Goal: Task Accomplishment & Management: Complete application form

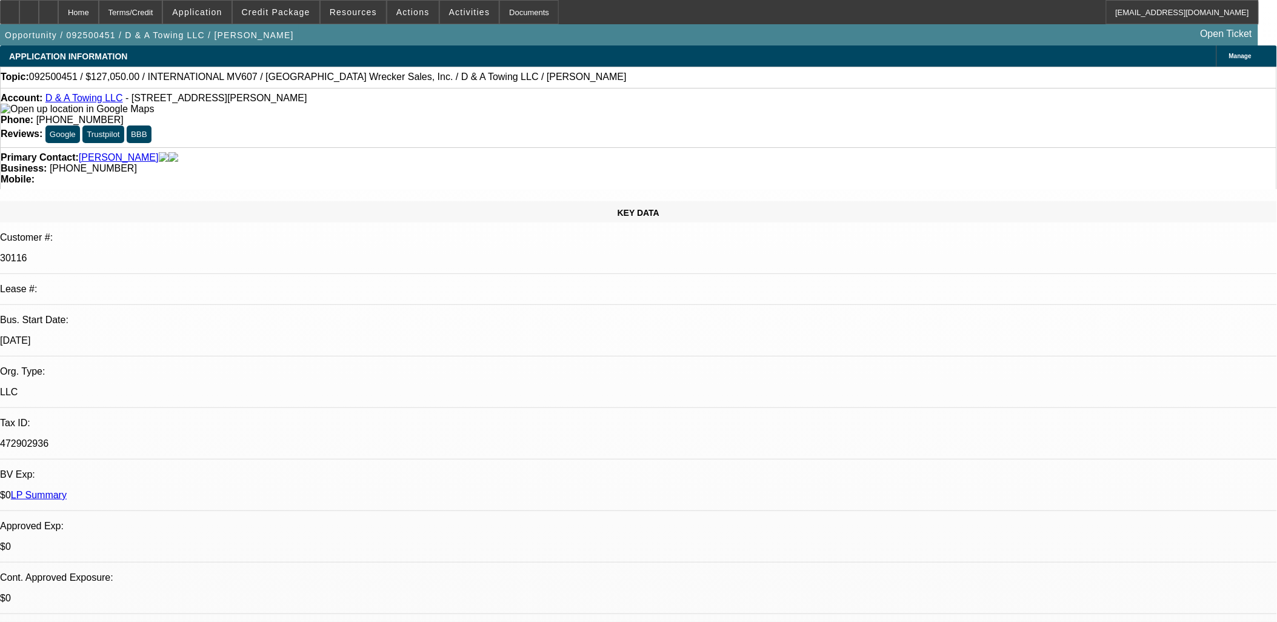
select select "0"
select select "0.1"
select select "0"
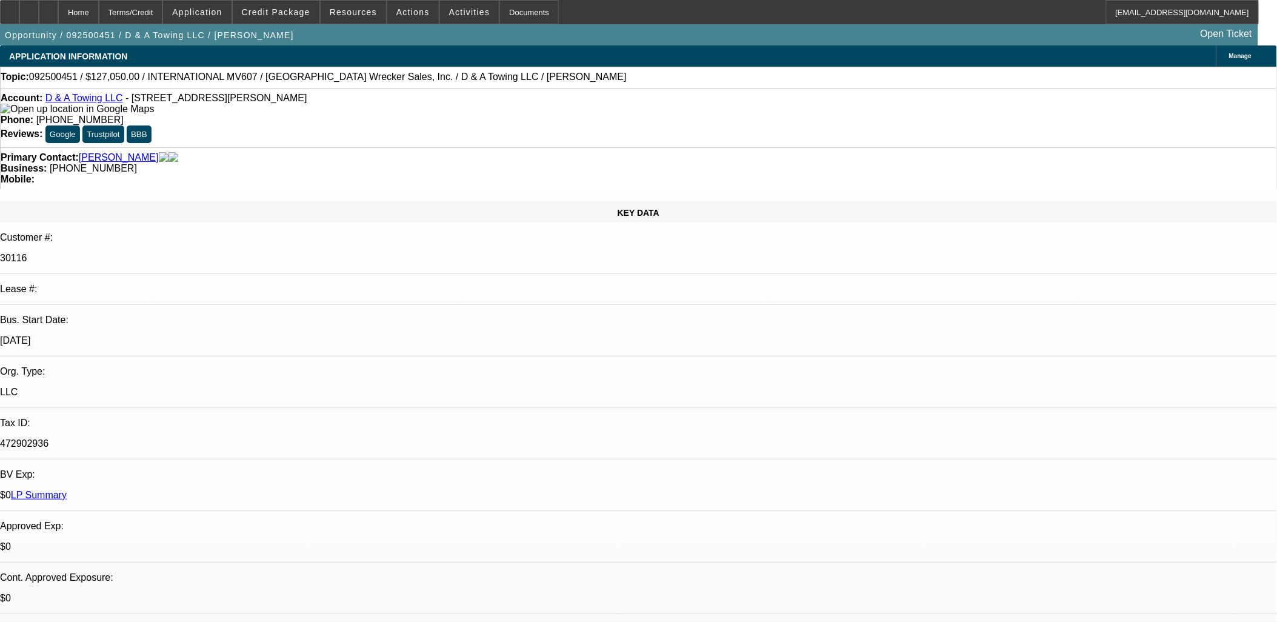
select select "0.1"
select select "0"
select select "0.1"
select select "0"
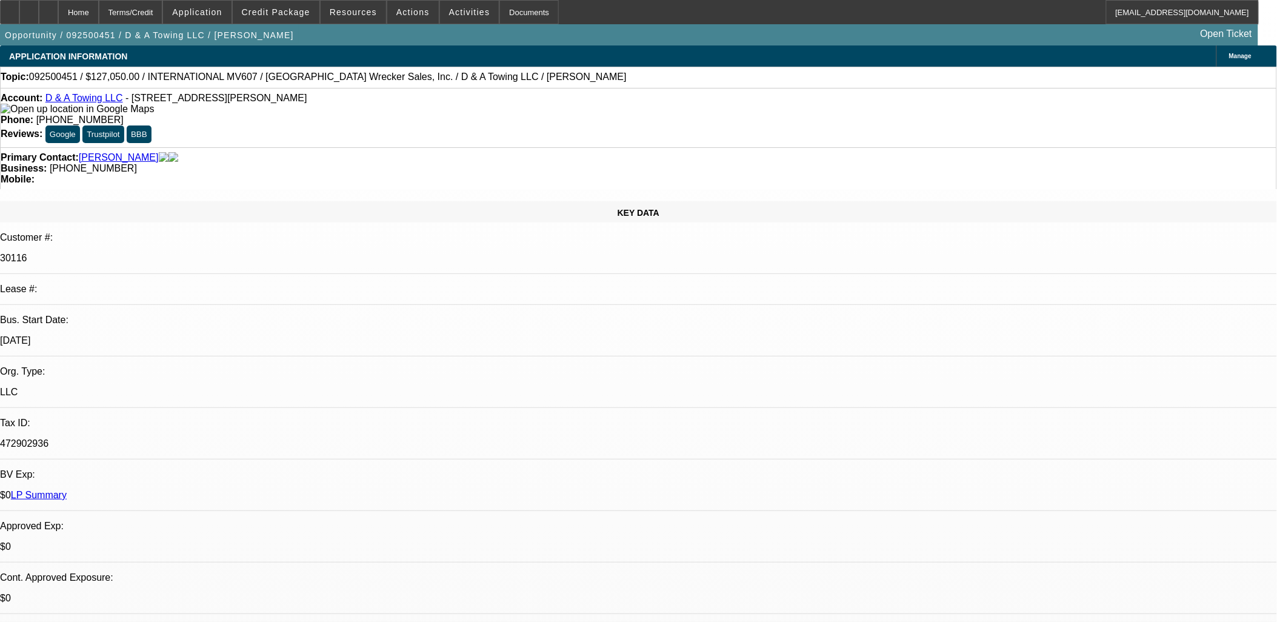
select select "0"
select select "0.1"
select select "1"
select select "3"
select select "4"
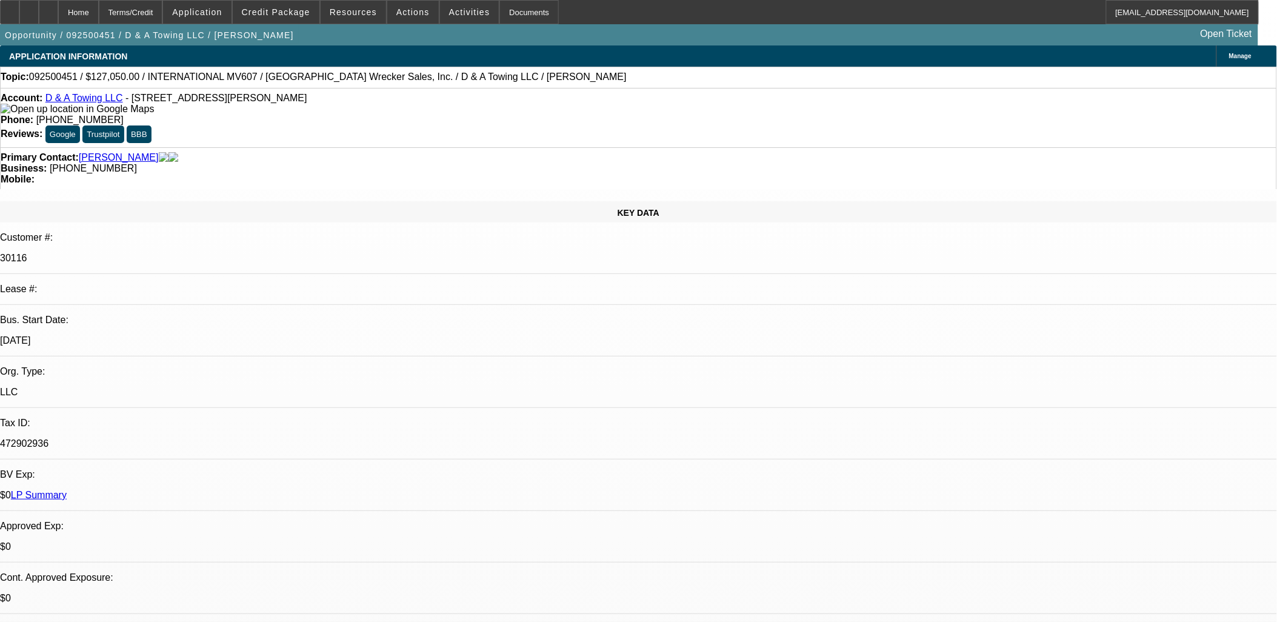
select select "1"
select select "3"
select select "4"
select select "1"
select select "3"
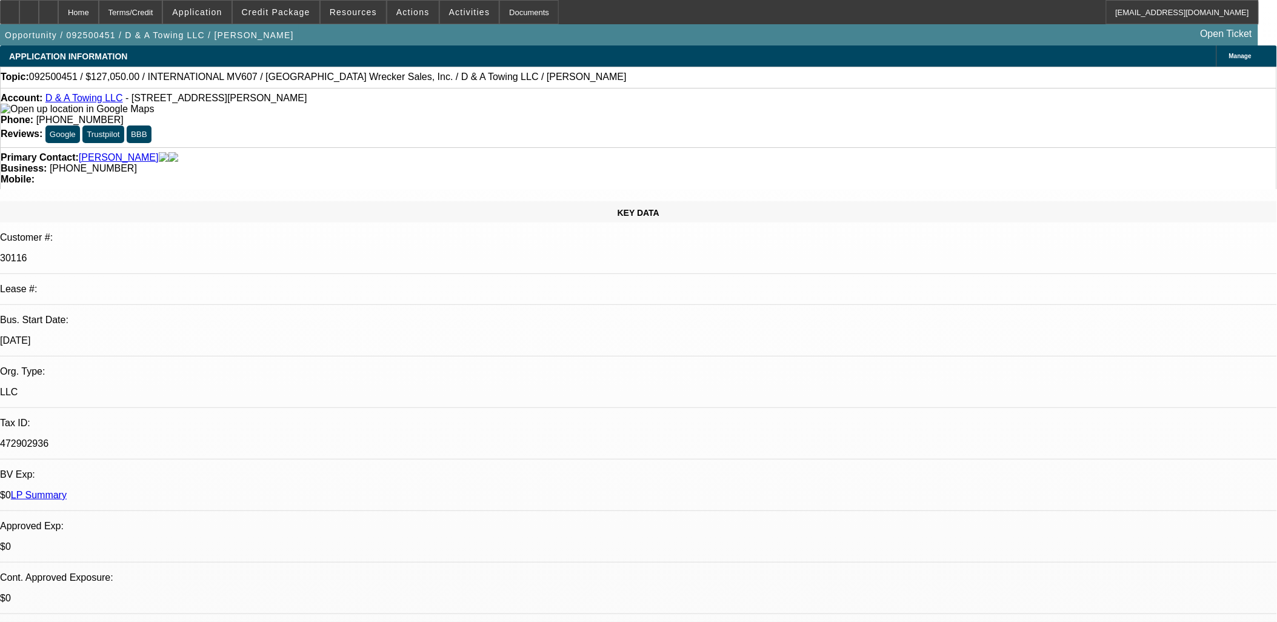
select select "4"
select select "1"
select select "3"
select select "4"
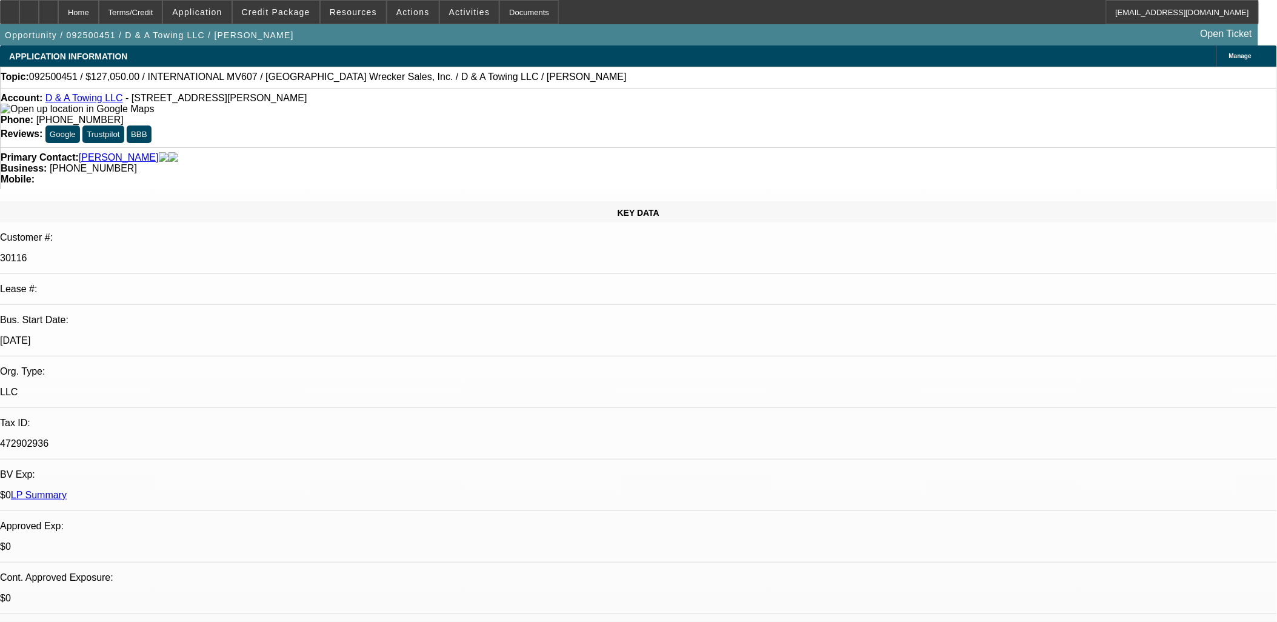
drag, startPoint x: 812, startPoint y: 311, endPoint x: 342, endPoint y: 155, distance: 495.7
drag, startPoint x: 342, startPoint y: 155, endPoint x: 461, endPoint y: 208, distance: 130.2
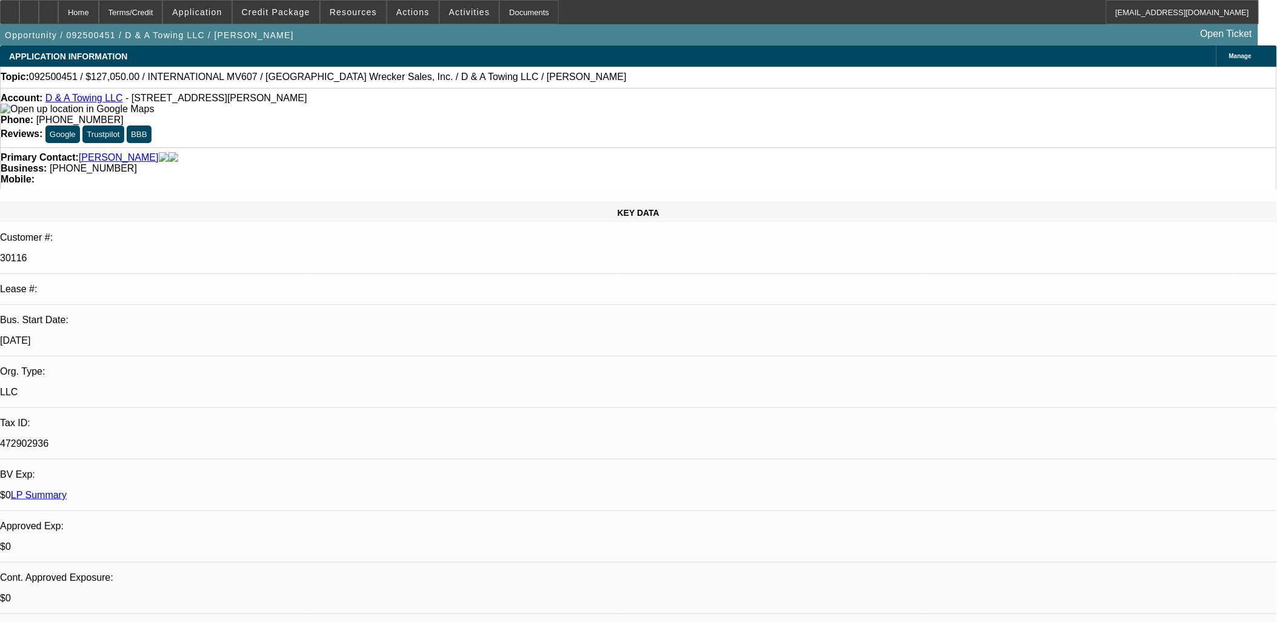
drag, startPoint x: 461, startPoint y: 208, endPoint x: 782, endPoint y: 350, distance: 351.0
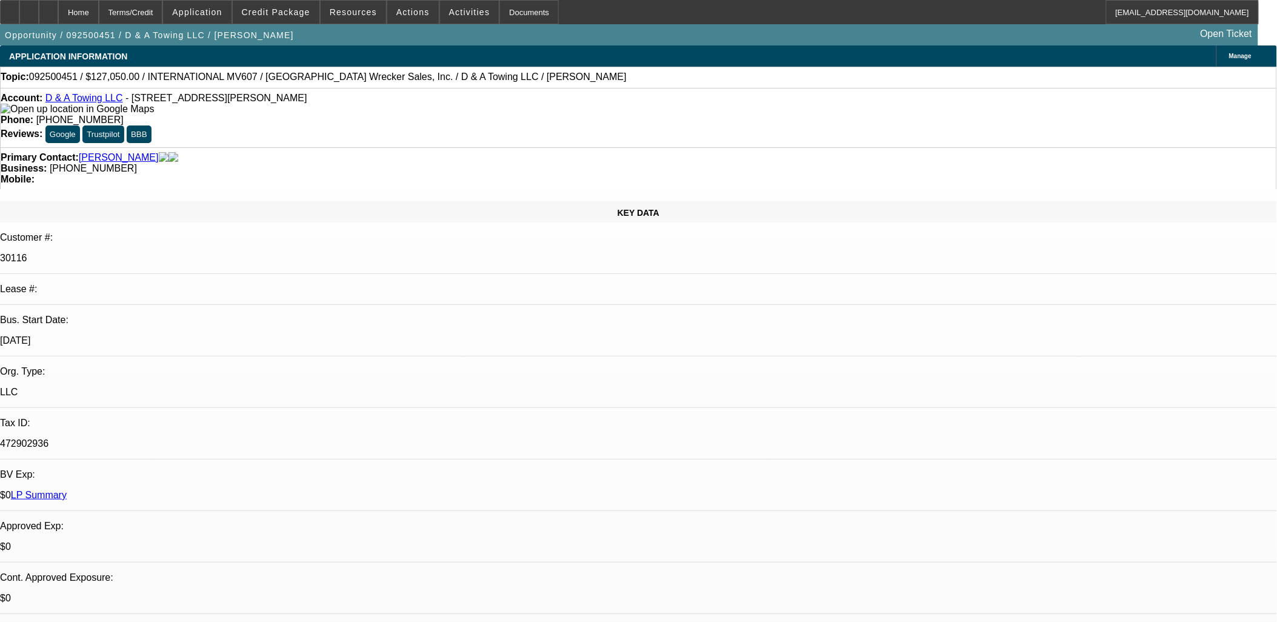
drag, startPoint x: 1042, startPoint y: 397, endPoint x: 1157, endPoint y: 422, distance: 117.8
drag, startPoint x: 1157, startPoint y: 422, endPoint x: 1057, endPoint y: 408, distance: 101.6
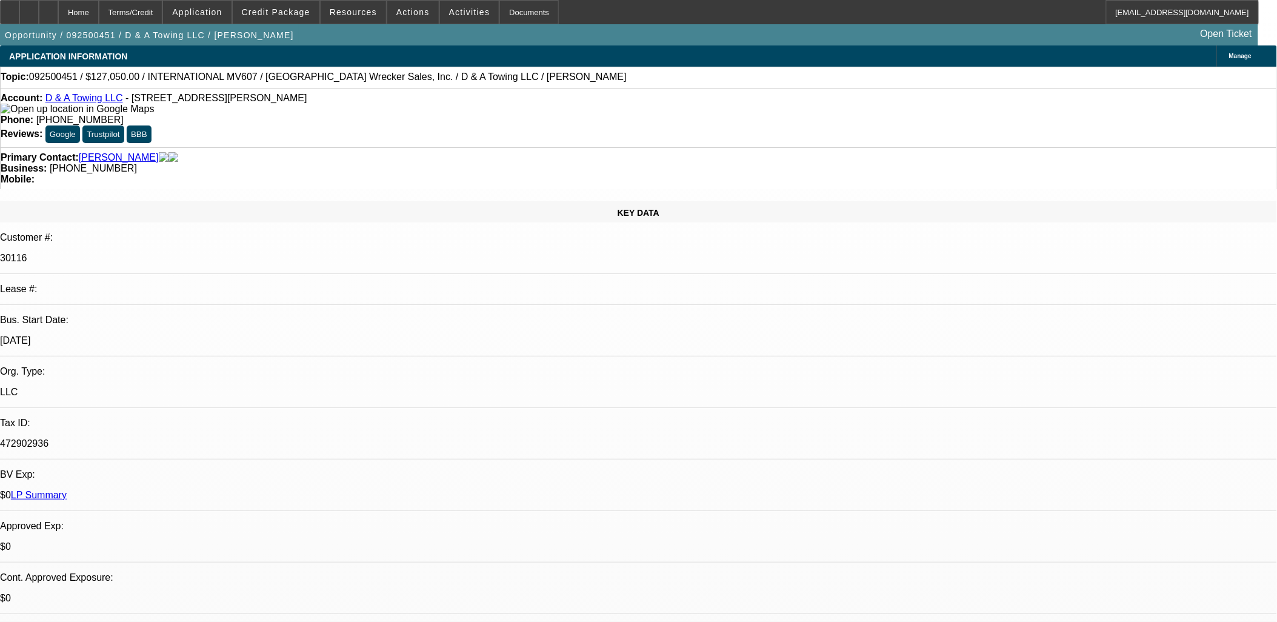
drag, startPoint x: 1057, startPoint y: 408, endPoint x: 1148, endPoint y: 409, distance: 90.9
drag, startPoint x: 1146, startPoint y: 413, endPoint x: 709, endPoint y: 374, distance: 438.6
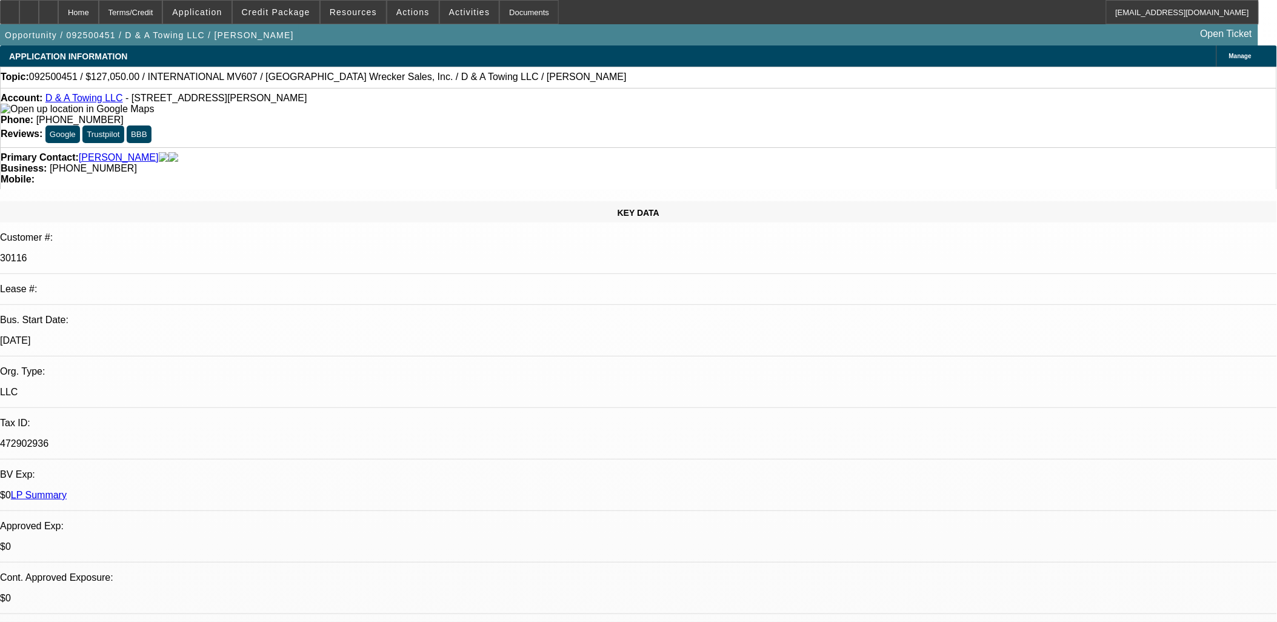
drag, startPoint x: 709, startPoint y: 374, endPoint x: 626, endPoint y: 353, distance: 86.1
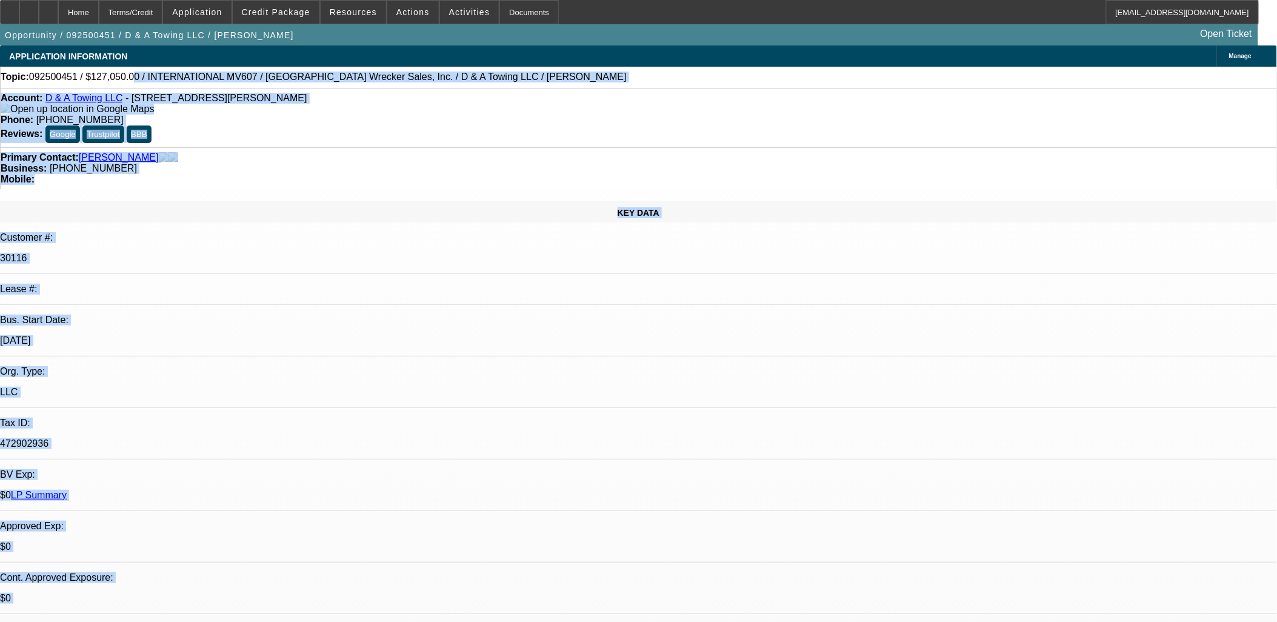
drag, startPoint x: 1218, startPoint y: 453, endPoint x: 125, endPoint y: 75, distance: 1156.8
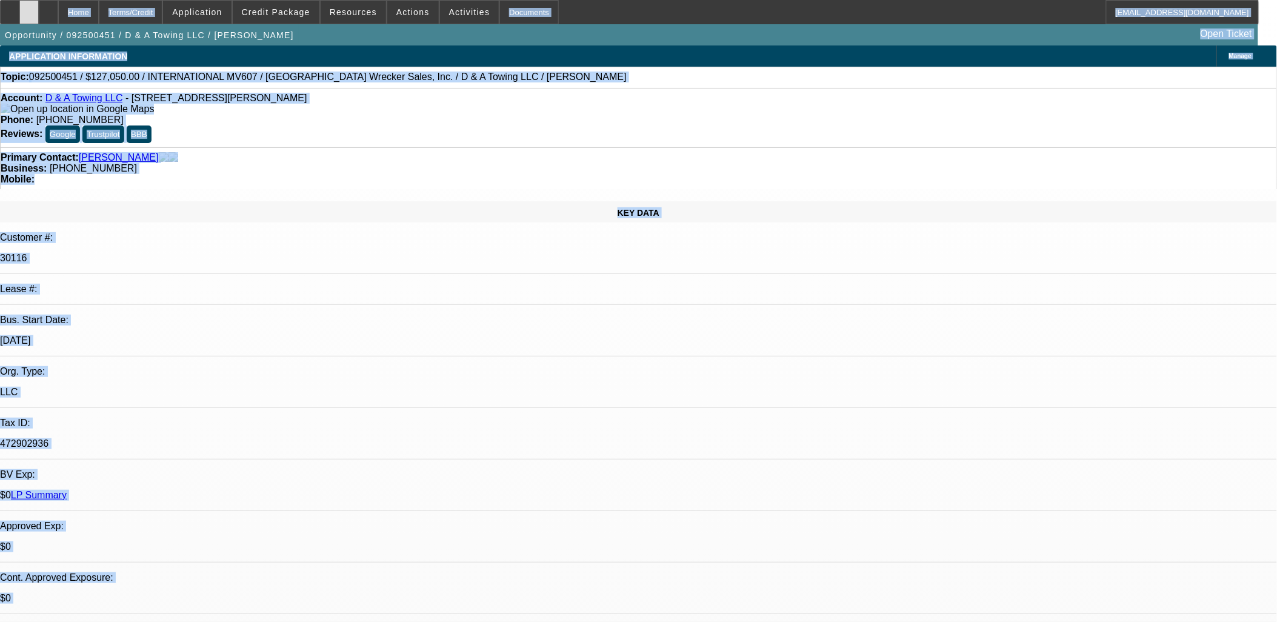
drag, startPoint x: 1156, startPoint y: 425, endPoint x: 47, endPoint y: 8, distance: 1185.1
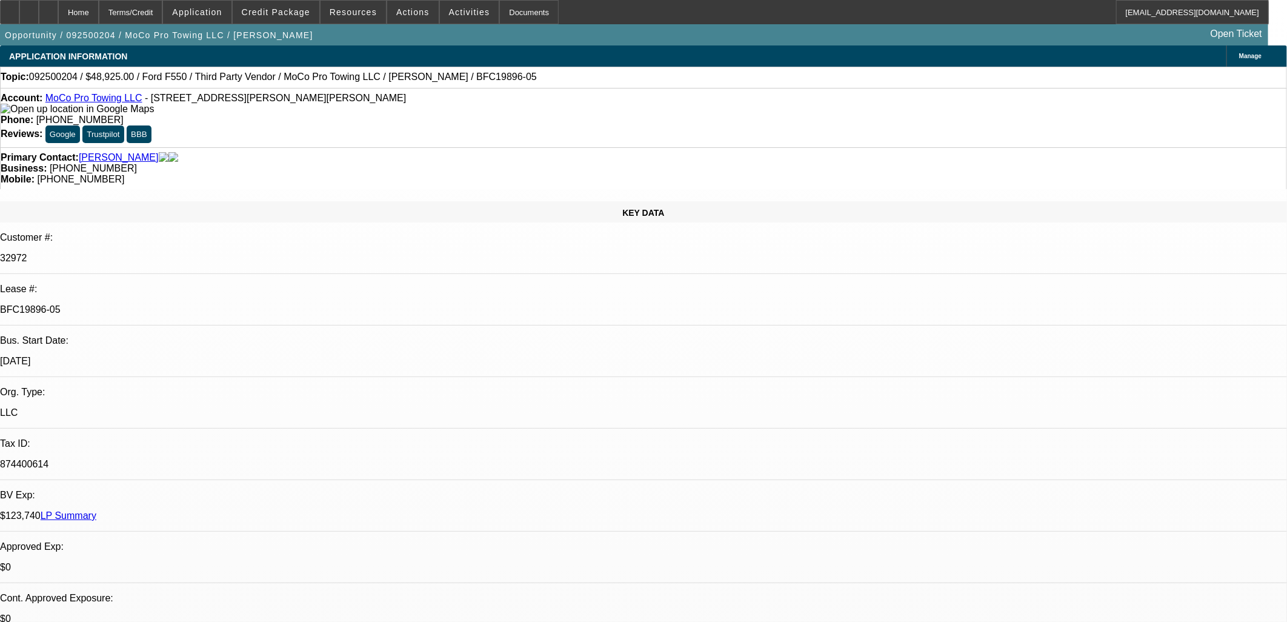
select select "0"
select select "2"
select select "0"
select select "6"
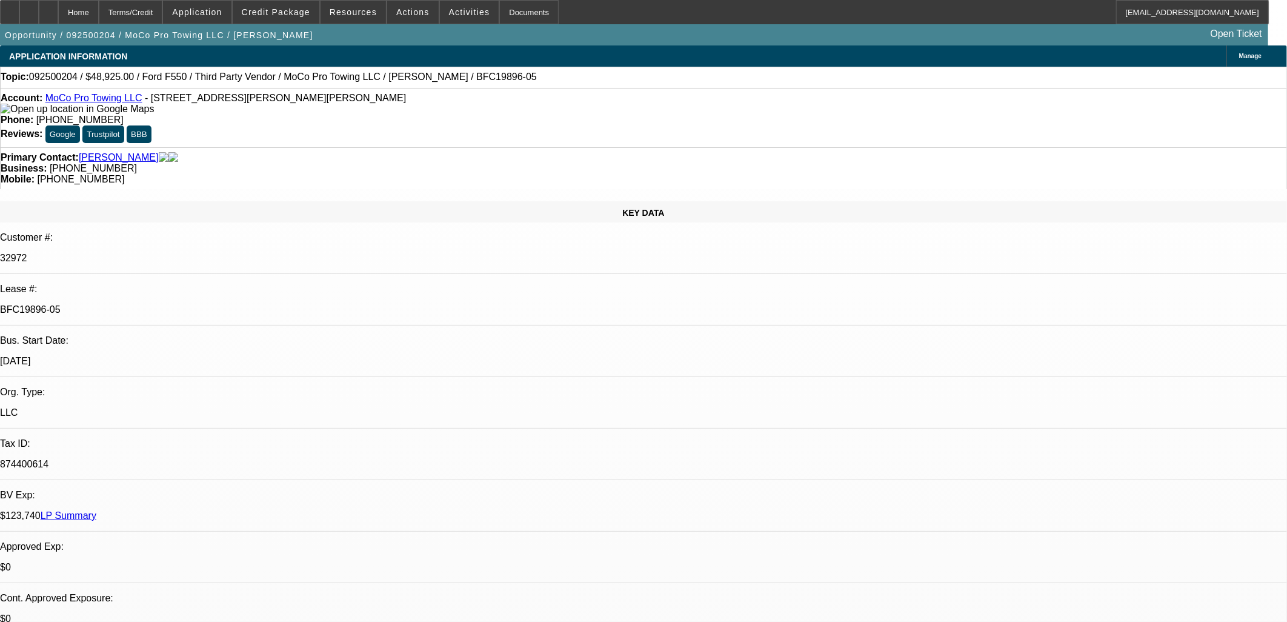
select select "0"
select select "2"
select select "0"
select select "6"
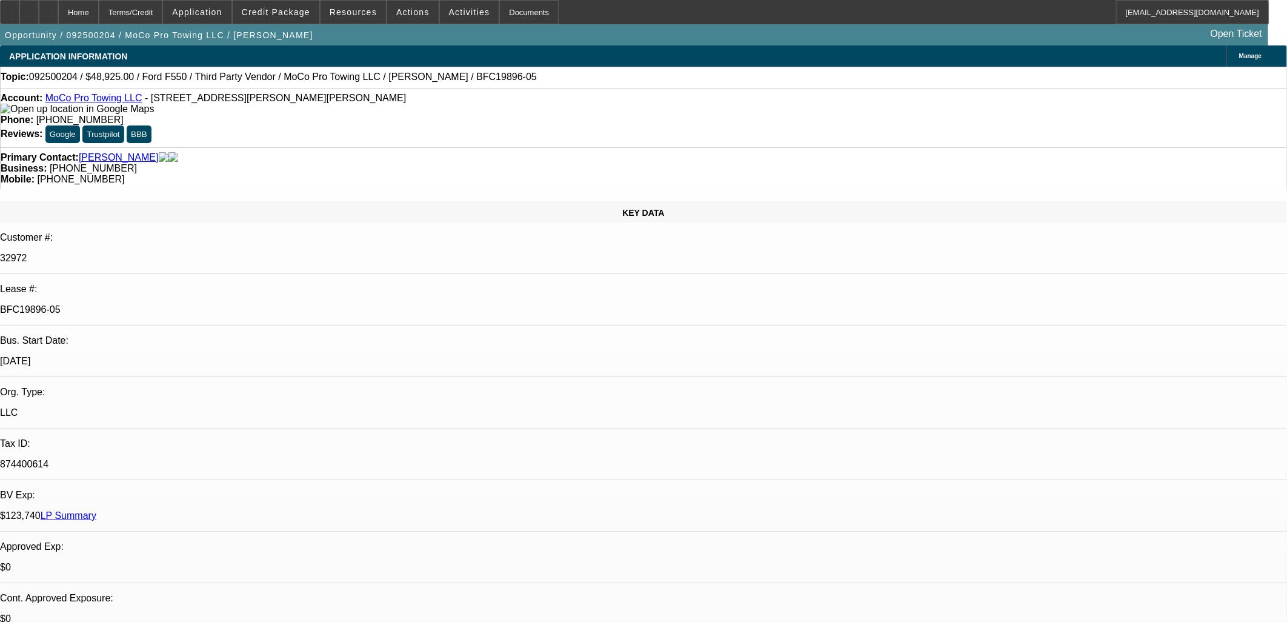
select select "0"
select select "2"
select select "0"
select select "6"
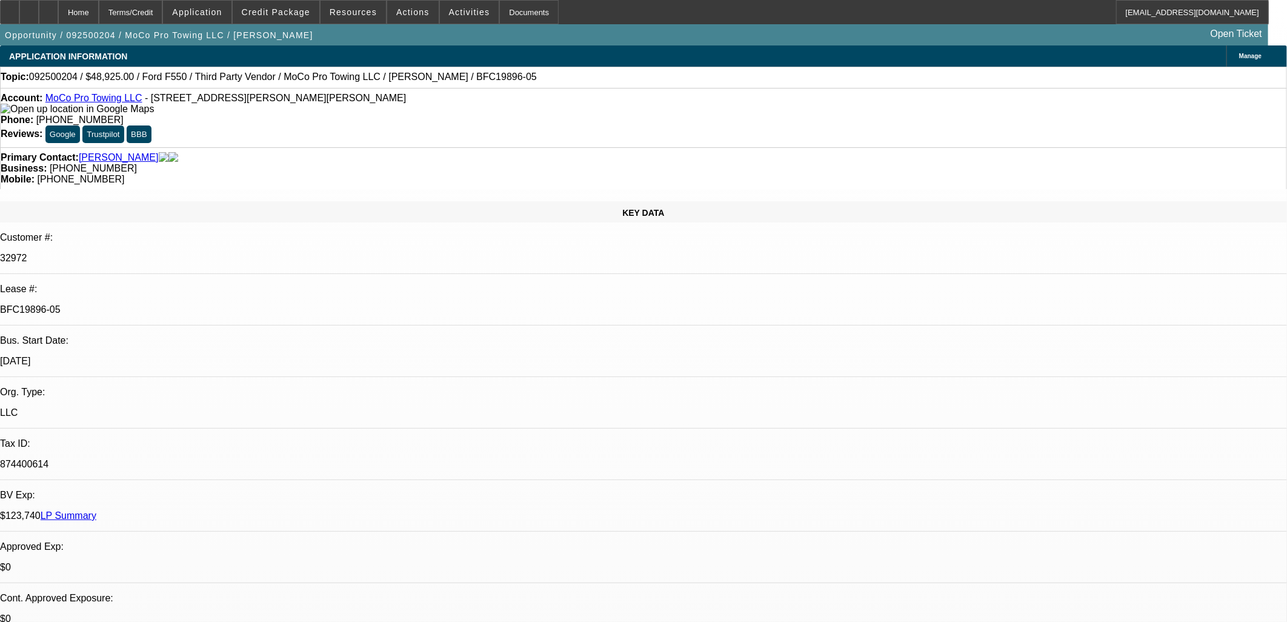
select select "0"
select select "2"
select select "0"
select select "6"
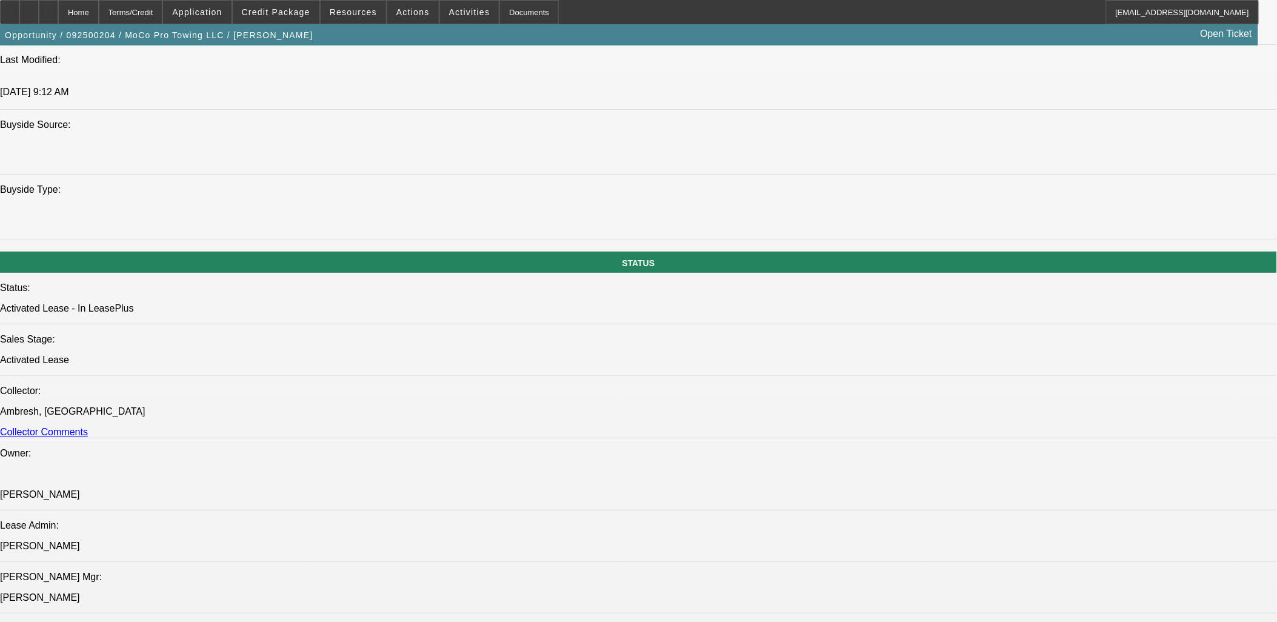
scroll to position [808, 0]
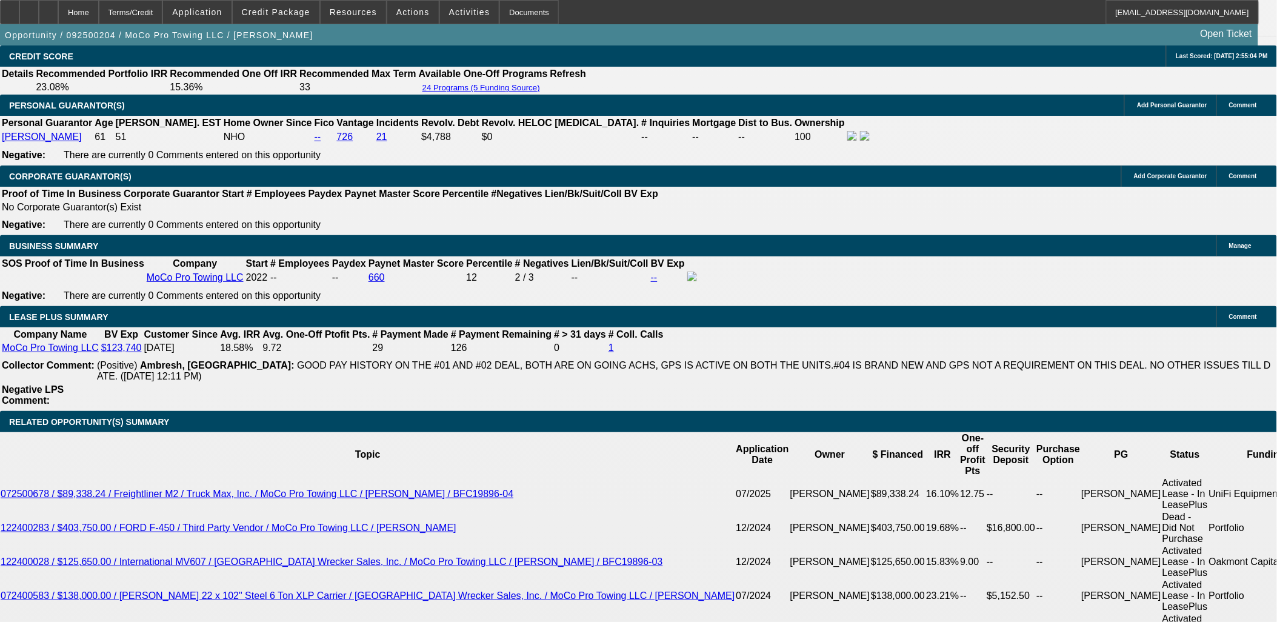
scroll to position [67, 0]
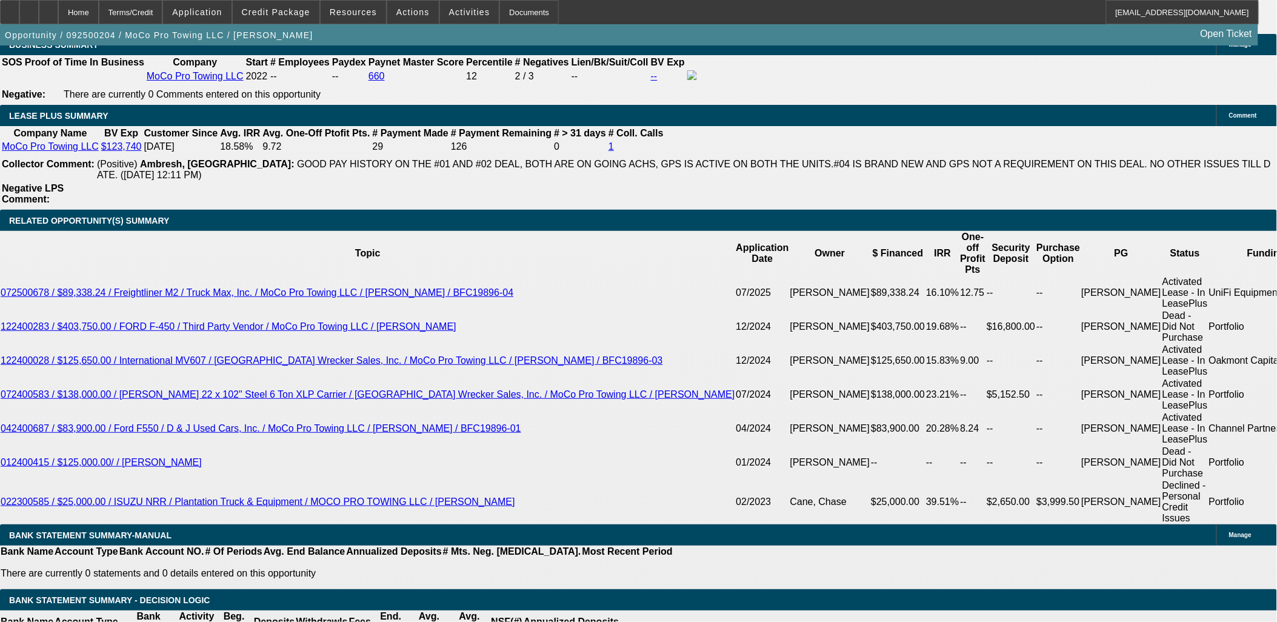
scroll to position [2019, 0]
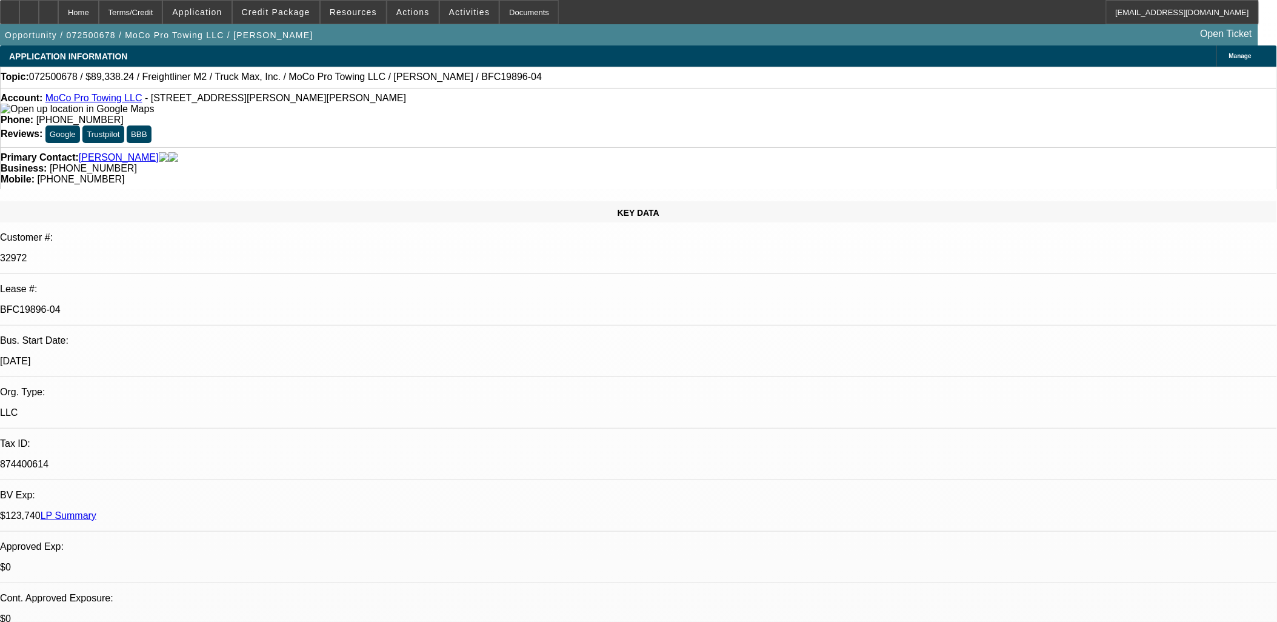
select select "0"
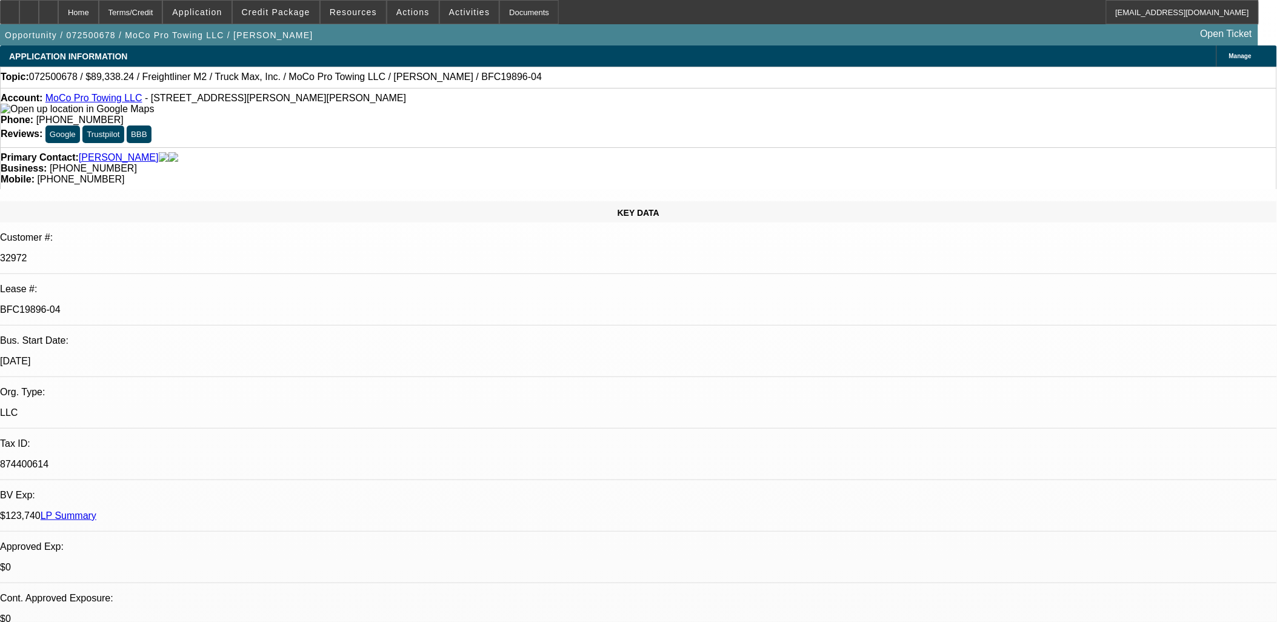
select select "0"
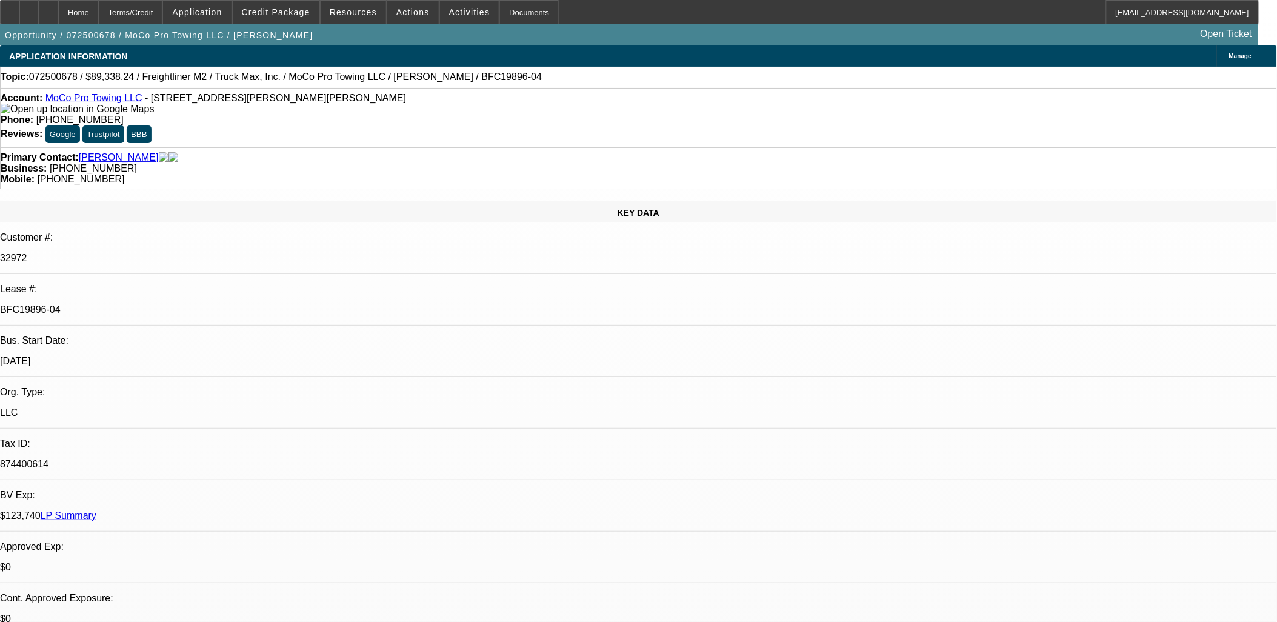
select select "0"
select select "1"
select select "6"
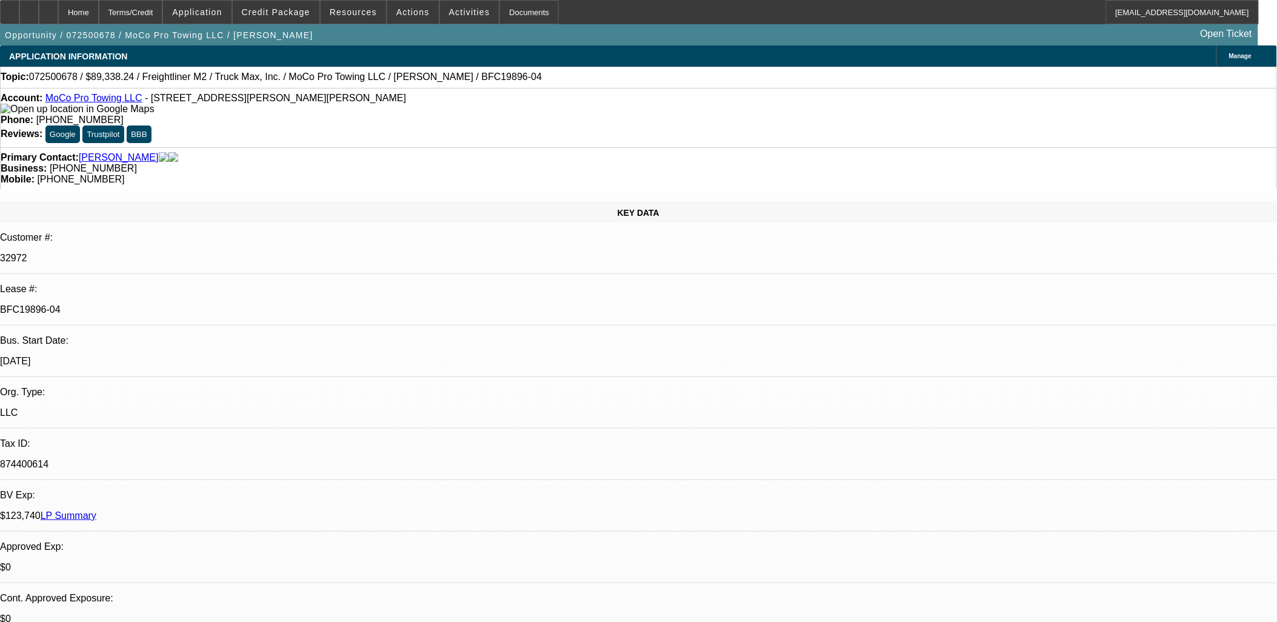
select select "1"
select select "6"
select select "1"
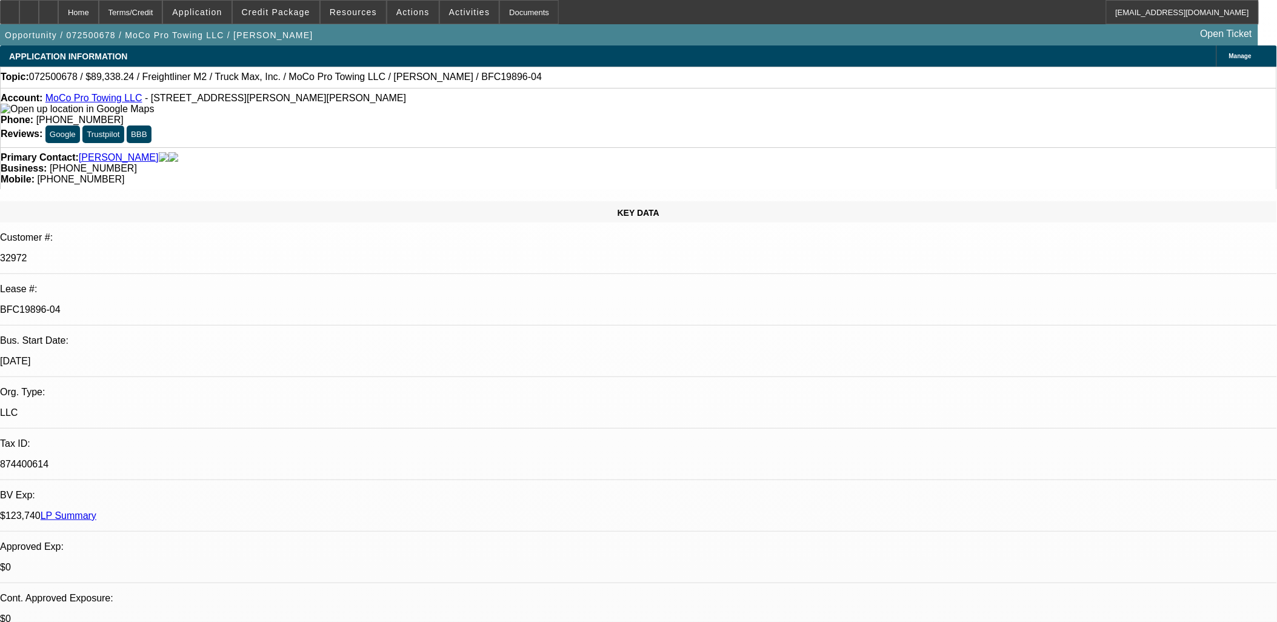
select select "6"
select select "1"
select select "6"
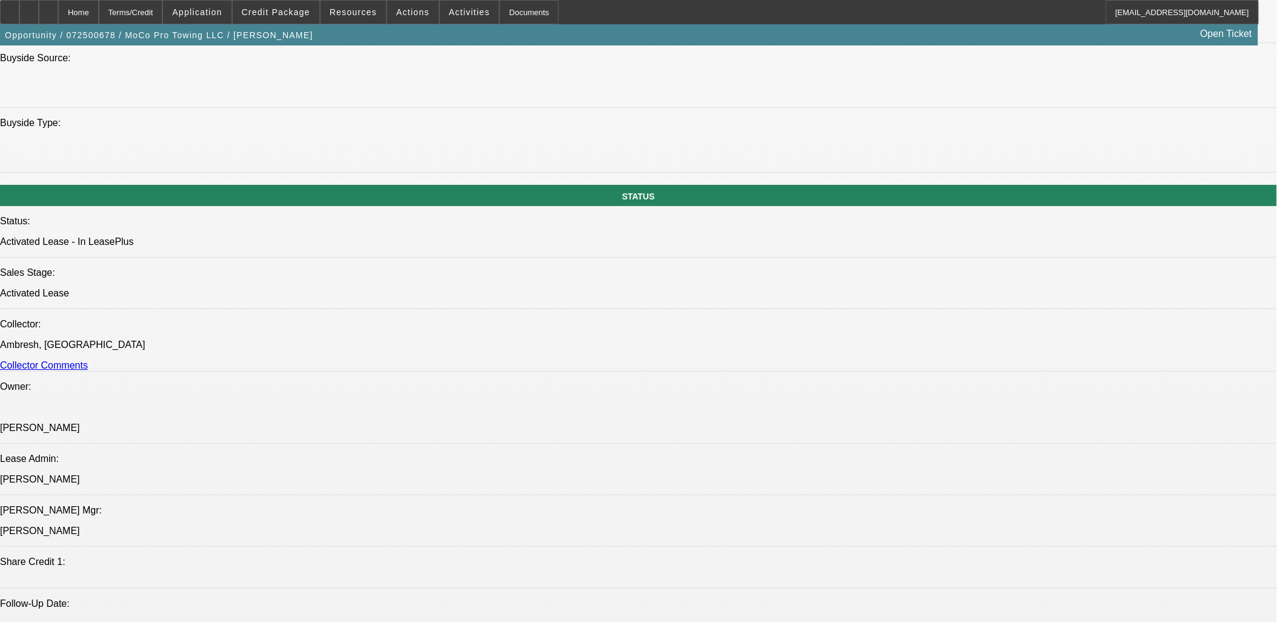
scroll to position [1346, 0]
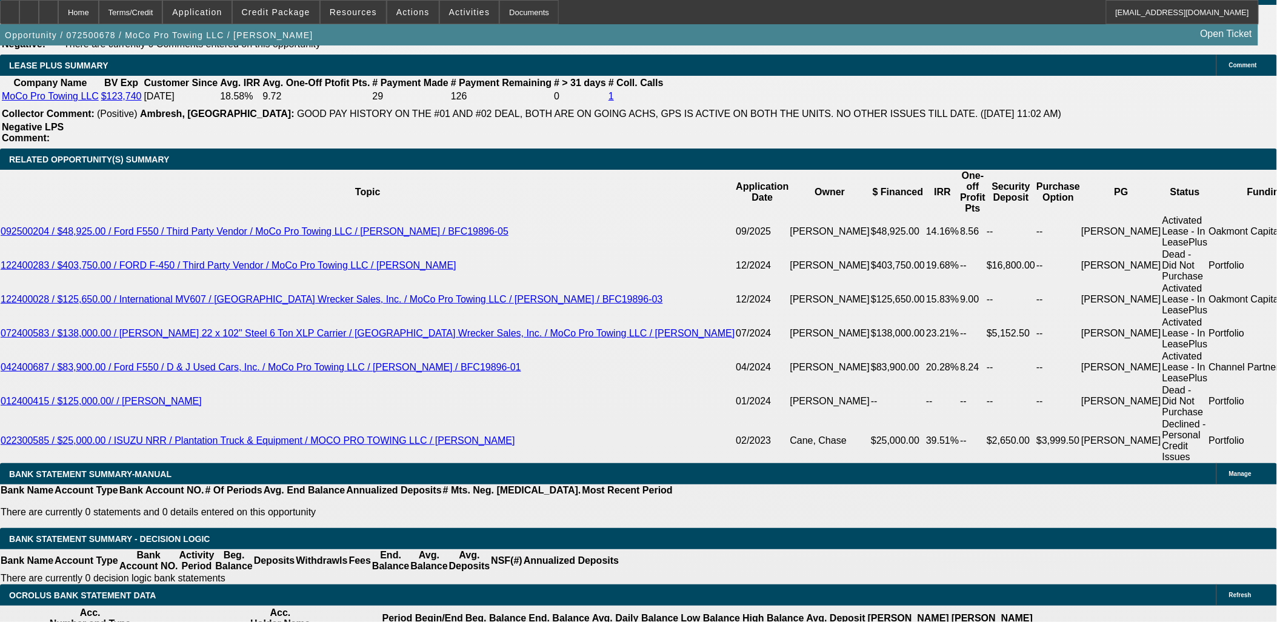
scroll to position [2058, 0]
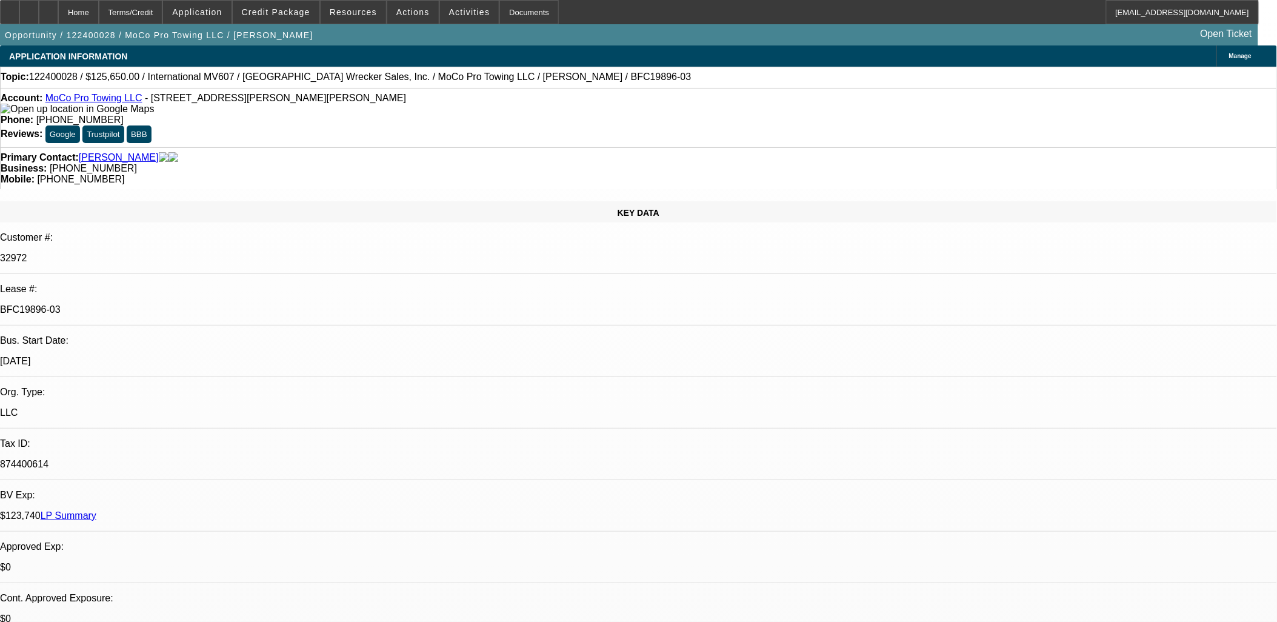
select select "0"
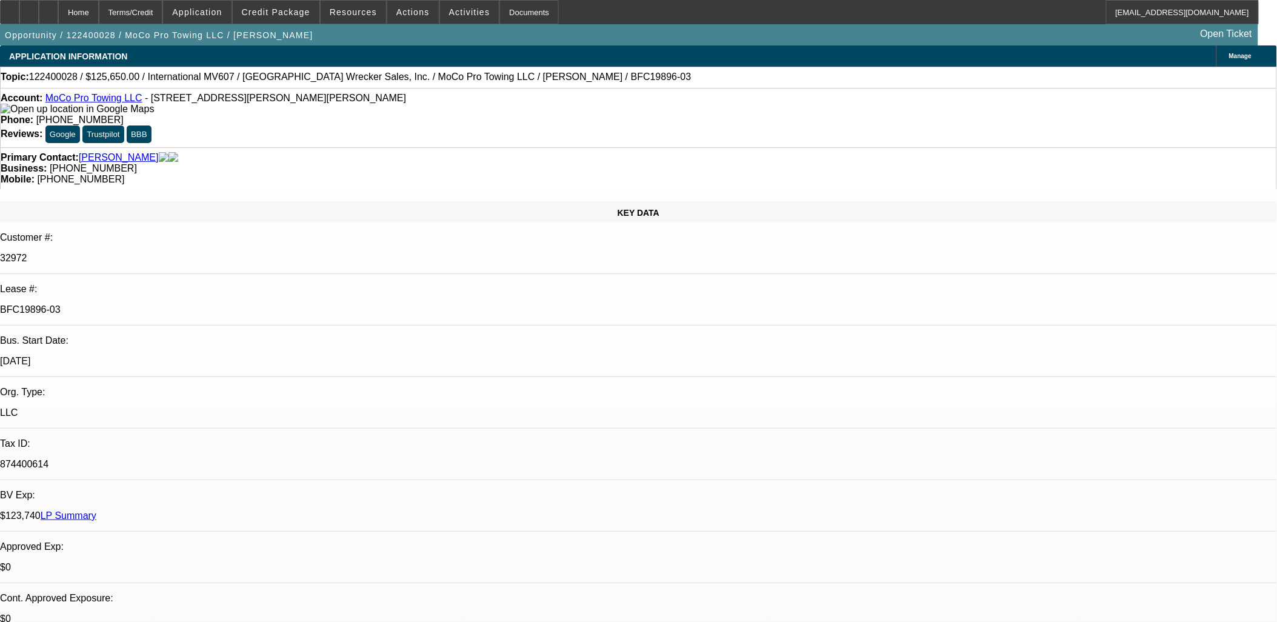
select select "0"
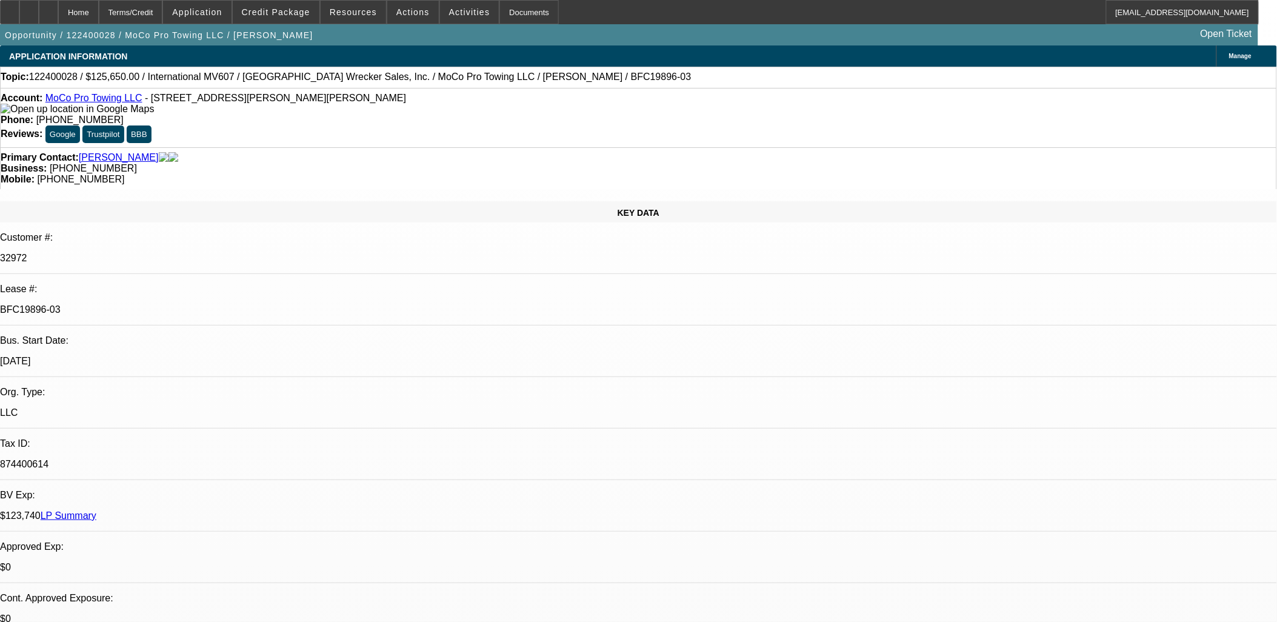
select select "0"
select select "1"
select select "6"
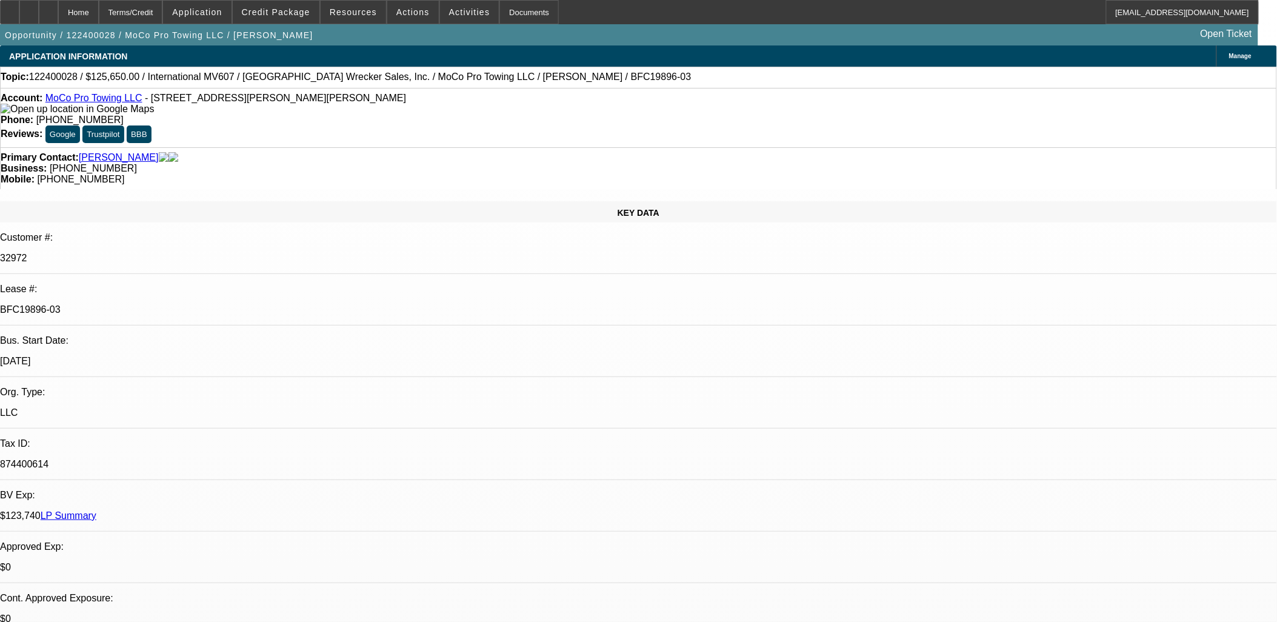
select select "1"
select select "6"
select select "1"
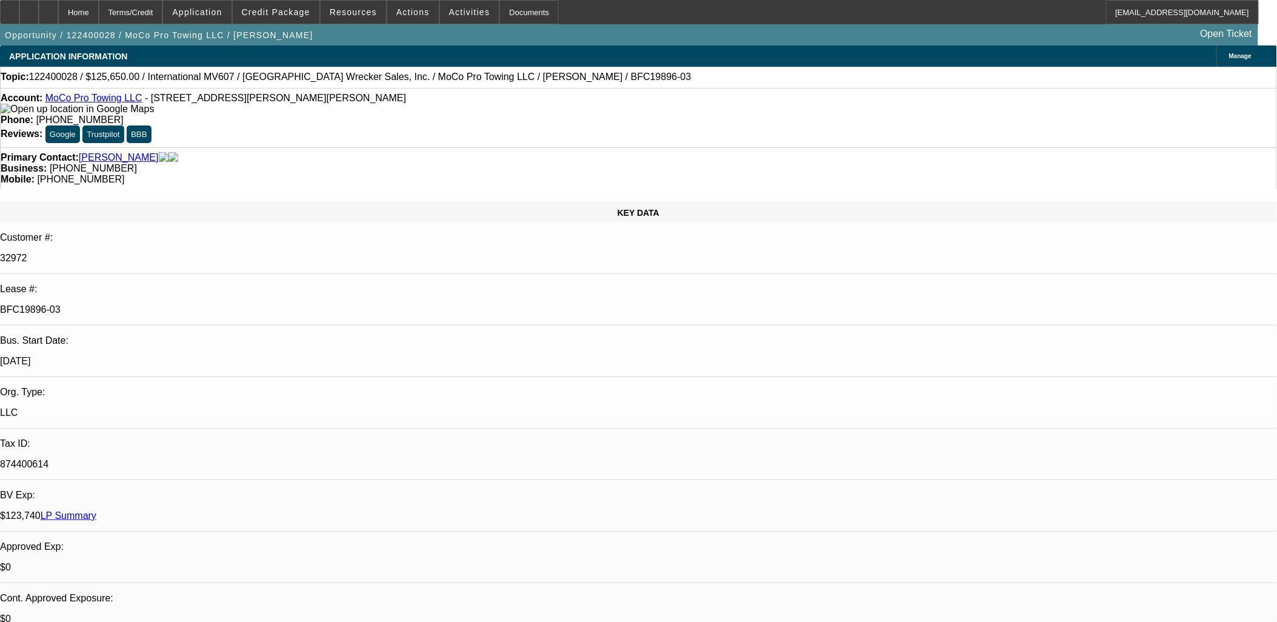
select select "6"
select select "1"
select select "6"
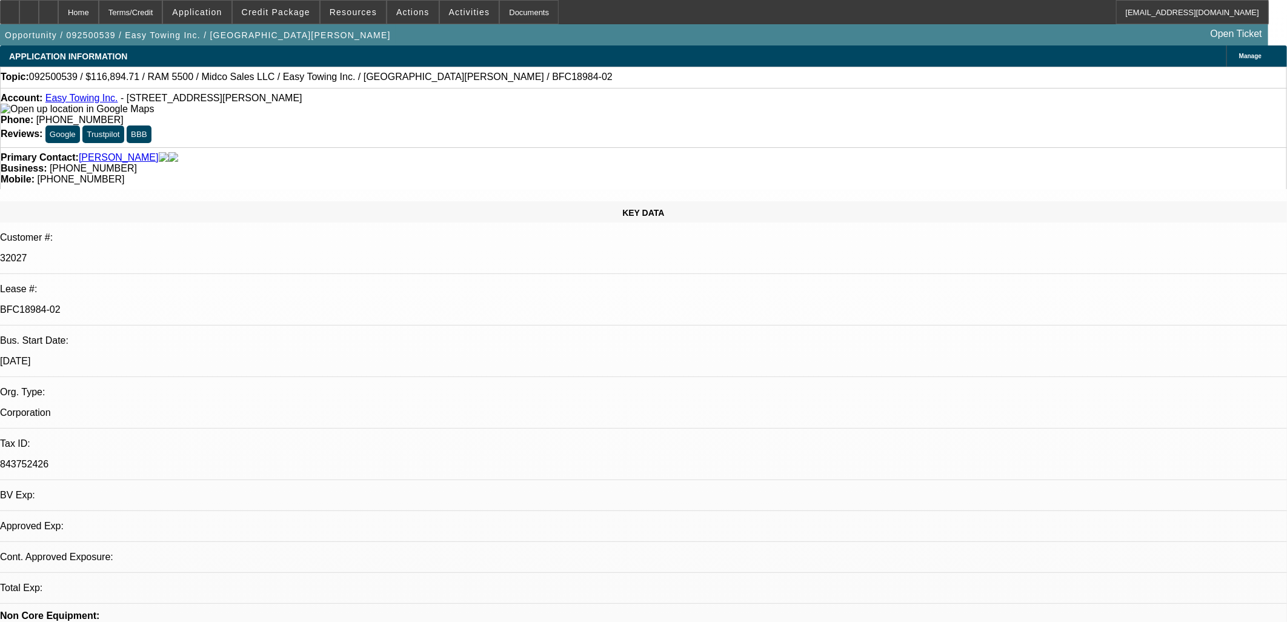
select select "0"
select select "2"
select select "0"
select select "6"
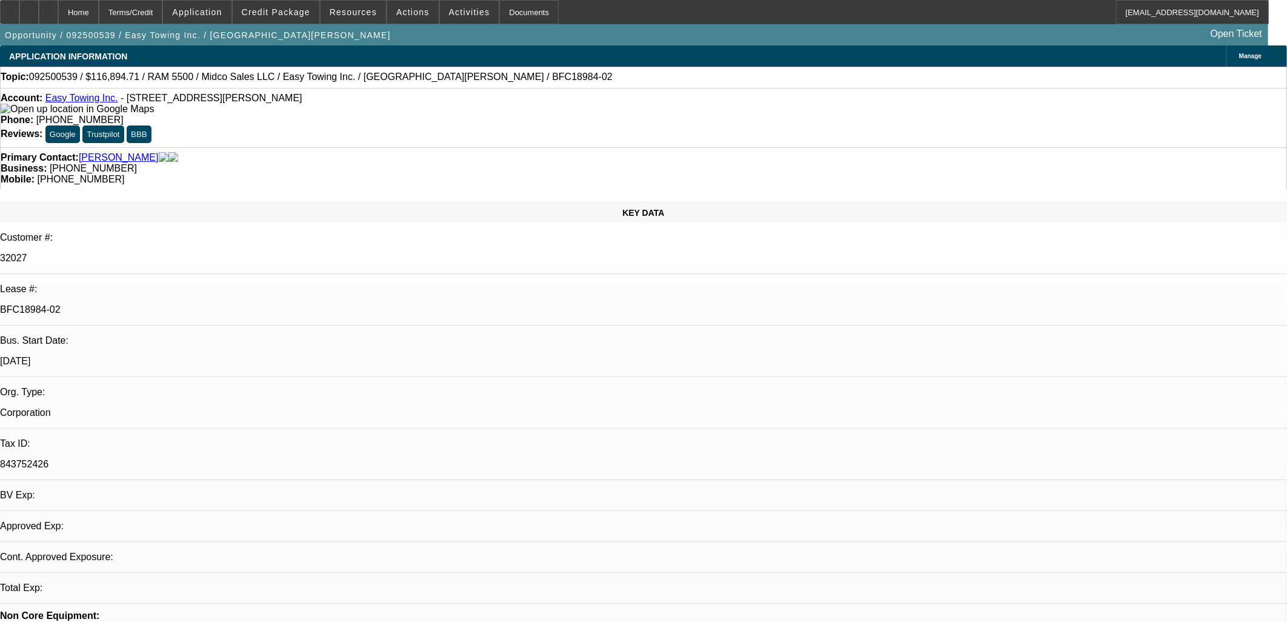
select select "0"
select select "2"
select select "0"
select select "6"
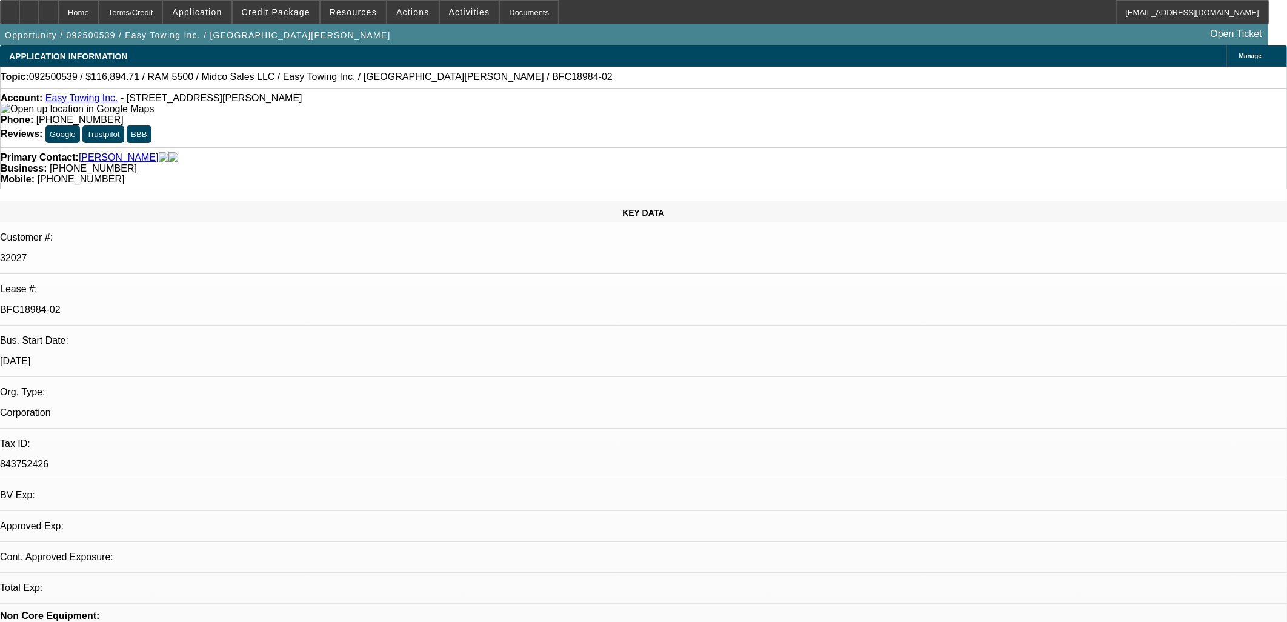
select select "0"
select select "2"
select select "0"
select select "6"
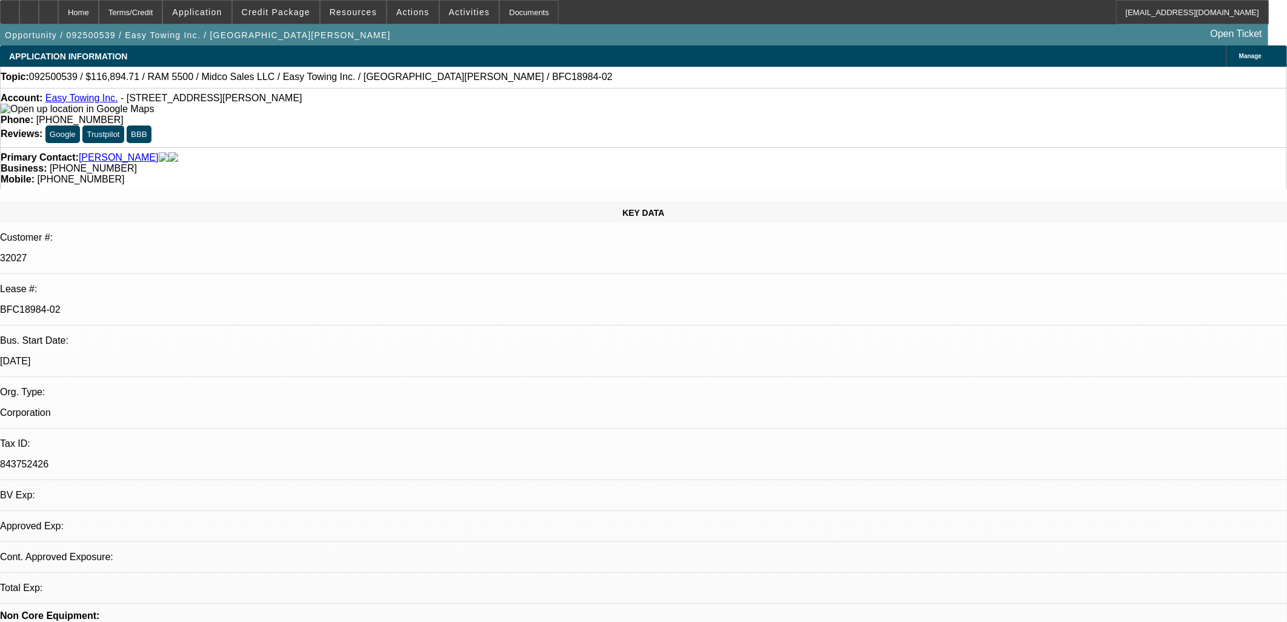
select select "0"
select select "2"
select select "0"
select select "6"
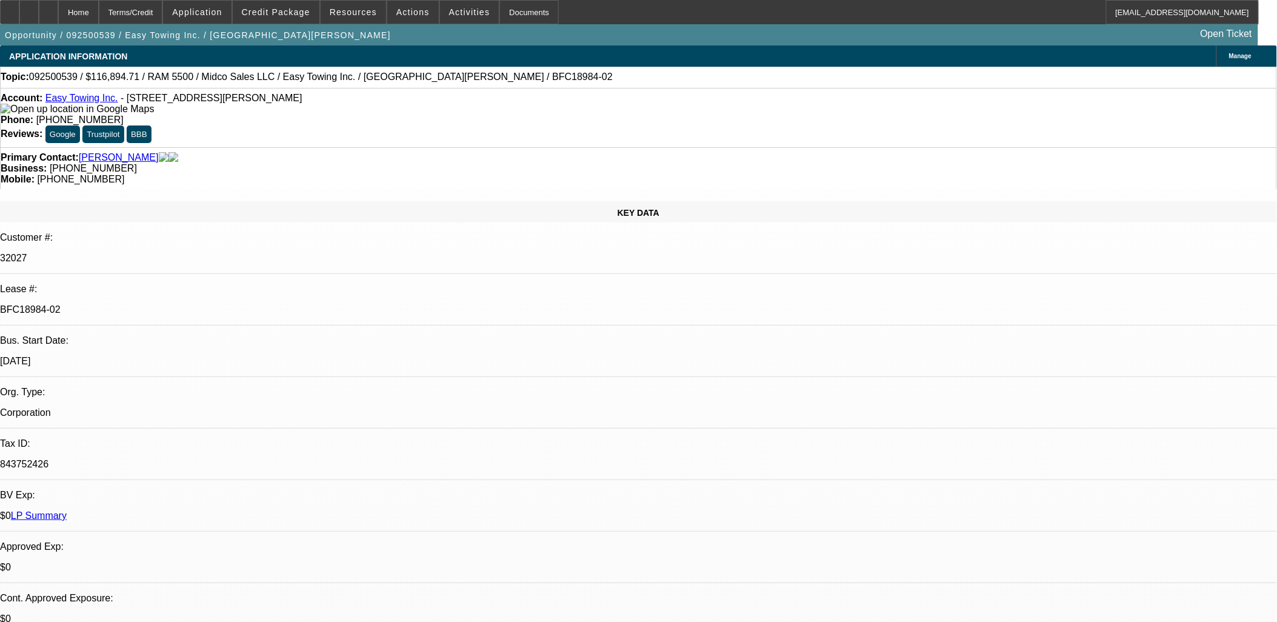
drag, startPoint x: 986, startPoint y: 100, endPoint x: 982, endPoint y: 107, distance: 8.1
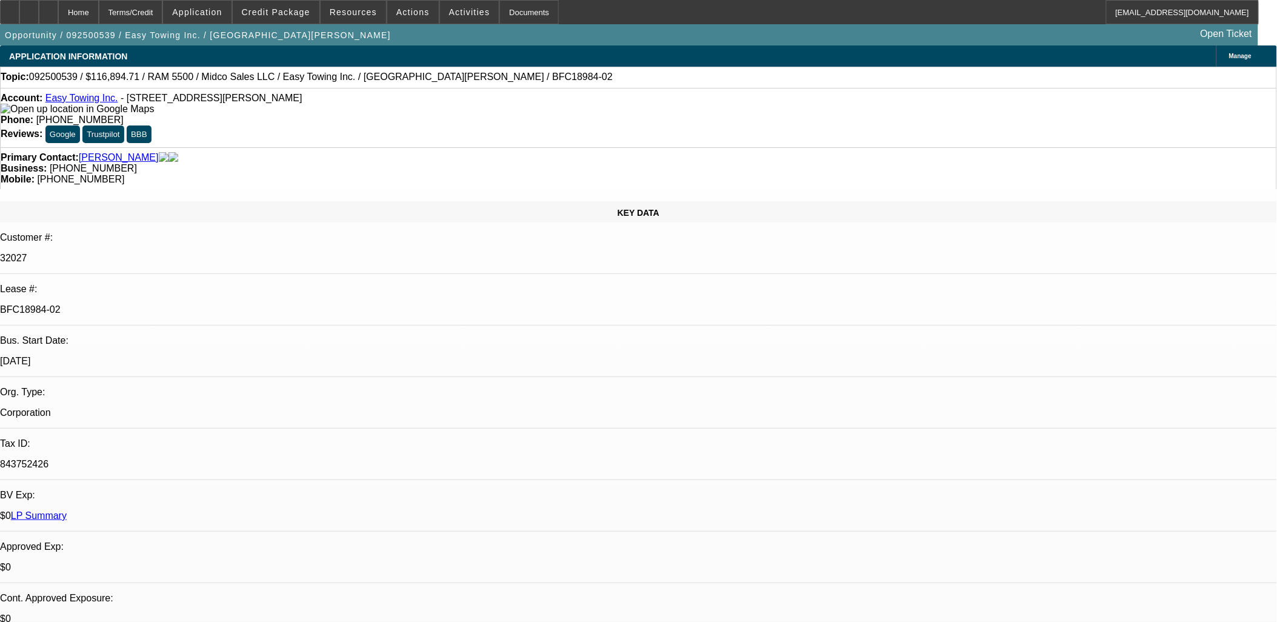
drag, startPoint x: 585, startPoint y: 227, endPoint x: 513, endPoint y: 257, distance: 78.0
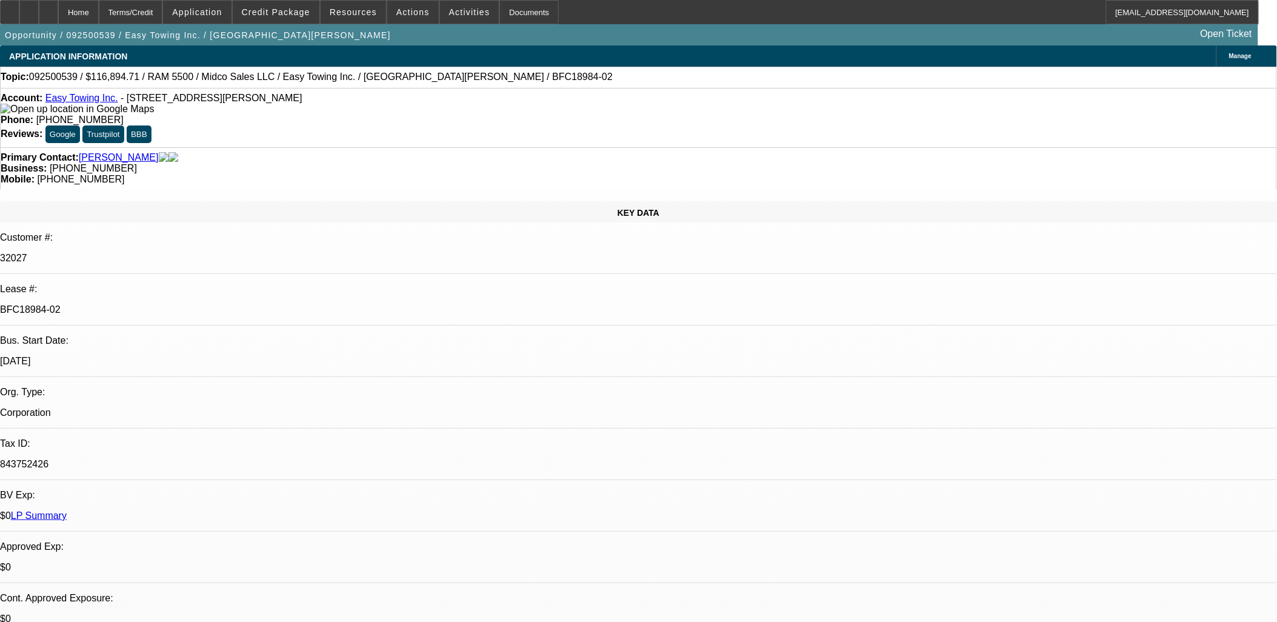
drag, startPoint x: 524, startPoint y: 282, endPoint x: 282, endPoint y: 267, distance: 242.2
click at [284, 510] on div "$0 LP Summary" at bounding box center [638, 515] width 1277 height 11
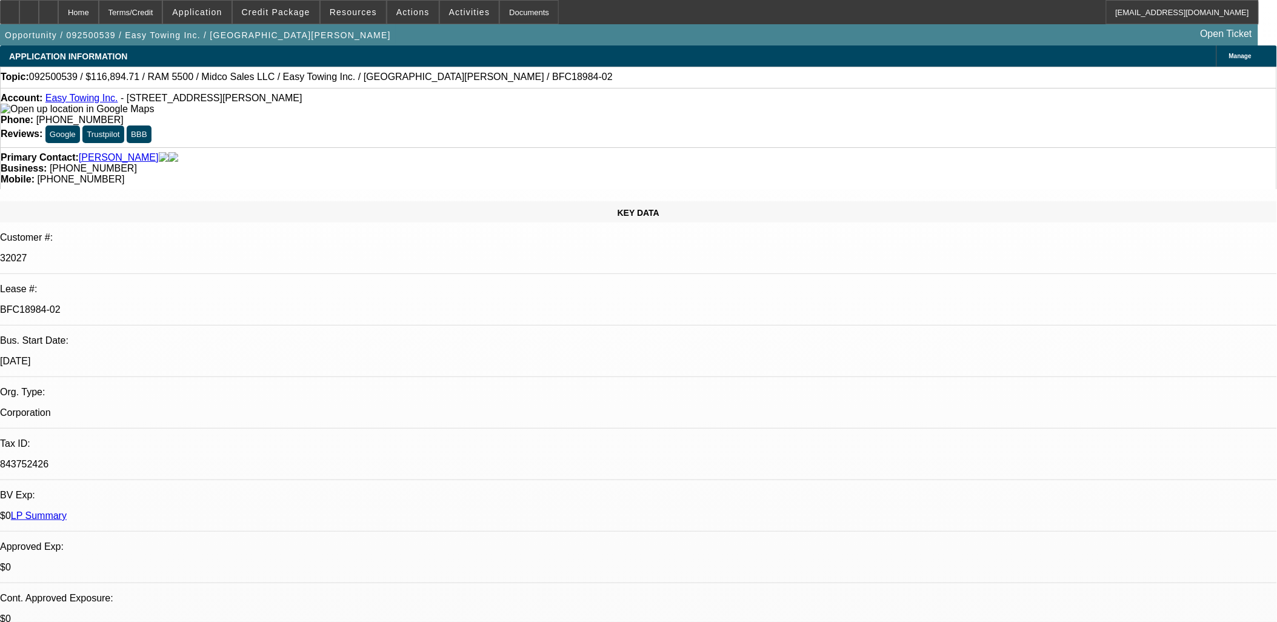
drag, startPoint x: 293, startPoint y: 264, endPoint x: 533, endPoint y: 307, distance: 243.7
drag, startPoint x: 533, startPoint y: 307, endPoint x: 538, endPoint y: 290, distance: 17.6
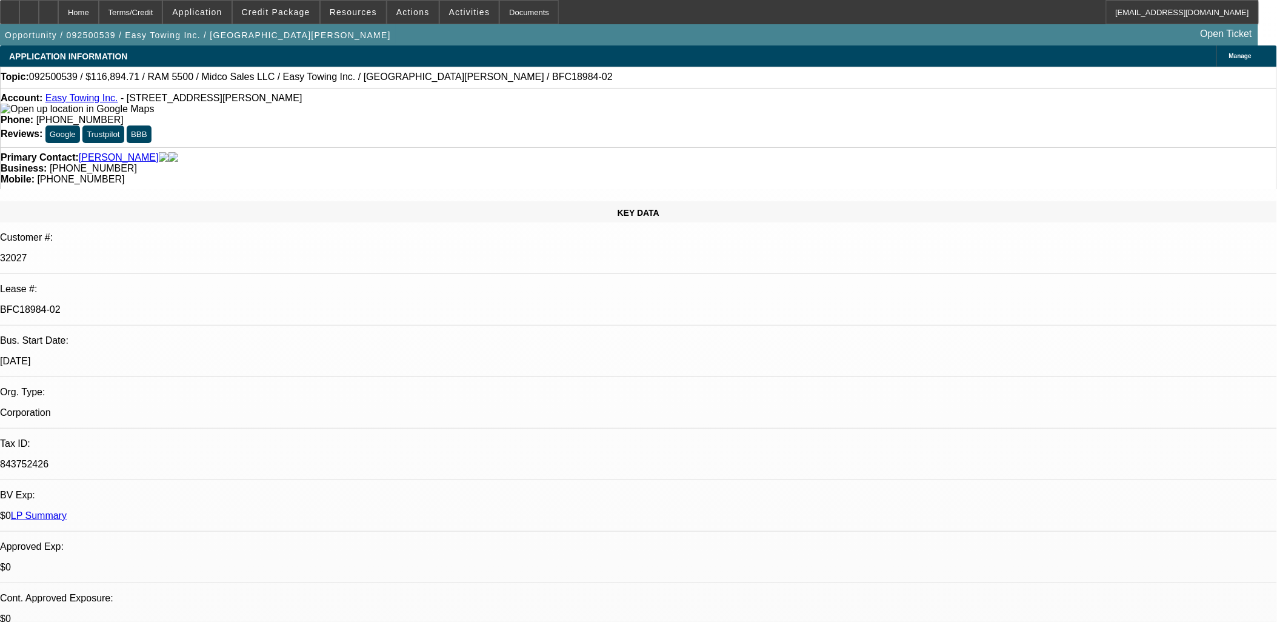
scroll to position [1263, 0]
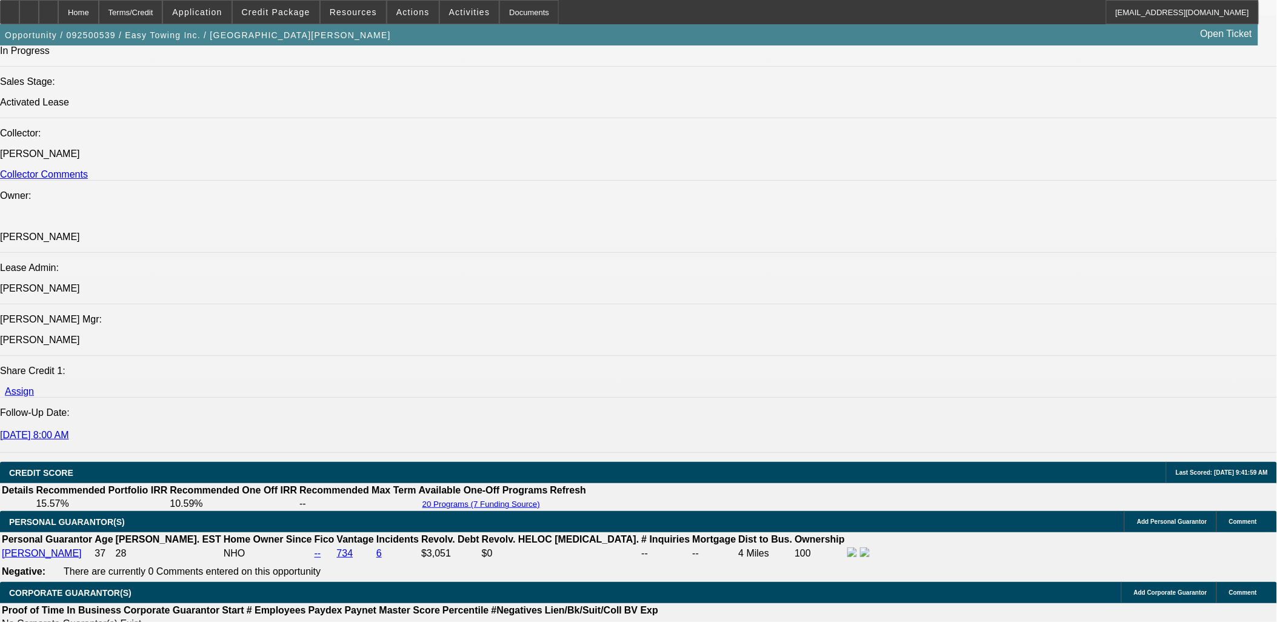
scroll to position [1346, 0]
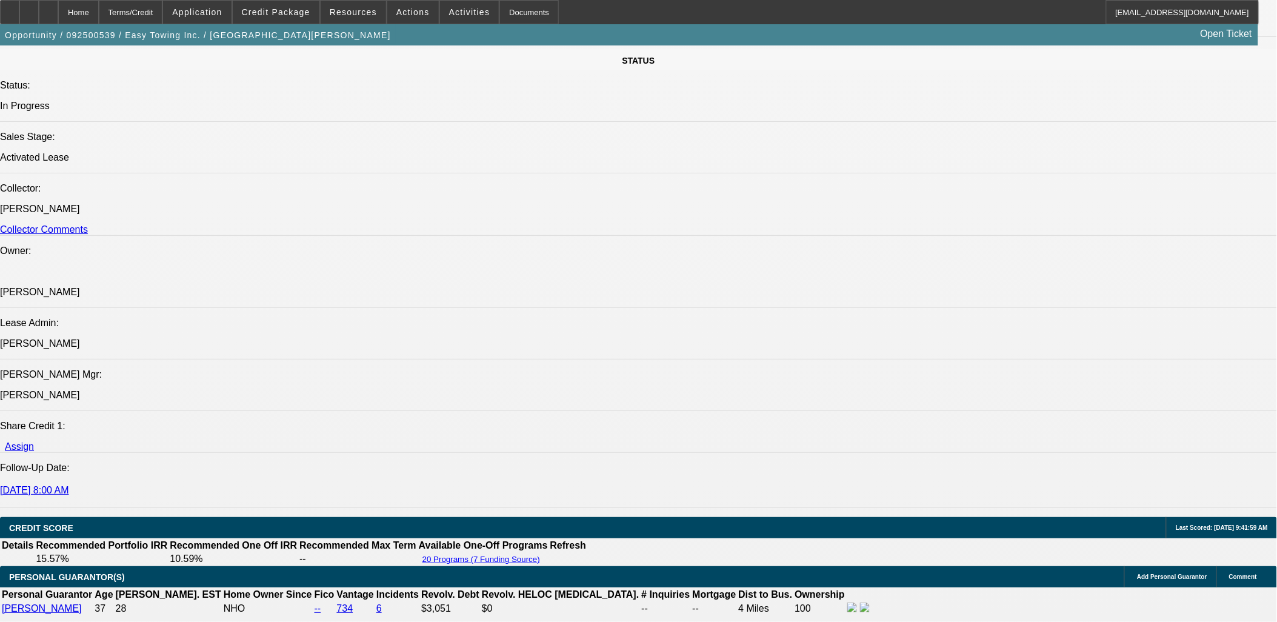
drag, startPoint x: 962, startPoint y: 173, endPoint x: 957, endPoint y: 147, distance: 26.4
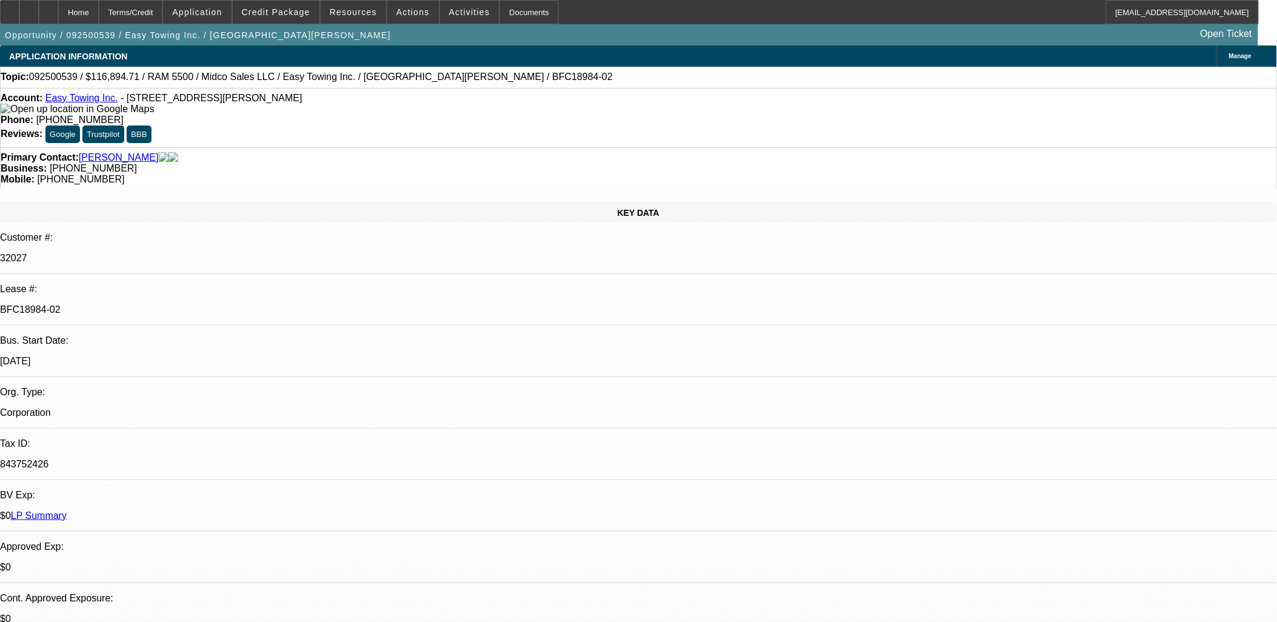
select select "0"
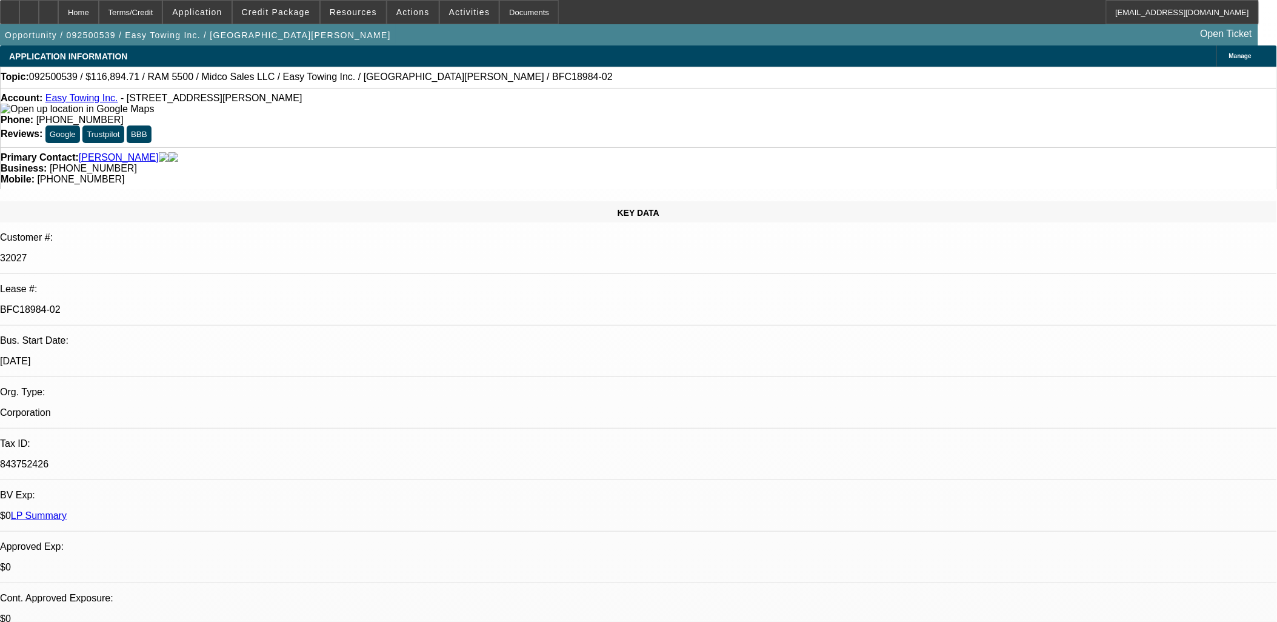
select select "0"
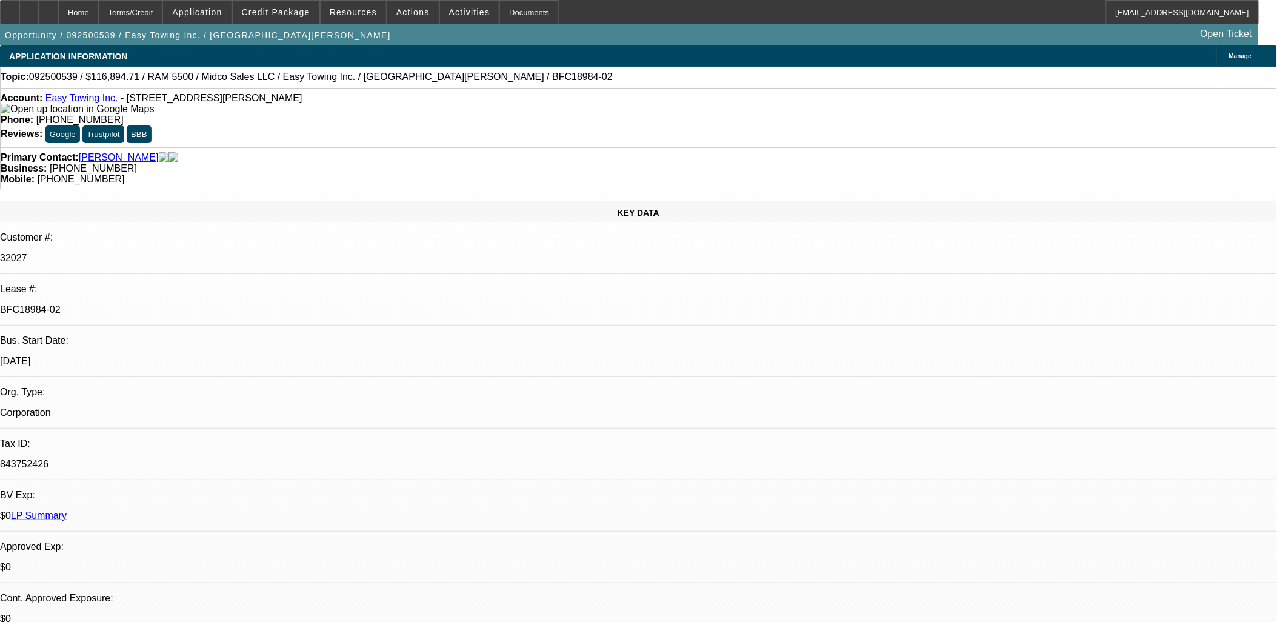
select select "0"
select select "1"
select select "2"
select select "6"
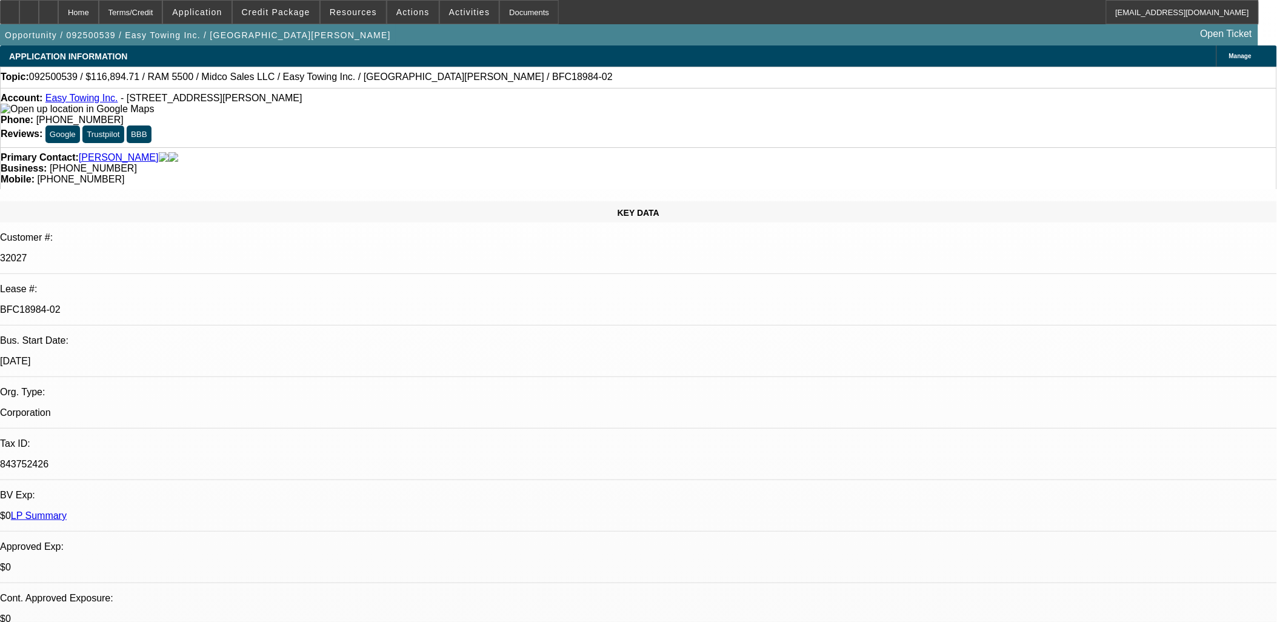
select select "1"
select select "2"
select select "6"
select select "1"
select select "2"
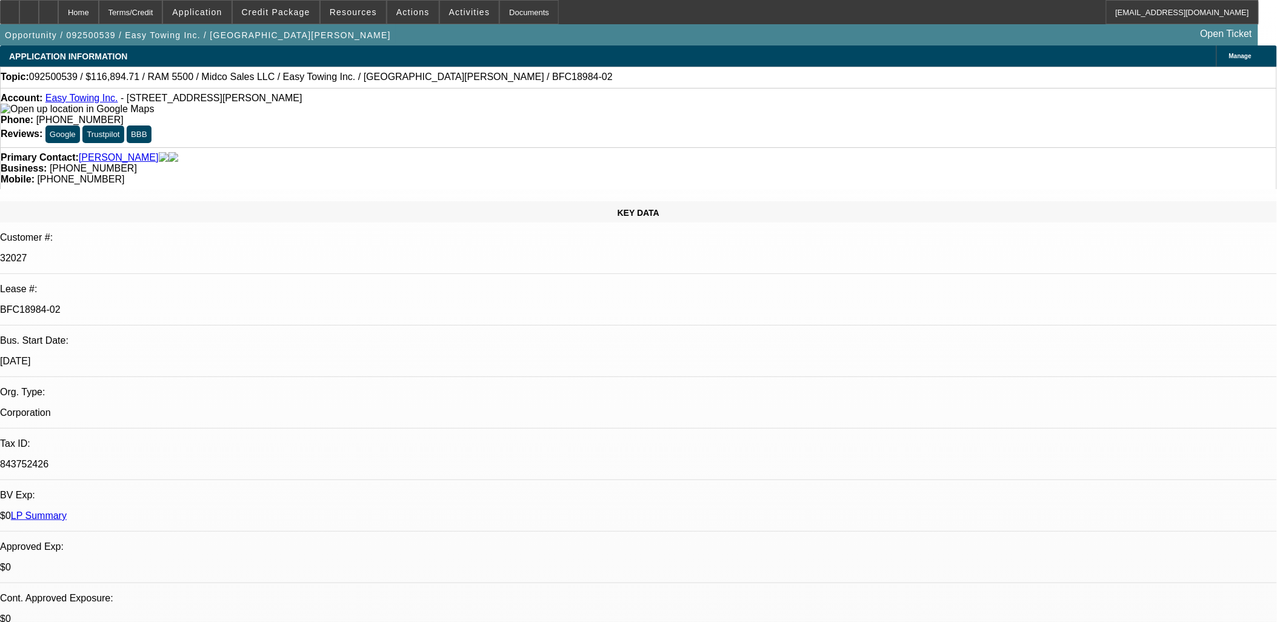
select select "6"
select select "1"
select select "2"
select select "6"
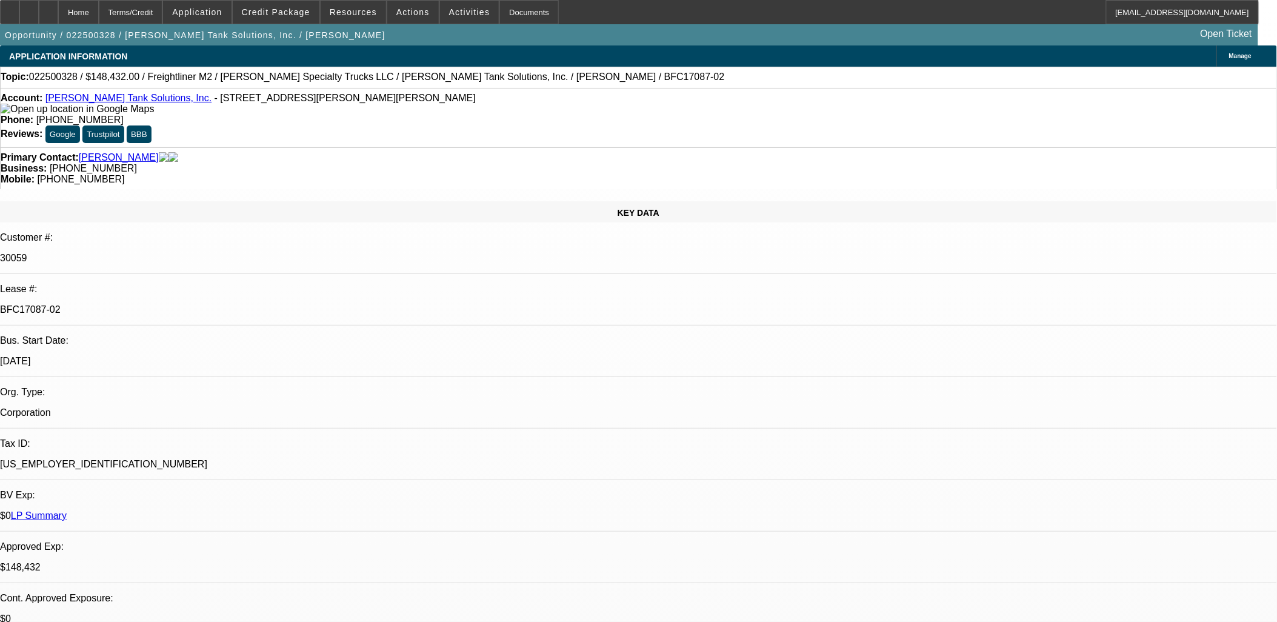
select select "0"
select select "2"
select select "0"
select select "6"
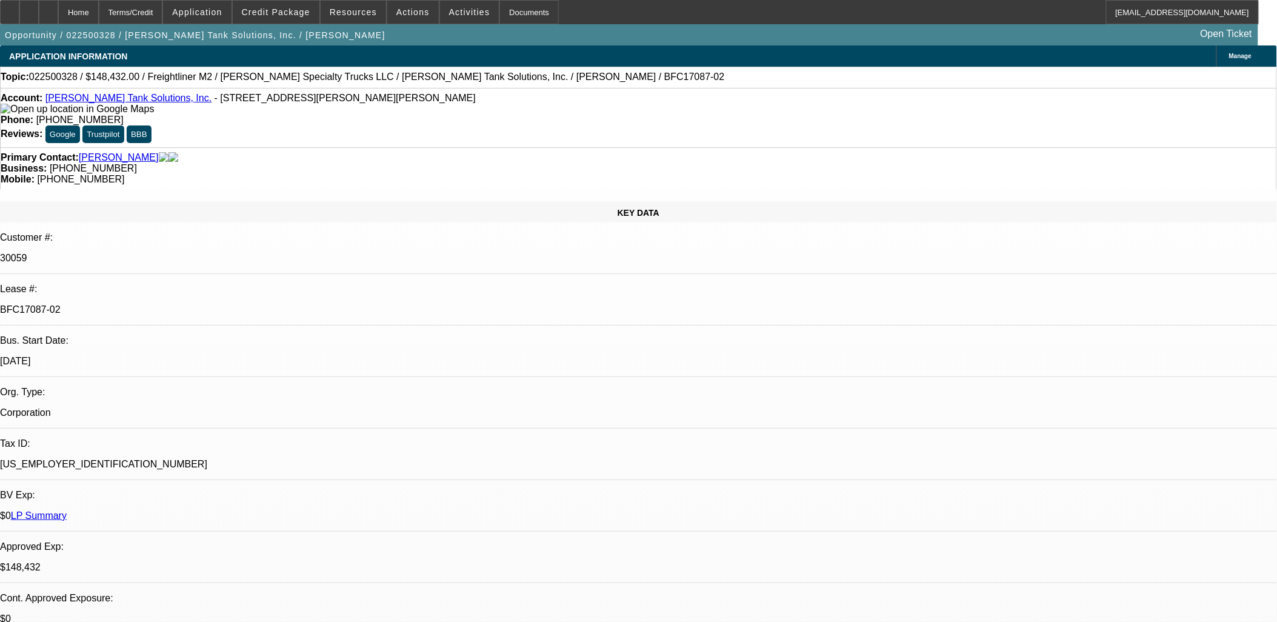
select select "0"
select select "2"
select select "0"
select select "6"
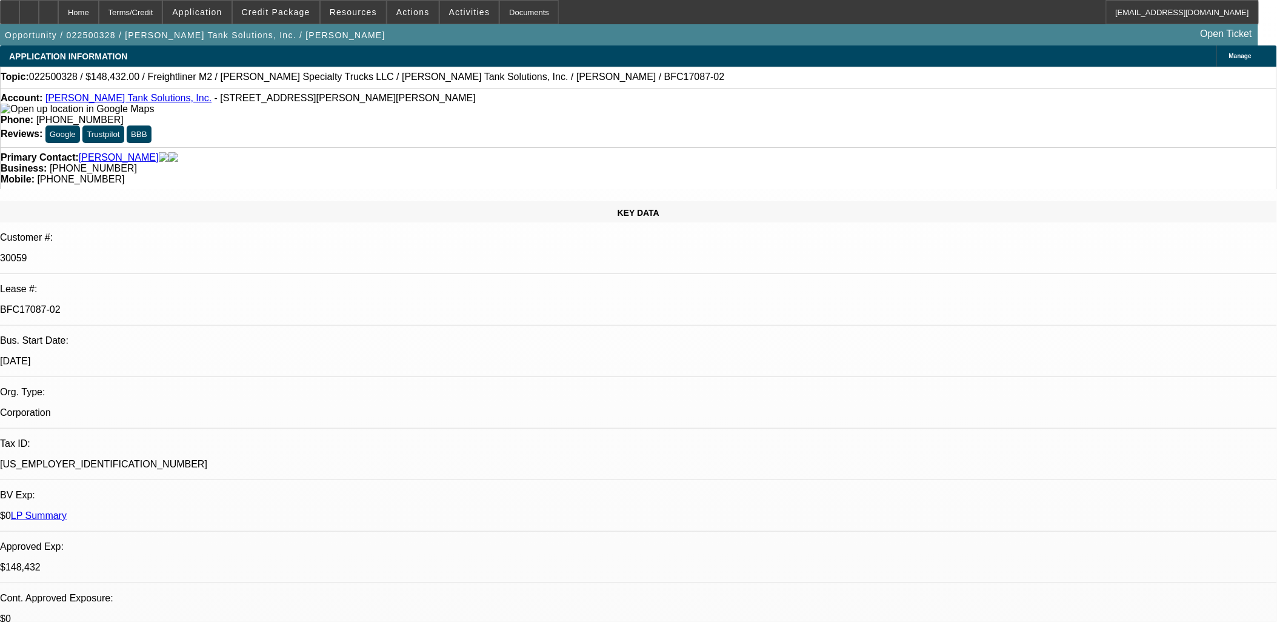
select select "0"
select select "2"
select select "0"
select select "6"
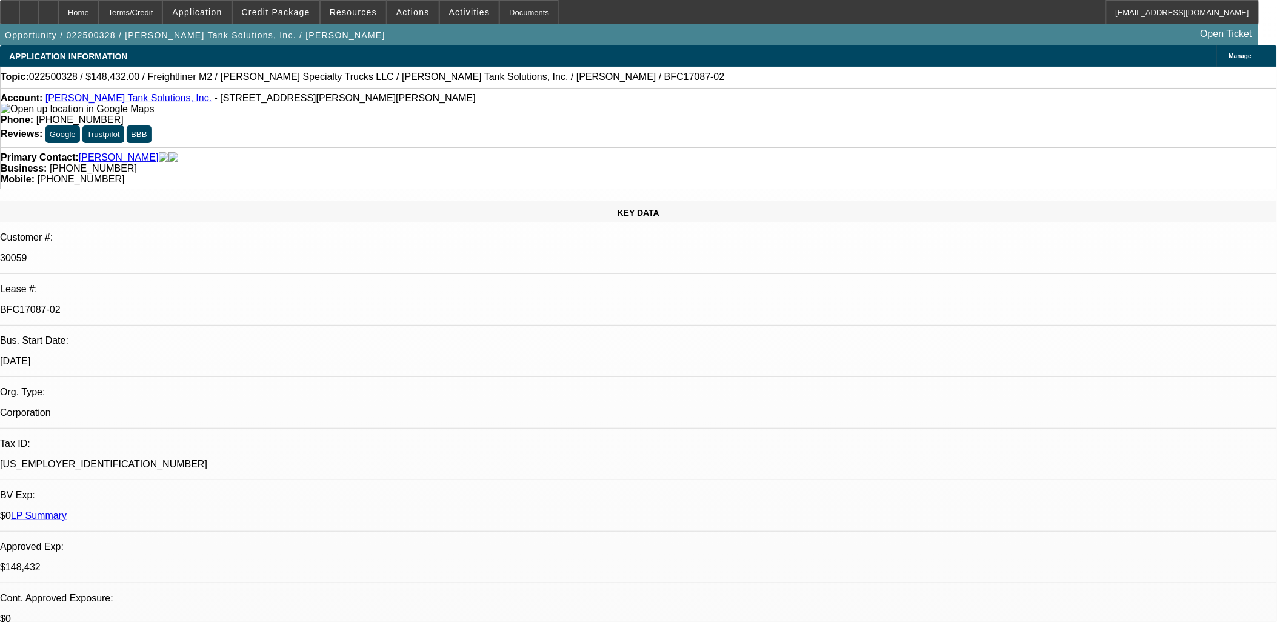
select select "0"
select select "2"
select select "0"
select select "6"
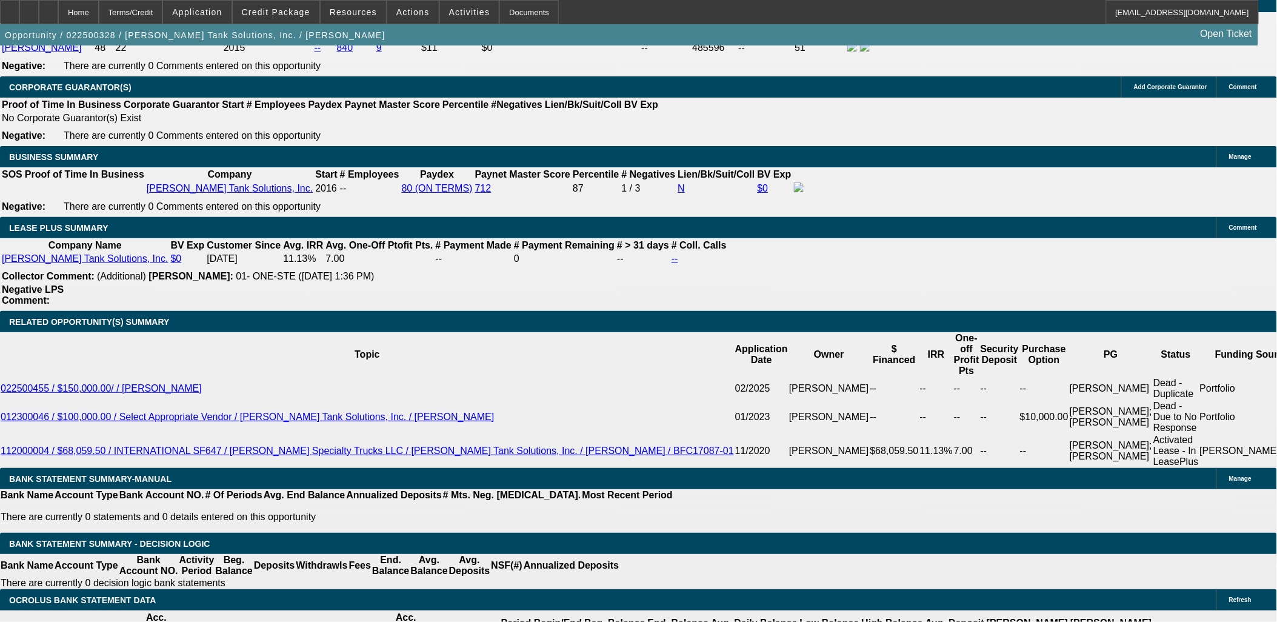
scroll to position [2019, 0]
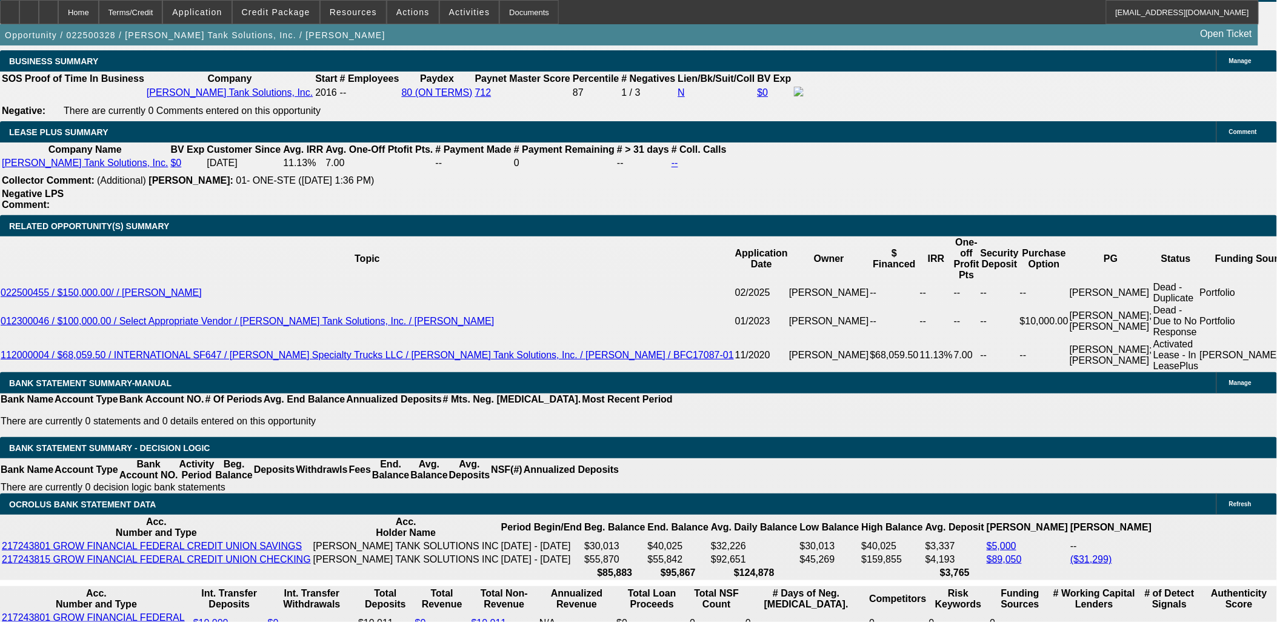
drag, startPoint x: 983, startPoint y: 221, endPoint x: 946, endPoint y: 196, distance: 45.0
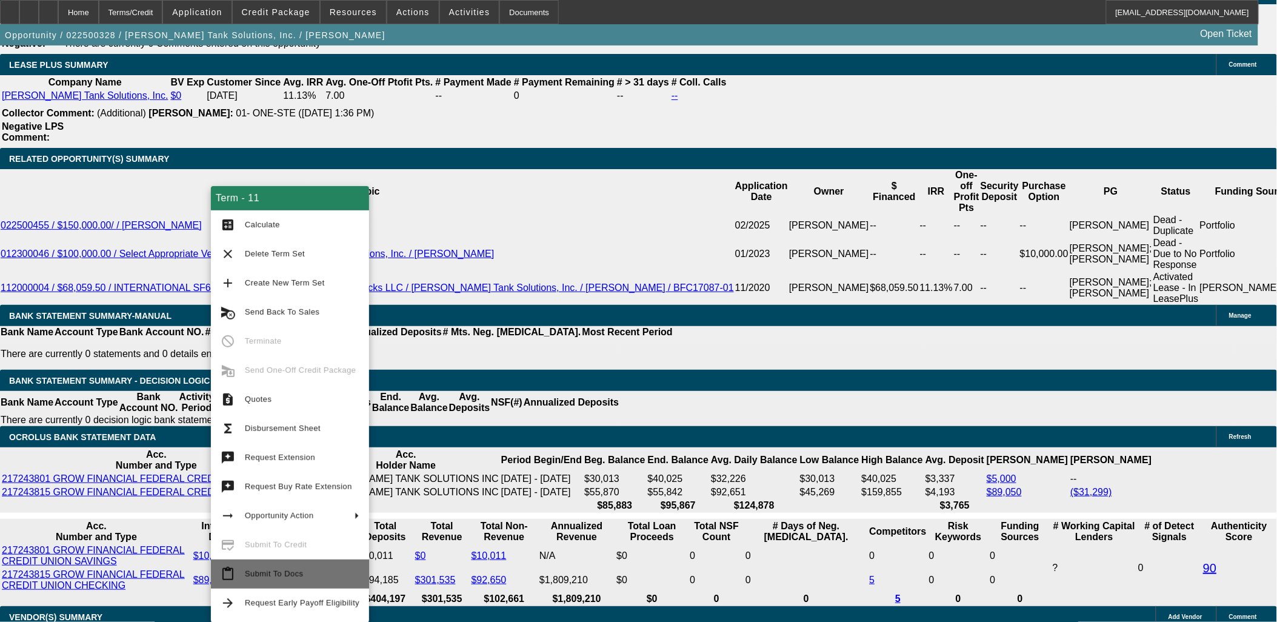
click at [293, 578] on span "Submit To Docs" at bounding box center [302, 574] width 115 height 15
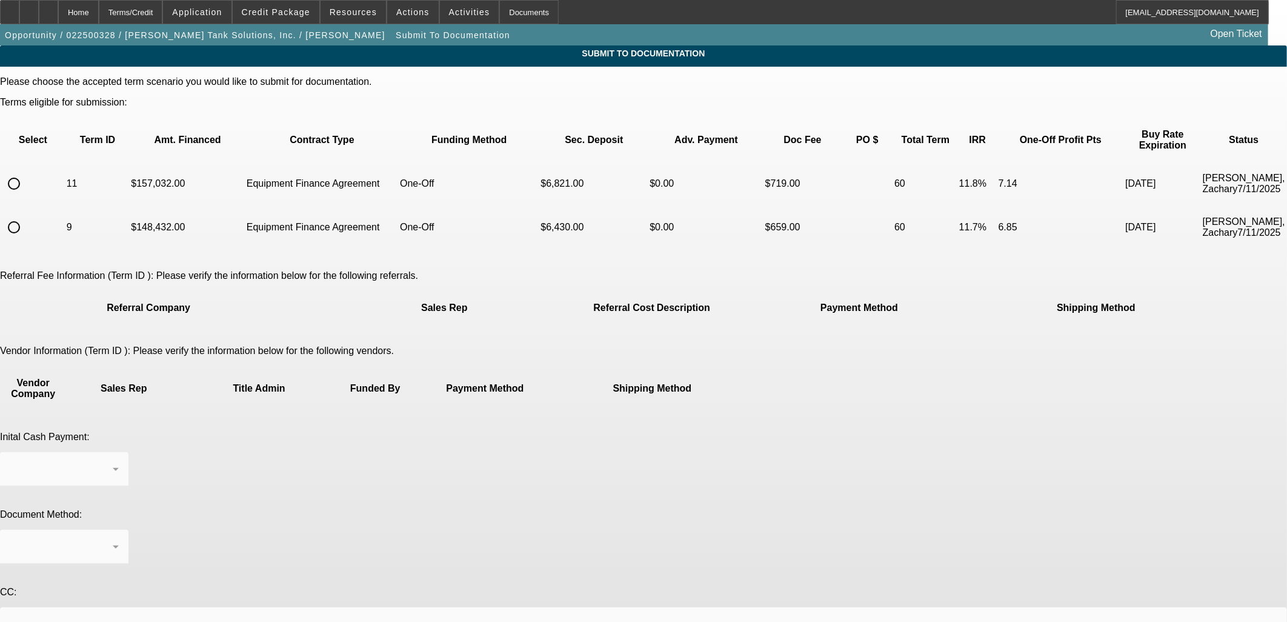
click at [26, 171] on input "radio" at bounding box center [14, 183] width 24 height 24
radio input "true"
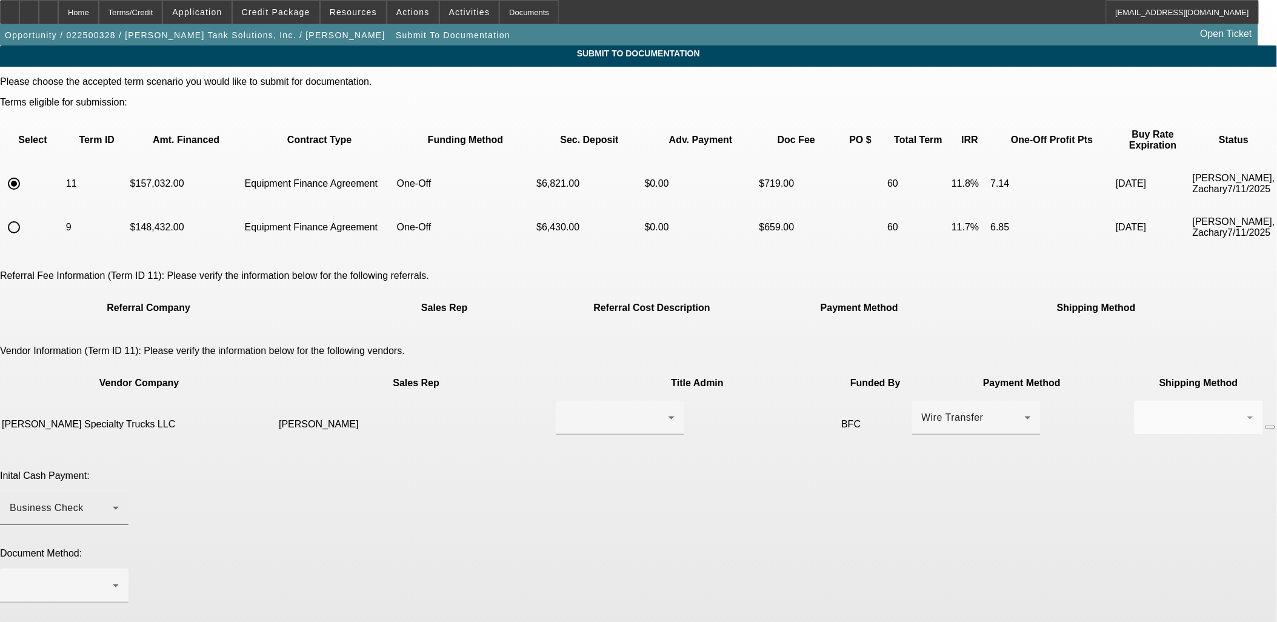
click at [119, 491] on div "Business Check" at bounding box center [64, 508] width 109 height 34
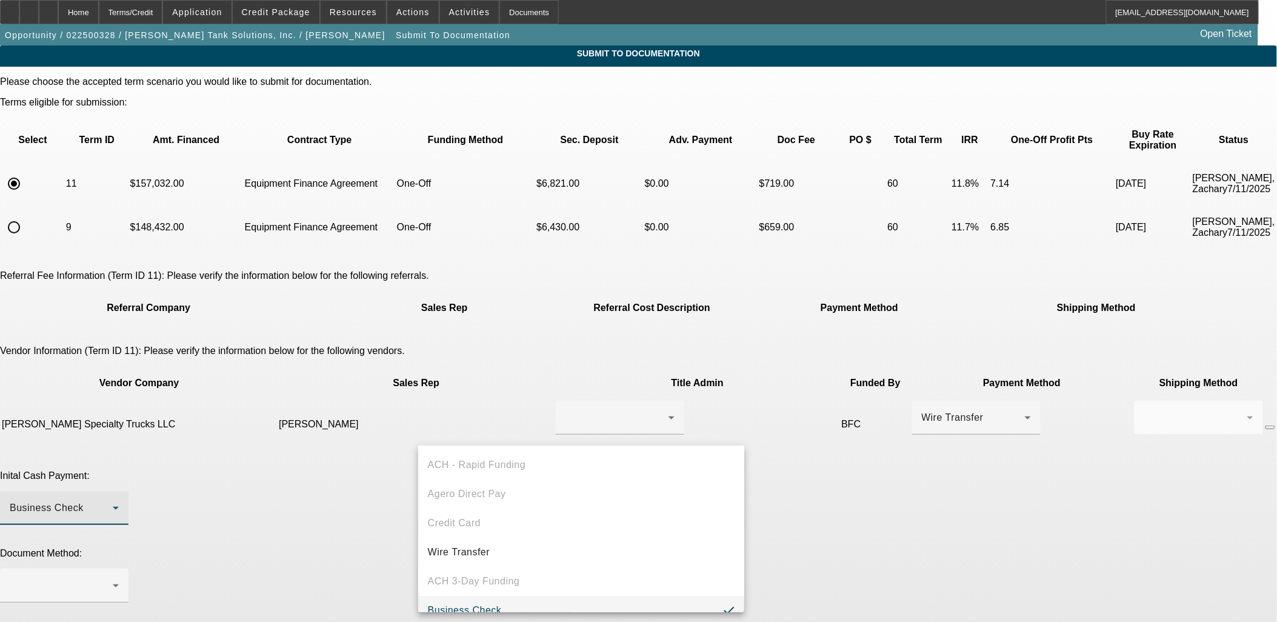
scroll to position [13, 0]
drag, startPoint x: 574, startPoint y: 383, endPoint x: 576, endPoint y: 371, distance: 11.6
click at [574, 382] on div at bounding box center [638, 311] width 1277 height 622
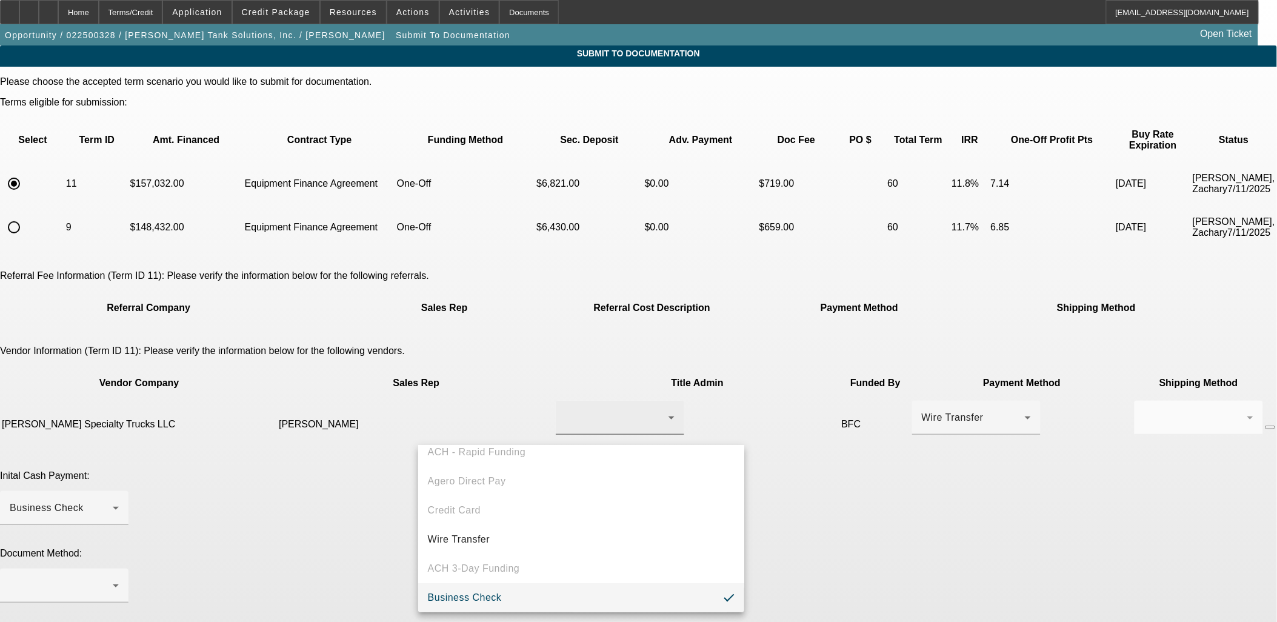
drag, startPoint x: 576, startPoint y: 371, endPoint x: 579, endPoint y: 379, distance: 8.1
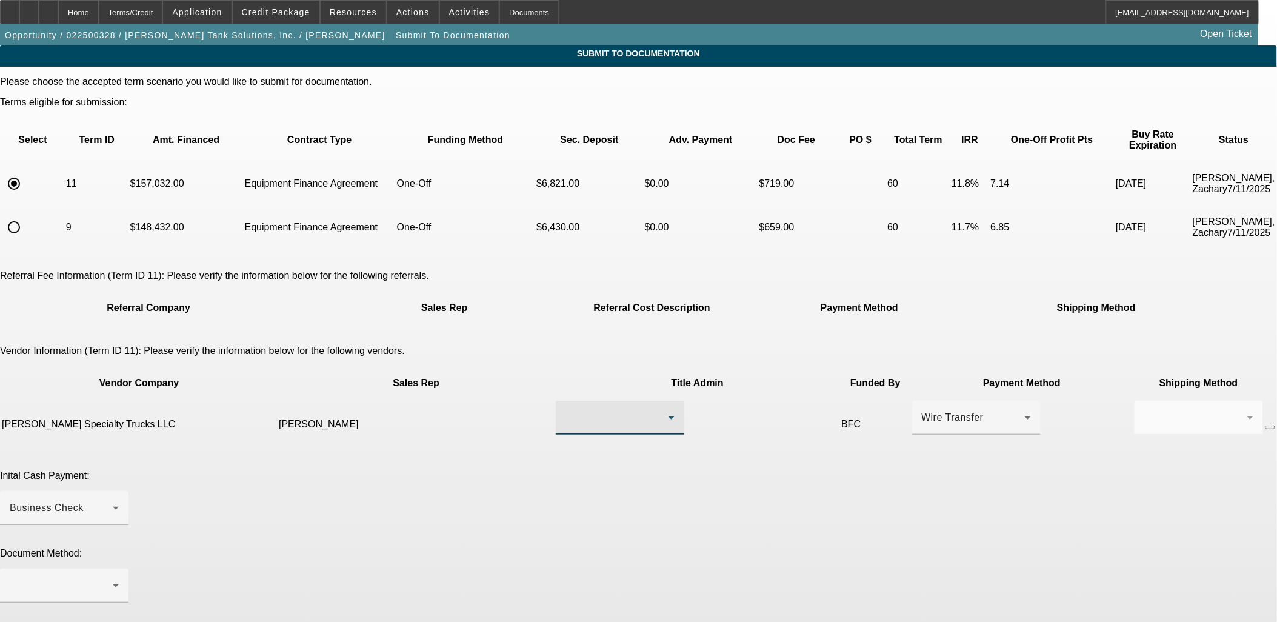
click at [589, 410] on div at bounding box center [616, 417] width 103 height 15
click at [593, 406] on span "[PERSON_NAME]" at bounding box center [551, 402] width 84 height 15
click at [113, 578] on div at bounding box center [61, 585] width 103 height 15
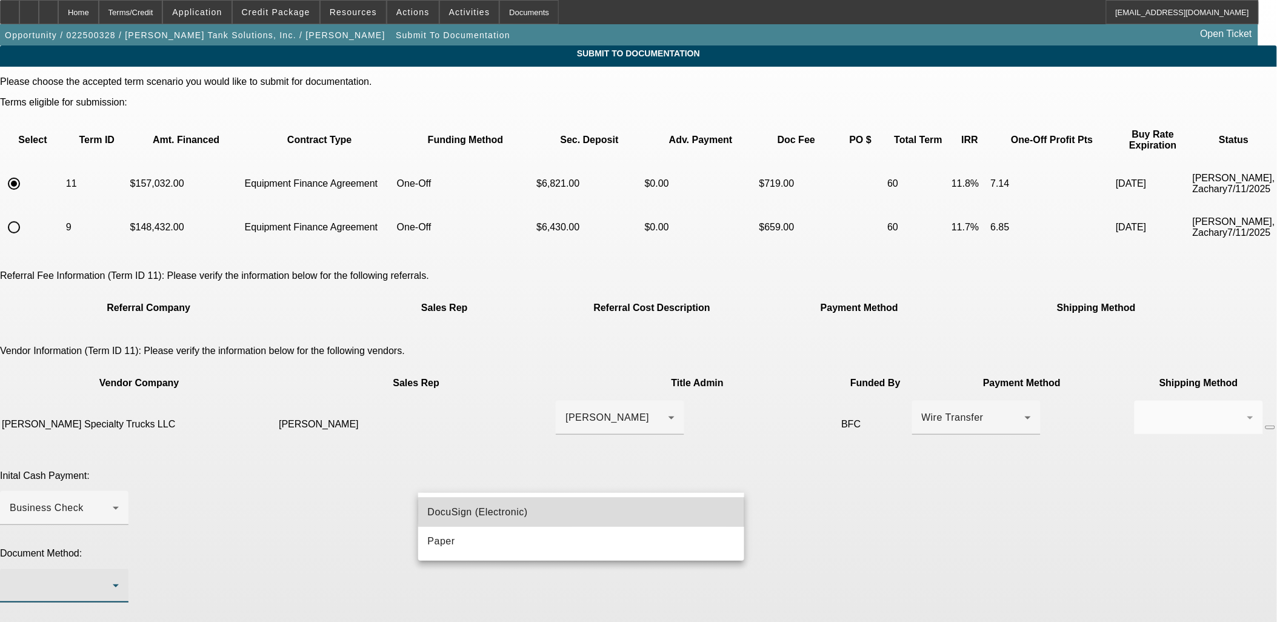
click at [625, 513] on mat-option "DocuSign (Electronic)" at bounding box center [581, 511] width 327 height 29
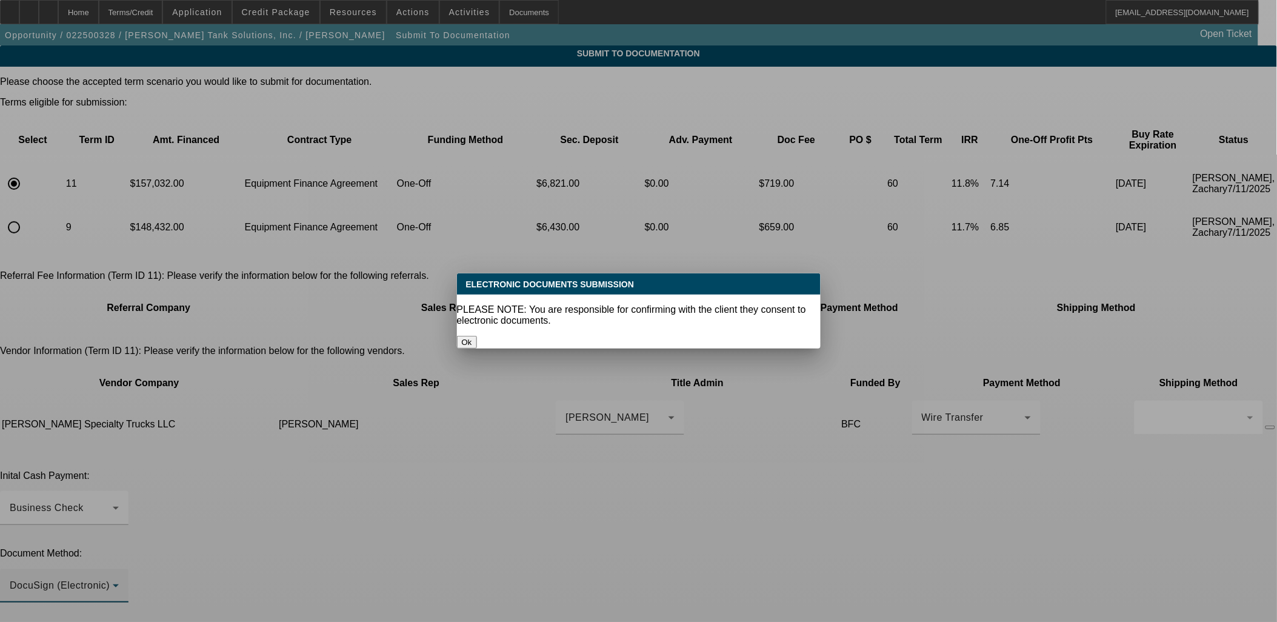
click at [637, 576] on div at bounding box center [638, 311] width 1277 height 622
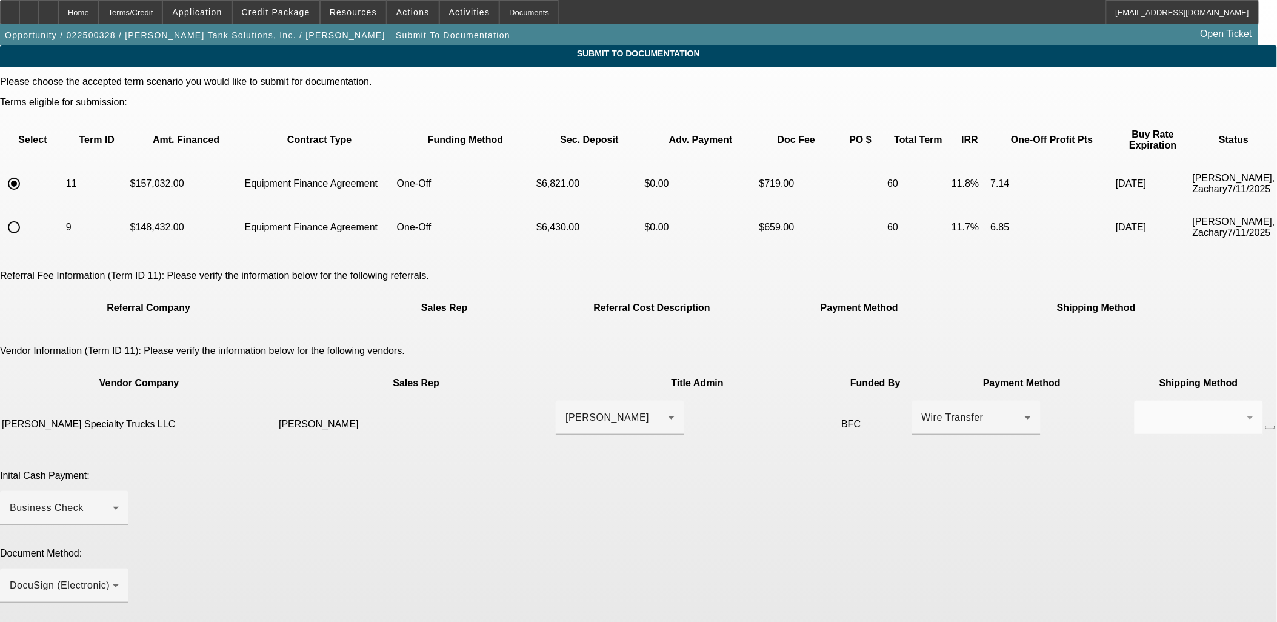
drag, startPoint x: 633, startPoint y: 588, endPoint x: 568, endPoint y: 586, distance: 65.4
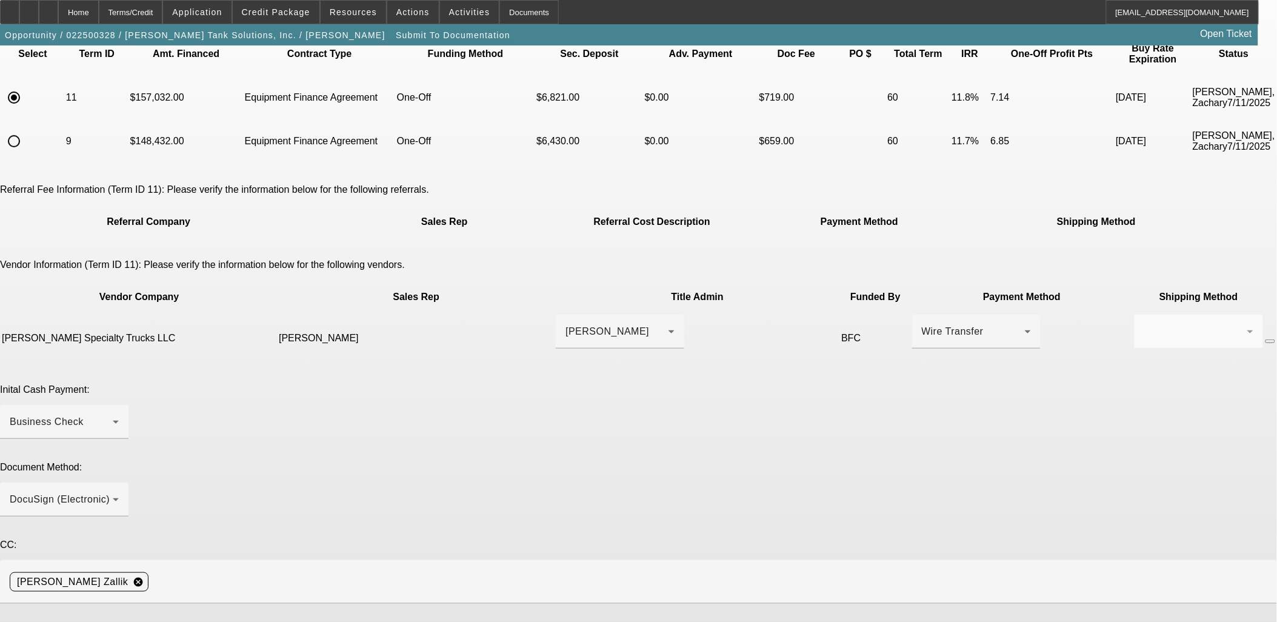
scroll to position [135, 0]
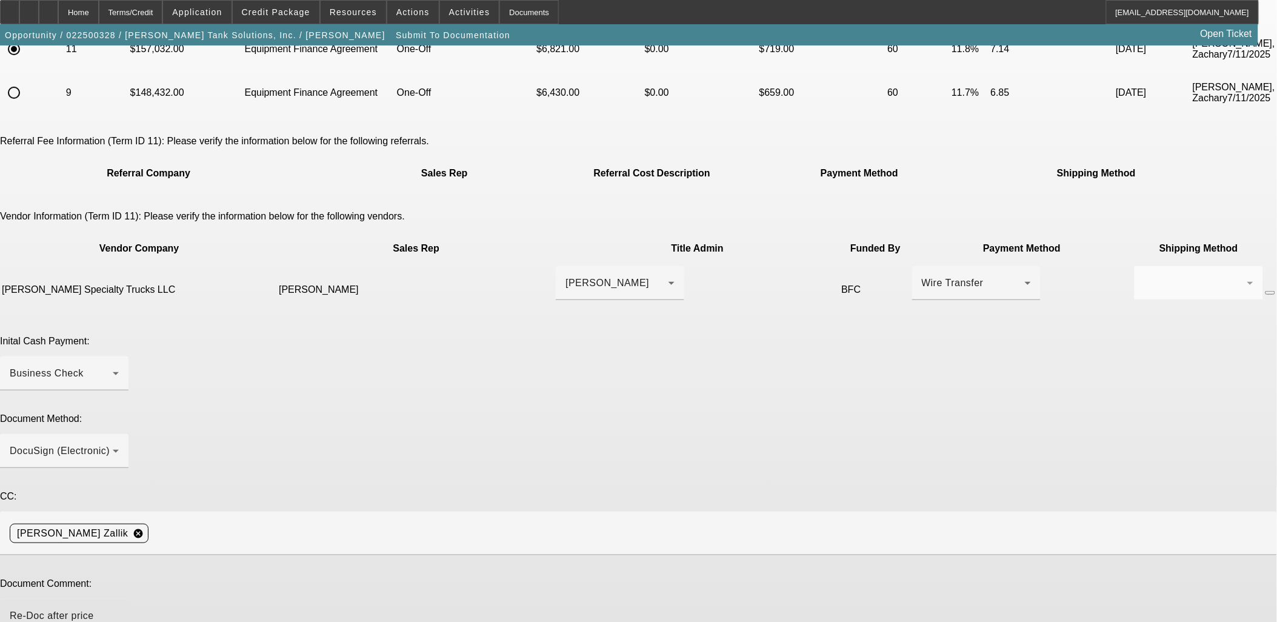
type textarea "Re-Doc after price increase"
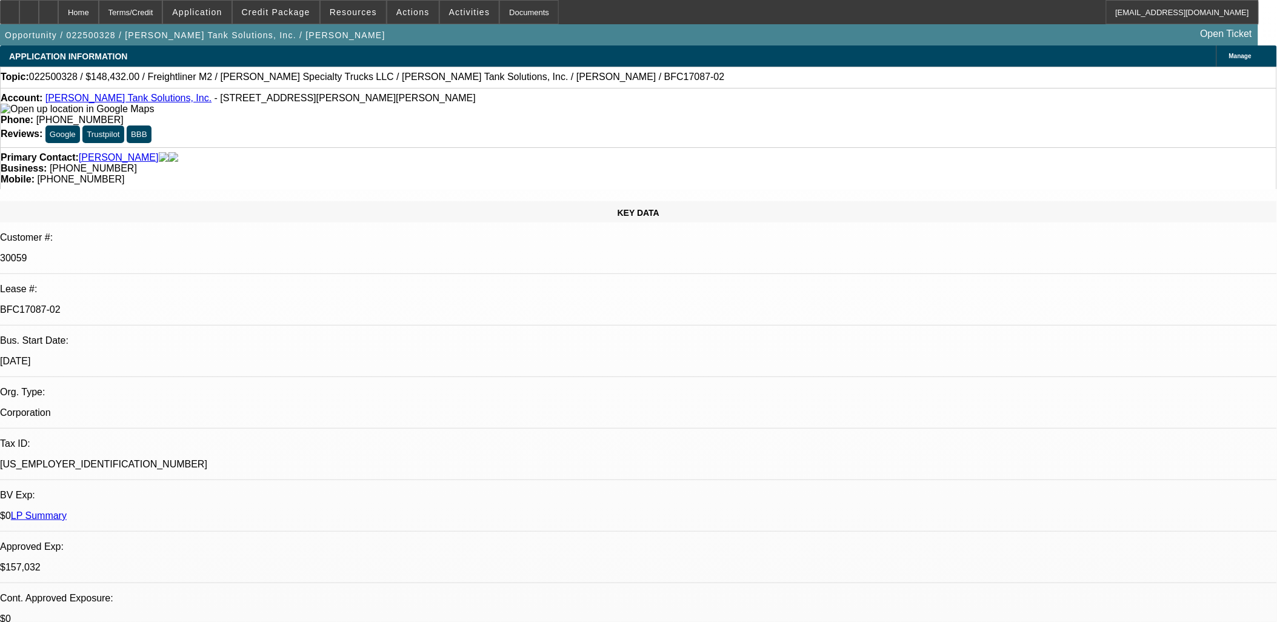
select select "0"
select select "2"
select select "0"
select select "6"
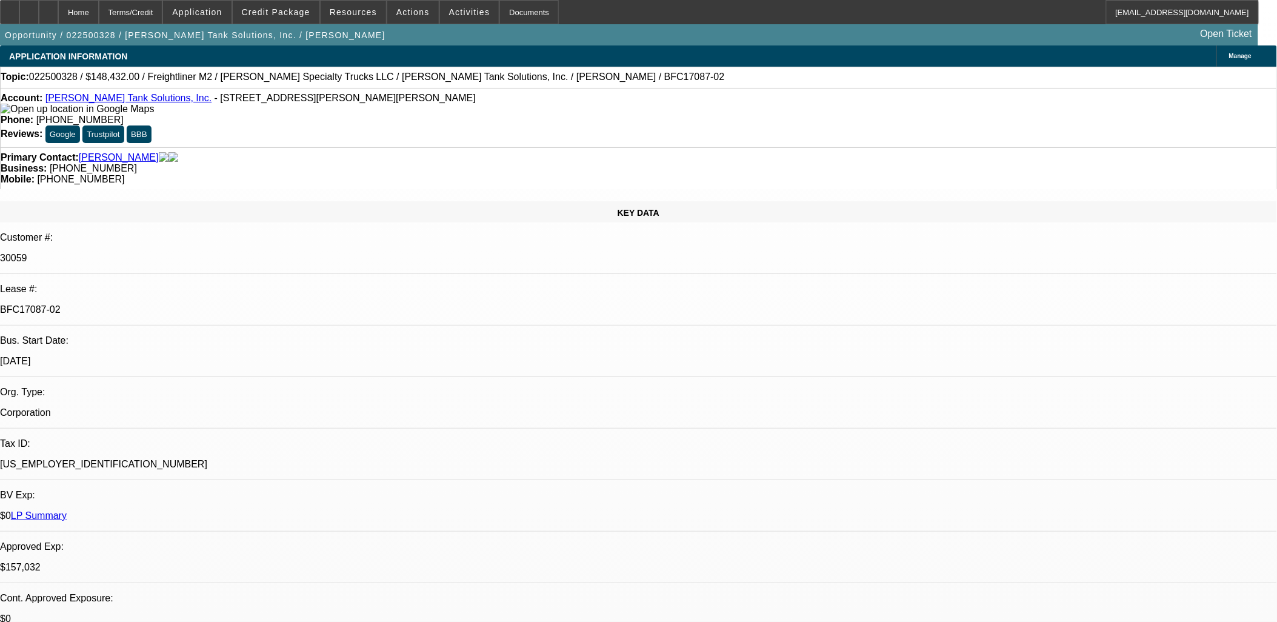
select select "0"
select select "2"
select select "0"
select select "6"
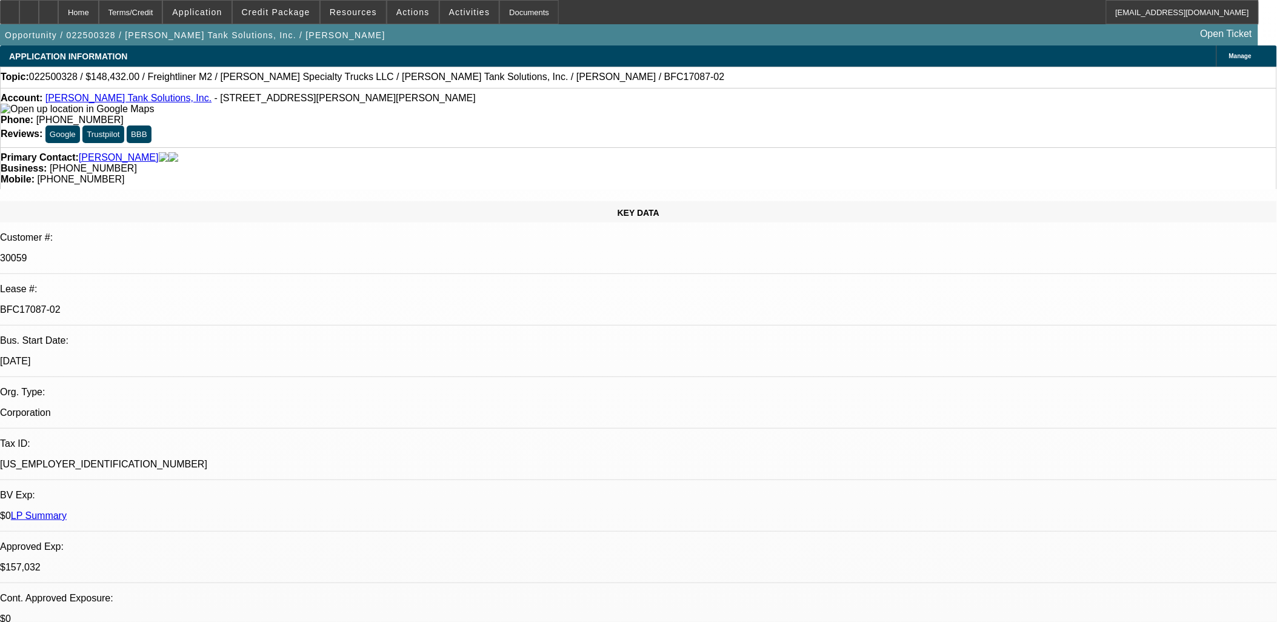
select select "0"
select select "2"
select select "0"
select select "6"
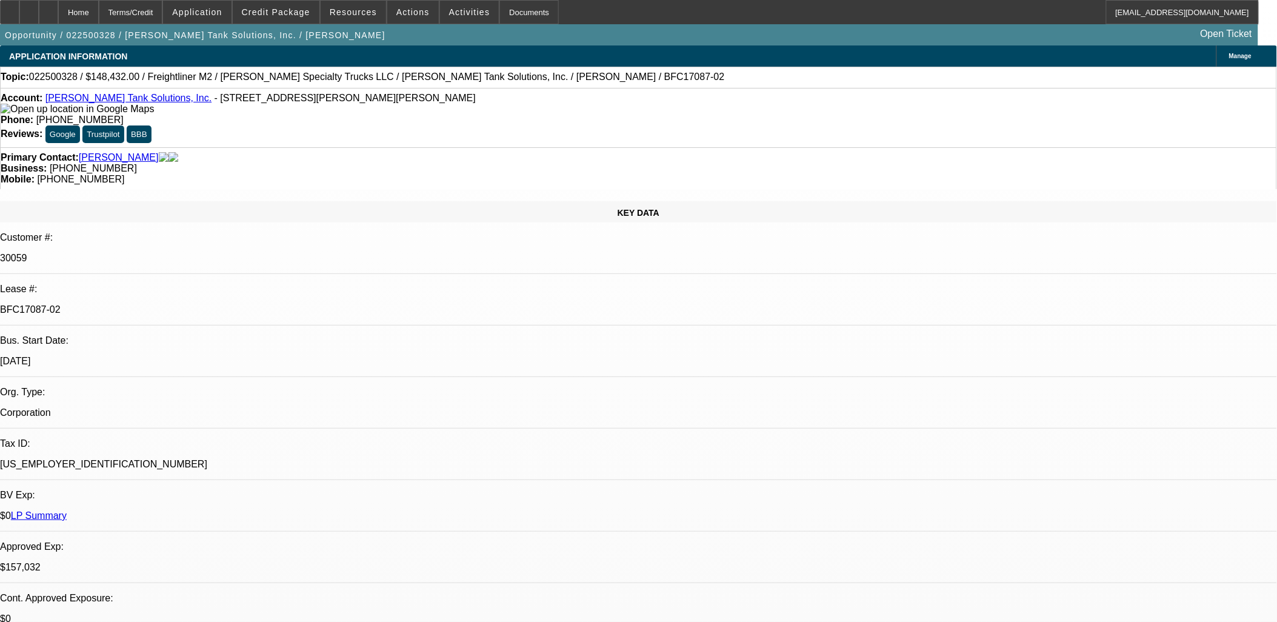
select select "0"
select select "2"
select select "0"
select select "6"
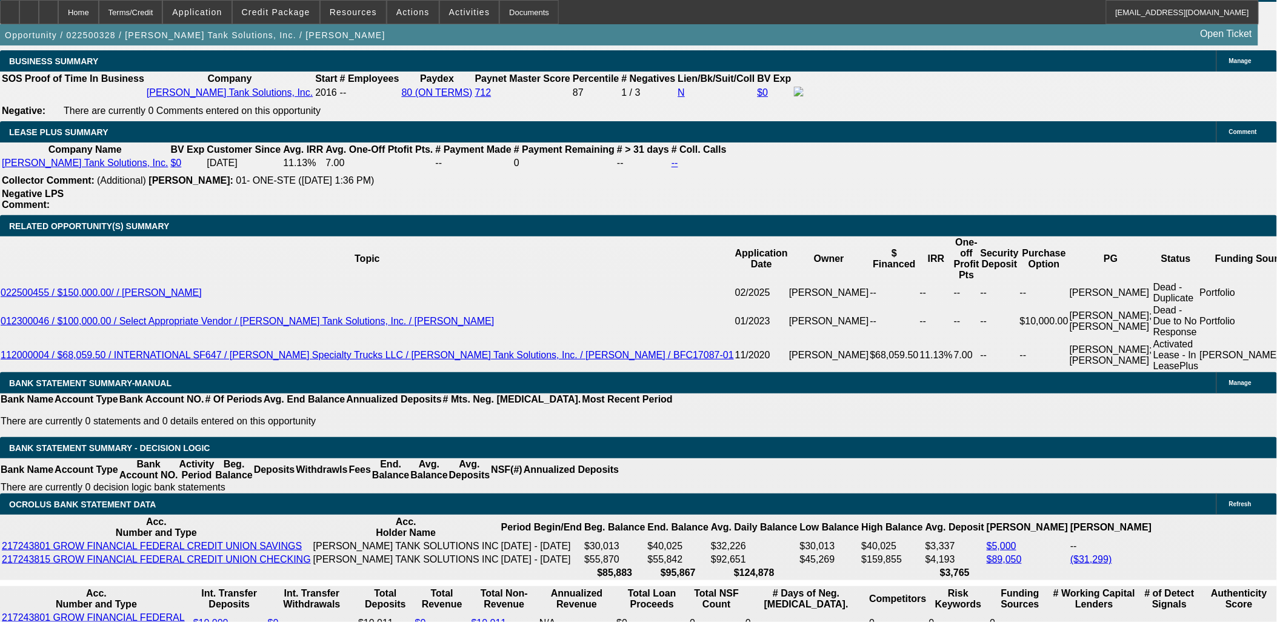
scroll to position [4173, 0]
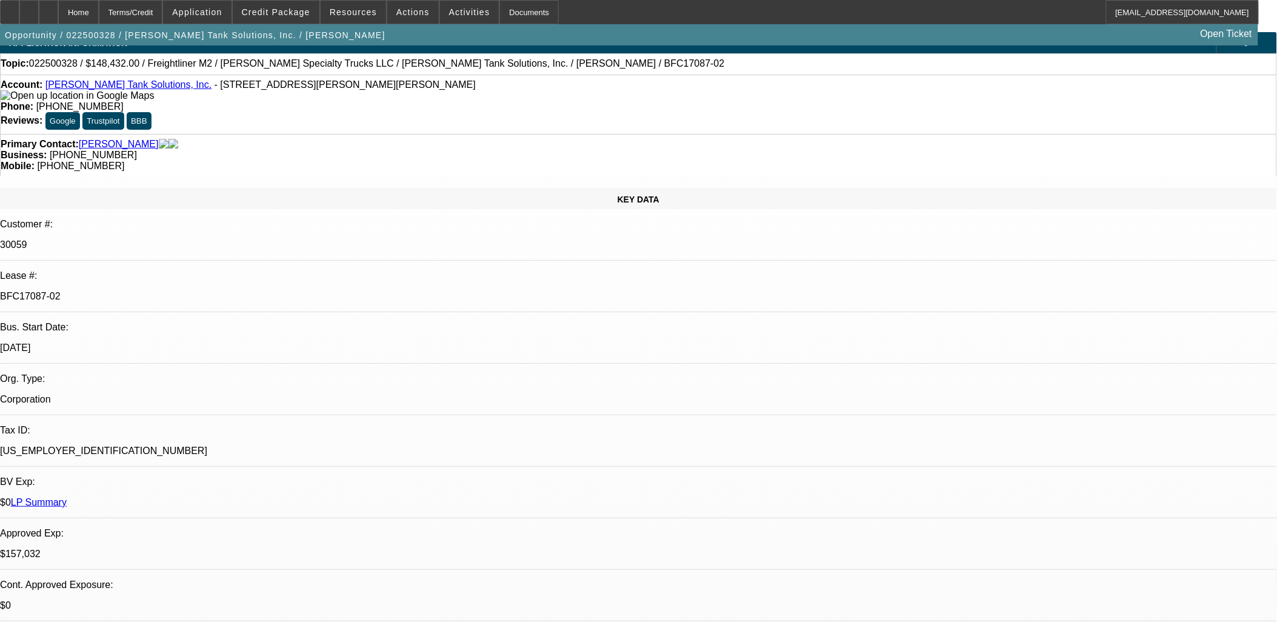
scroll to position [0, 0]
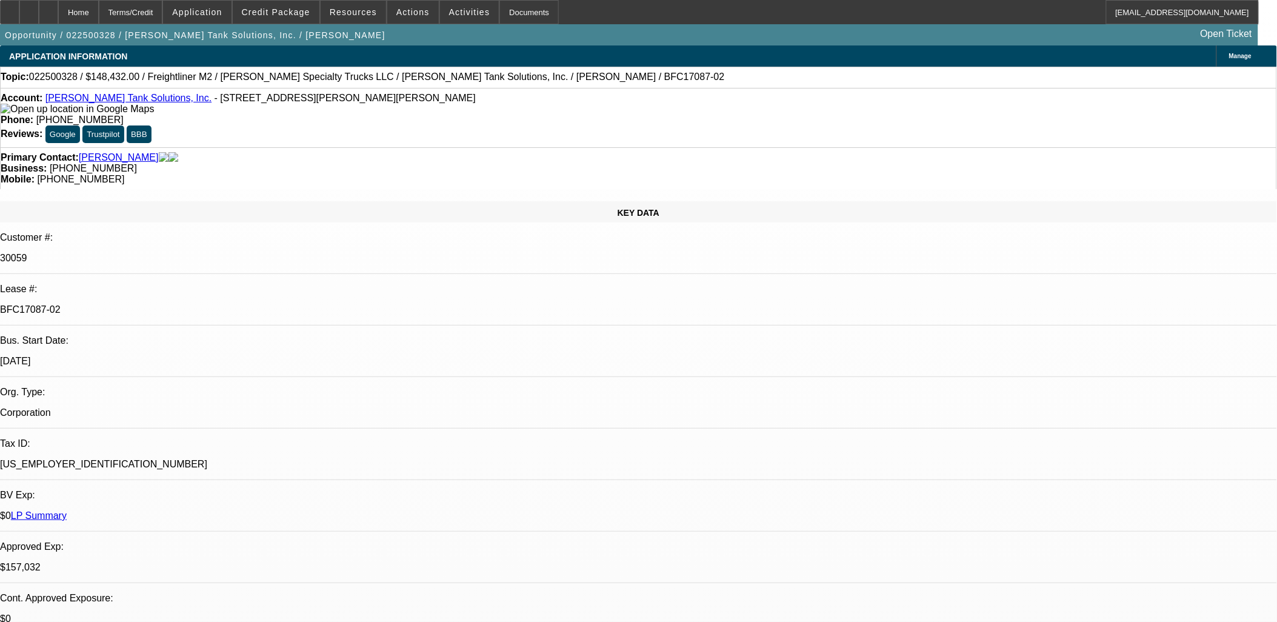
drag, startPoint x: 392, startPoint y: 220, endPoint x: 384, endPoint y: 230, distance: 13.0
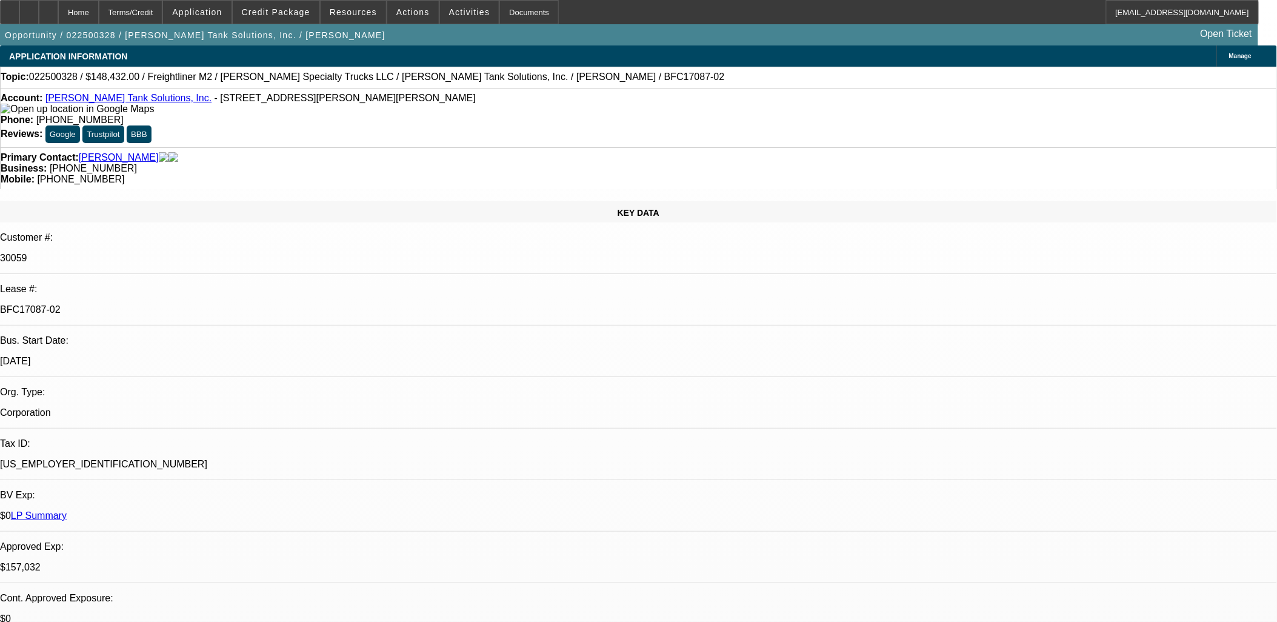
drag, startPoint x: 384, startPoint y: 230, endPoint x: 364, endPoint y: 289, distance: 62.3
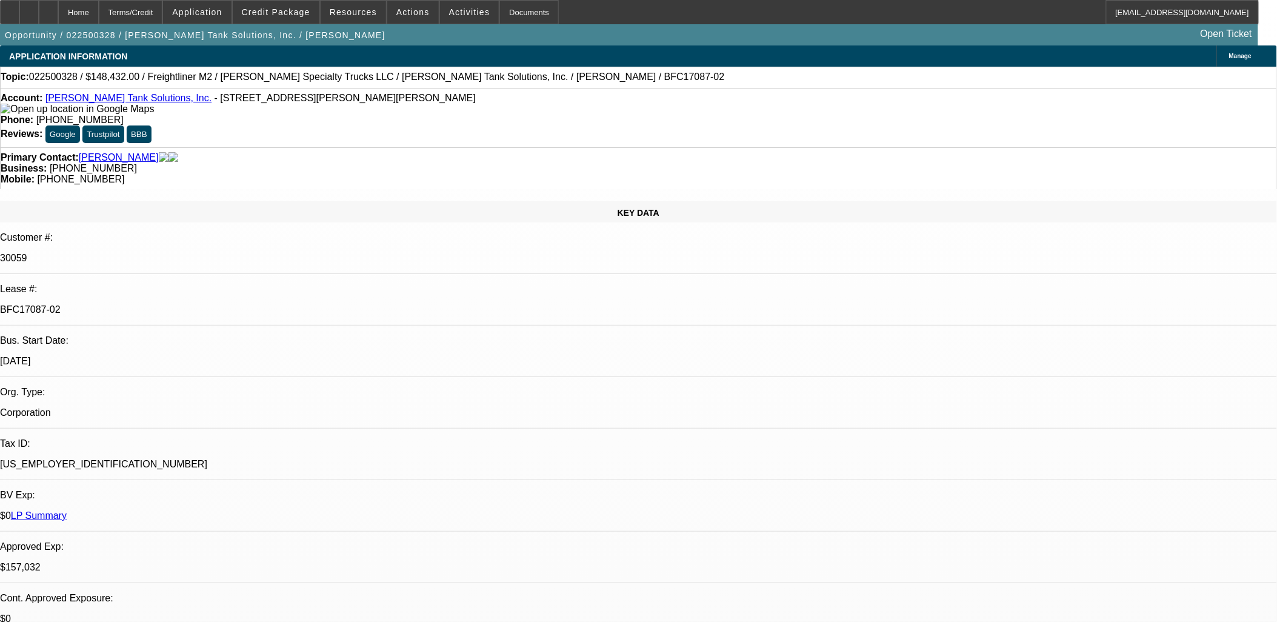
drag, startPoint x: 356, startPoint y: 293, endPoint x: 364, endPoint y: 329, distance: 37.2
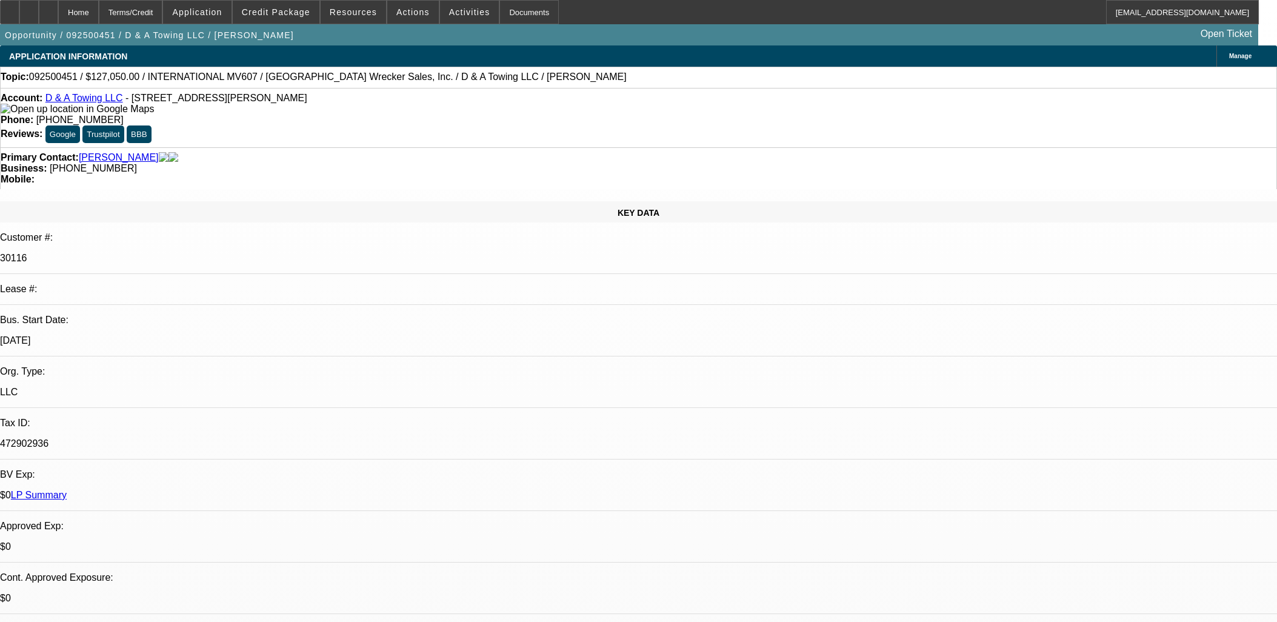
select select "0"
select select "3"
select select "0.1"
select select "4"
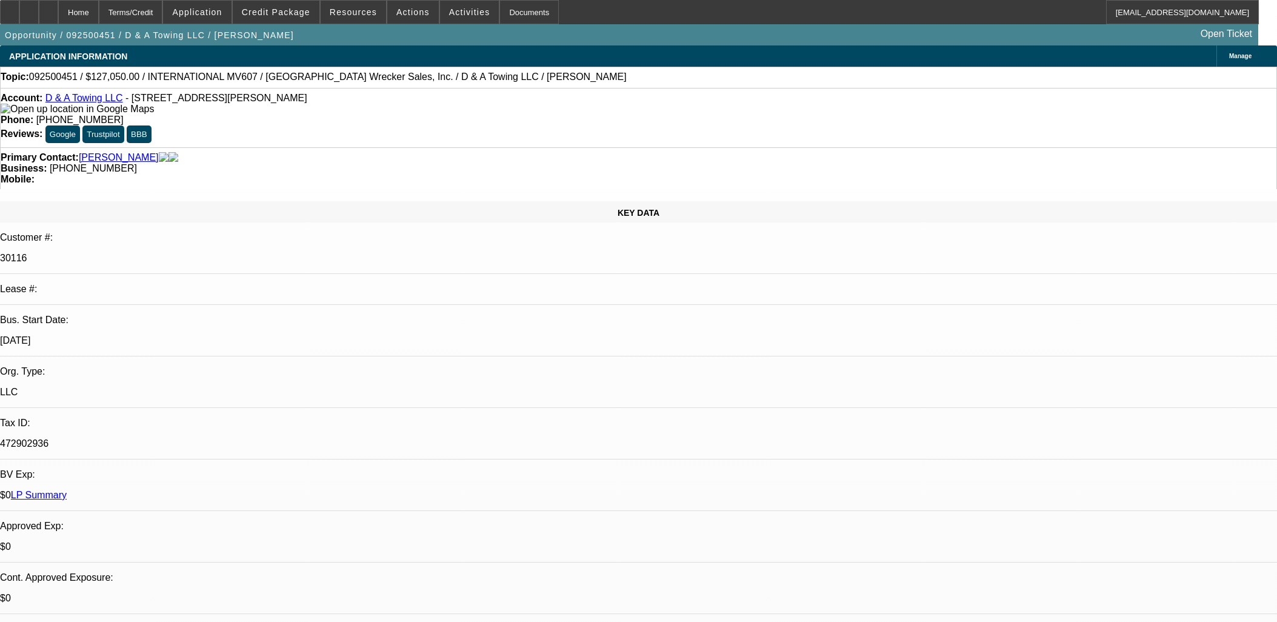
select select "0"
select select "3"
select select "0.1"
select select "4"
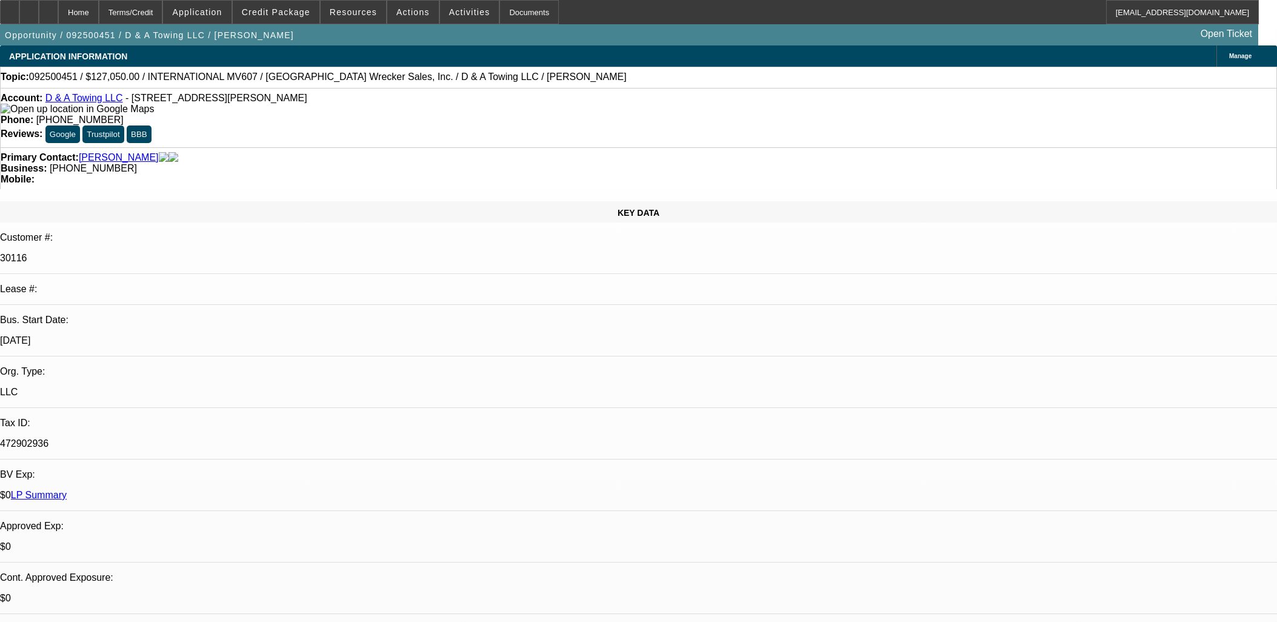
select select "0"
select select "3"
select select "0.1"
select select "4"
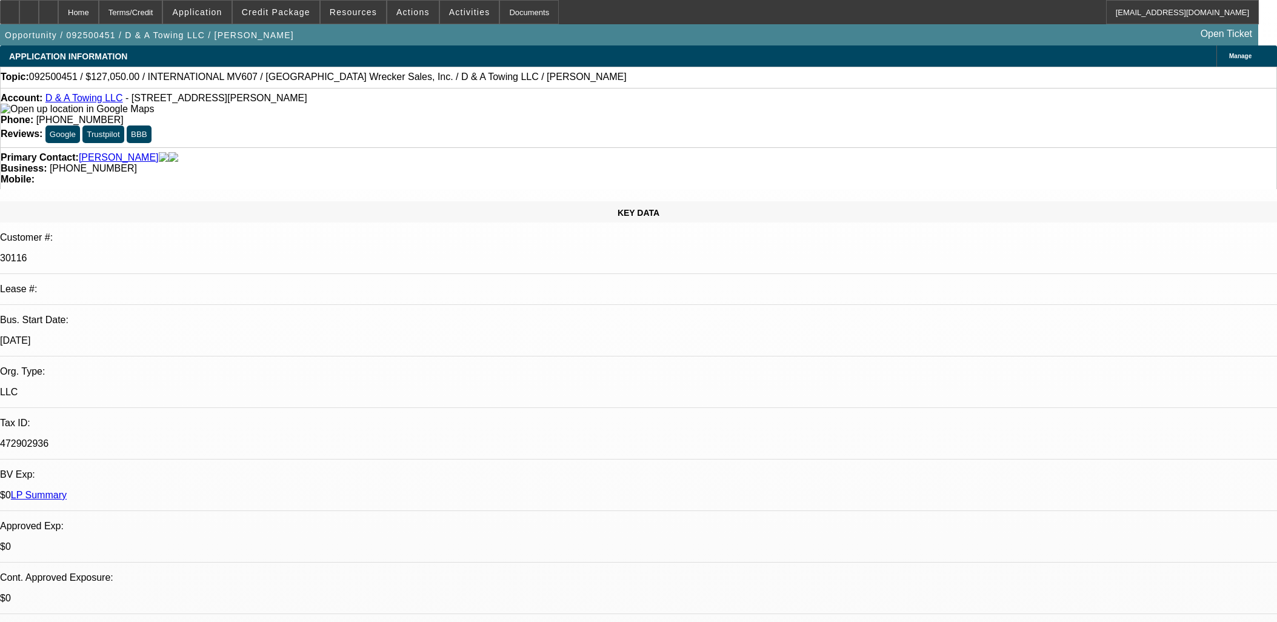
select select "0"
select select "3"
select select "0.1"
select select "4"
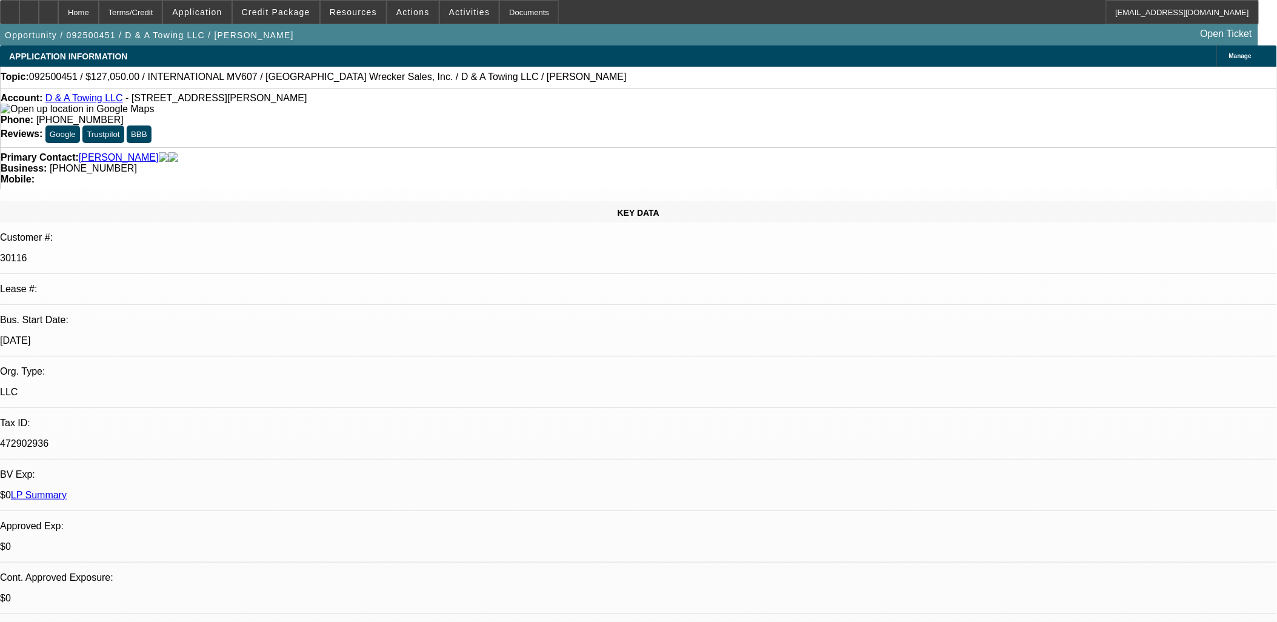
drag, startPoint x: 440, startPoint y: 206, endPoint x: 428, endPoint y: 210, distance: 12.8
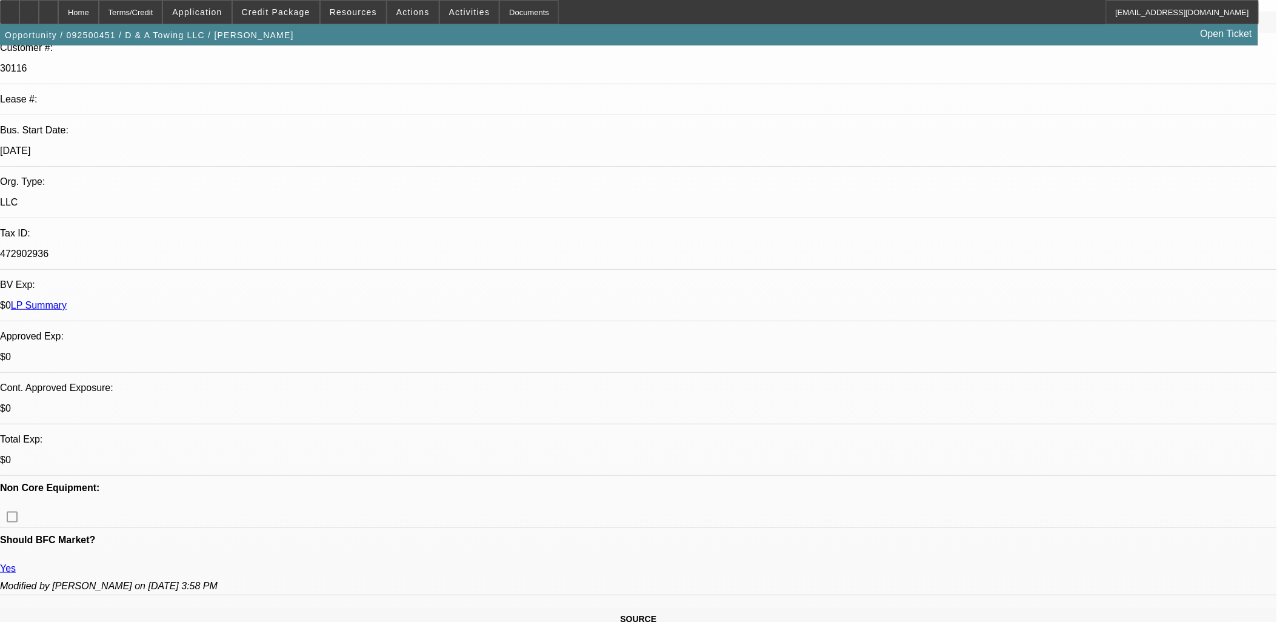
scroll to position [202, 0]
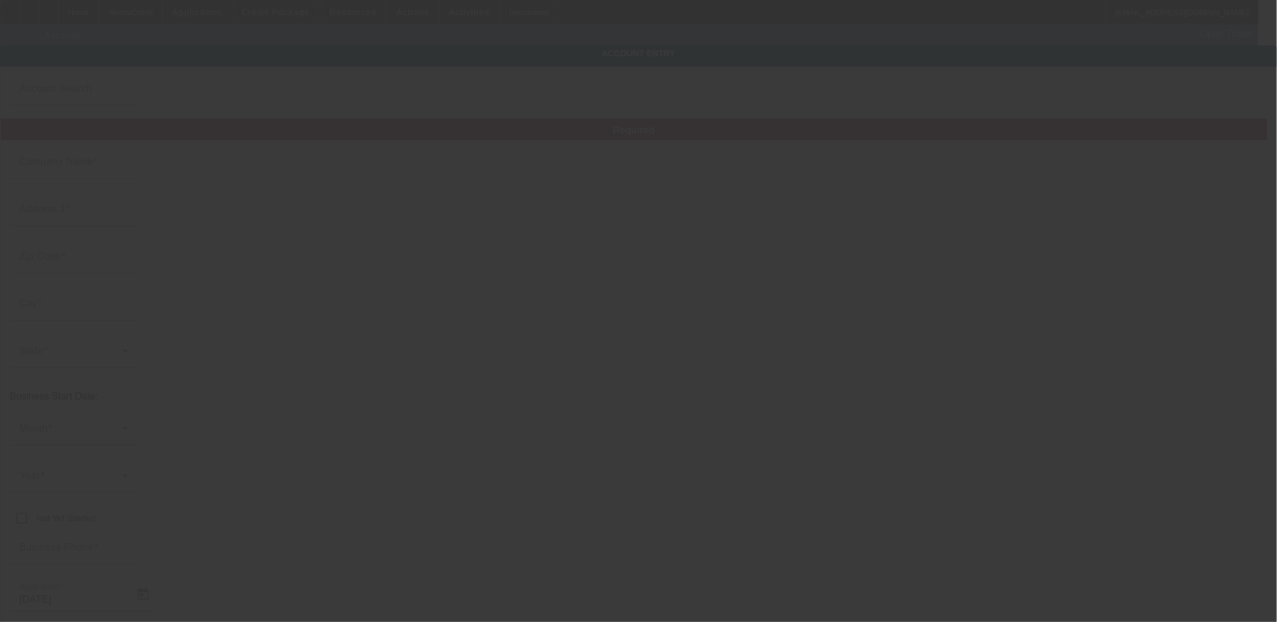
type input "D & A Towing LLC"
type input "7005 E 450 N"
type input "47649"
type input "Francisco"
type input "(812) 664-7550"
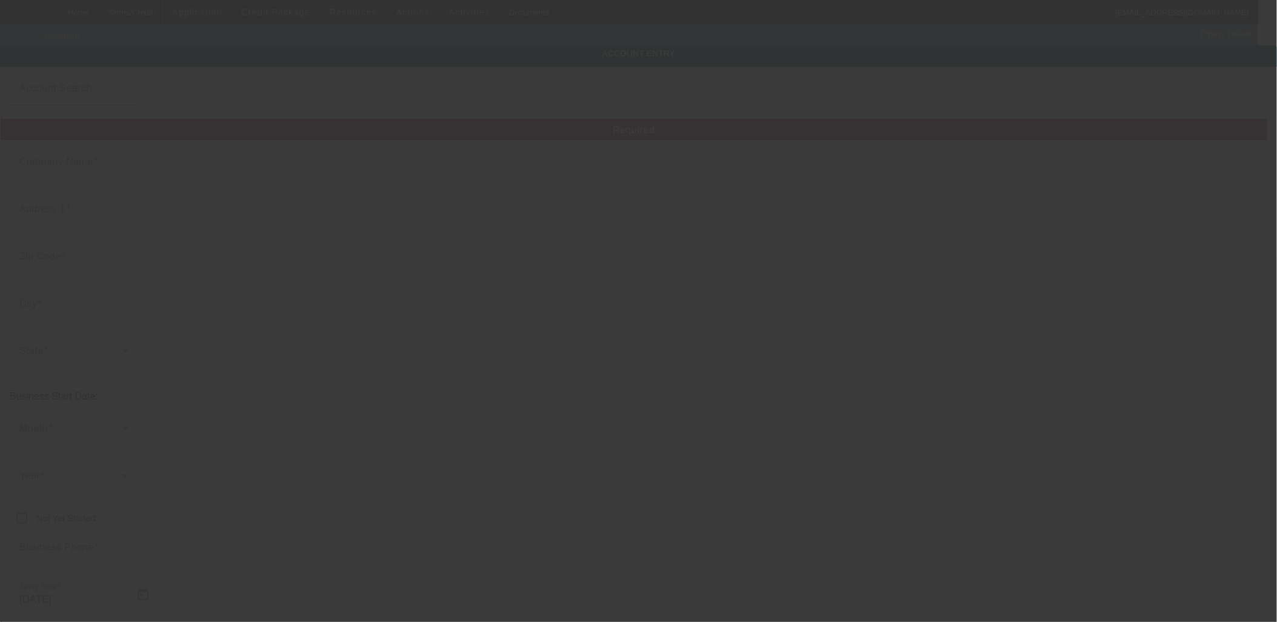
type input "dennismason1971@gmail.com"
type input "Gibson"
type input "472902936"
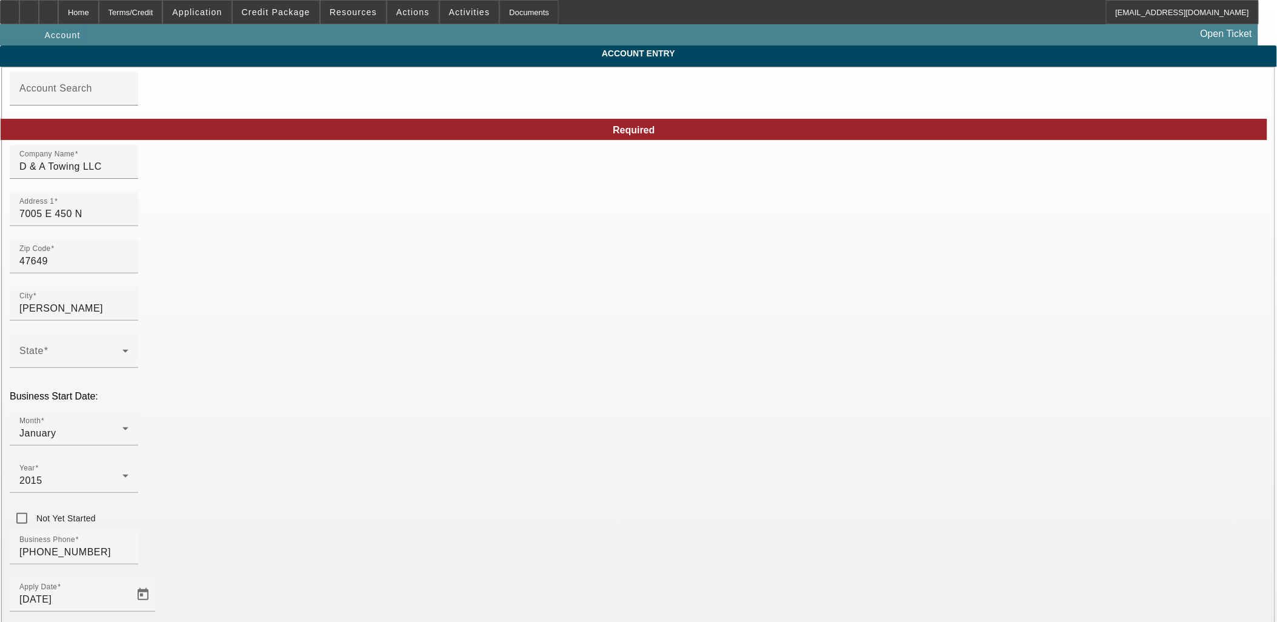
type input "9/22/2025"
click at [39, 9] on div at bounding box center [28, 12] width 19 height 24
click at [200, 31] on span "Opportunity / 092500451 / D & A Towing LLC / Mason, Dennis" at bounding box center [149, 35] width 289 height 10
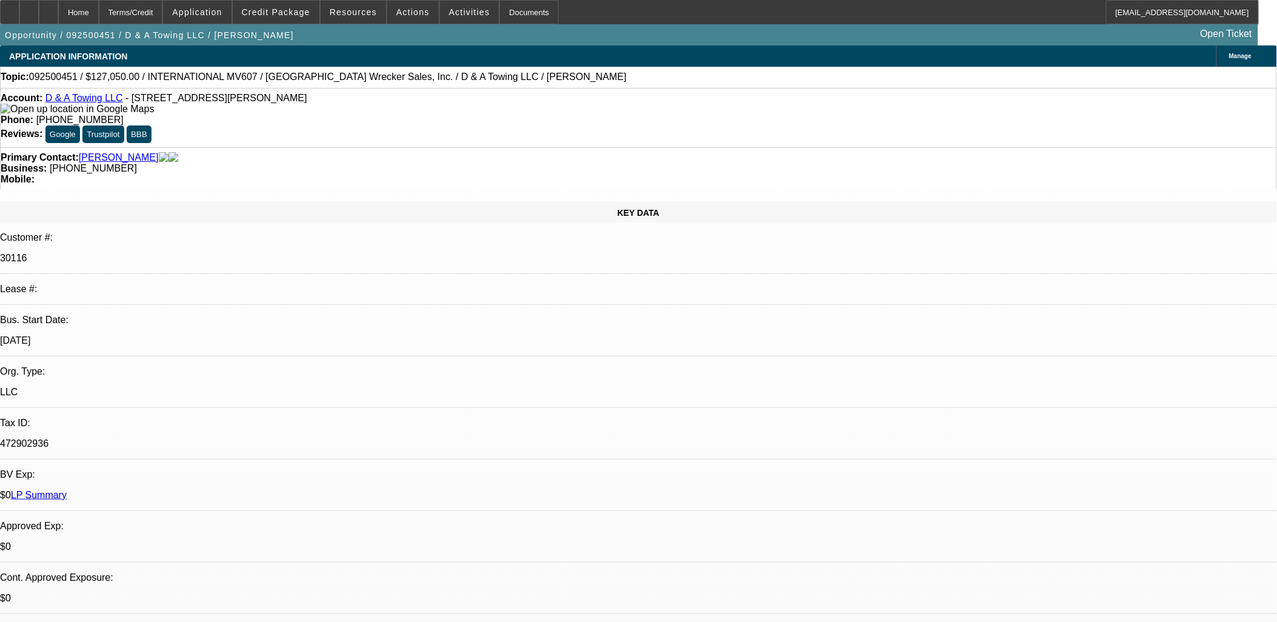
select select "0"
select select "3"
select select "0.1"
select select "4"
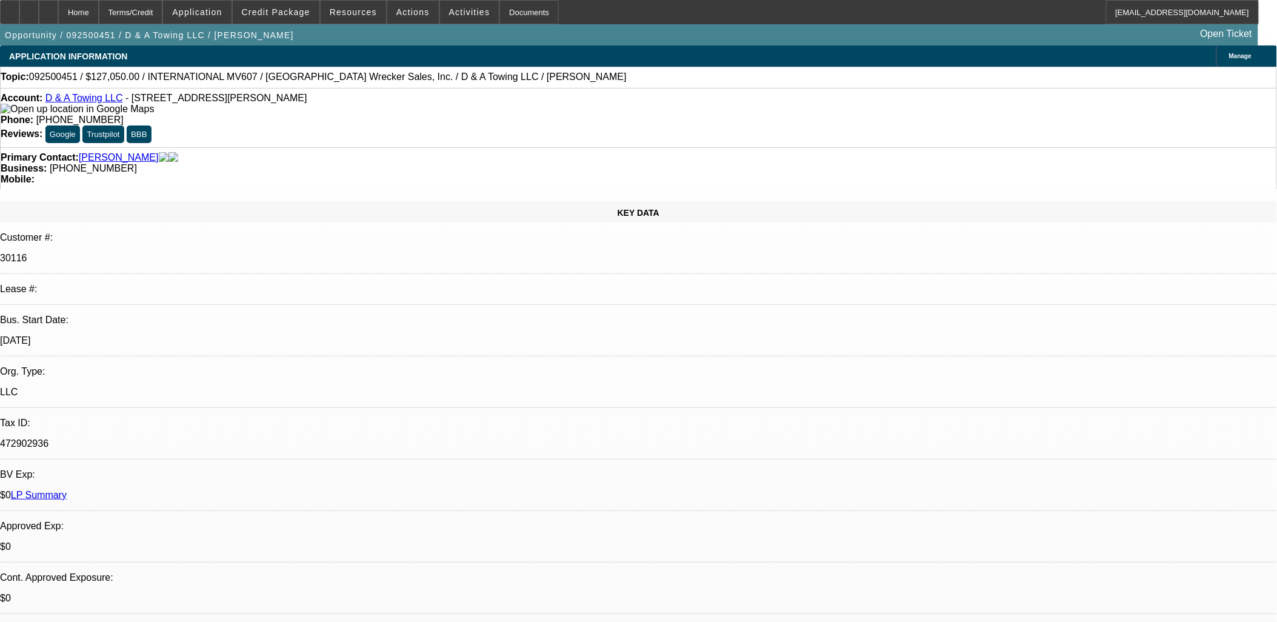
select select "0"
select select "3"
select select "0.1"
select select "4"
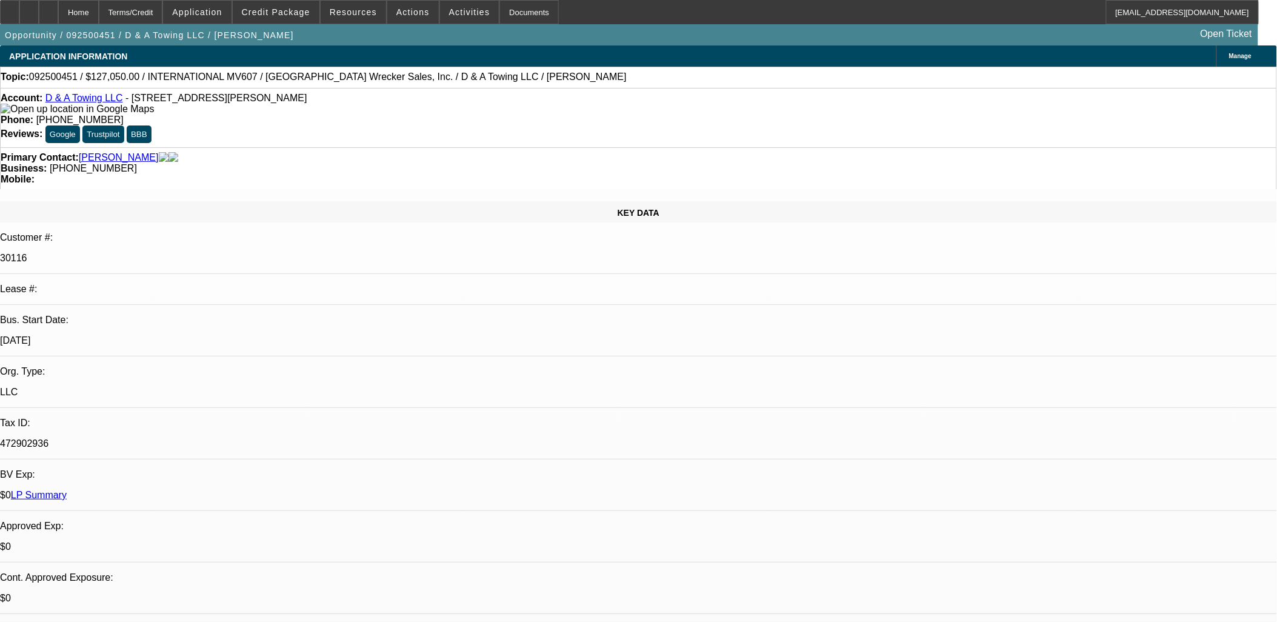
select select "0"
select select "3"
select select "0.1"
select select "4"
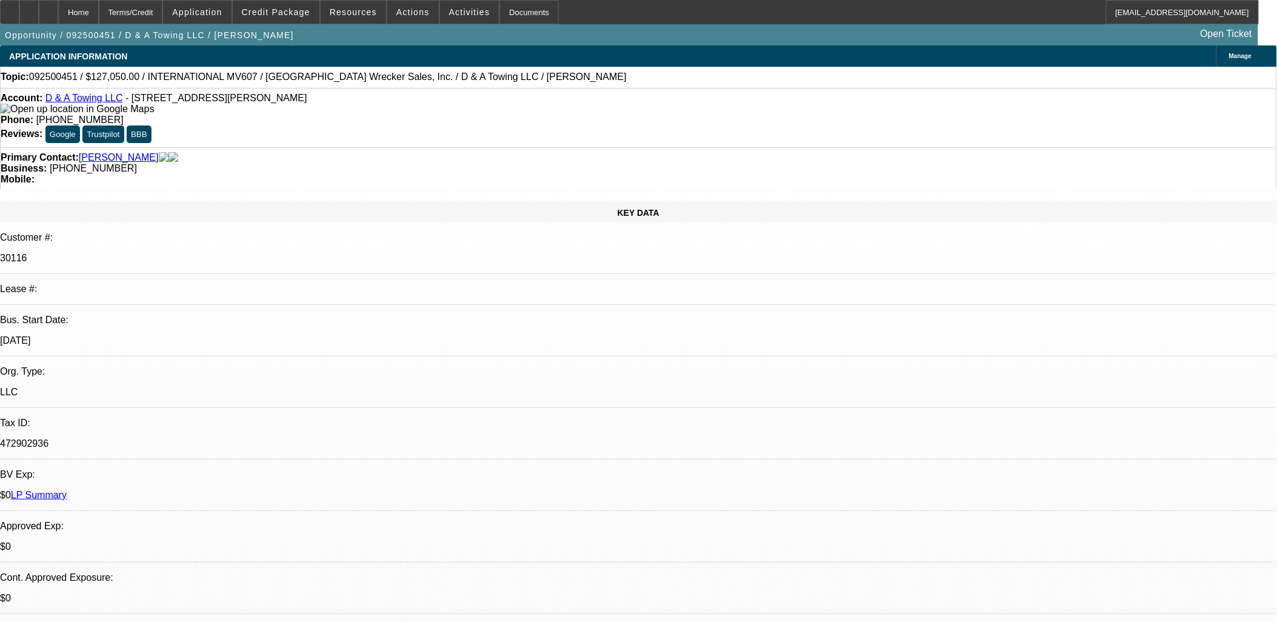
select select "0"
select select "3"
select select "0.1"
select select "4"
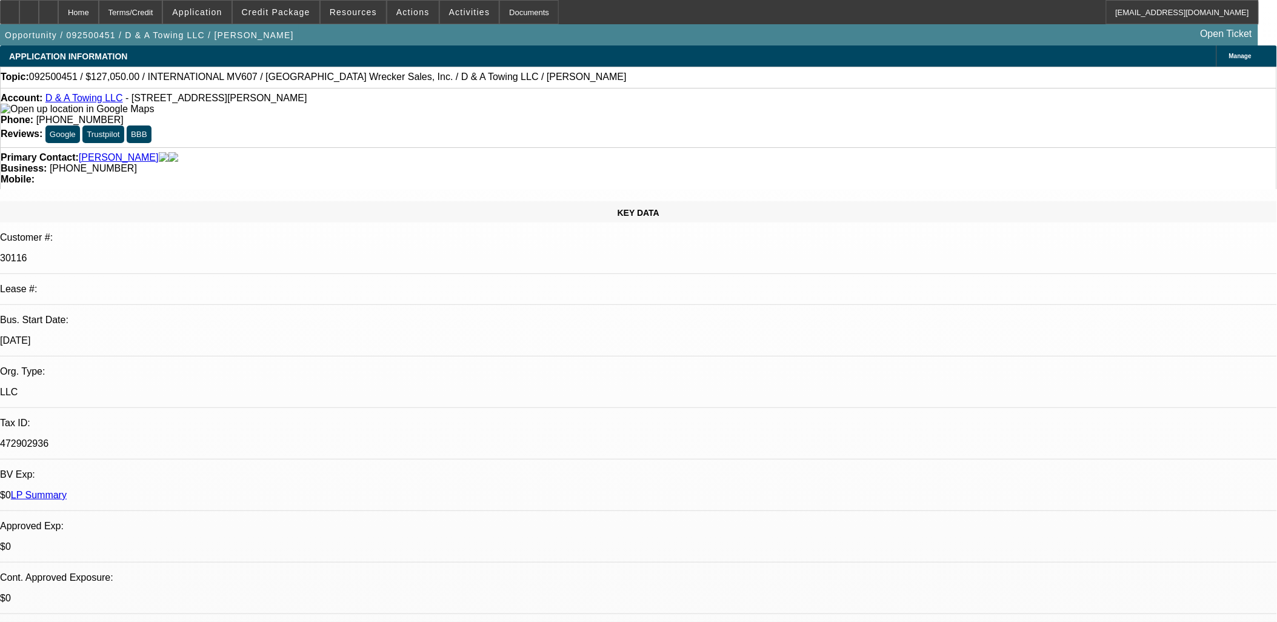
drag, startPoint x: 1010, startPoint y: 396, endPoint x: 1003, endPoint y: 410, distance: 15.4
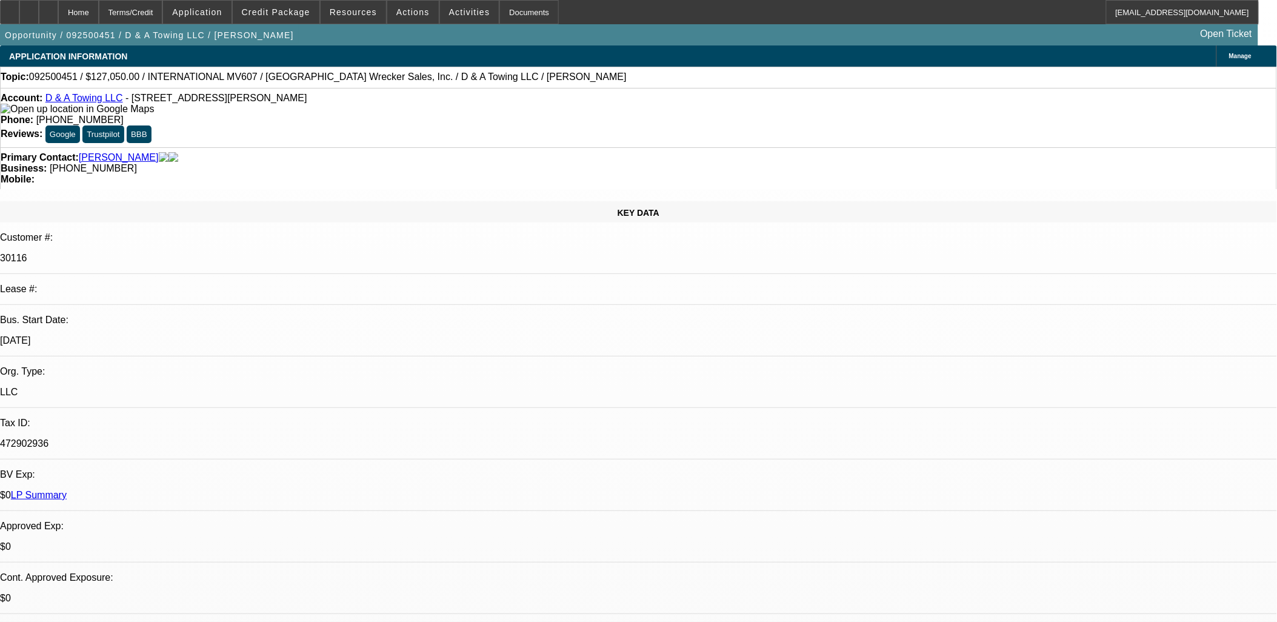
copy body "Please send up to remove contingency. Form SS-4 verifying Fed ID is uploaded un…"
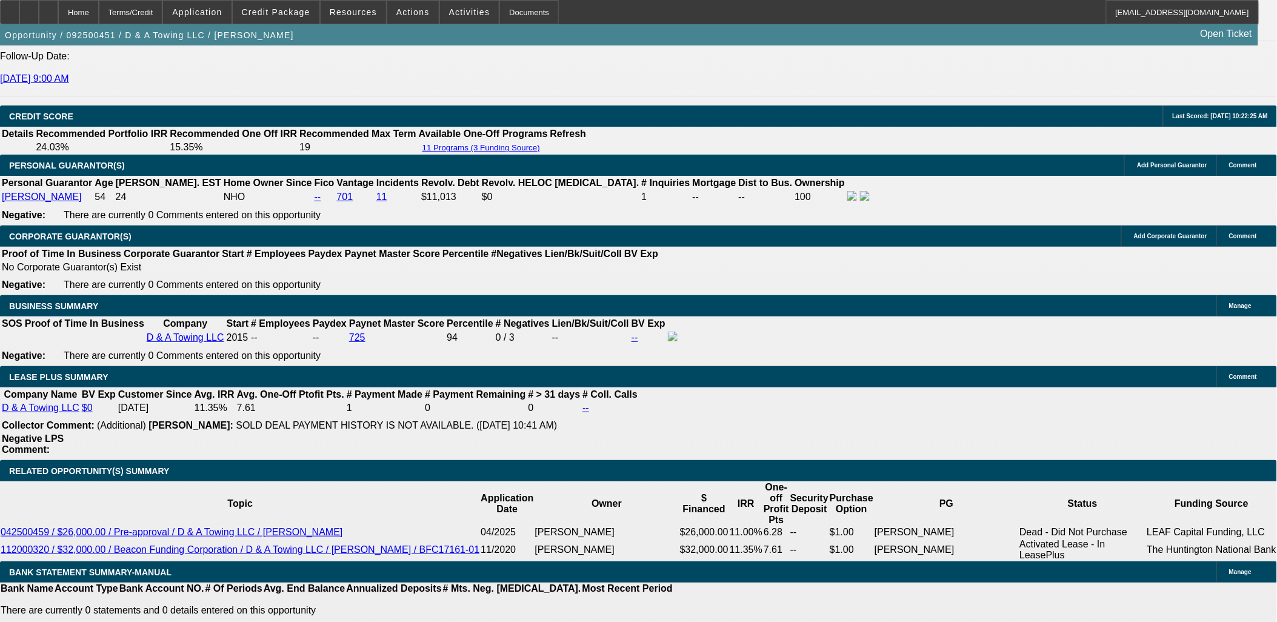
scroll to position [1548, 0]
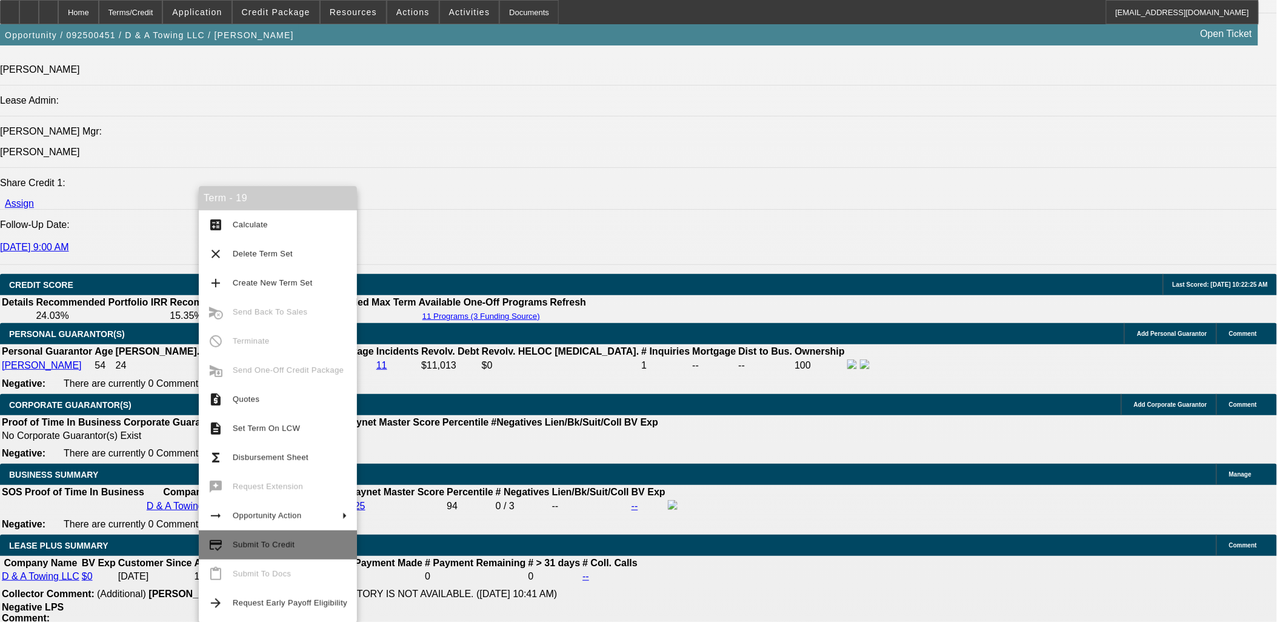
click at [293, 544] on span "Submit To Credit" at bounding box center [290, 544] width 115 height 15
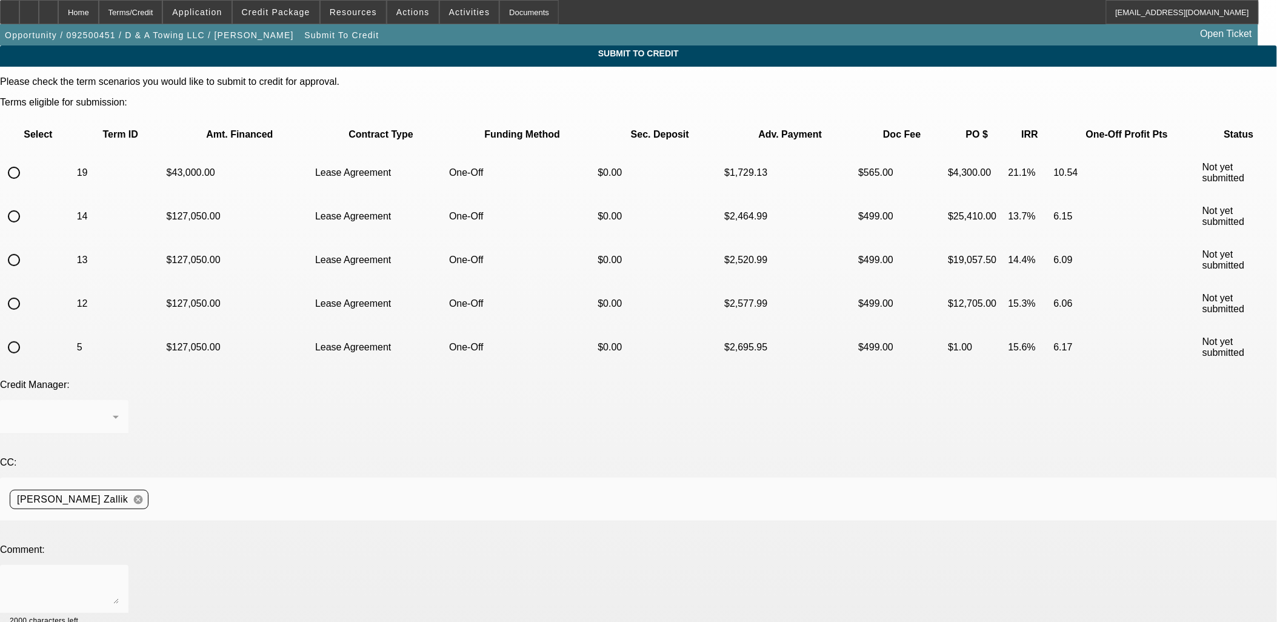
click at [26, 161] on input "radio" at bounding box center [14, 173] width 24 height 24
radio input "true"
click at [119, 574] on textarea at bounding box center [64, 588] width 109 height 29
paste textarea "Please send up to remove contingency. Form SS-4 verifying Fed ID is uploaded un…"
drag, startPoint x: 388, startPoint y: 425, endPoint x: 567, endPoint y: 433, distance: 178.9
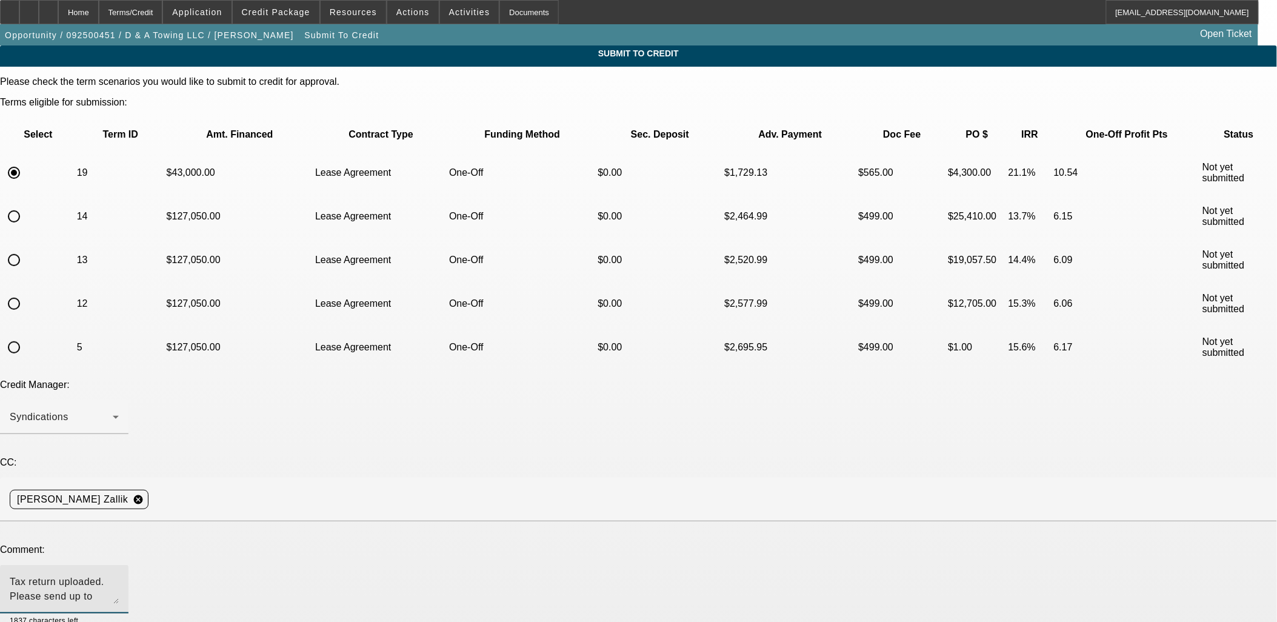
click at [119, 574] on textarea "Tax return uploaded. Please send up to remove contingency. Form SS-4 verifying …" at bounding box center [64, 588] width 109 height 29
type textarea "Tax return uploaded. Please send up to remove contingency. Let me know if anyth…"
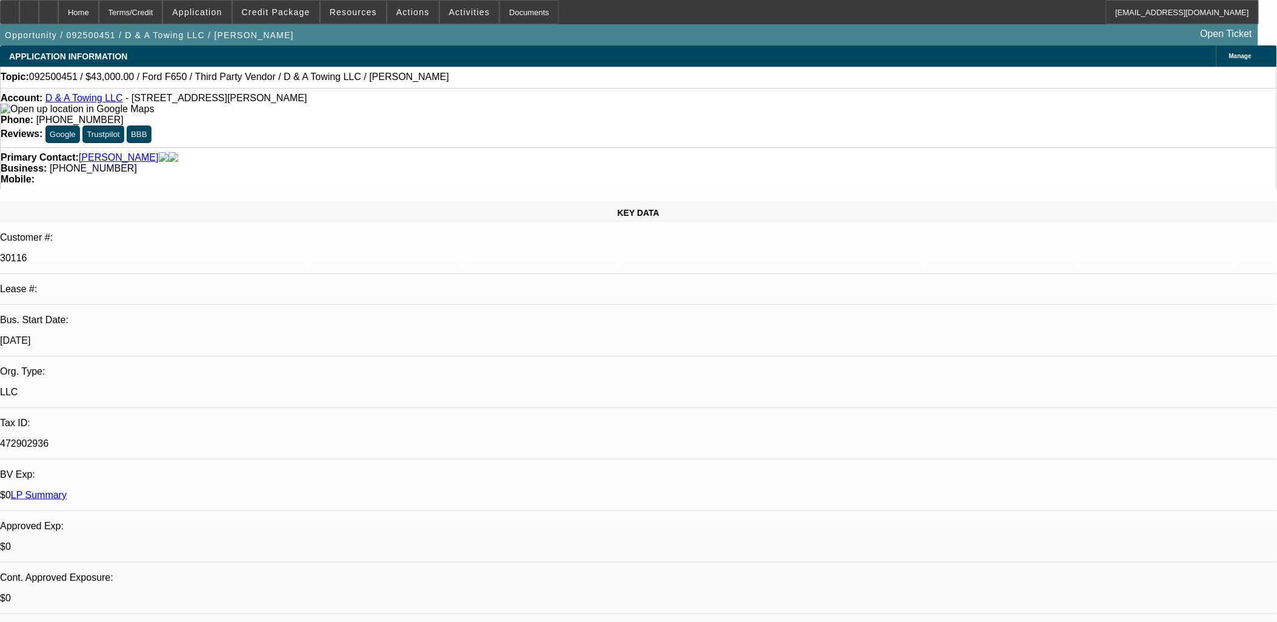
select select "0"
select select "3"
select select "0.1"
select select "4"
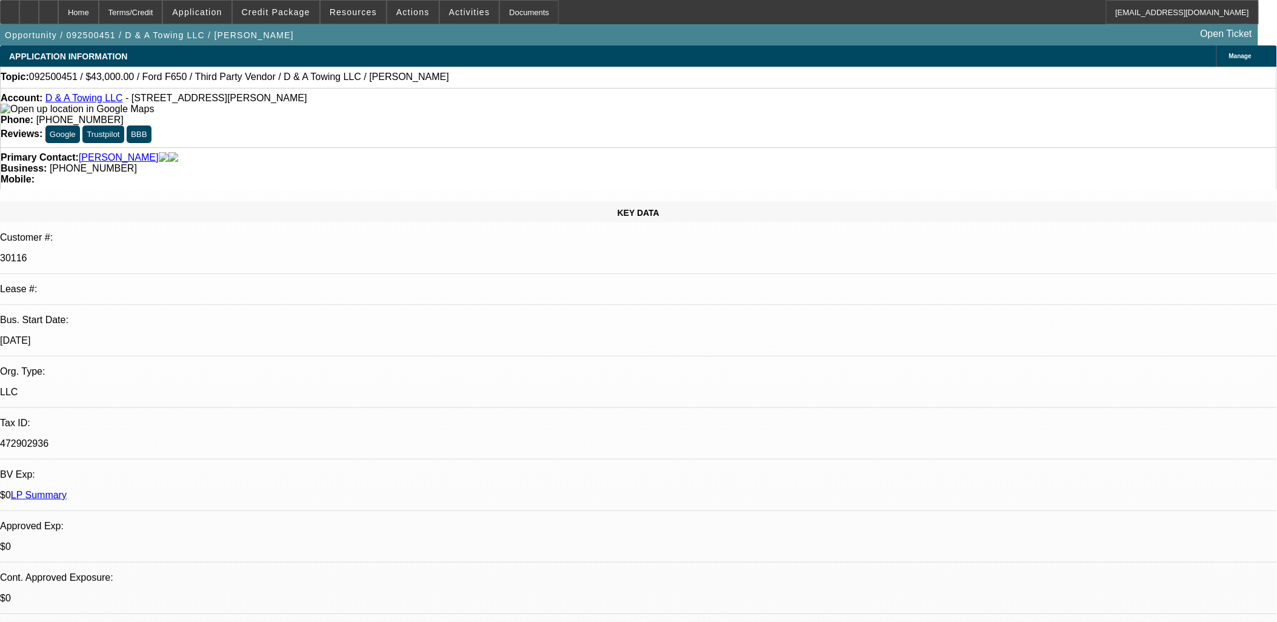
select select "0"
select select "3"
select select "0.1"
select select "4"
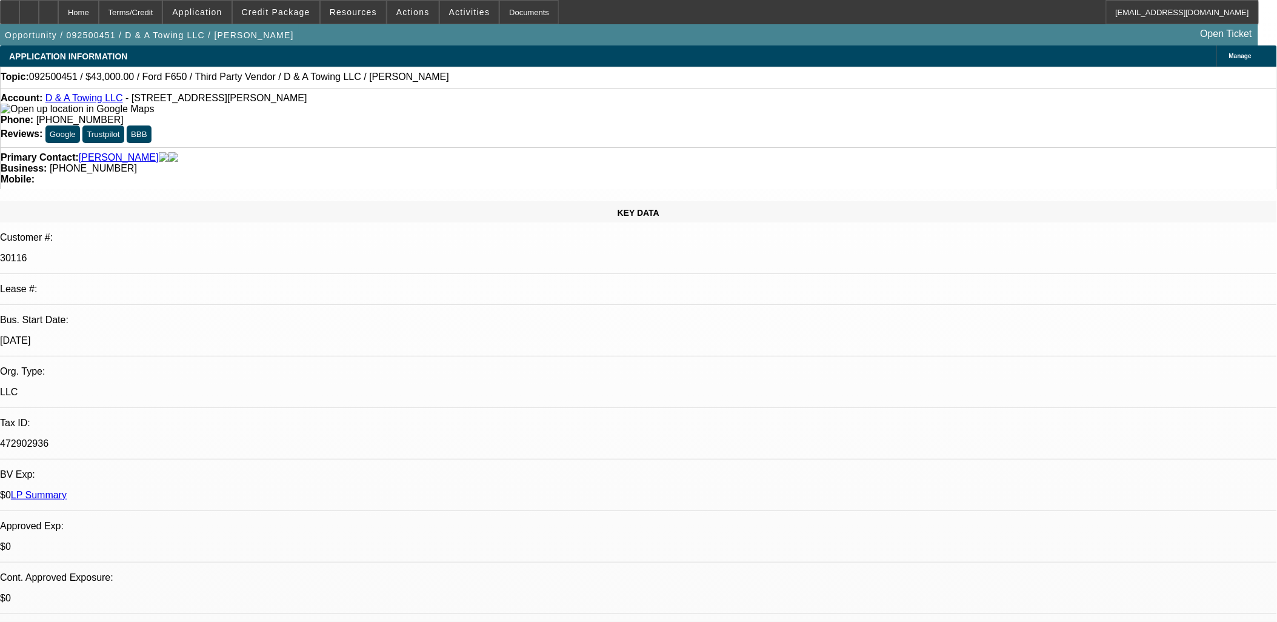
select select "0"
select select "3"
select select "0.1"
select select "4"
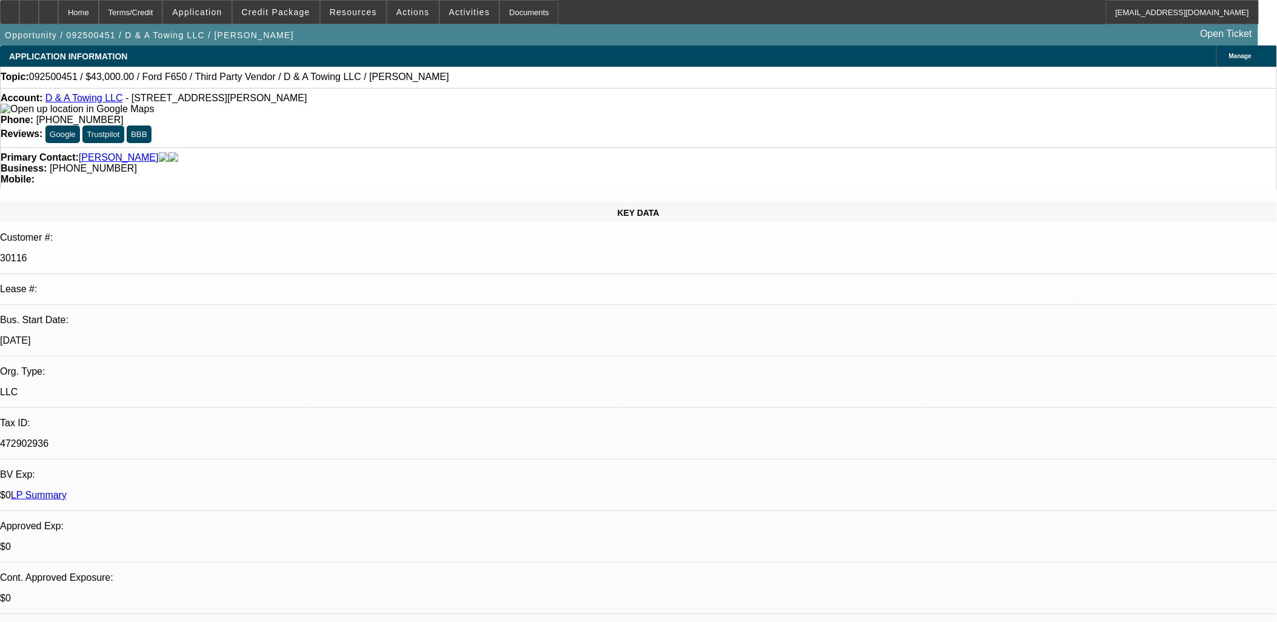
select select "0"
select select "3"
select select "0.1"
select select "4"
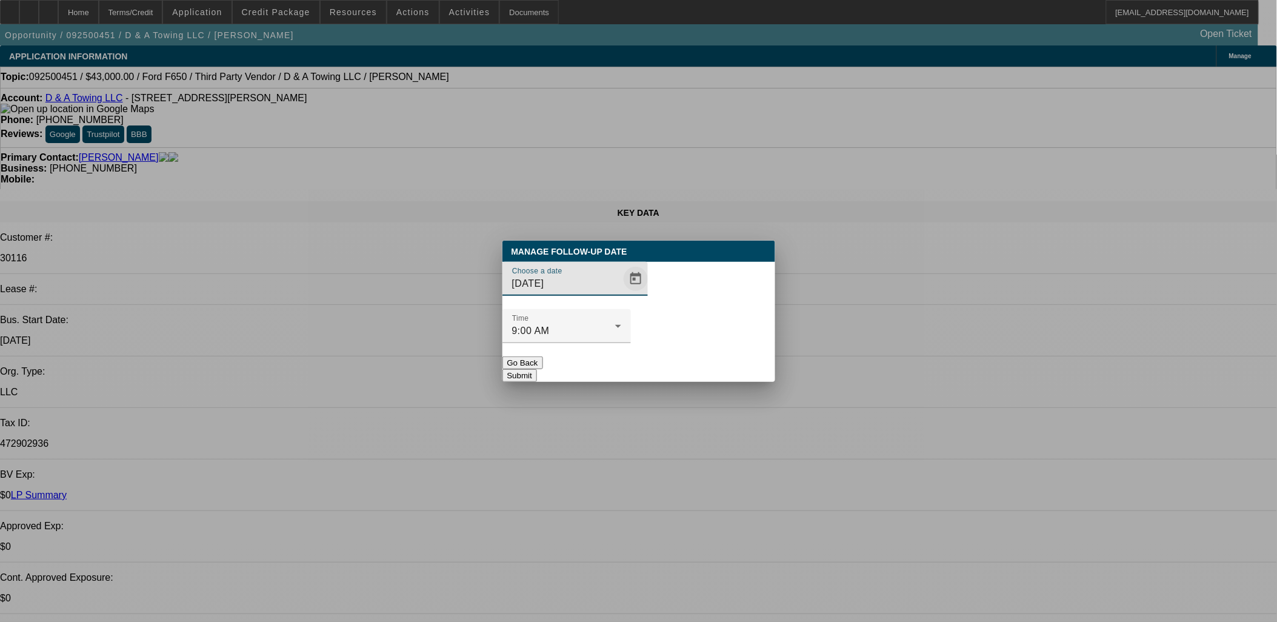
click at [621, 293] on span "Open calendar" at bounding box center [635, 278] width 29 height 29
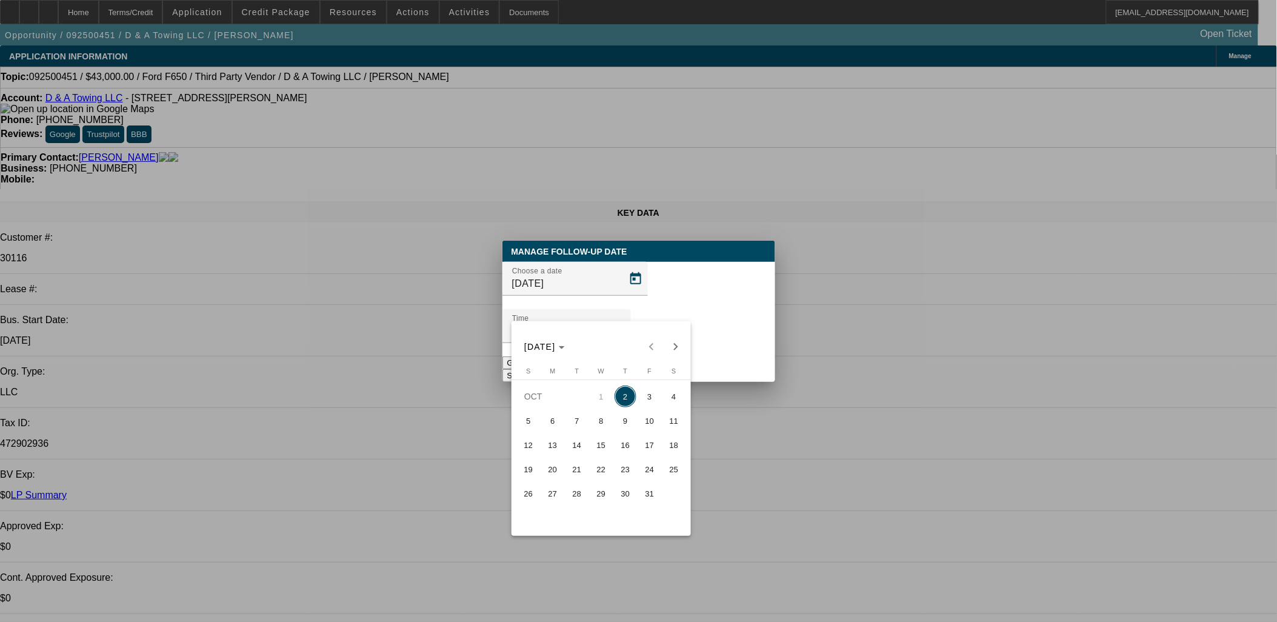
click at [649, 406] on span "3" at bounding box center [650, 396] width 22 height 22
type input "[DATE]"
click at [631, 343] on div at bounding box center [566, 349] width 128 height 13
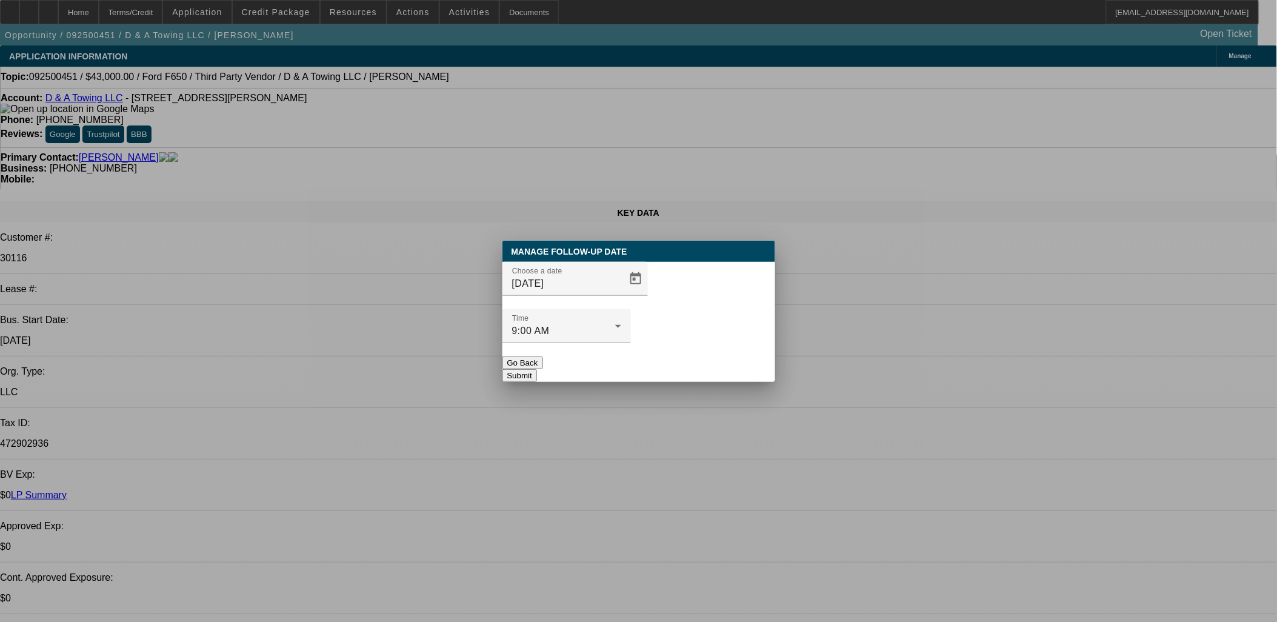
click at [537, 369] on button "Submit" at bounding box center [519, 375] width 35 height 13
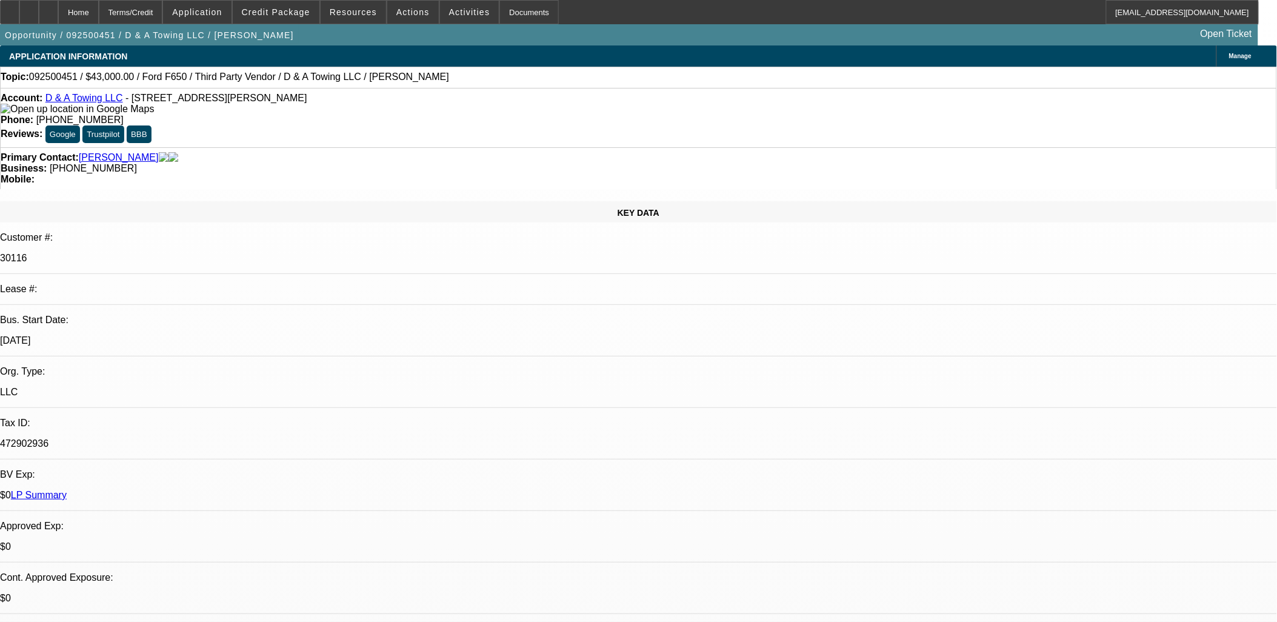
scroll to position [2553, 0]
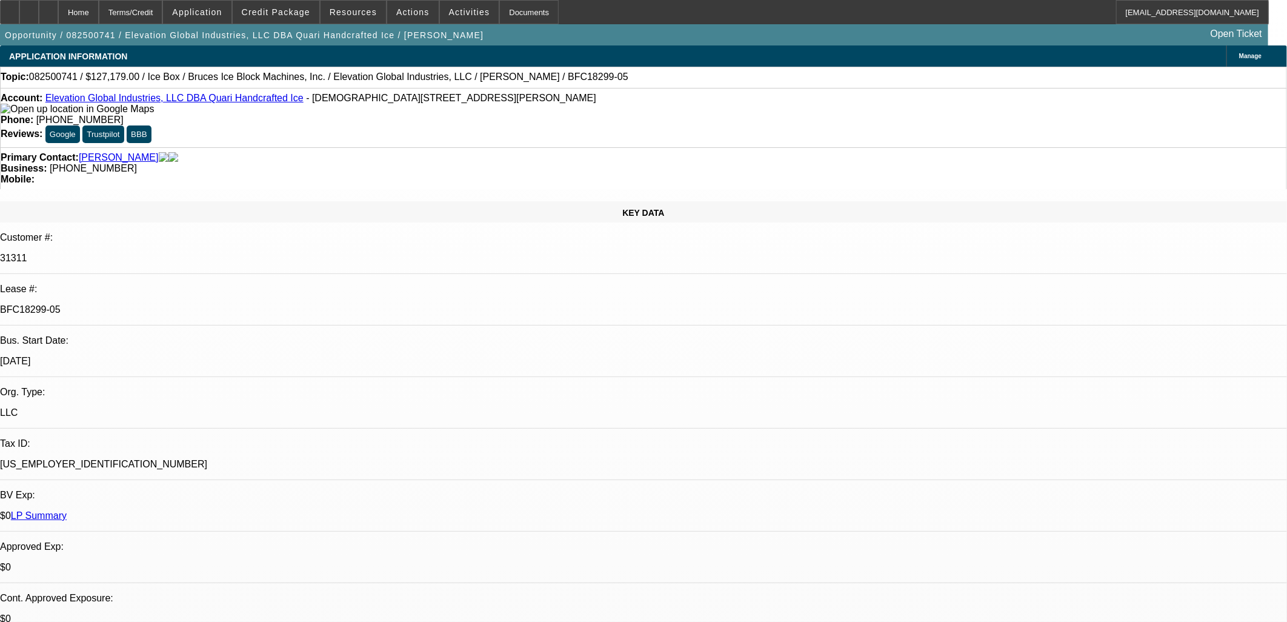
select select "0"
select select "6"
select select "0"
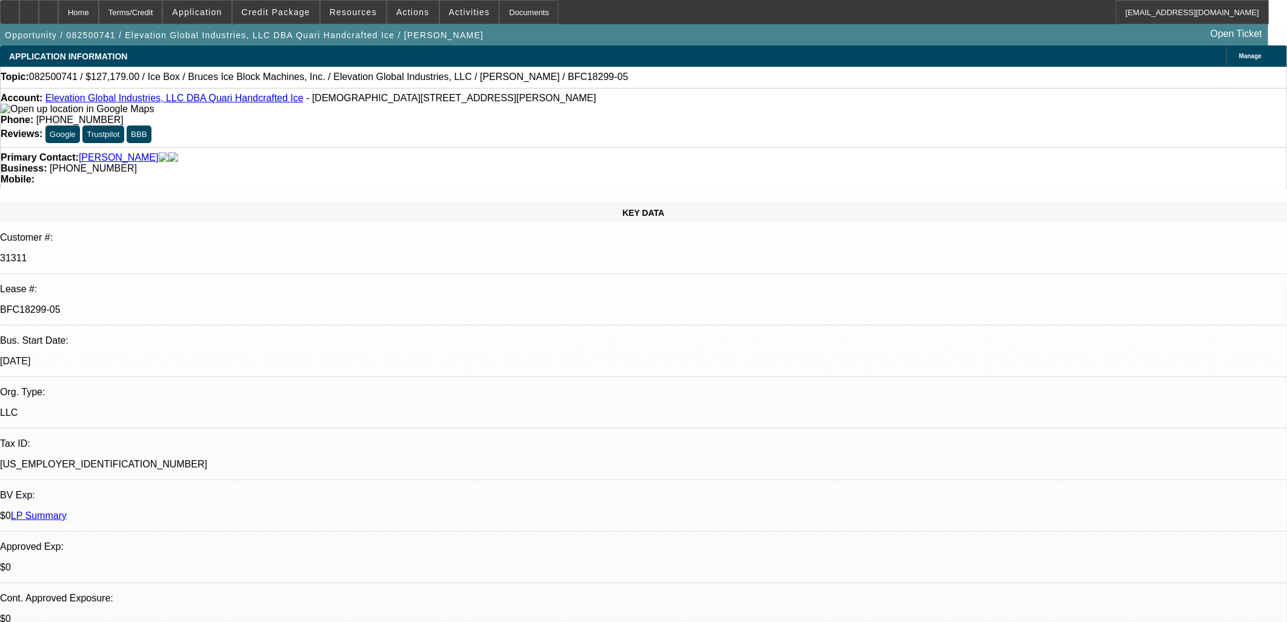
select select "0"
select select "6"
select select "0"
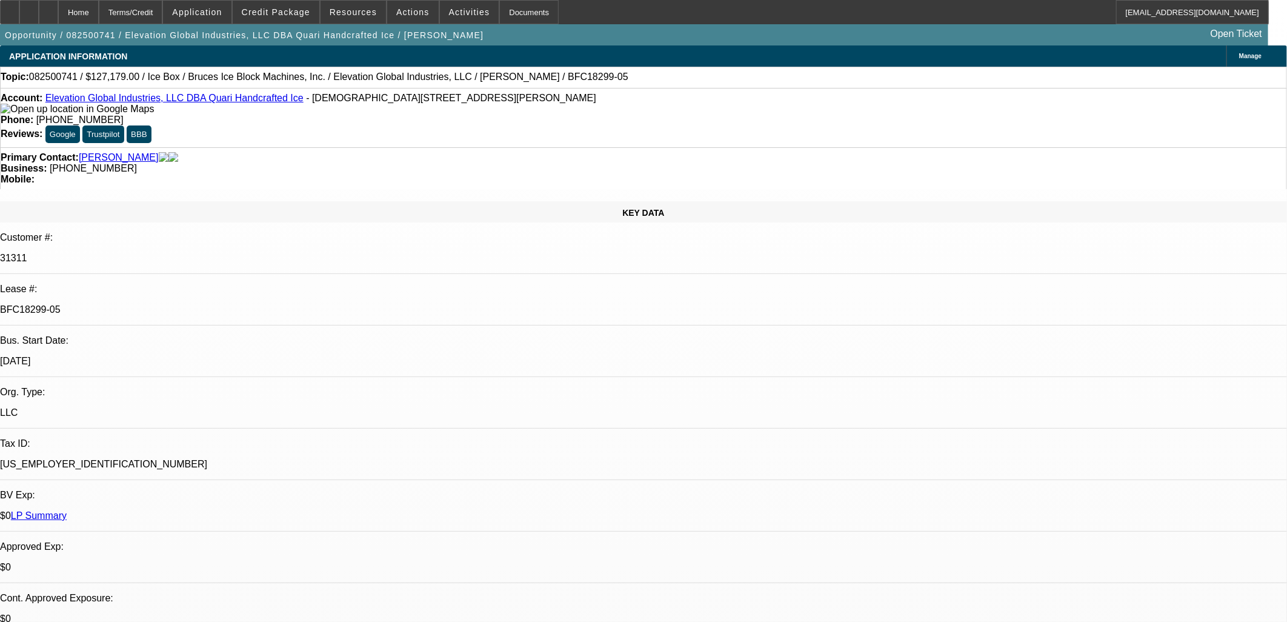
select select "0"
select select "6"
select select "0"
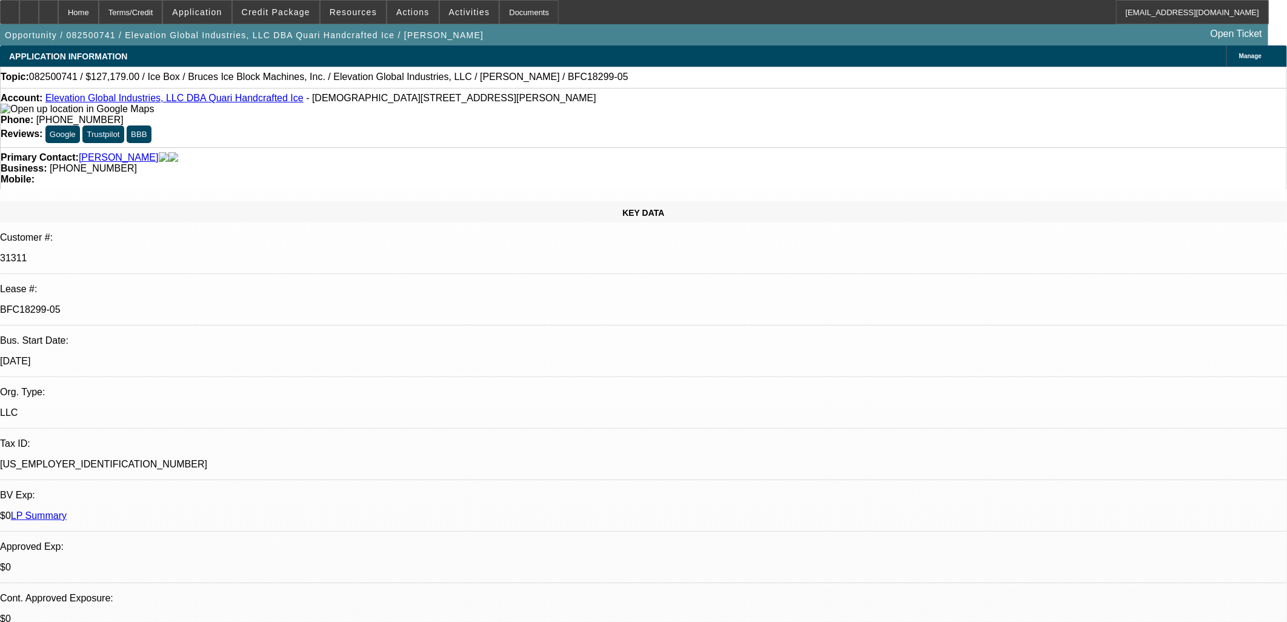
select select "6"
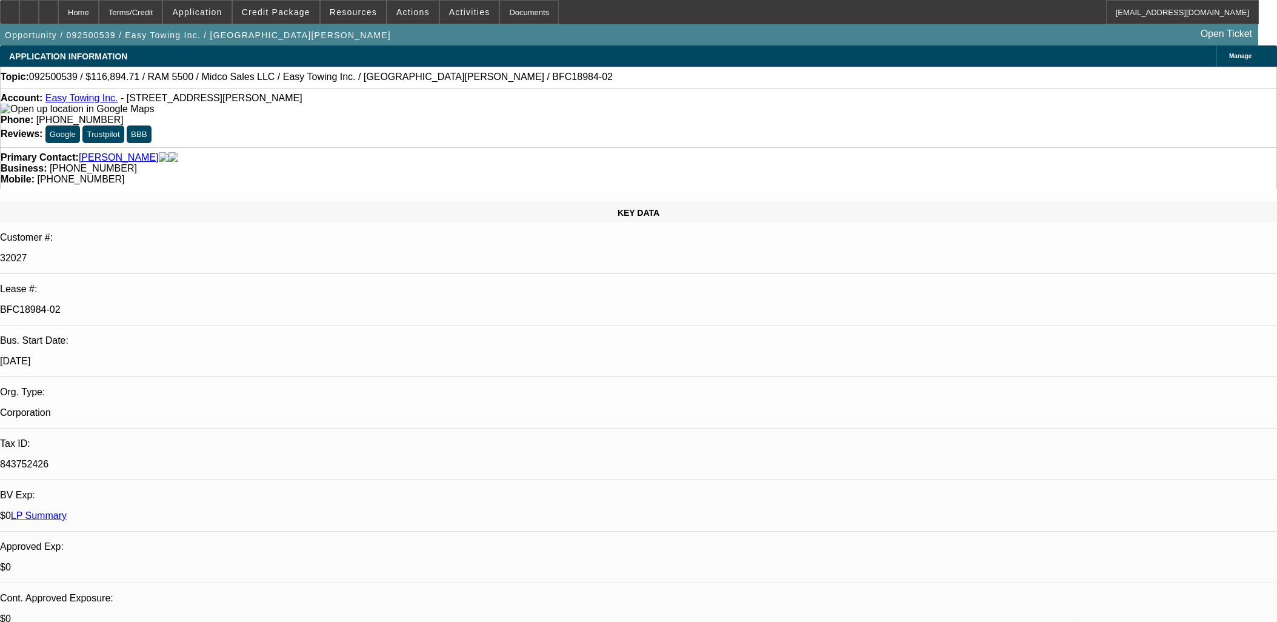
select select "0"
select select "2"
select select "0"
select select "6"
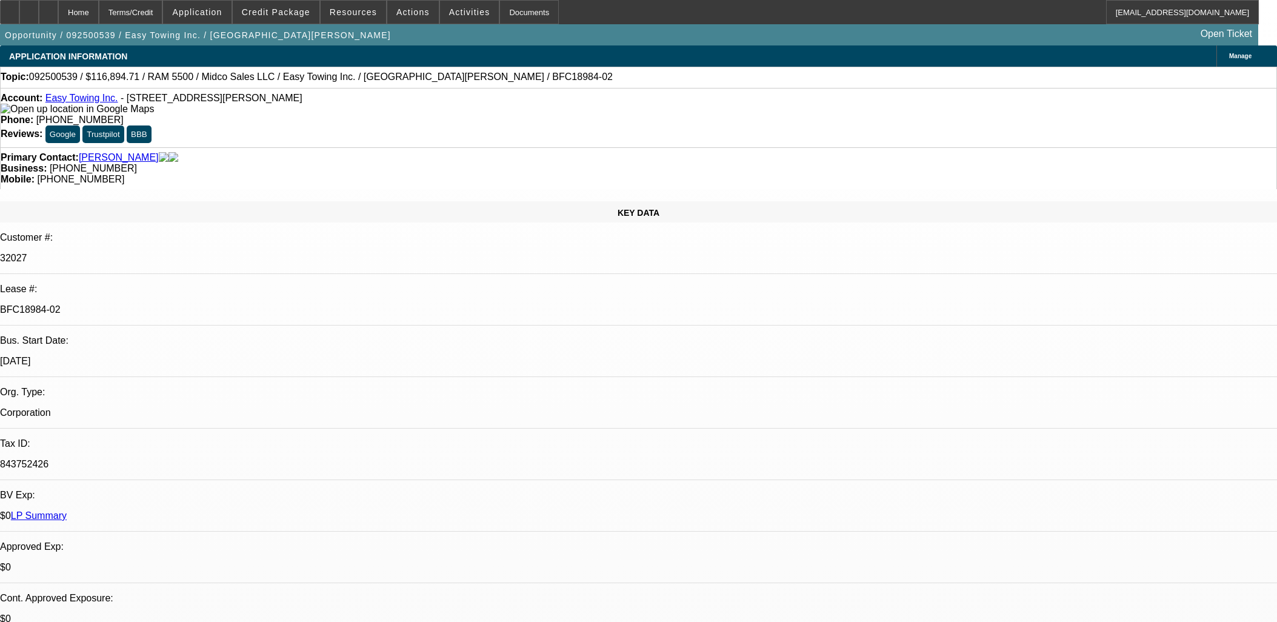
select select "0"
select select "2"
select select "0"
select select "6"
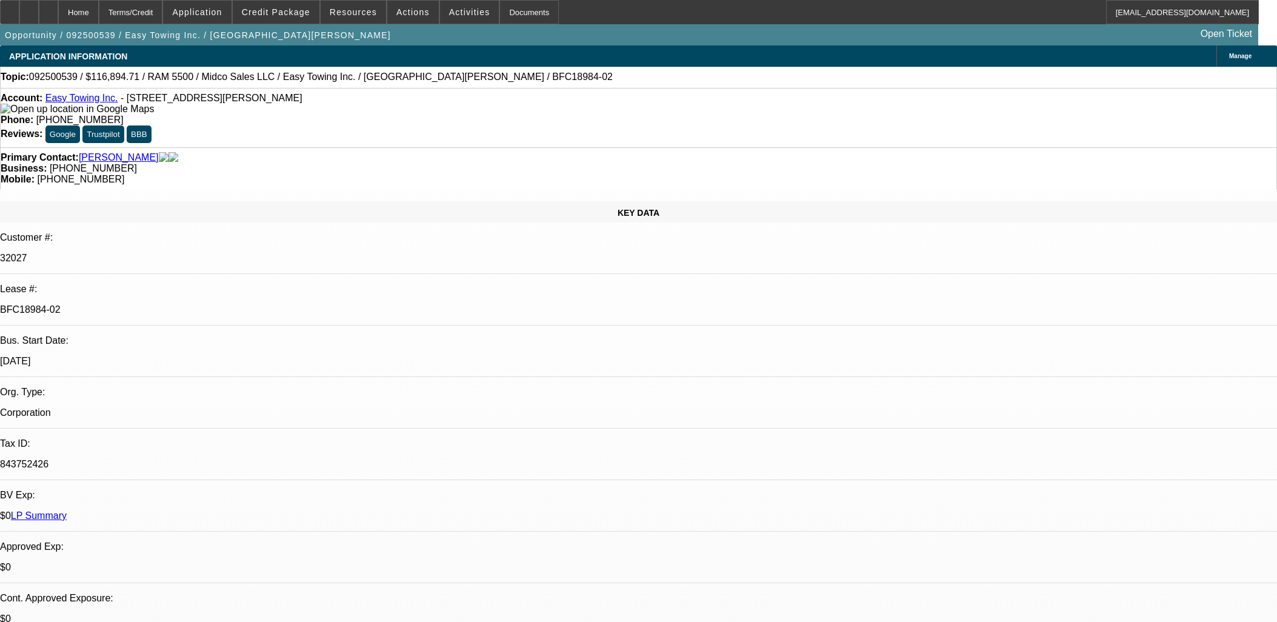
select select "0"
select select "2"
select select "0"
select select "6"
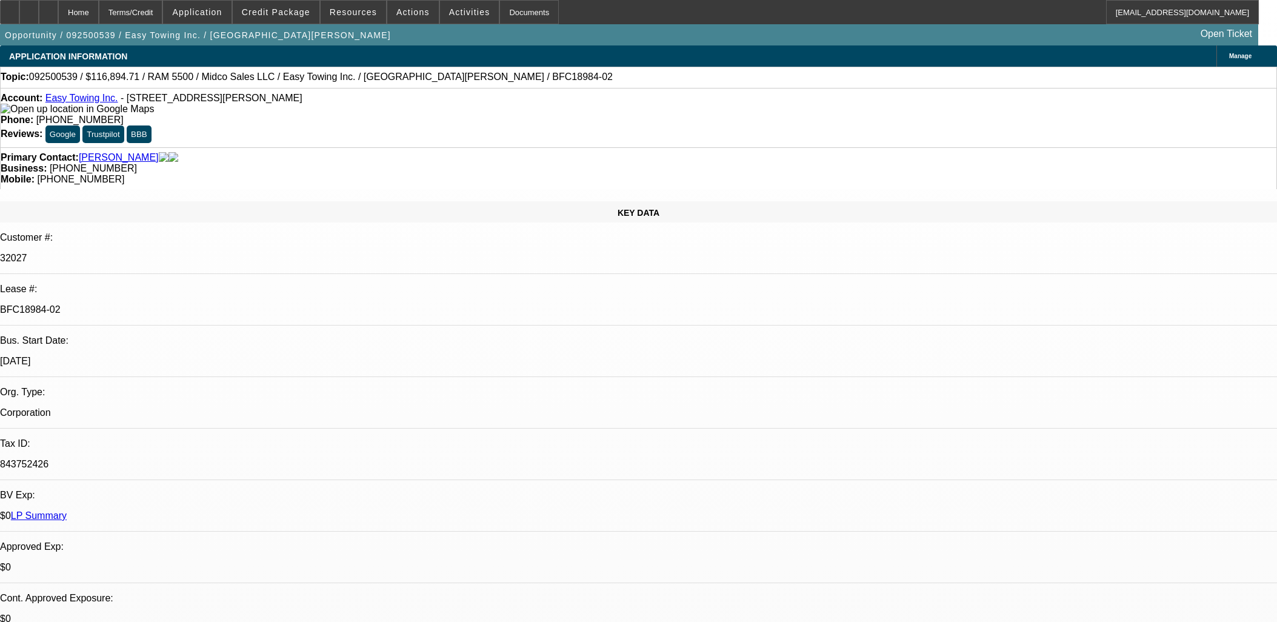
select select "0"
select select "2"
select select "0"
select select "6"
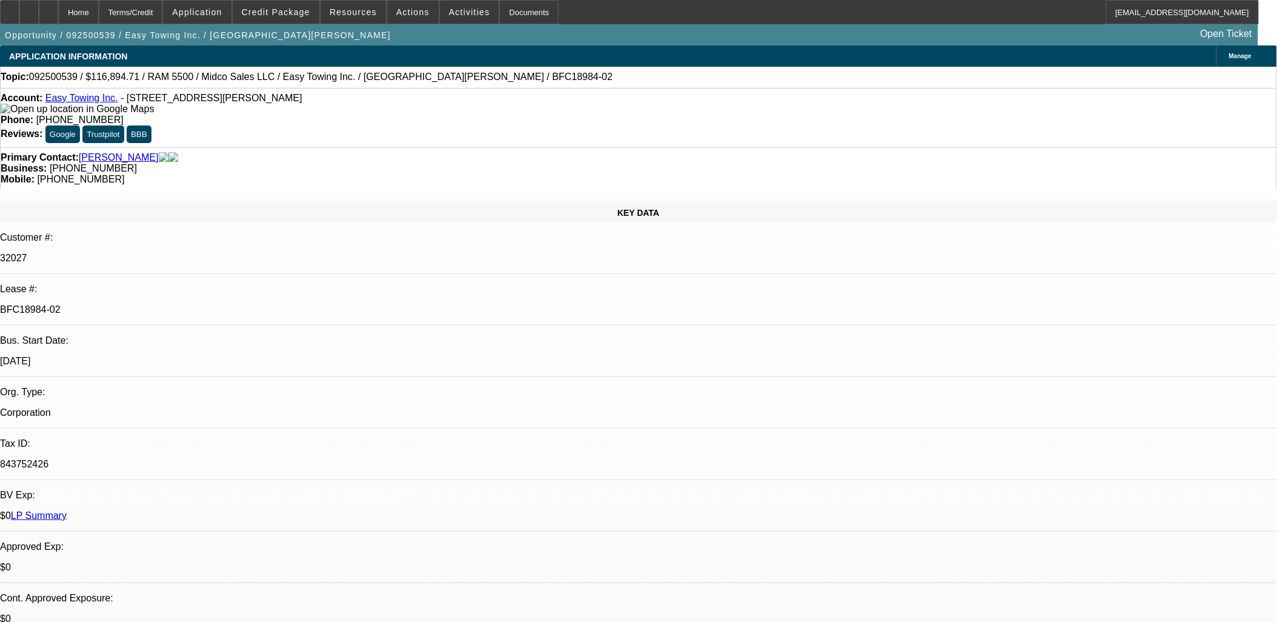
select select "0"
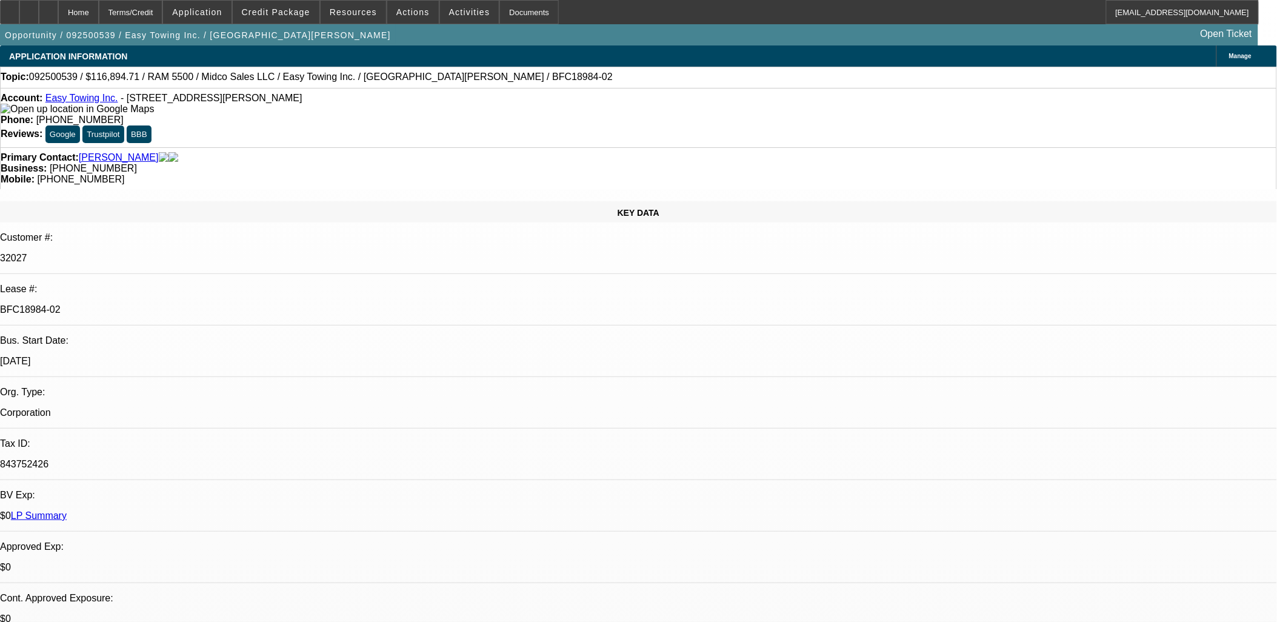
select select "0"
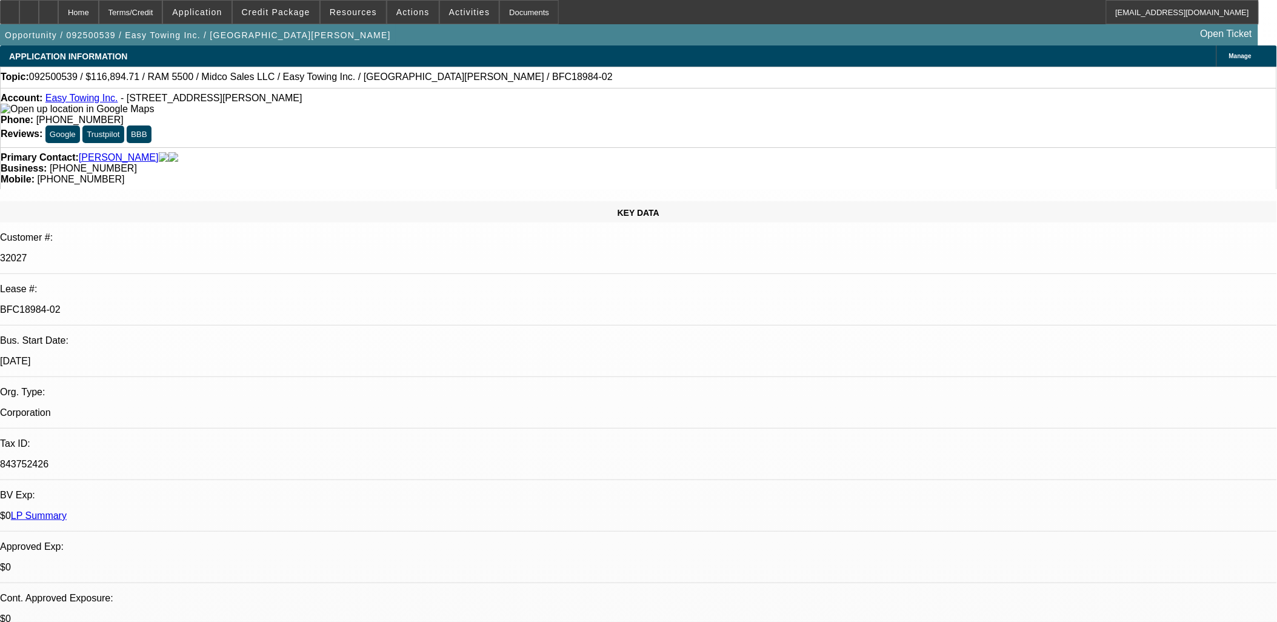
select select "0"
select select "1"
select select "2"
select select "6"
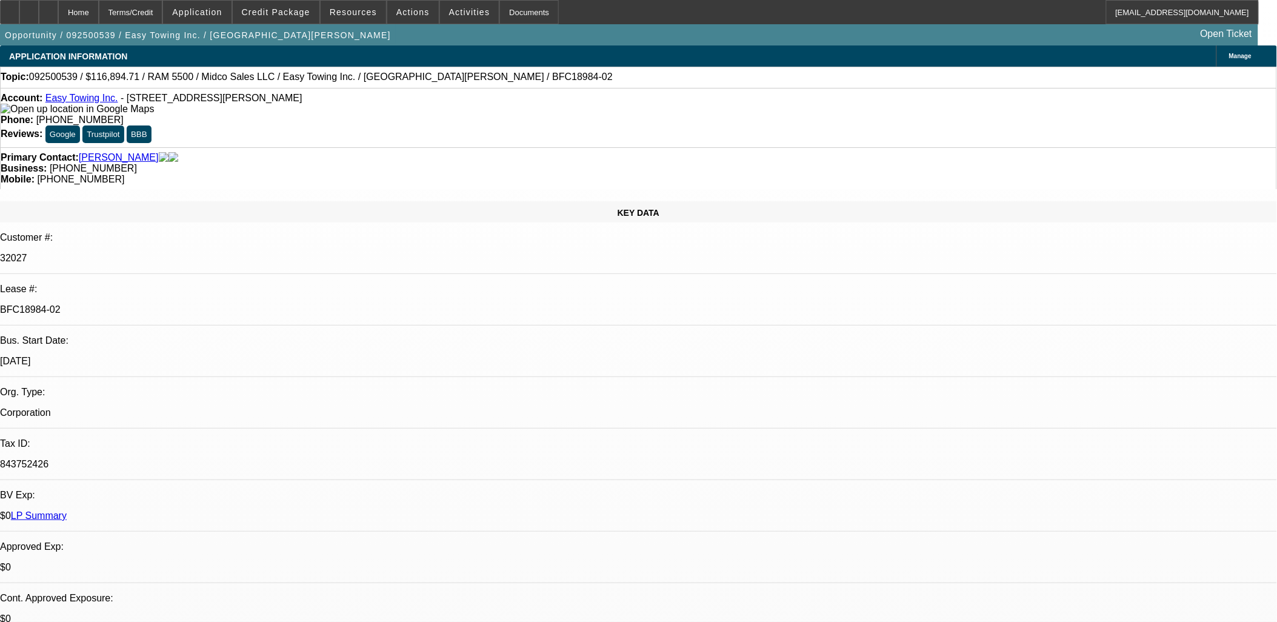
select select "1"
select select "2"
select select "6"
select select "1"
select select "2"
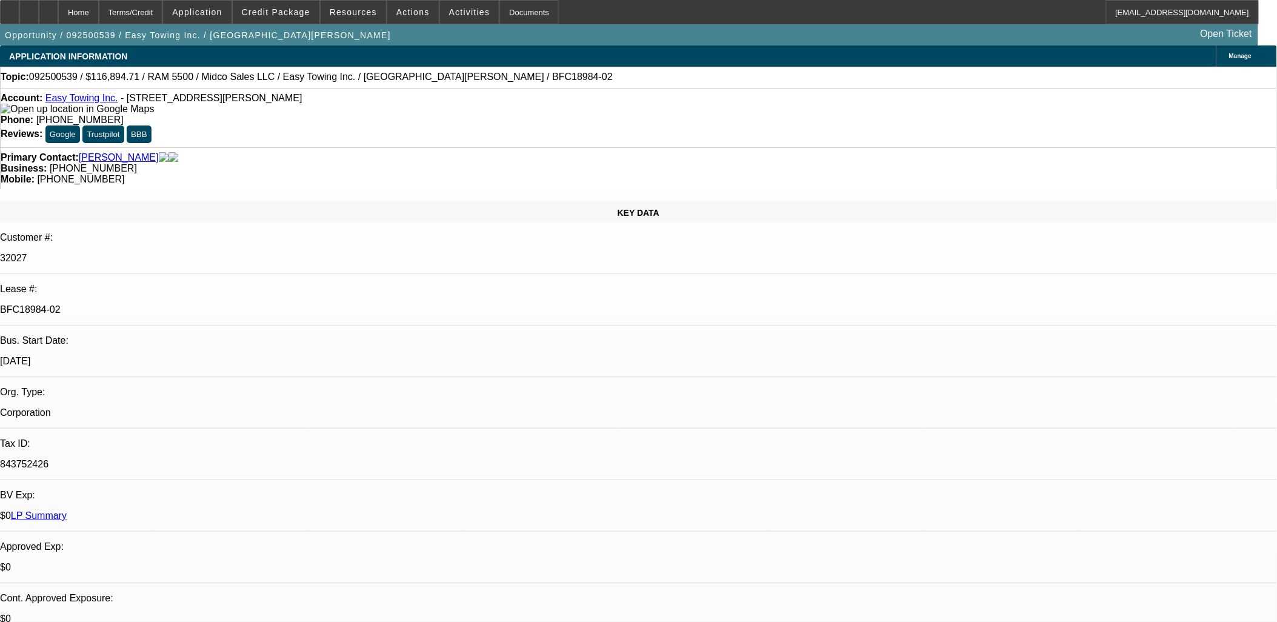
select select "6"
select select "1"
select select "2"
select select "6"
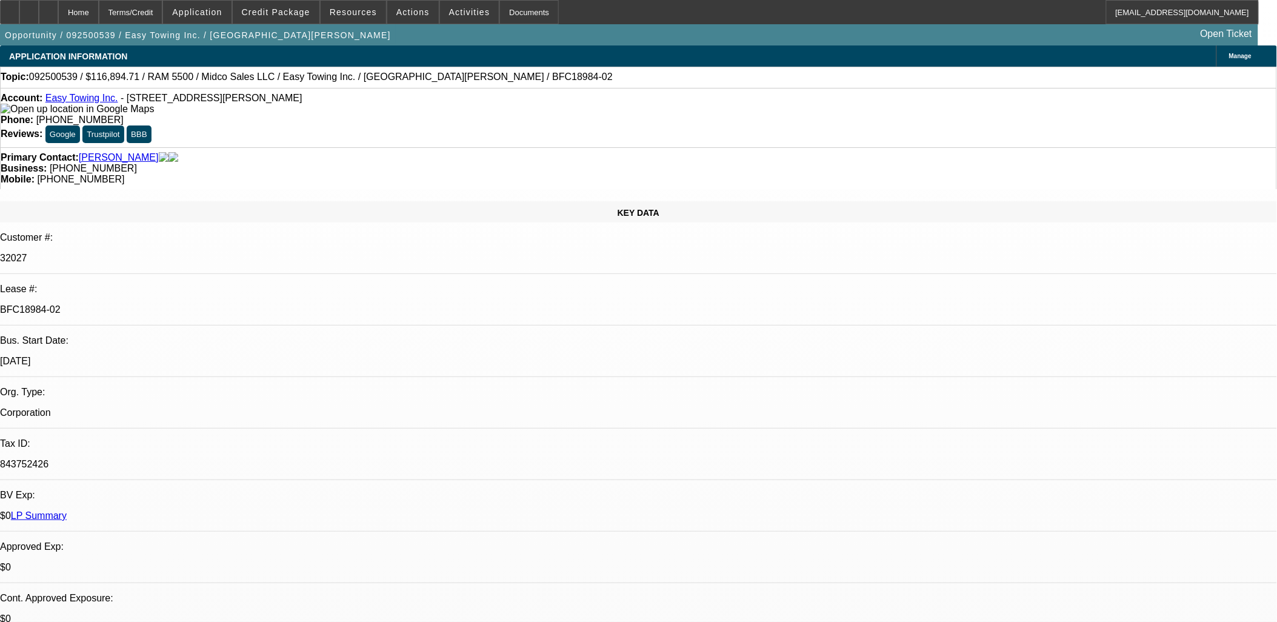
drag, startPoint x: 1021, startPoint y: 276, endPoint x: 1031, endPoint y: 305, distance: 31.4
drag, startPoint x: 1058, startPoint y: 450, endPoint x: 872, endPoint y: 456, distance: 185.5
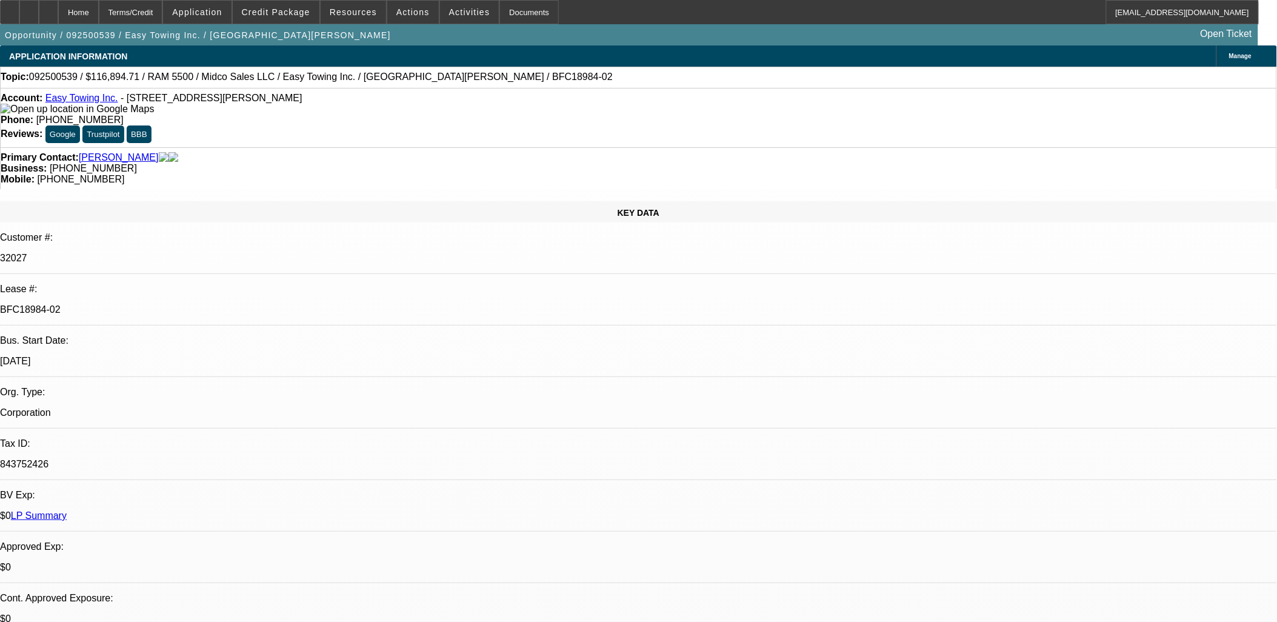
drag, startPoint x: 863, startPoint y: 456, endPoint x: 1062, endPoint y: 453, distance: 198.8
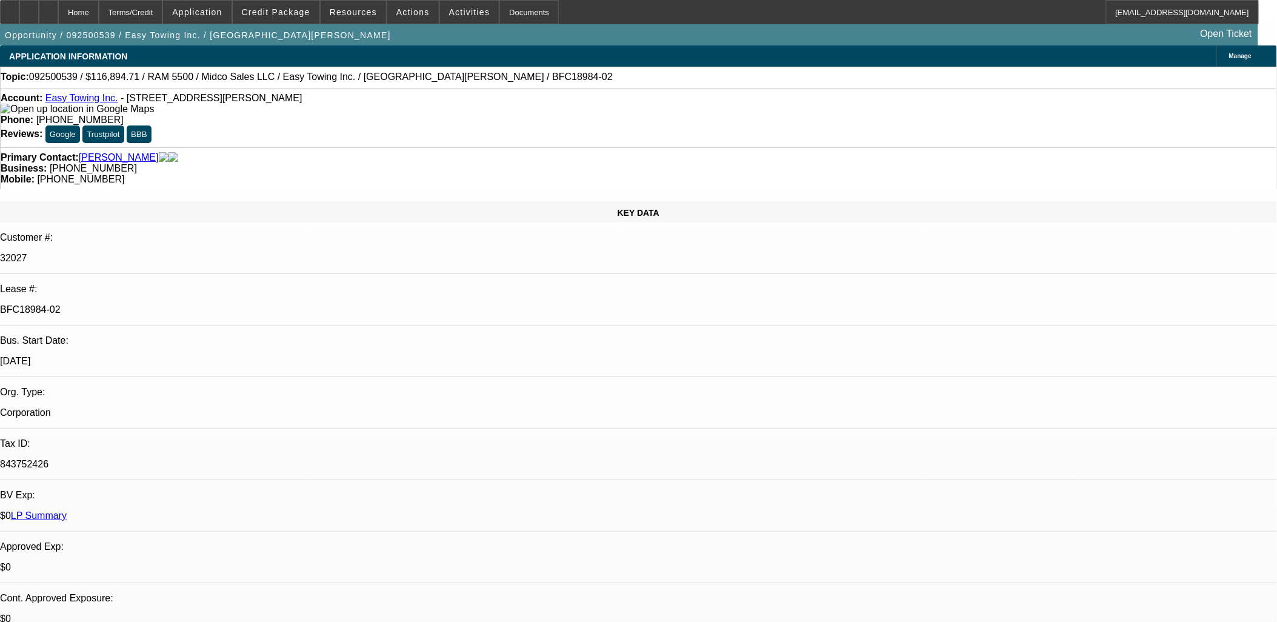
drag, startPoint x: 1079, startPoint y: 460, endPoint x: 861, endPoint y: 451, distance: 218.3
drag, startPoint x: 861, startPoint y: 451, endPoint x: 4, endPoint y: 55, distance: 943.9
drag, startPoint x: 4, startPoint y: 55, endPoint x: 2, endPoint y: 75, distance: 20.1
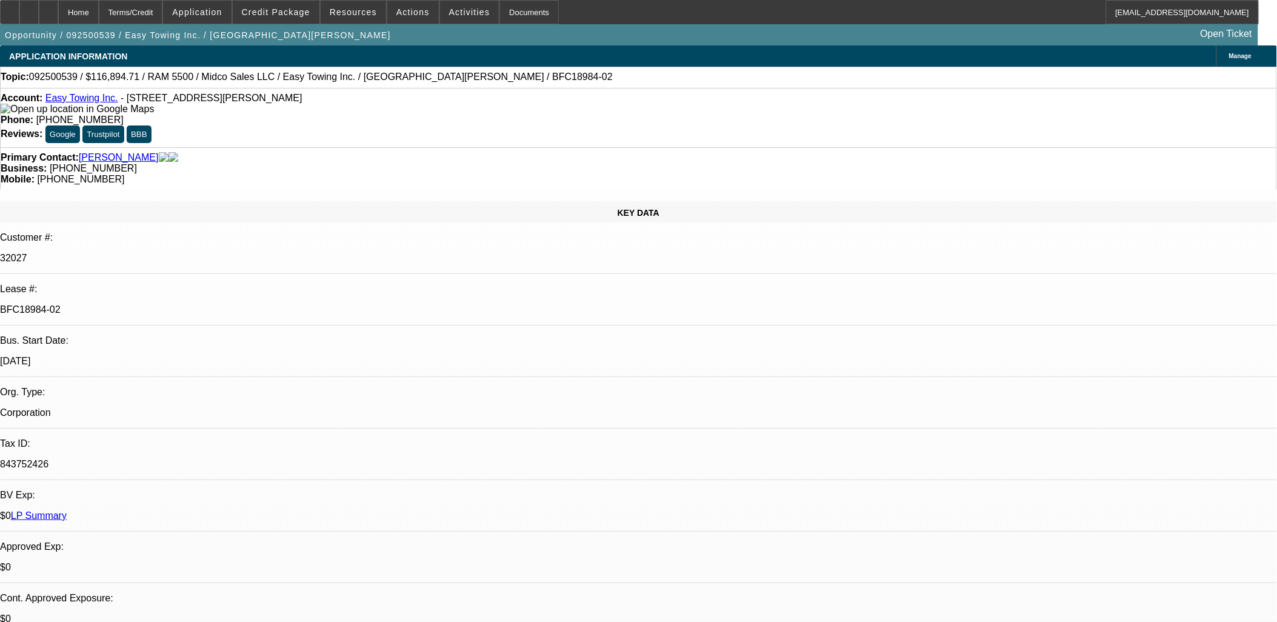
drag, startPoint x: 488, startPoint y: 299, endPoint x: 297, endPoint y: 274, distance: 192.5
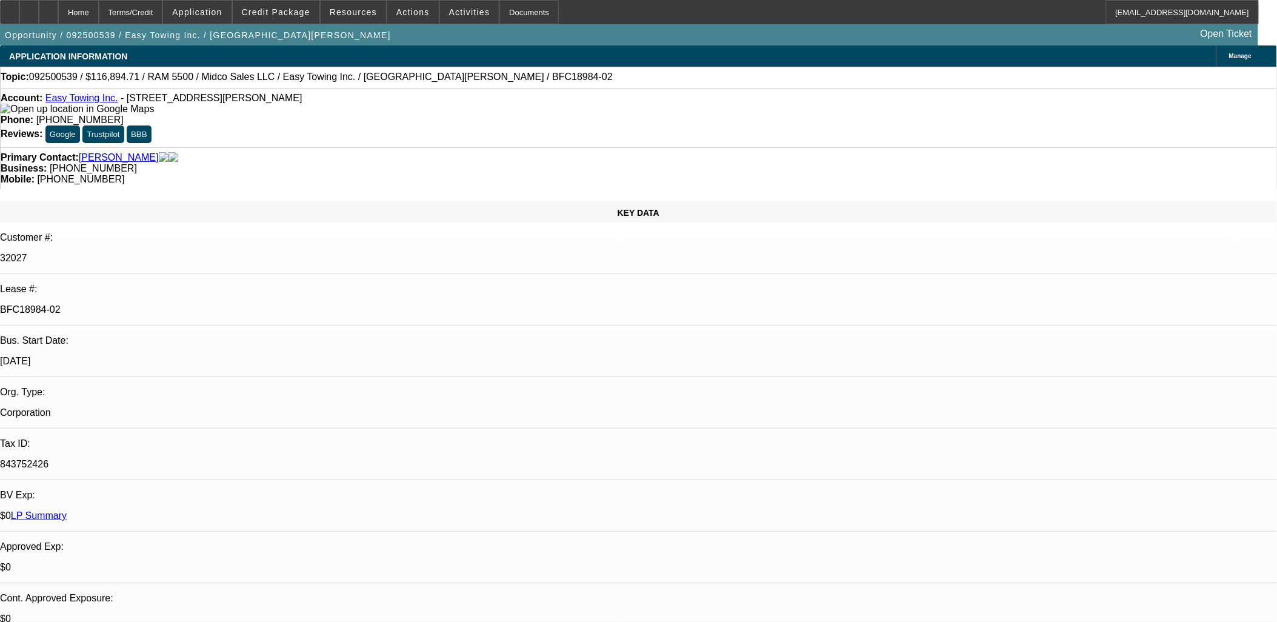
drag, startPoint x: 297, startPoint y: 274, endPoint x: 294, endPoint y: 268, distance: 6.5
drag, startPoint x: 294, startPoint y: 267, endPoint x: 469, endPoint y: 300, distance: 177.5
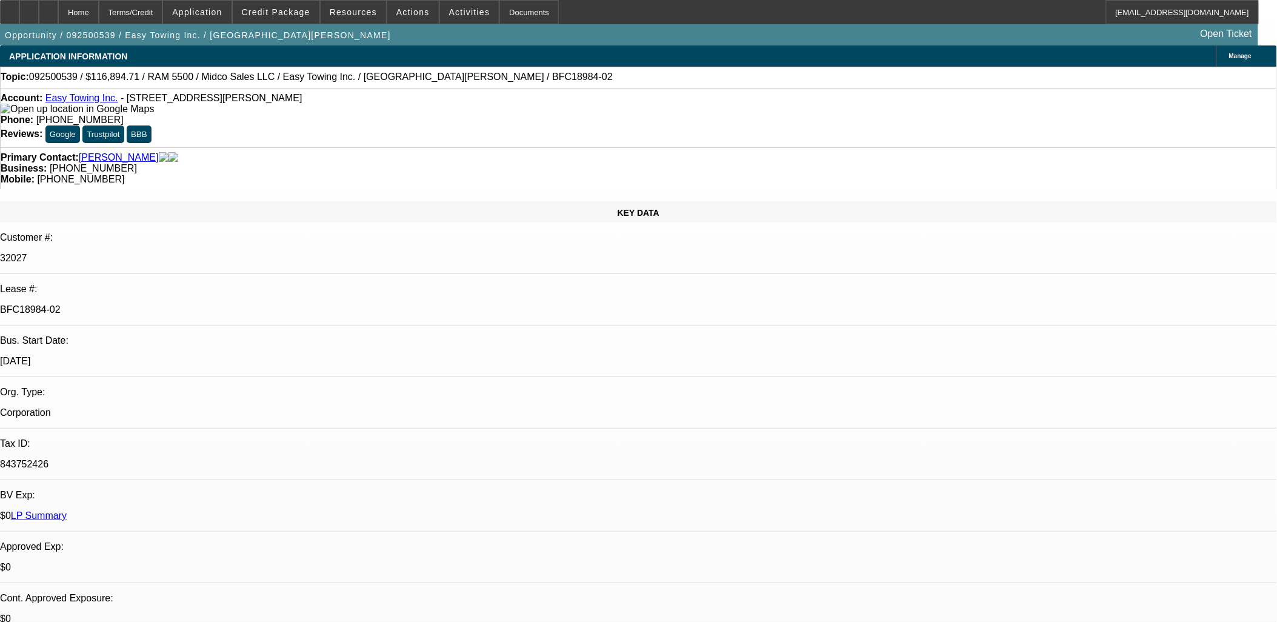
drag, startPoint x: 469, startPoint y: 300, endPoint x: 482, endPoint y: 297, distance: 13.5
drag, startPoint x: 482, startPoint y: 297, endPoint x: 480, endPoint y: 311, distance: 14.7
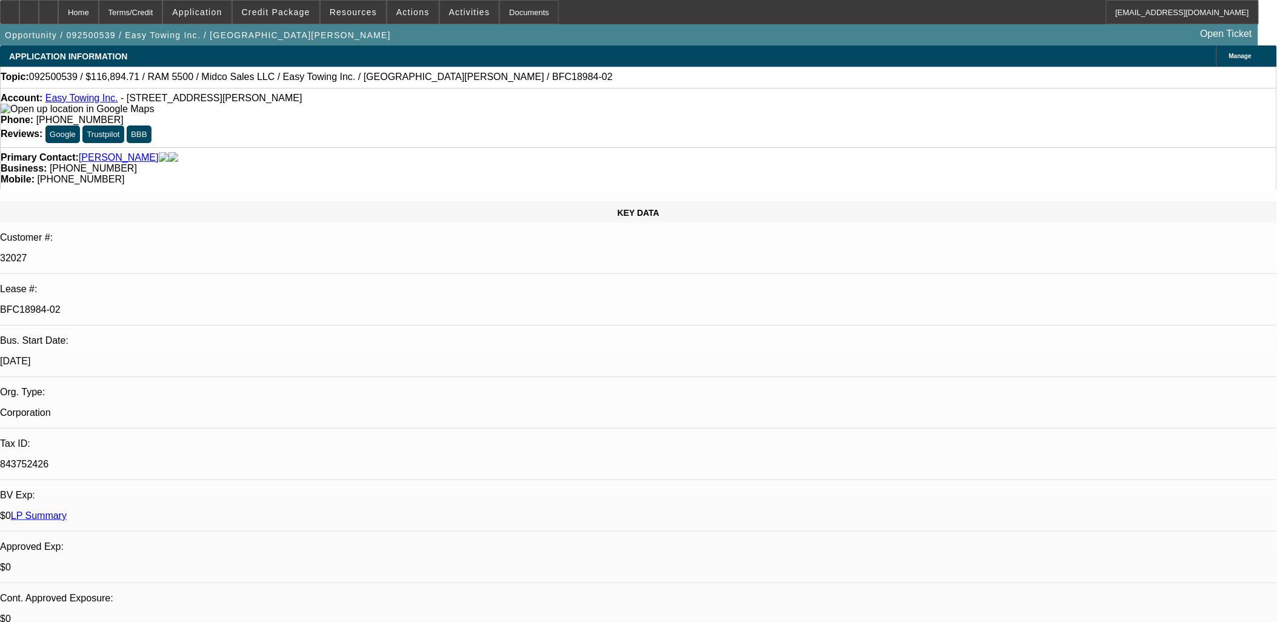
drag, startPoint x: 480, startPoint y: 311, endPoint x: 474, endPoint y: 319, distance: 9.9
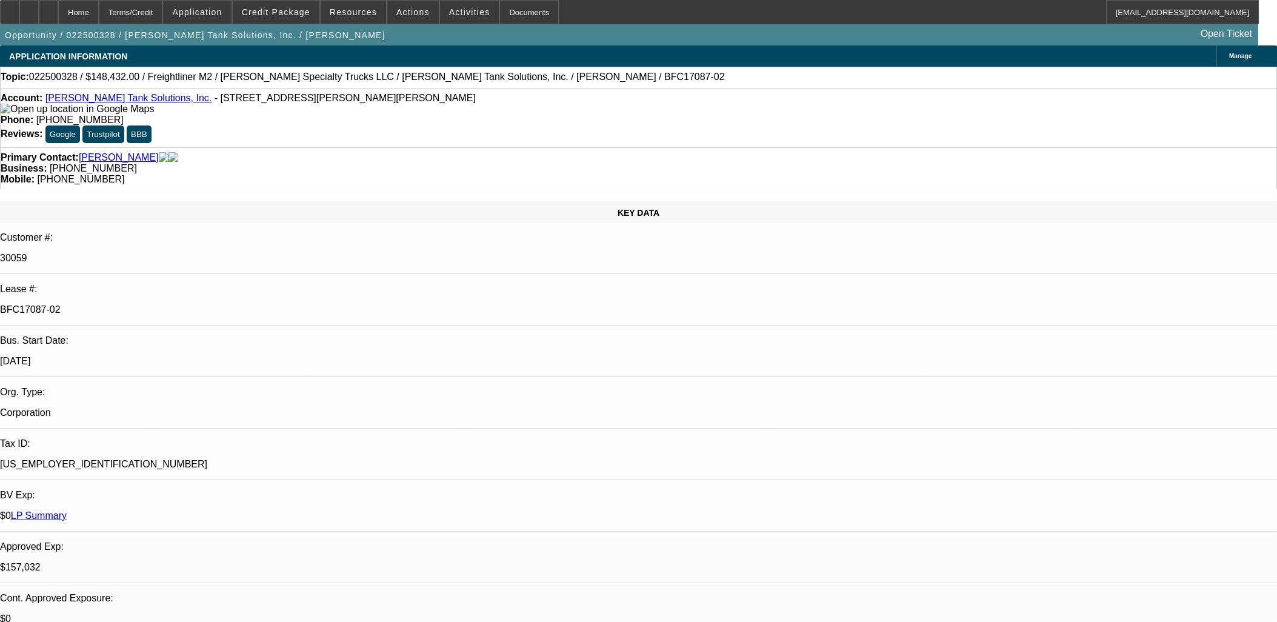
select select "0"
select select "2"
select select "0"
select select "6"
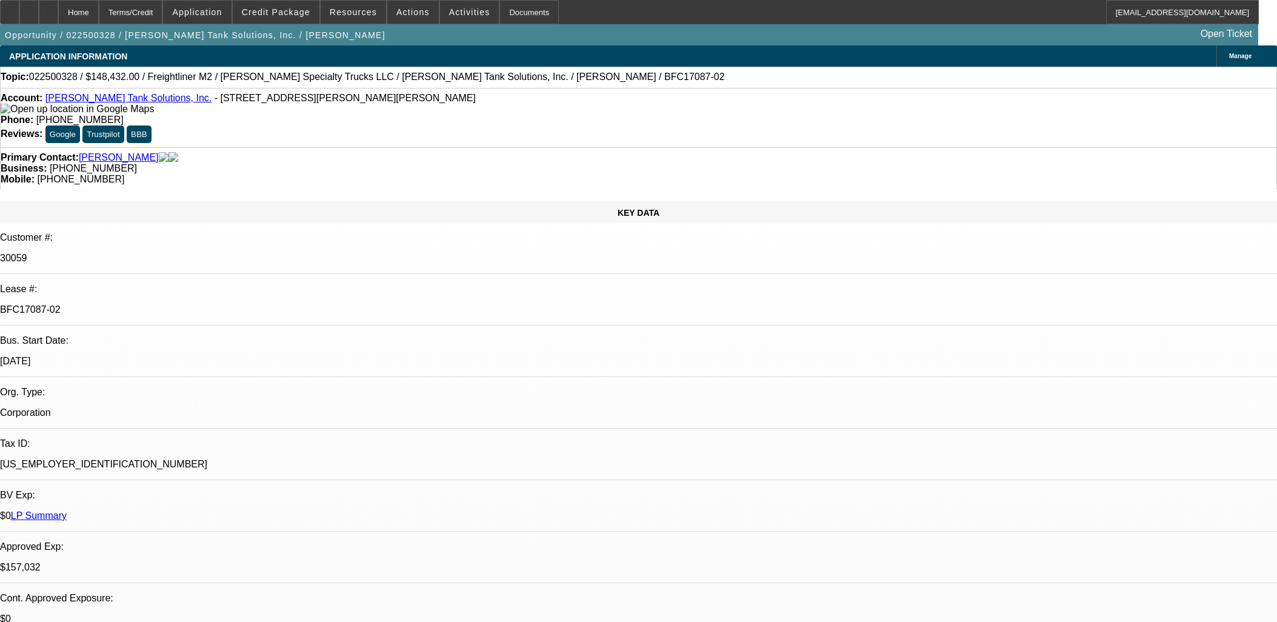
select select "0"
select select "2"
select select "0"
select select "6"
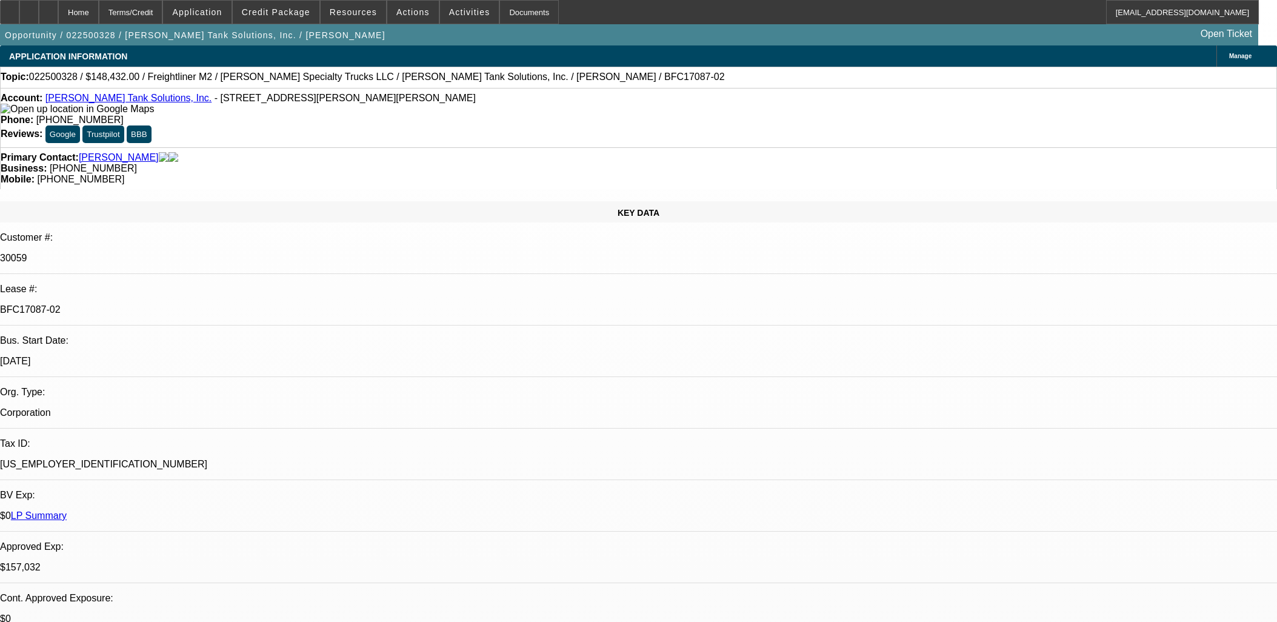
select select "0"
select select "2"
select select "0"
select select "6"
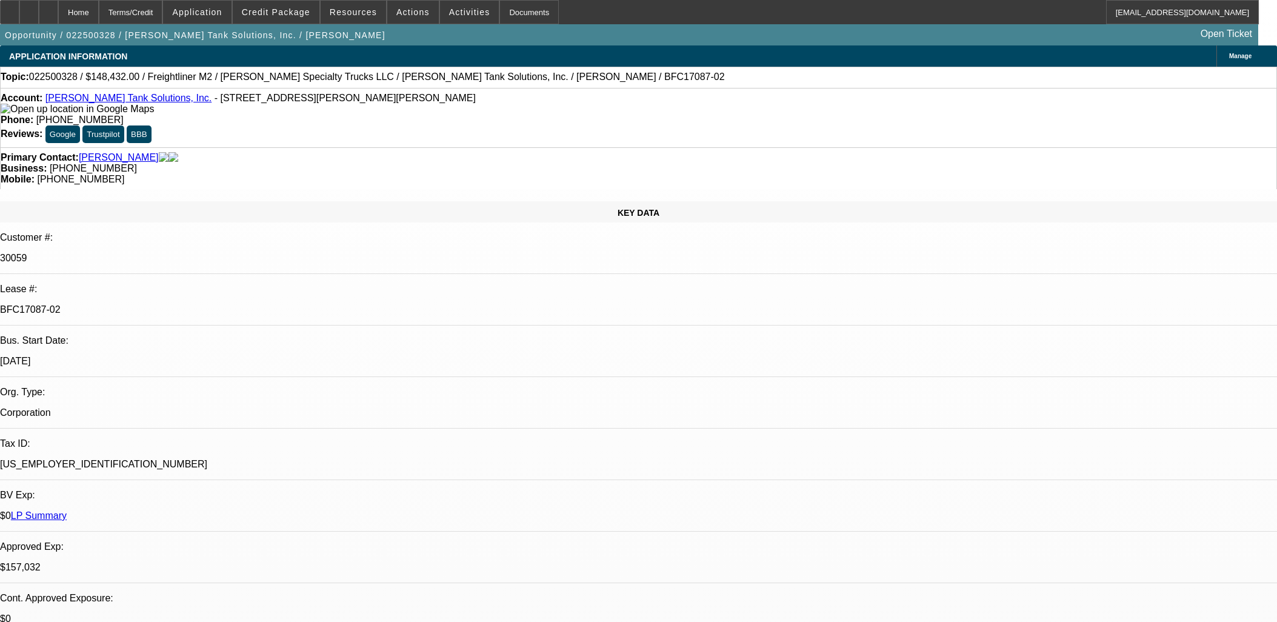
select select "0"
select select "2"
select select "0"
select select "6"
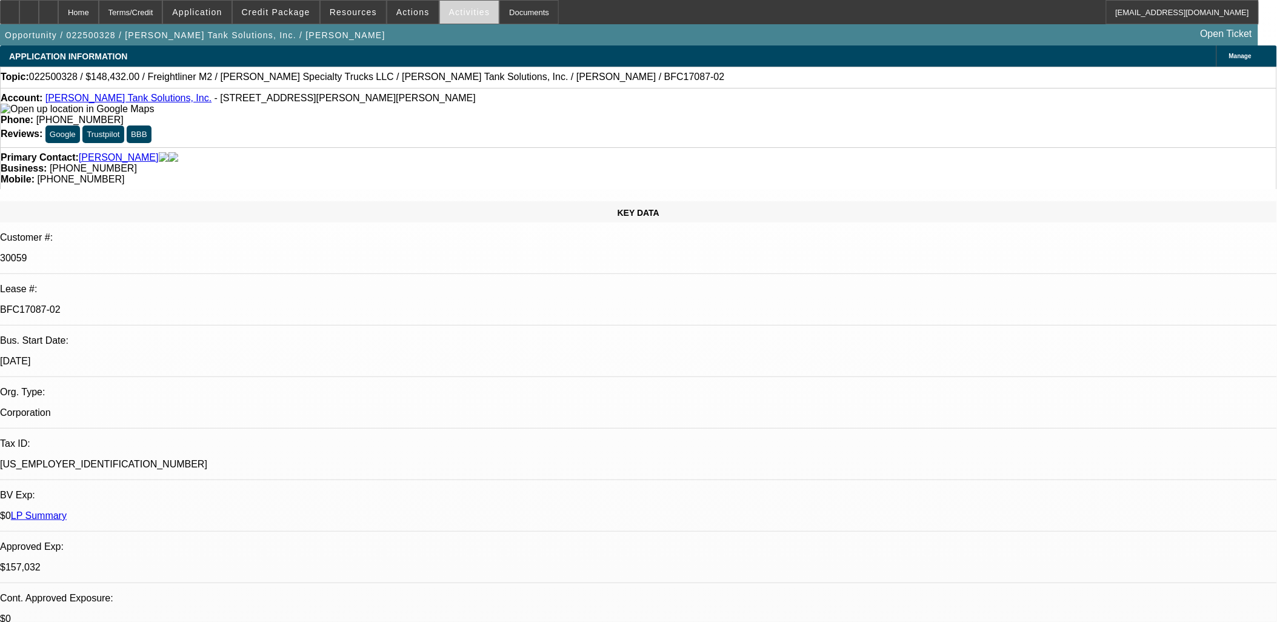
scroll to position [4173, 0]
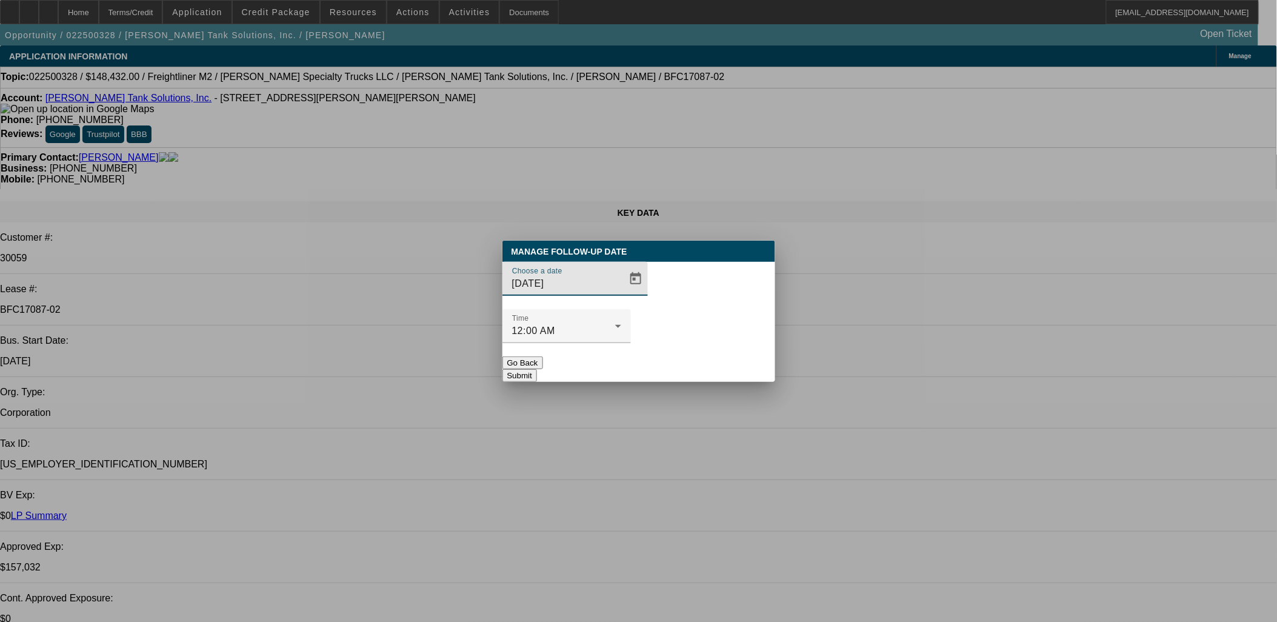
drag, startPoint x: 637, startPoint y: 307, endPoint x: 616, endPoint y: 314, distance: 21.8
click at [639, 311] on div at bounding box center [639, 311] width 0 height 0
click at [621, 293] on span "Open calendar" at bounding box center [635, 278] width 29 height 29
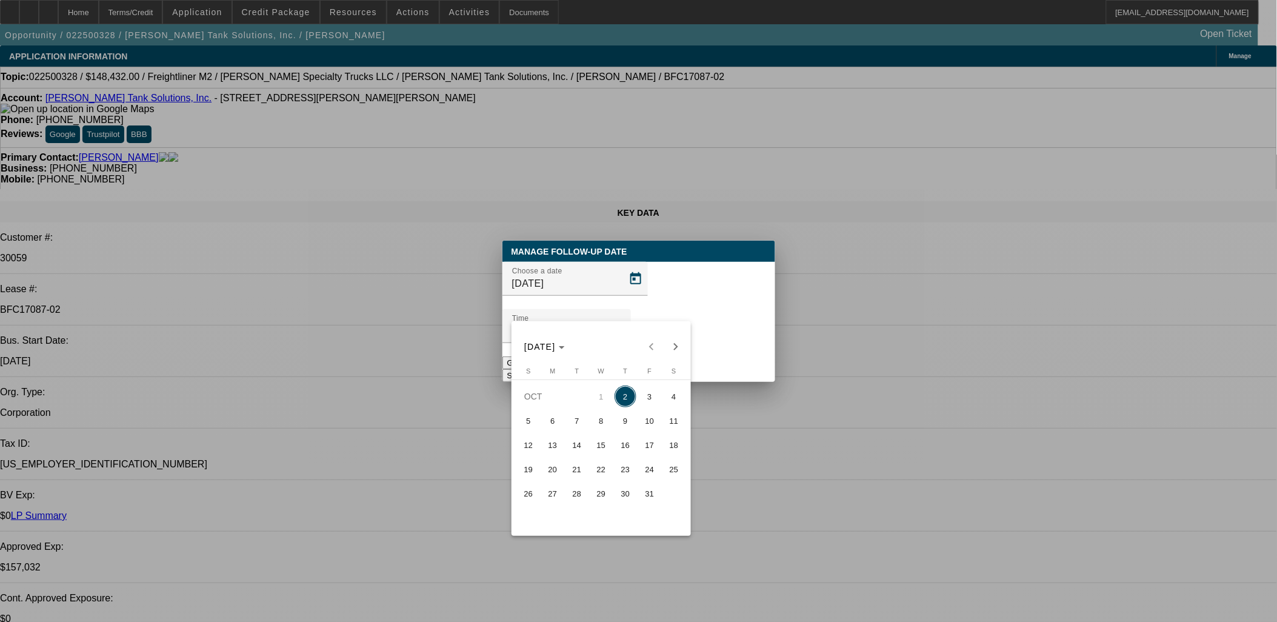
click at [662, 332] on div "[DATE] [DATE]" at bounding box center [600, 340] width 179 height 38
click at [720, 334] on div at bounding box center [638, 311] width 1277 height 622
click at [537, 369] on button "Submit" at bounding box center [519, 375] width 35 height 13
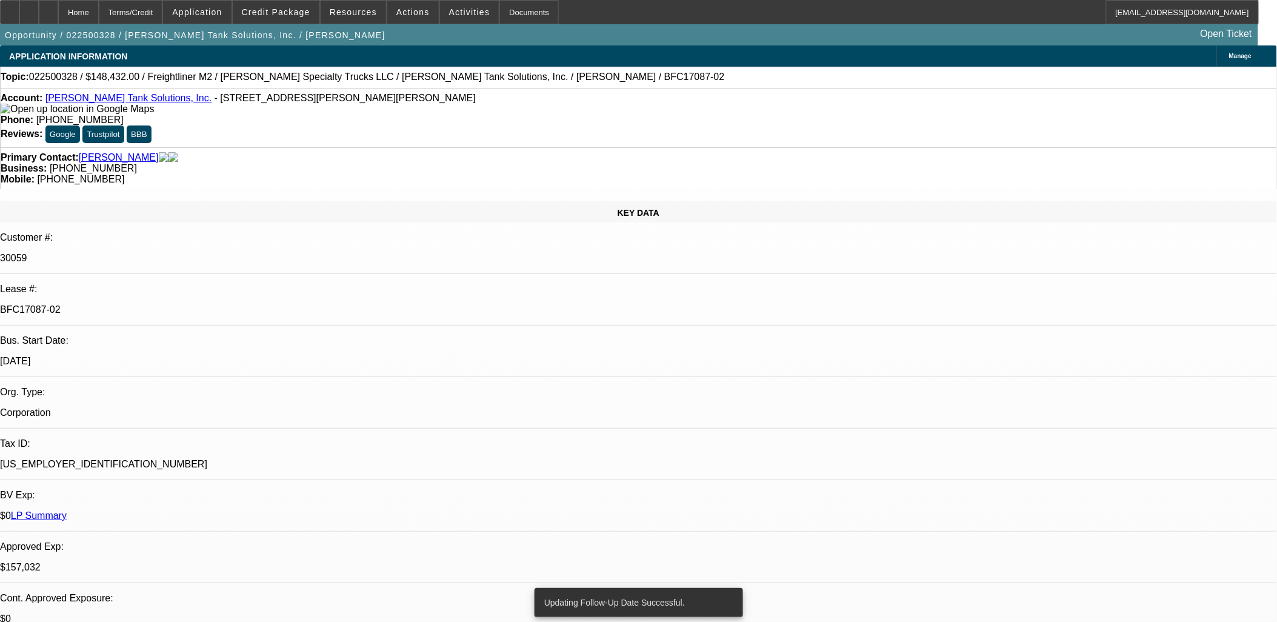
scroll to position [0, 0]
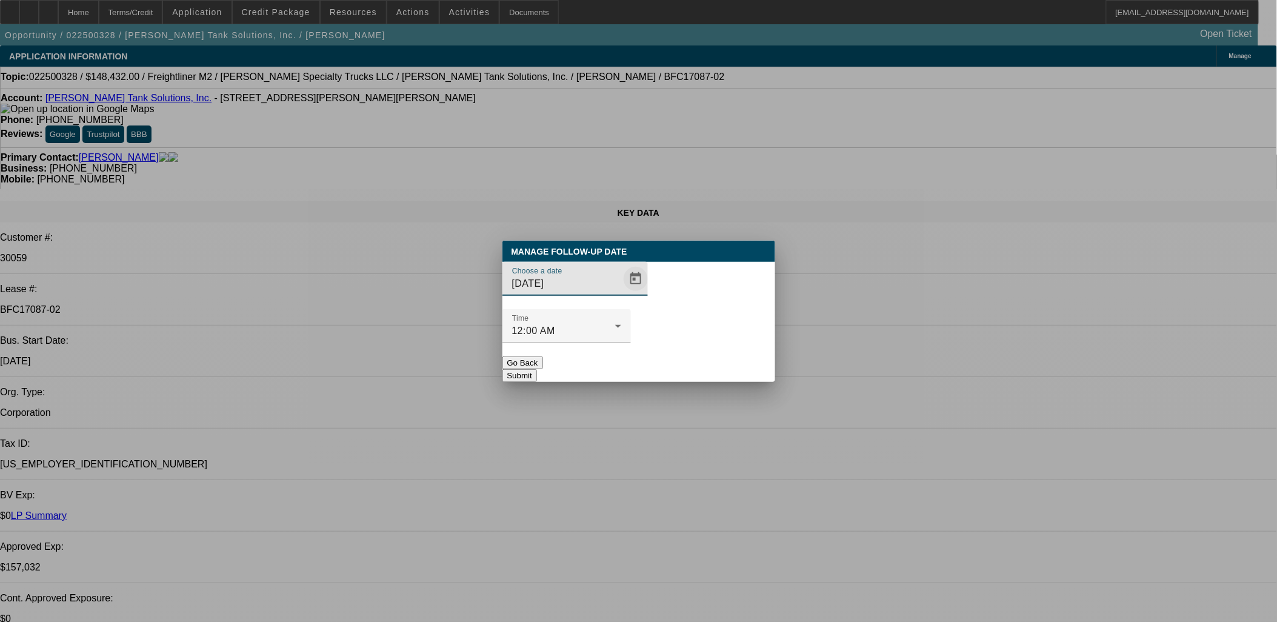
click at [625, 293] on span "Open calendar" at bounding box center [635, 278] width 29 height 29
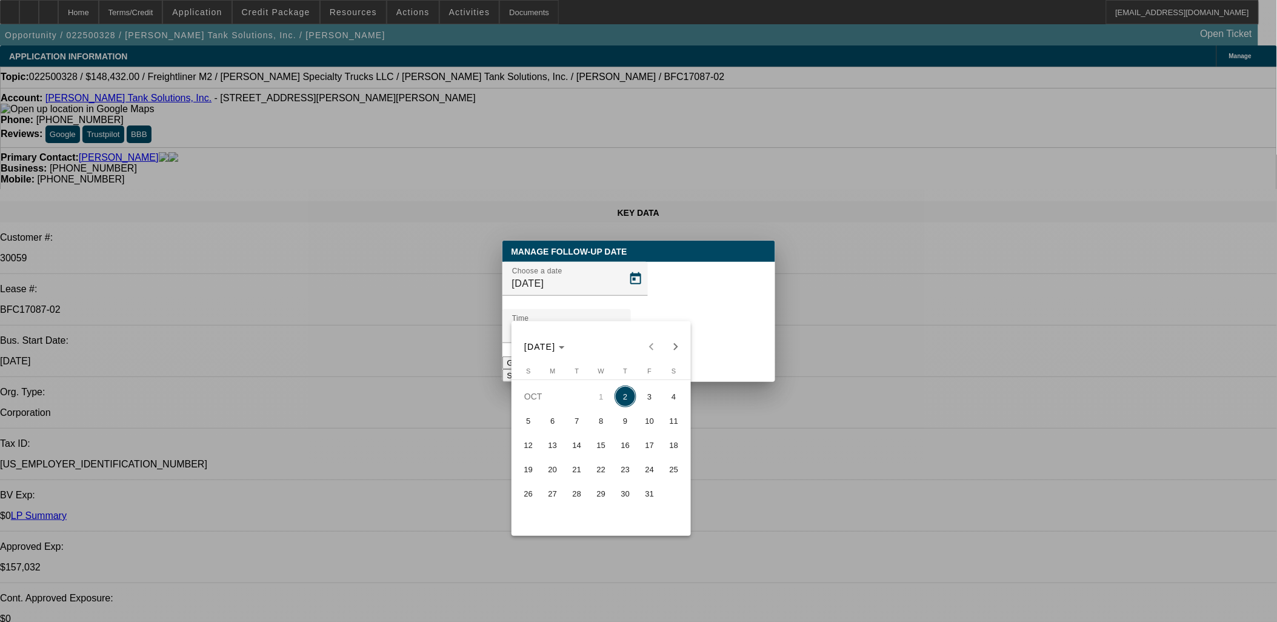
click at [648, 388] on button "3" at bounding box center [649, 396] width 24 height 24
type input "[DATE]"
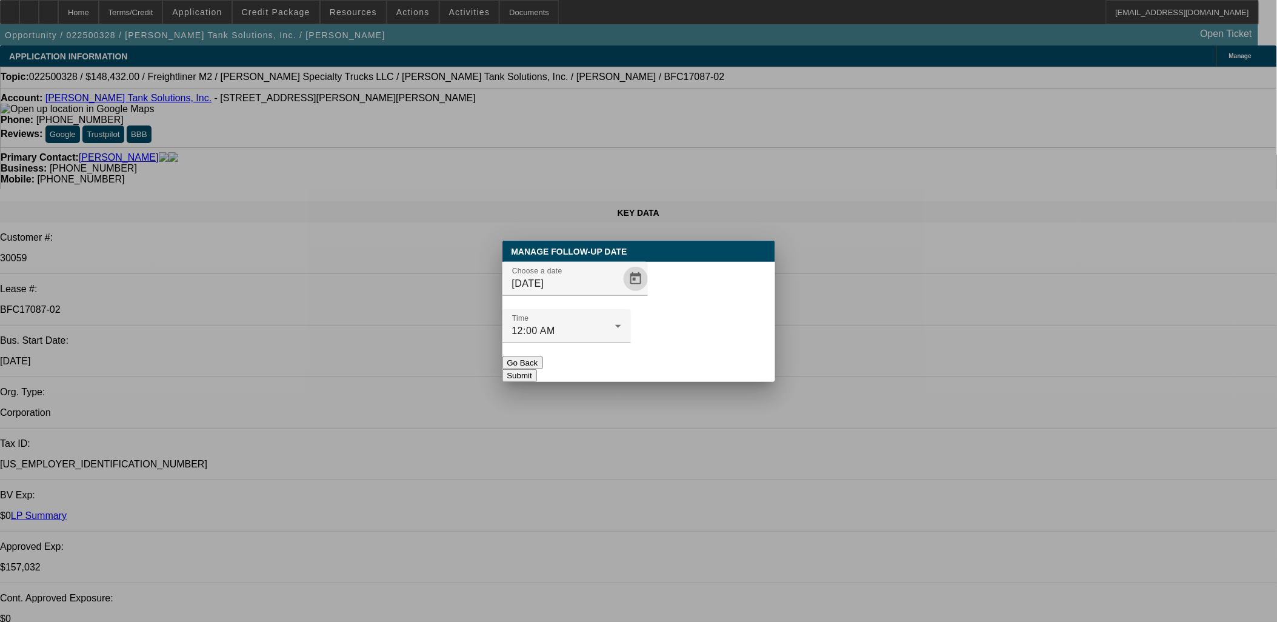
click at [537, 369] on button "Submit" at bounding box center [519, 375] width 35 height 13
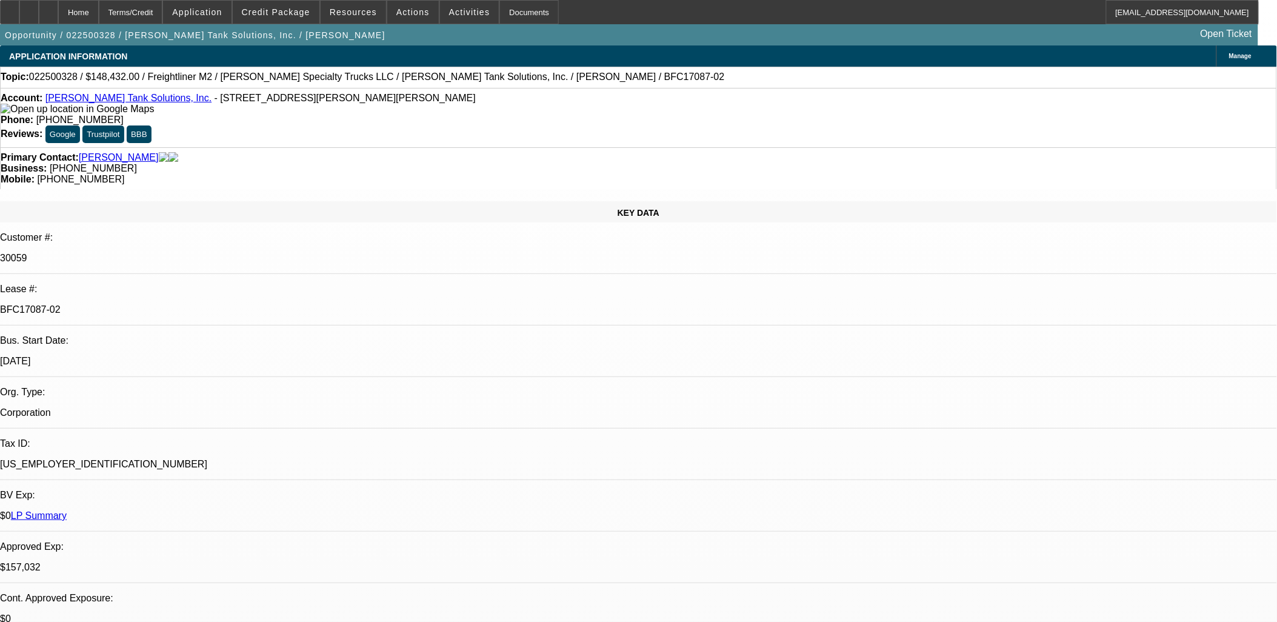
scroll to position [2719, 0]
drag, startPoint x: 894, startPoint y: 550, endPoint x: 867, endPoint y: 534, distance: 30.7
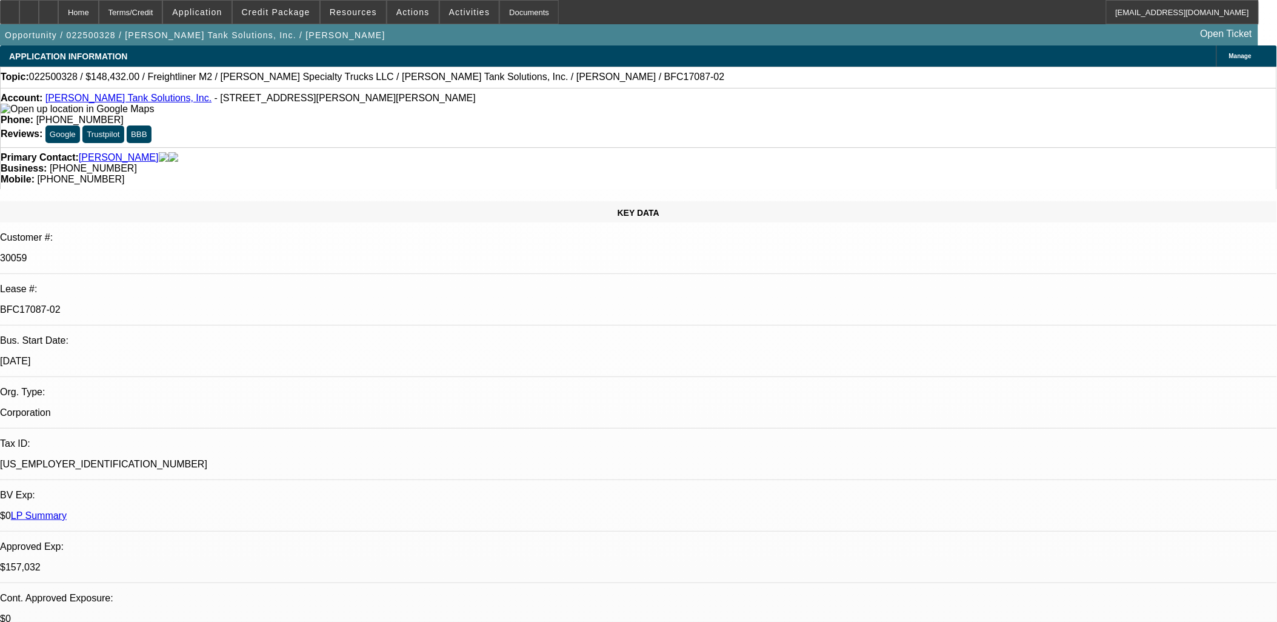
drag, startPoint x: 866, startPoint y: 533, endPoint x: 907, endPoint y: 556, distance: 46.4
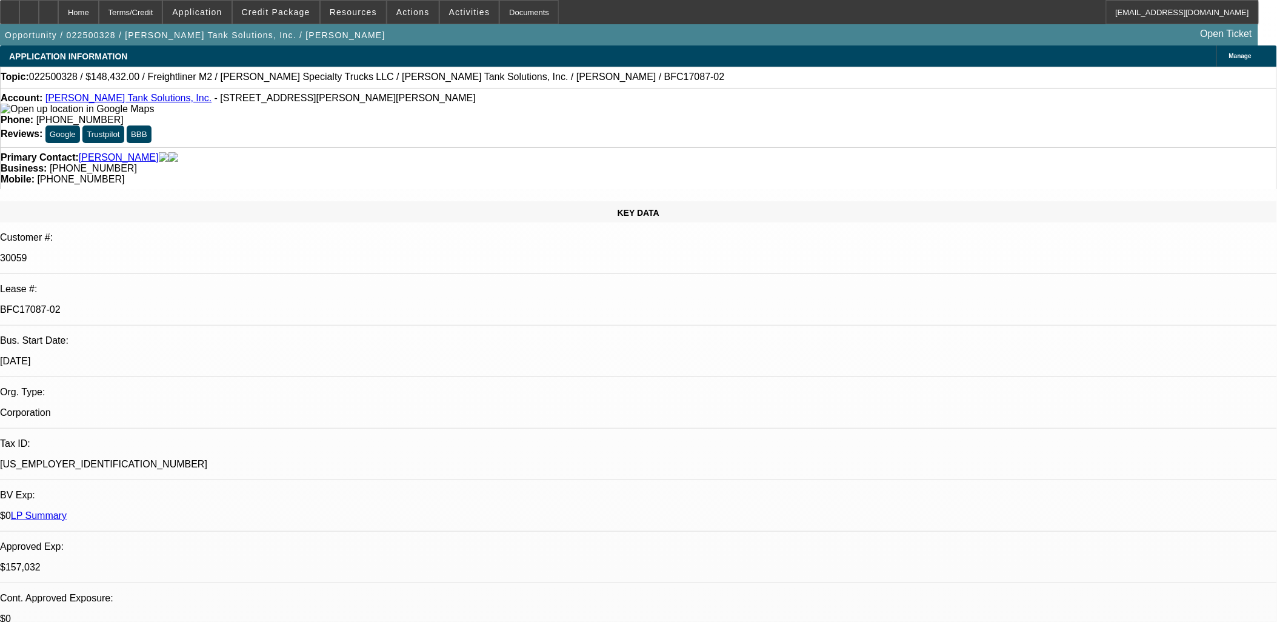
select select "0"
select select "6"
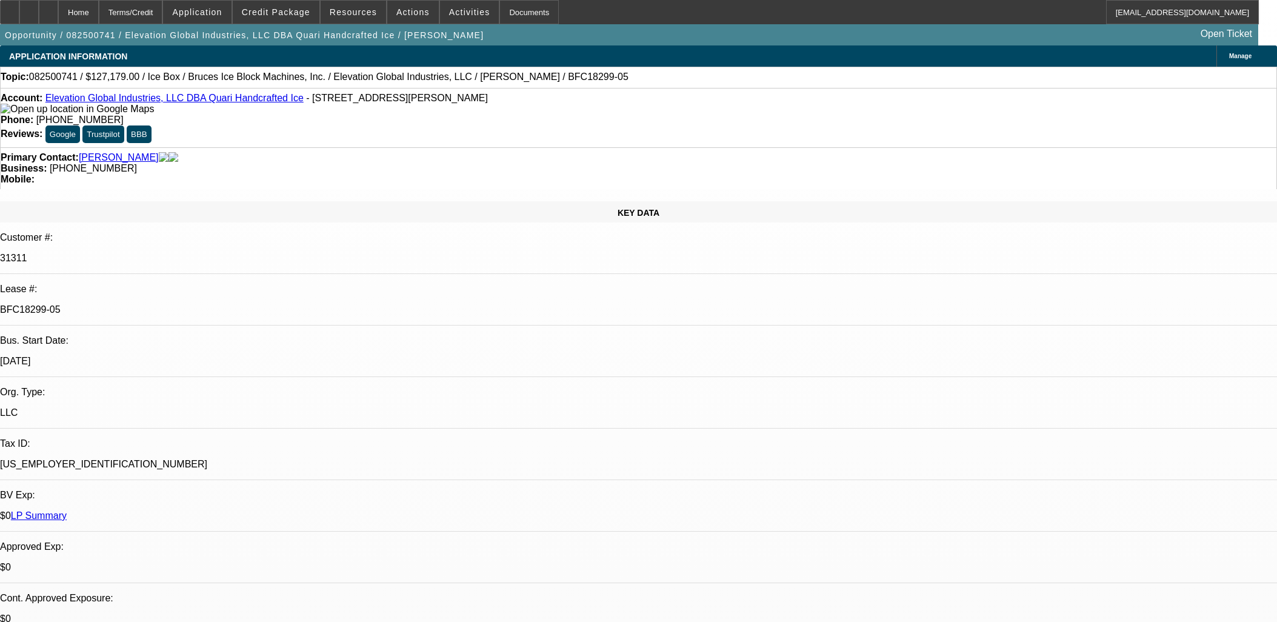
select select "0"
select select "6"
select select "0"
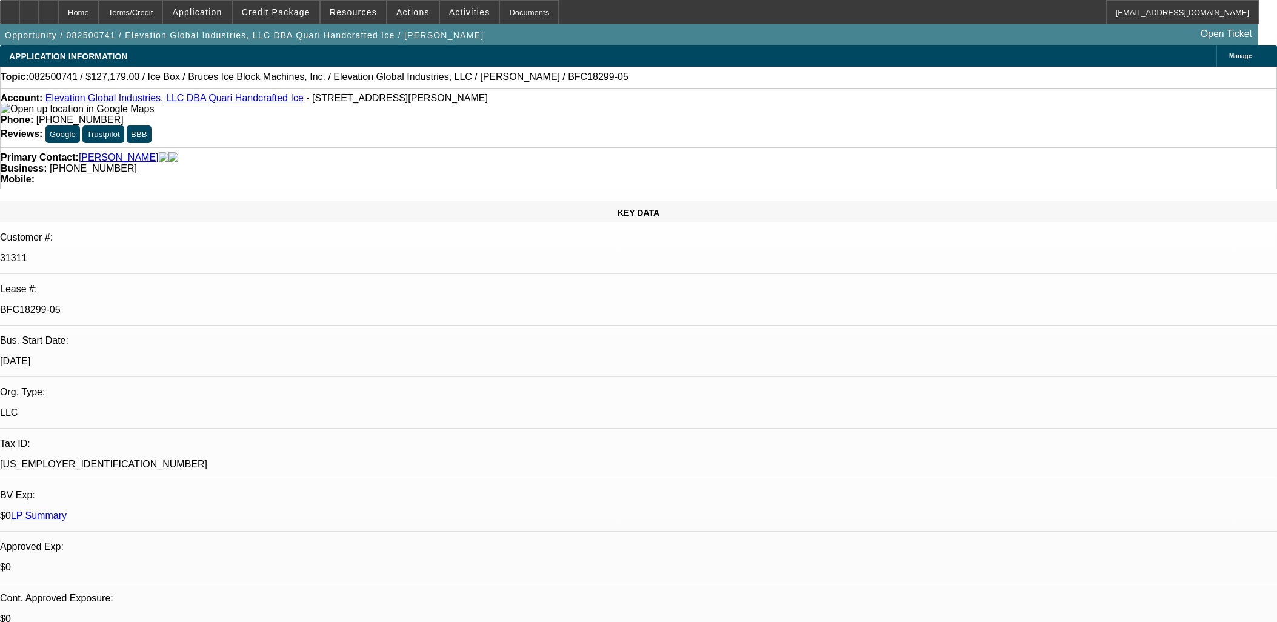
select select "0"
select select "6"
select select "0"
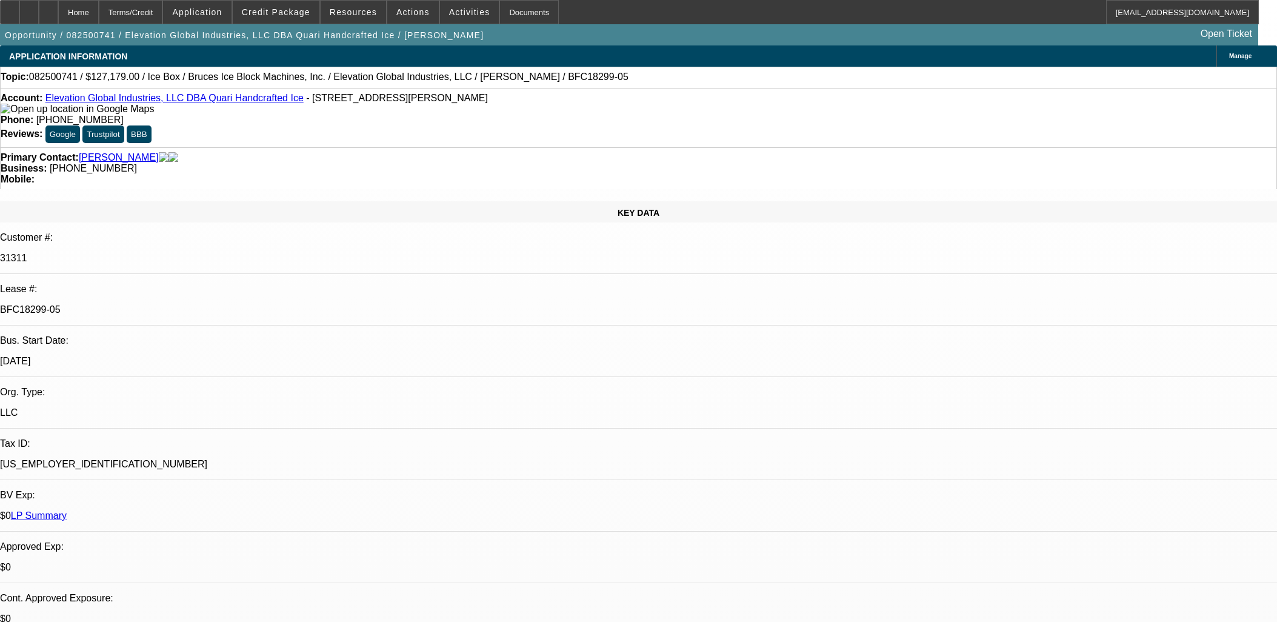
select select "0"
select select "6"
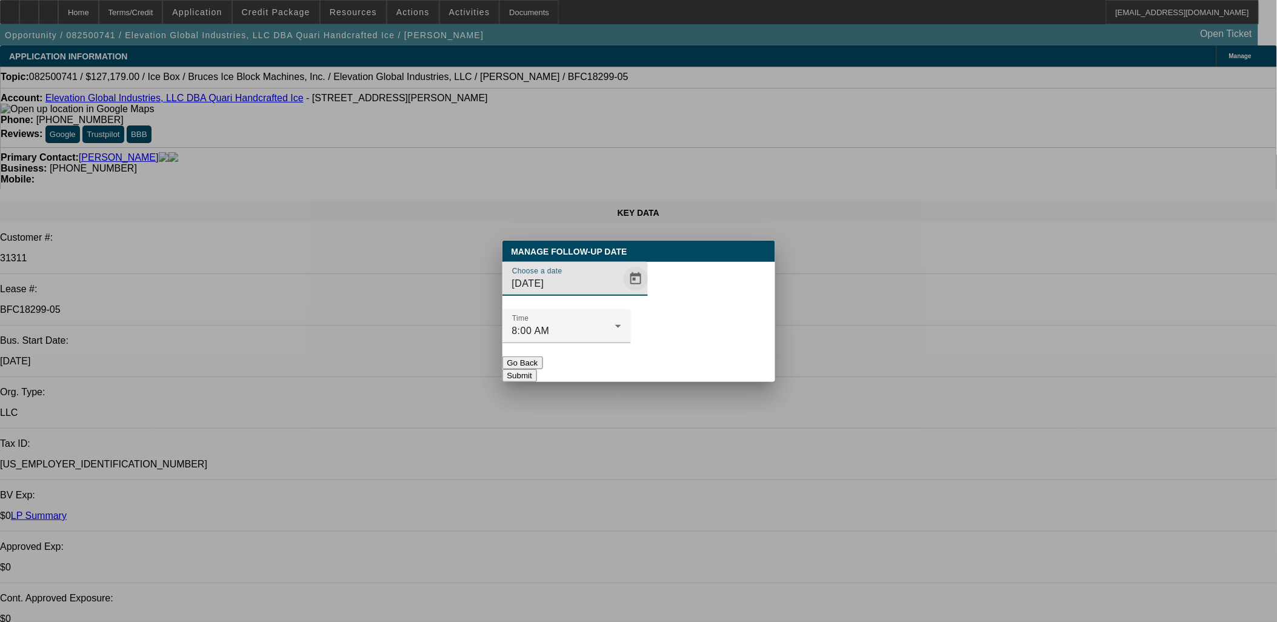
click at [621, 293] on span "Open calendar" at bounding box center [635, 278] width 29 height 29
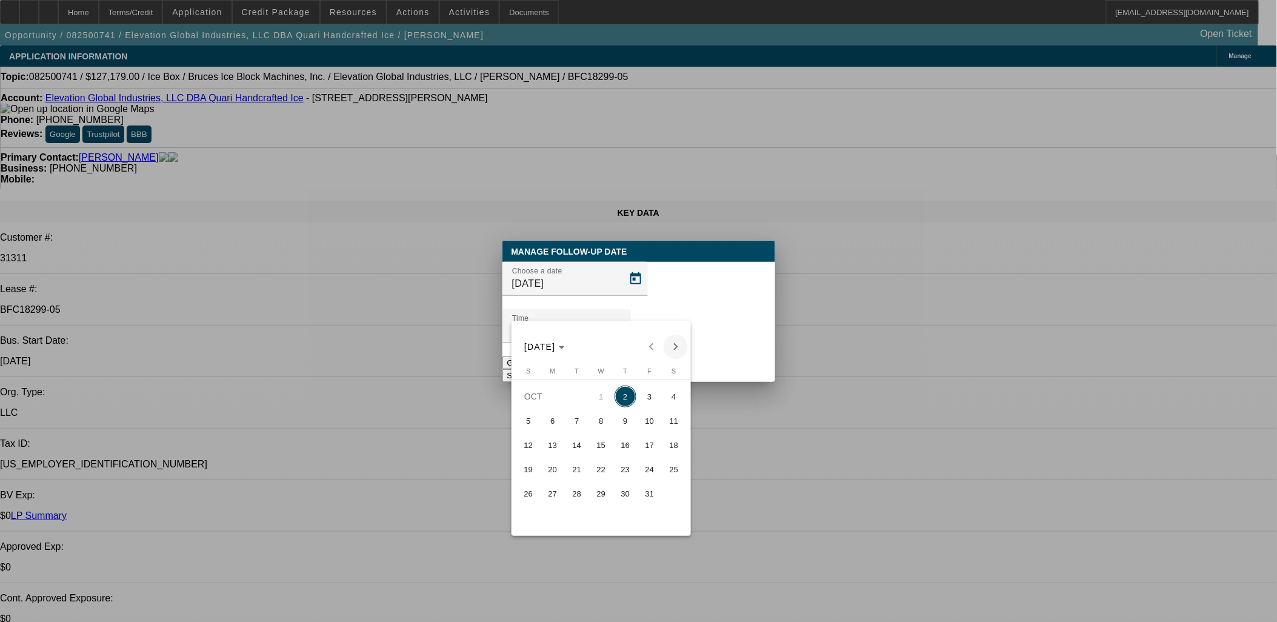
click at [651, 404] on span "3" at bounding box center [650, 396] width 22 height 22
type input "10/3/2025"
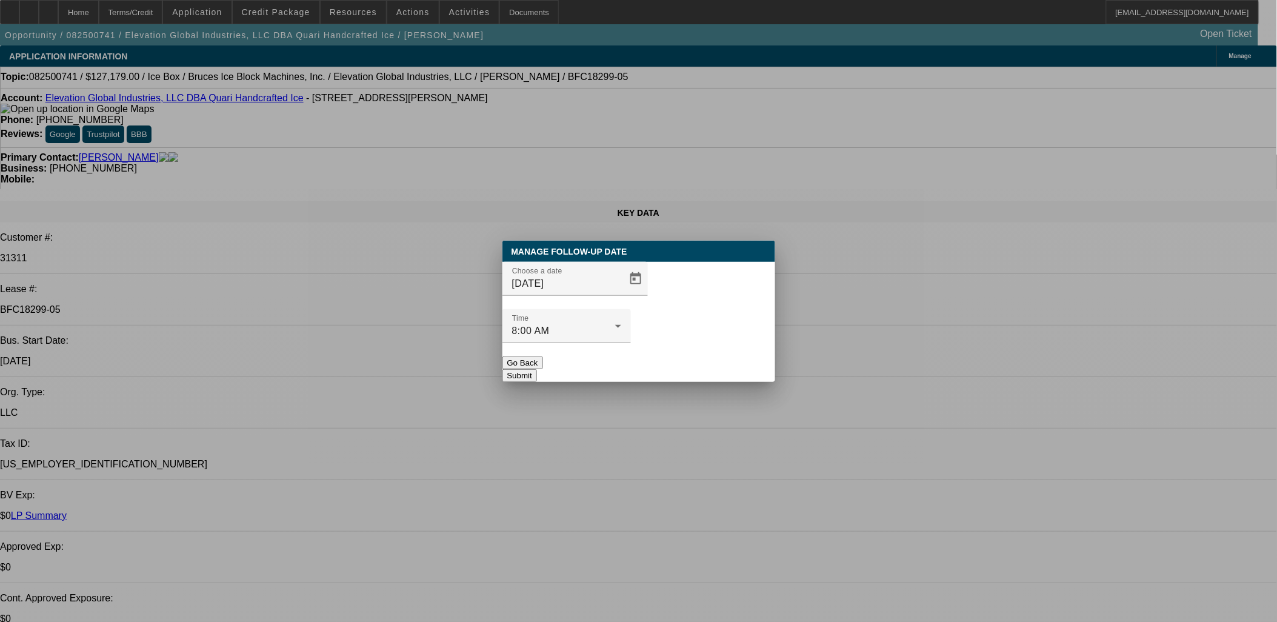
click at [537, 369] on button "Submit" at bounding box center [519, 375] width 35 height 13
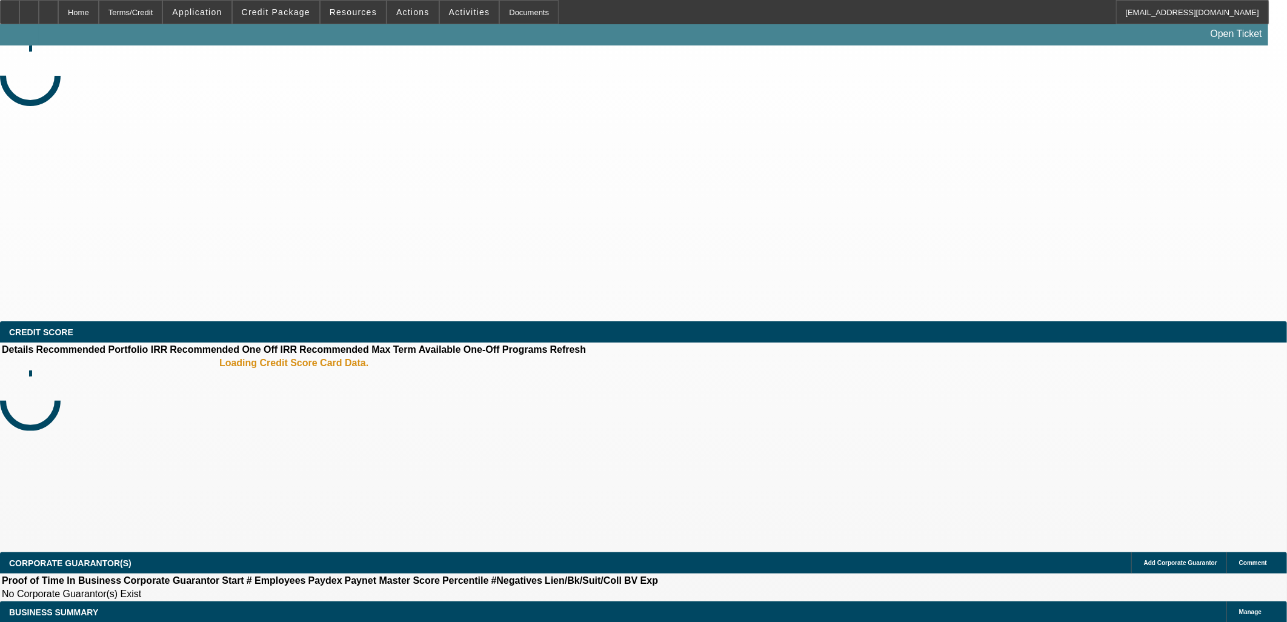
select select "0"
select select "2"
select select "0.1"
select select "4"
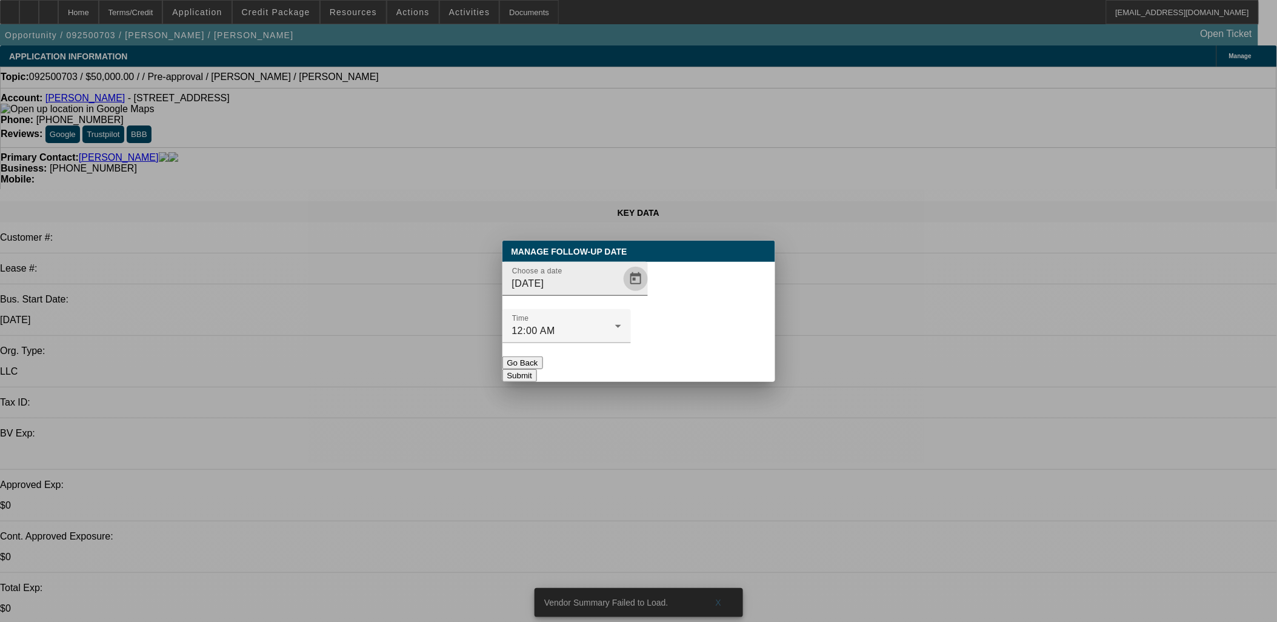
click at [621, 293] on span "Open calendar" at bounding box center [635, 278] width 29 height 29
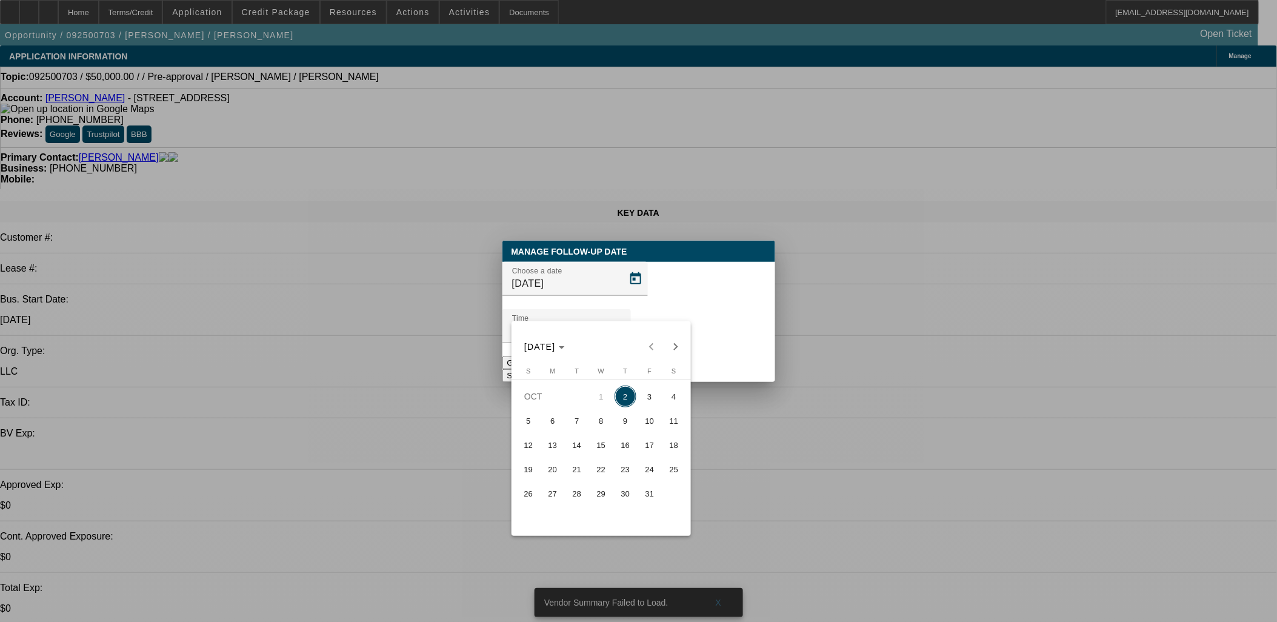
click at [615, 420] on span "9" at bounding box center [625, 421] width 22 height 22
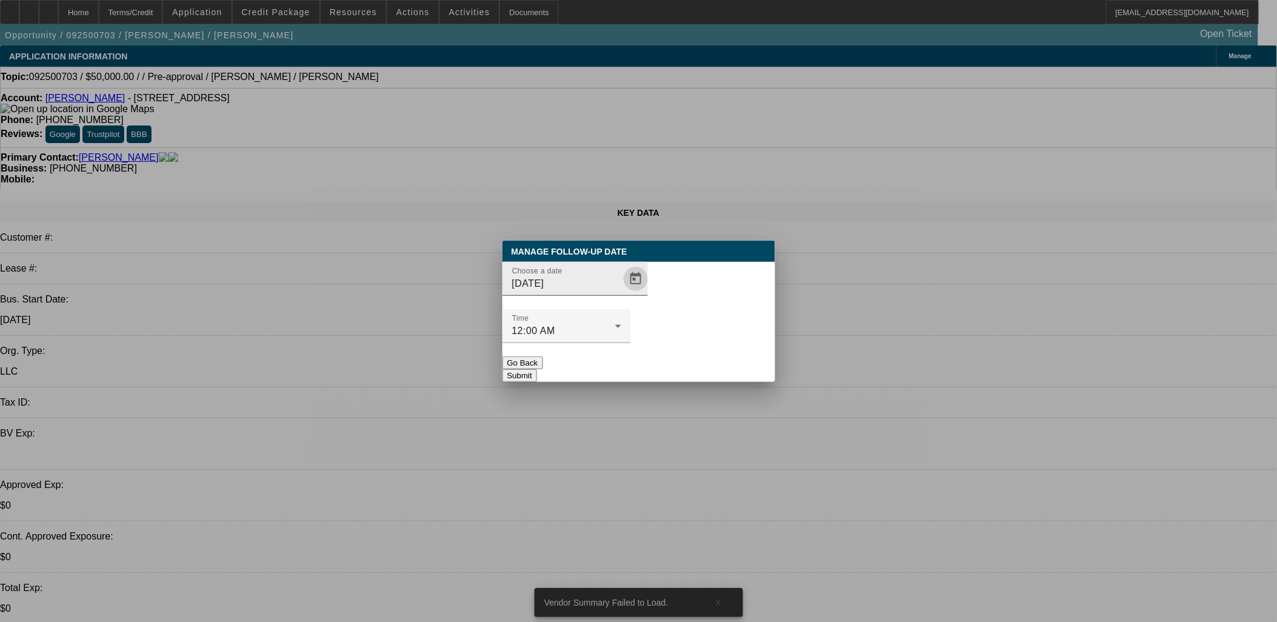
click at [621, 293] on span "Open calendar" at bounding box center [635, 278] width 29 height 29
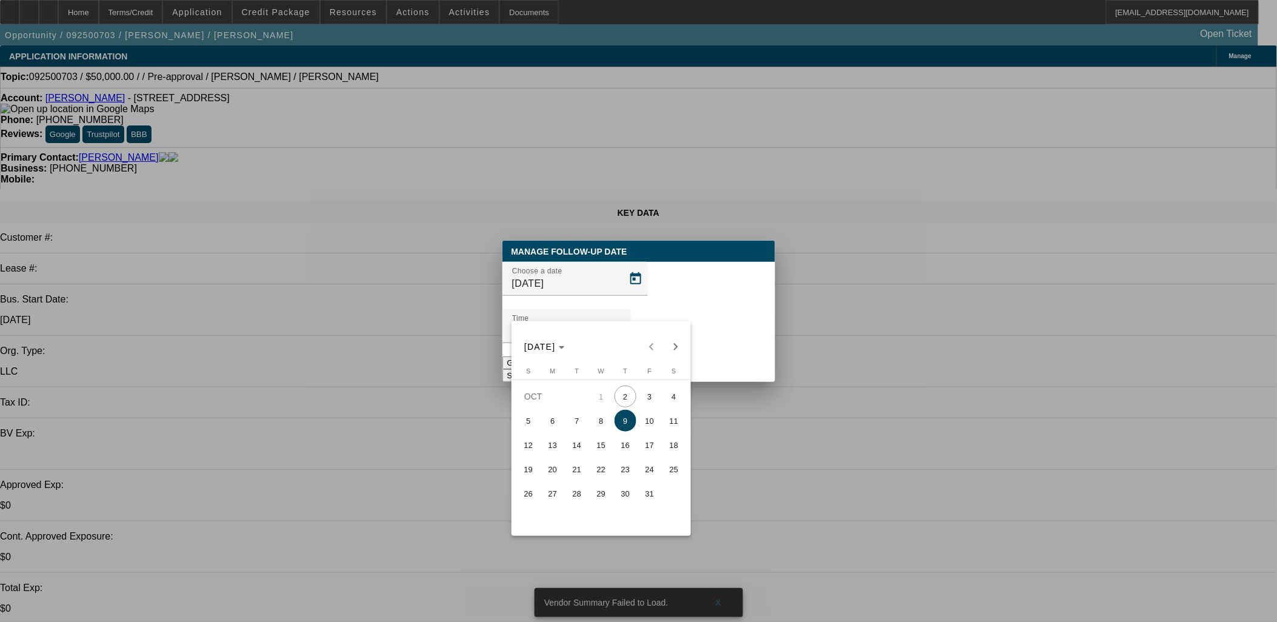
click at [580, 418] on span "7" at bounding box center [577, 421] width 22 height 22
type input "10/7/2025"
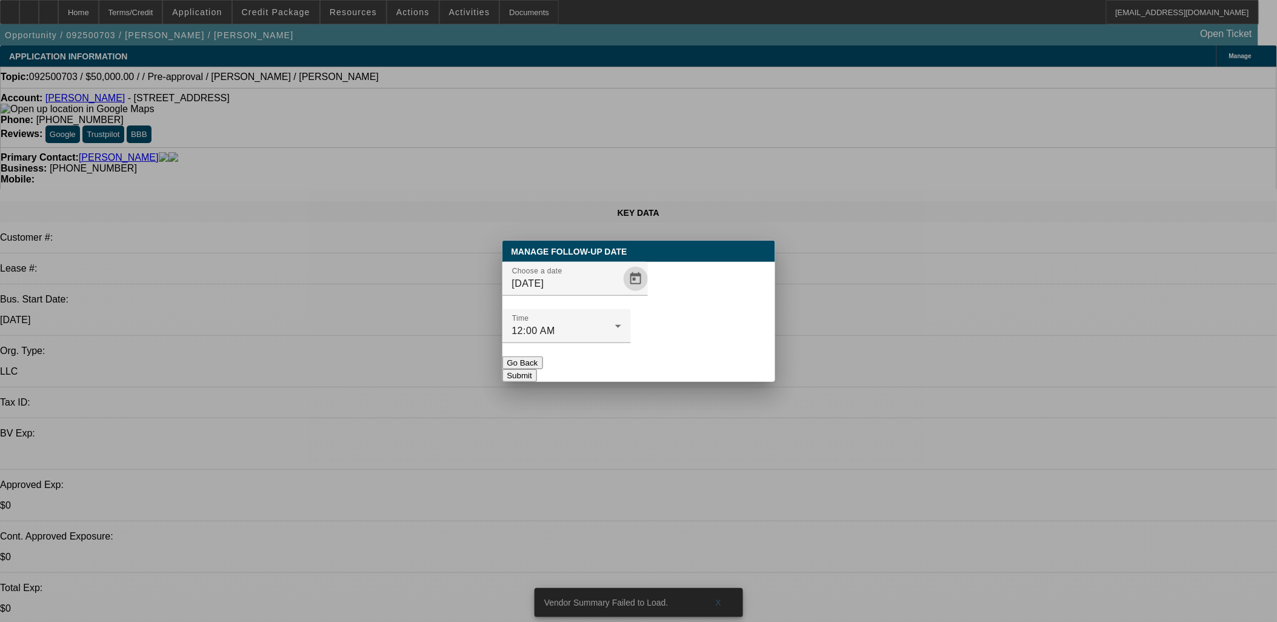
click at [537, 369] on button "Submit" at bounding box center [519, 375] width 35 height 13
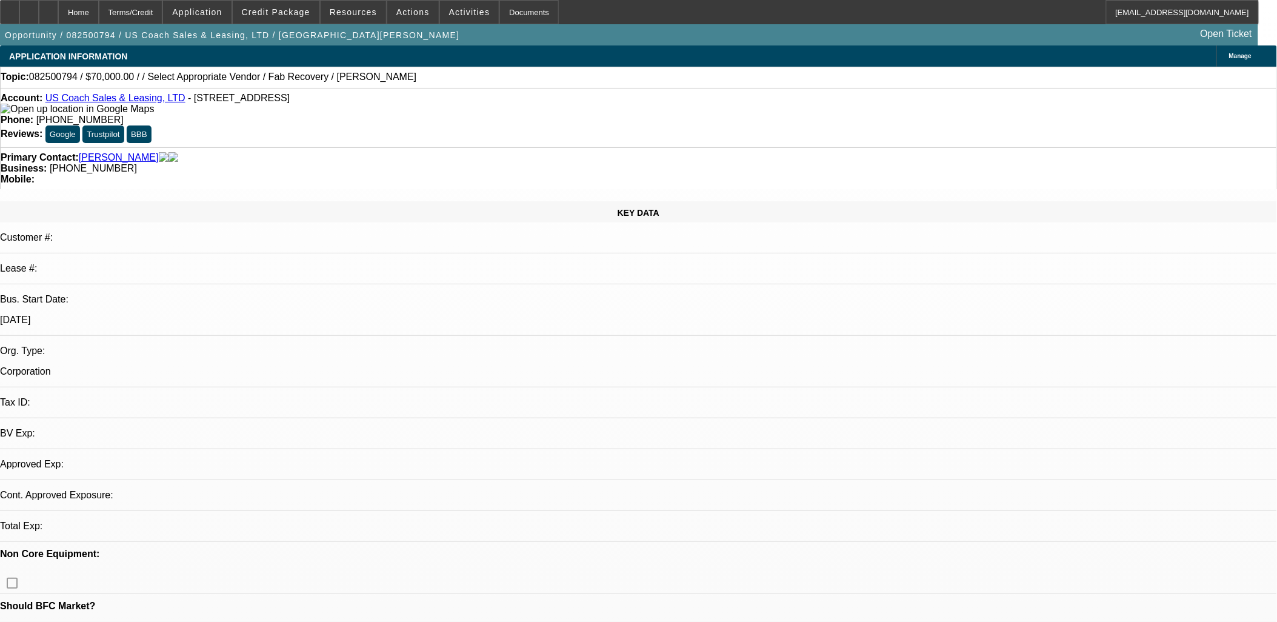
select select "0"
select select "2"
select select "0.1"
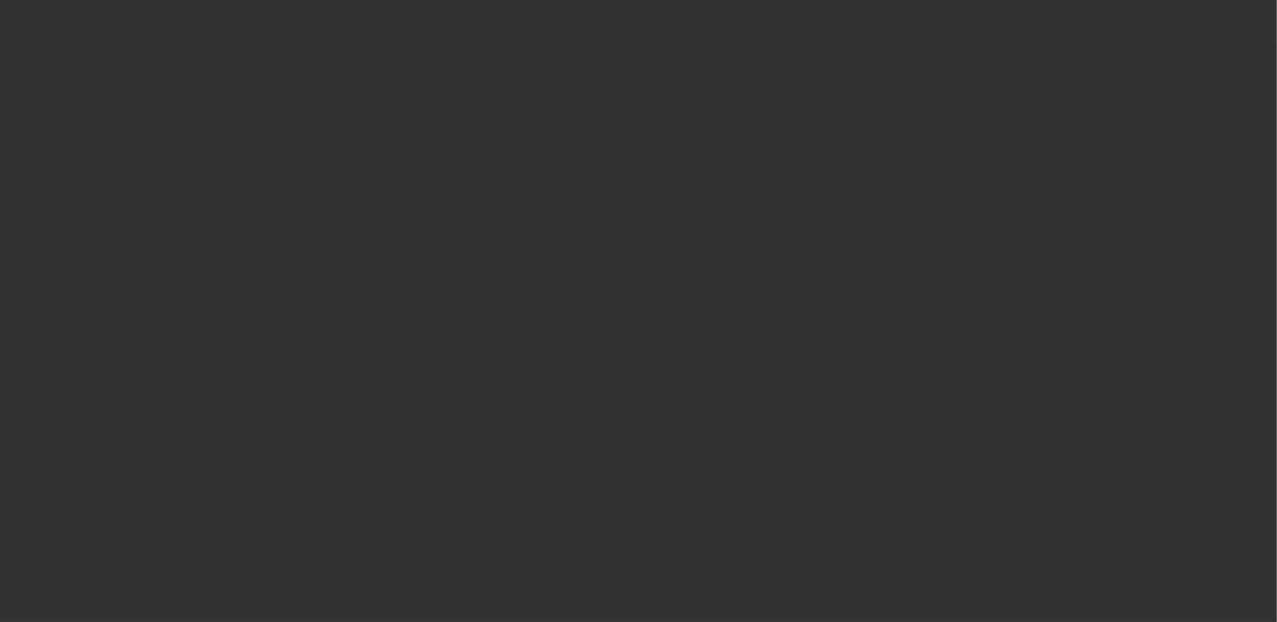
select select "1"
select select "2"
select select "4"
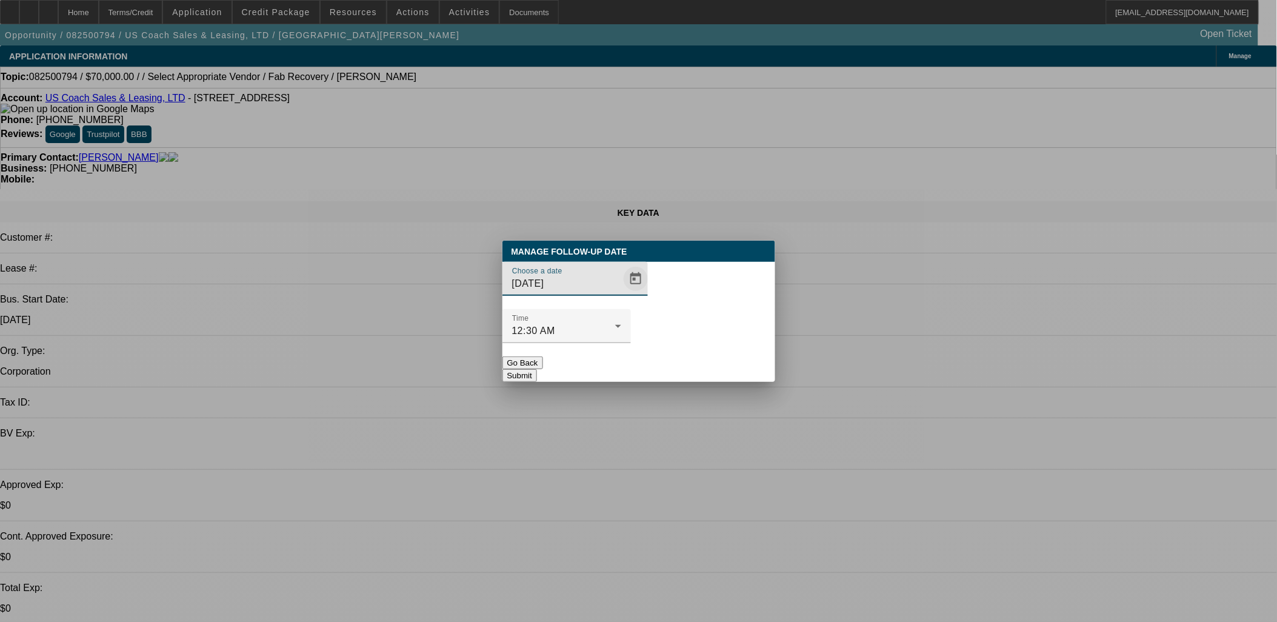
click at [621, 293] on span "Open calendar" at bounding box center [635, 278] width 29 height 29
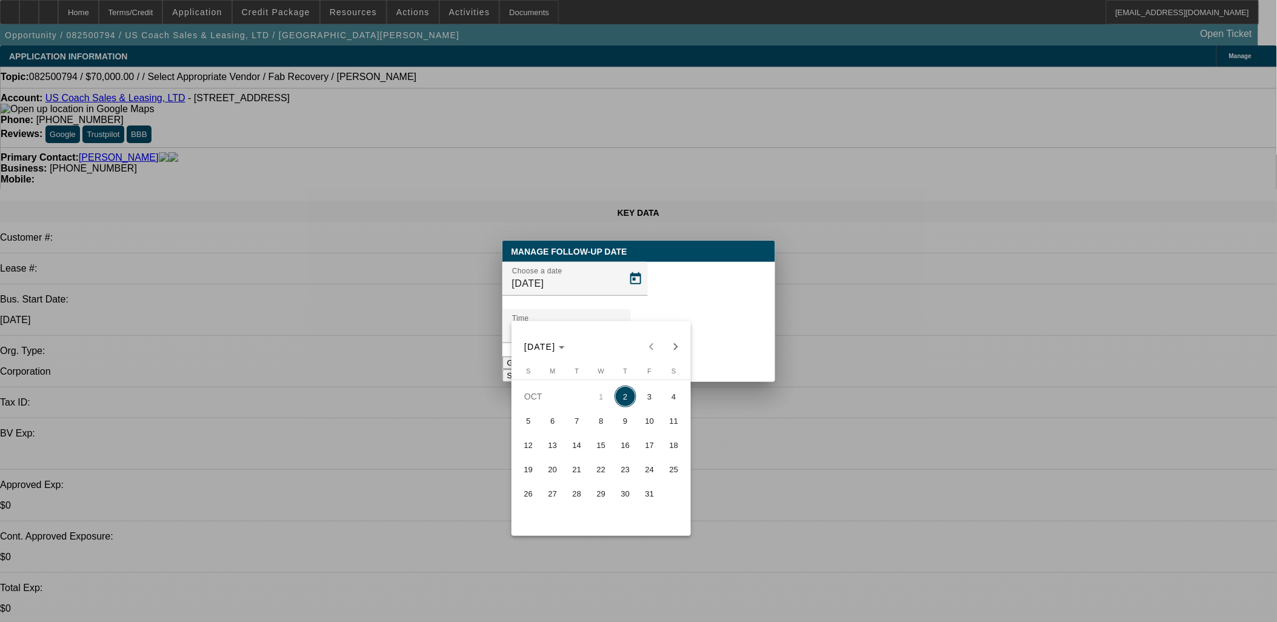
click at [620, 450] on span "16" at bounding box center [625, 445] width 22 height 22
type input "10/16/2025"
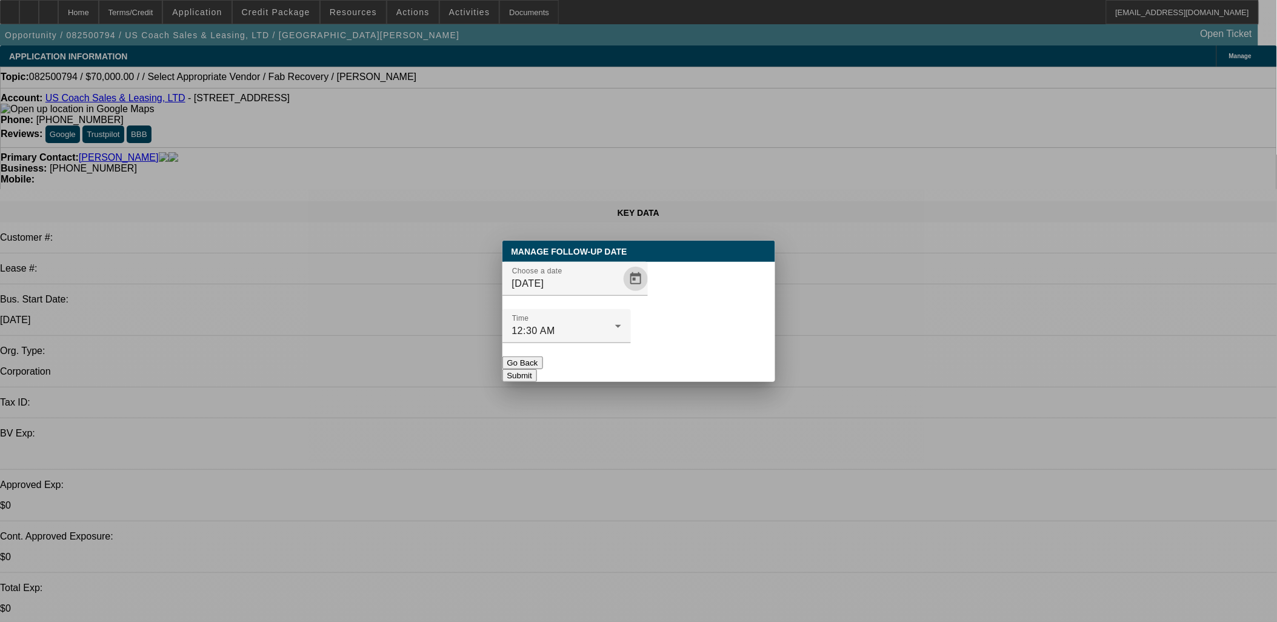
click at [537, 369] on button "Submit" at bounding box center [519, 375] width 35 height 13
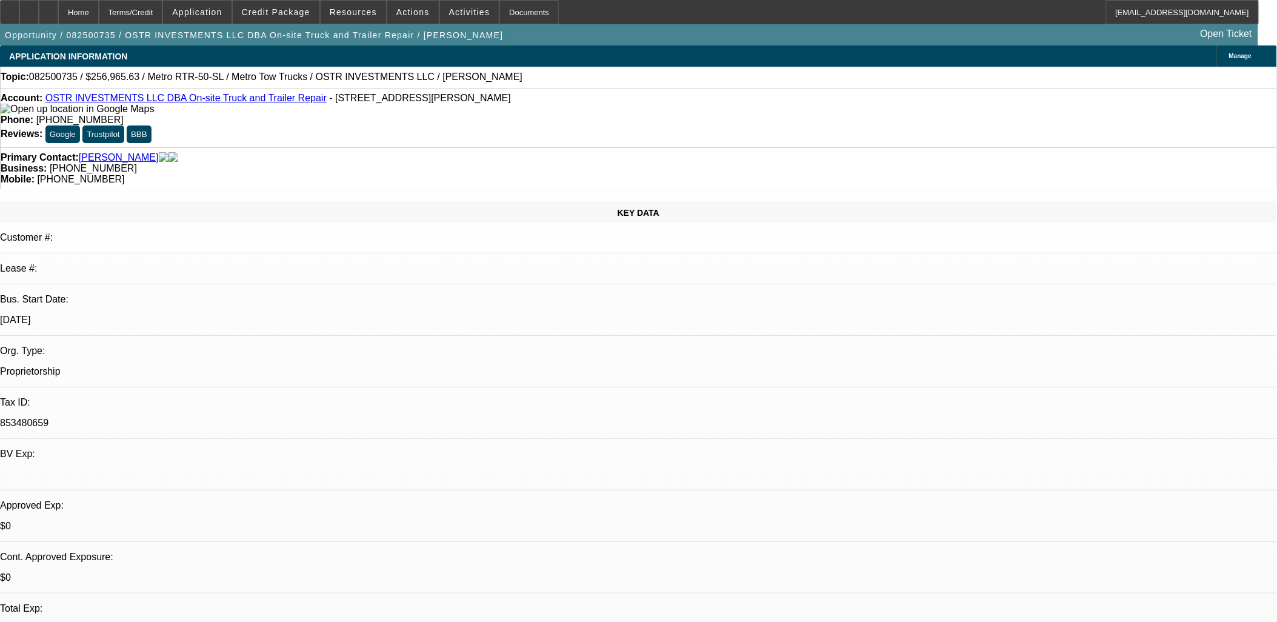
select select "0"
select select "2"
select select "0.1"
select select "1"
select select "2"
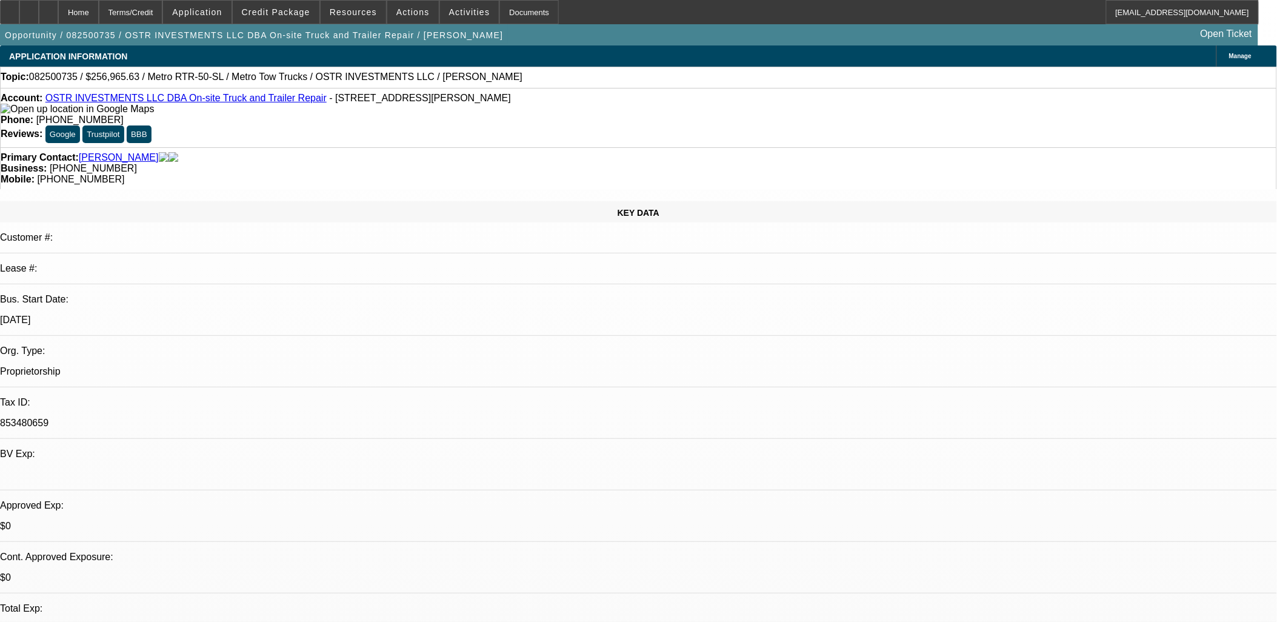
select select "4"
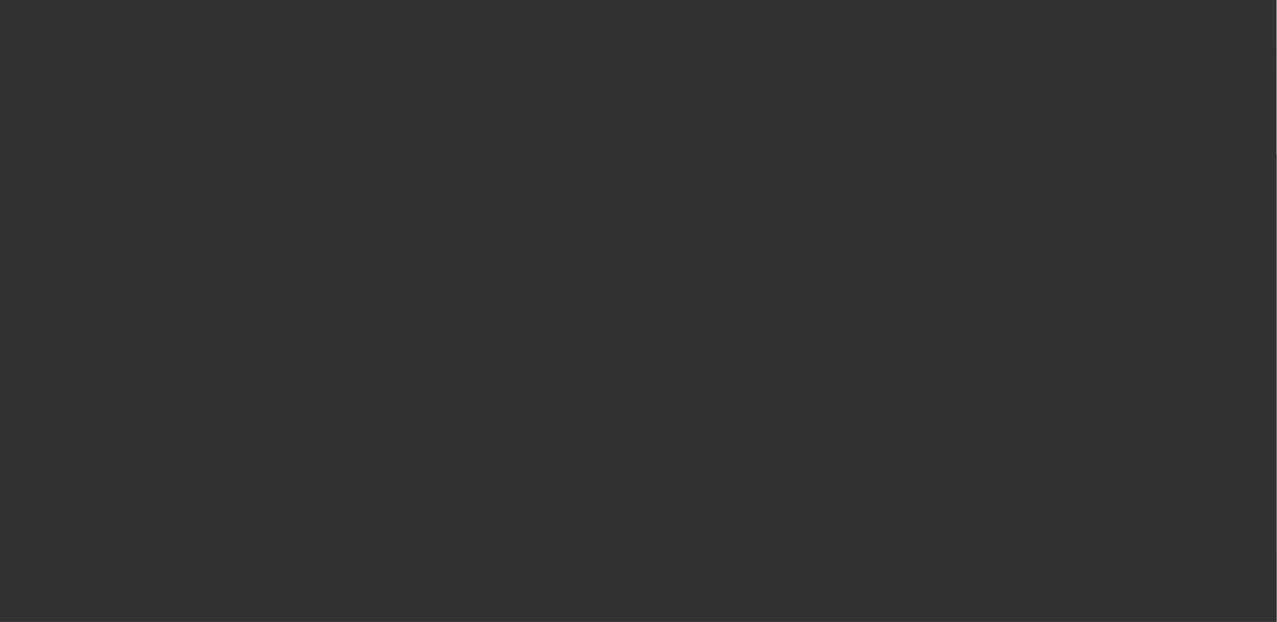
drag, startPoint x: 630, startPoint y: 304, endPoint x: 622, endPoint y: 307, distance: 8.8
click at [639, 311] on div at bounding box center [639, 311] width 0 height 0
click at [610, 309] on div at bounding box center [638, 311] width 1277 height 622
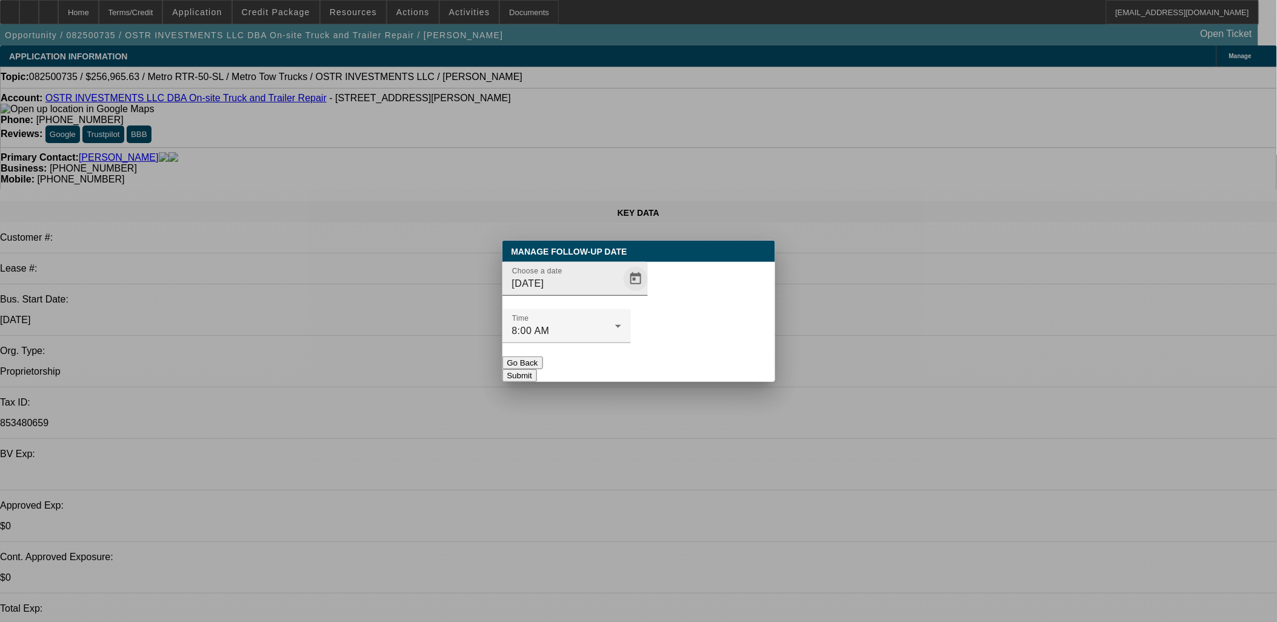
click at [621, 293] on span "Open calendar" at bounding box center [635, 278] width 29 height 29
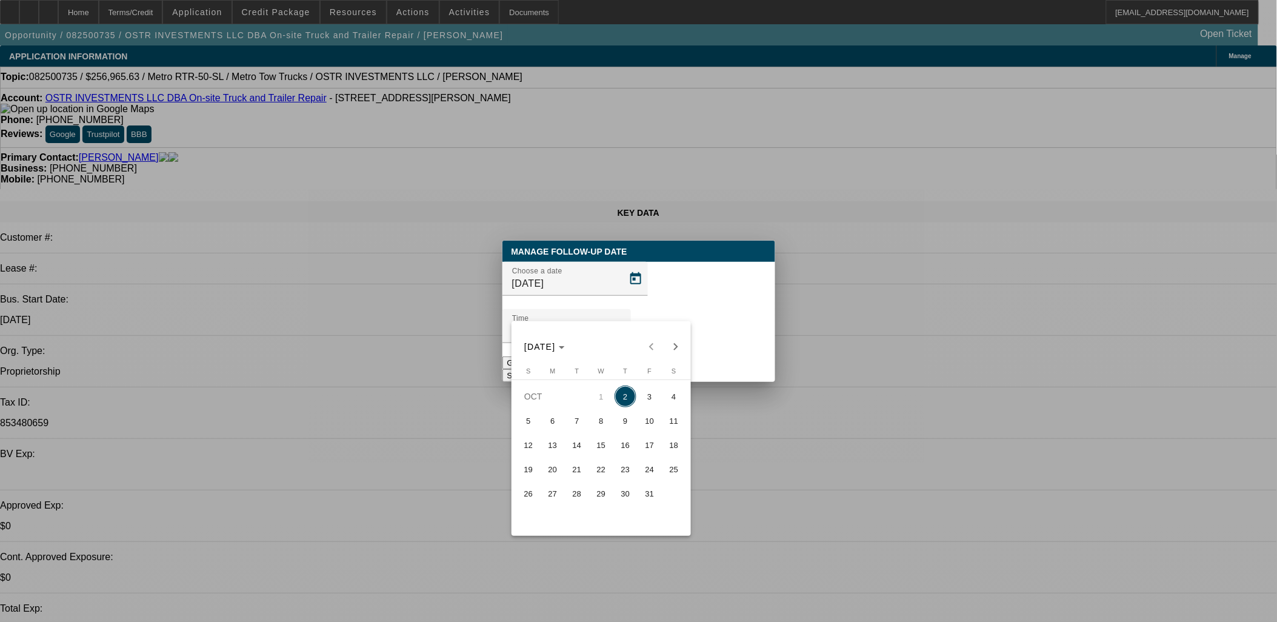
drag, startPoint x: 626, startPoint y: 427, endPoint x: 628, endPoint y: 420, distance: 6.9
click at [626, 426] on span "9" at bounding box center [625, 421] width 22 height 22
type input "10/9/2025"
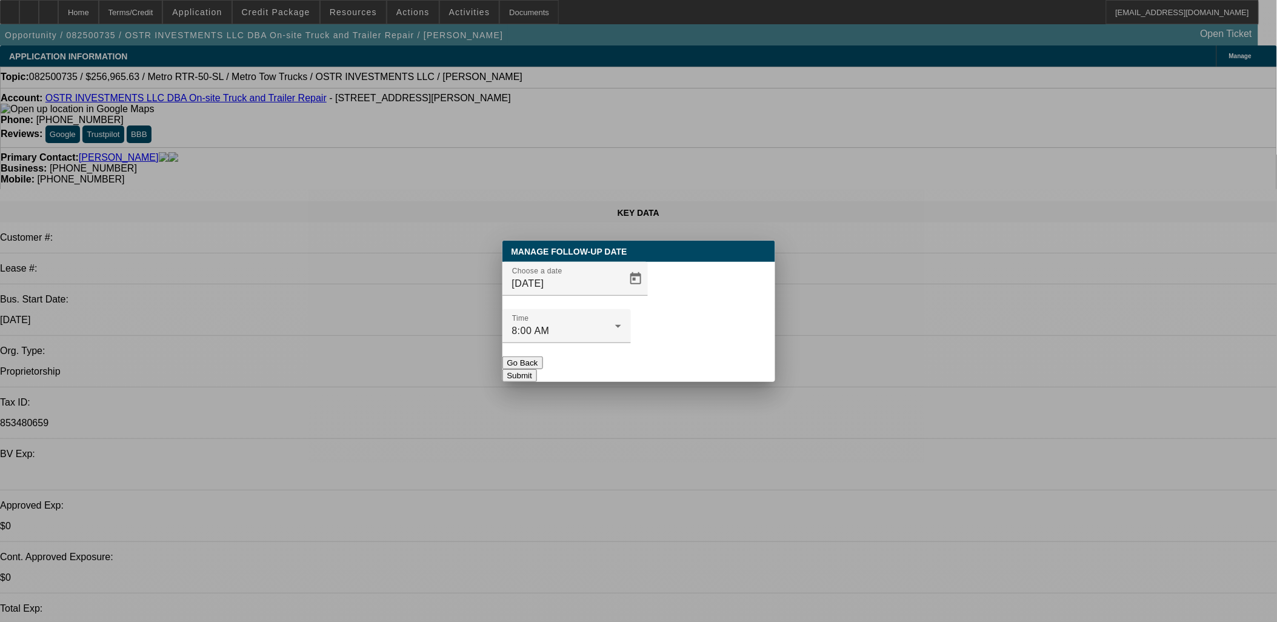
click at [537, 369] on button "Submit" at bounding box center [519, 375] width 35 height 13
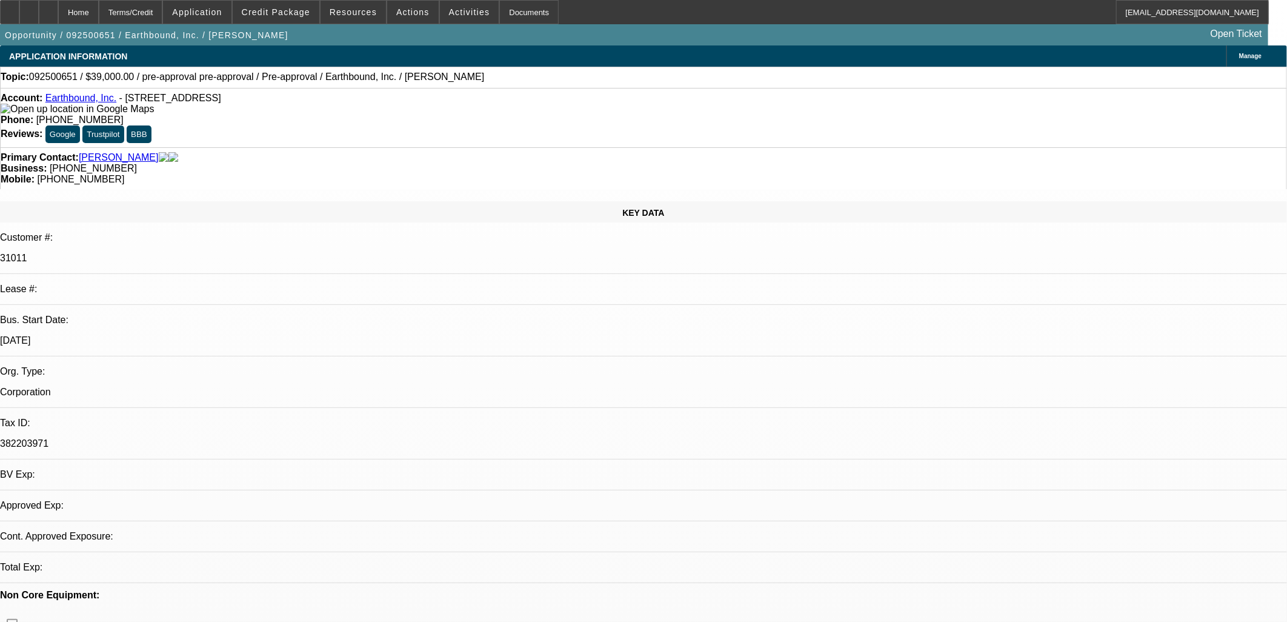
select select "0"
select select "2"
select select "0.1"
select select "1"
select select "2"
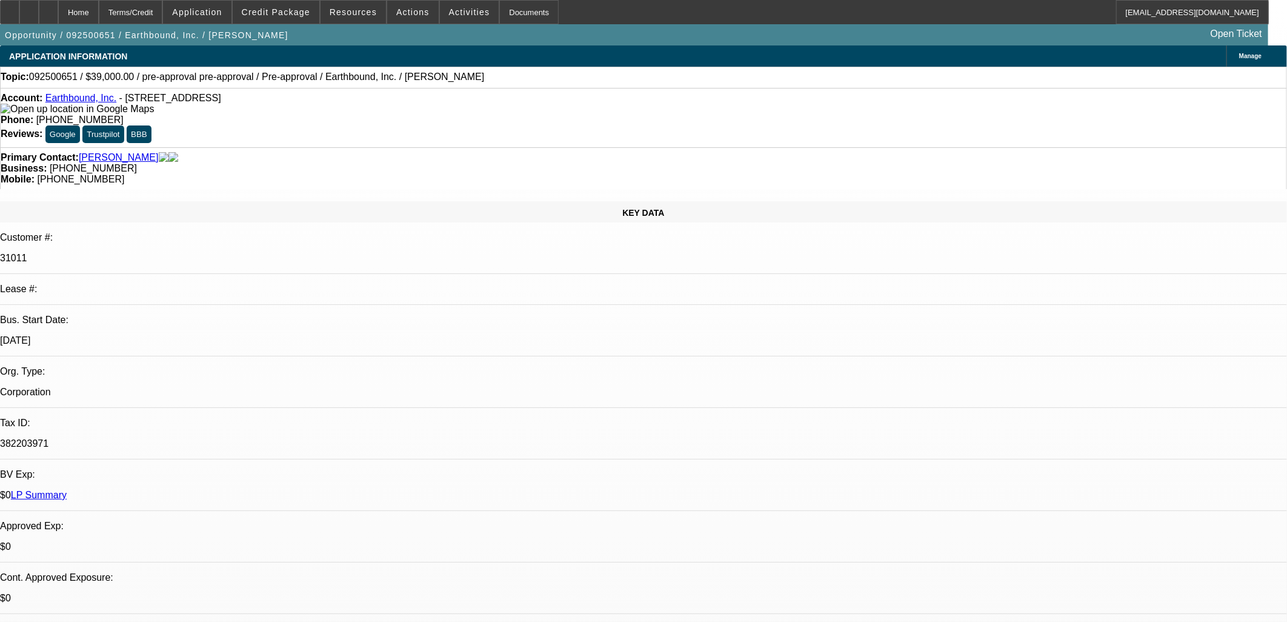
select select "4"
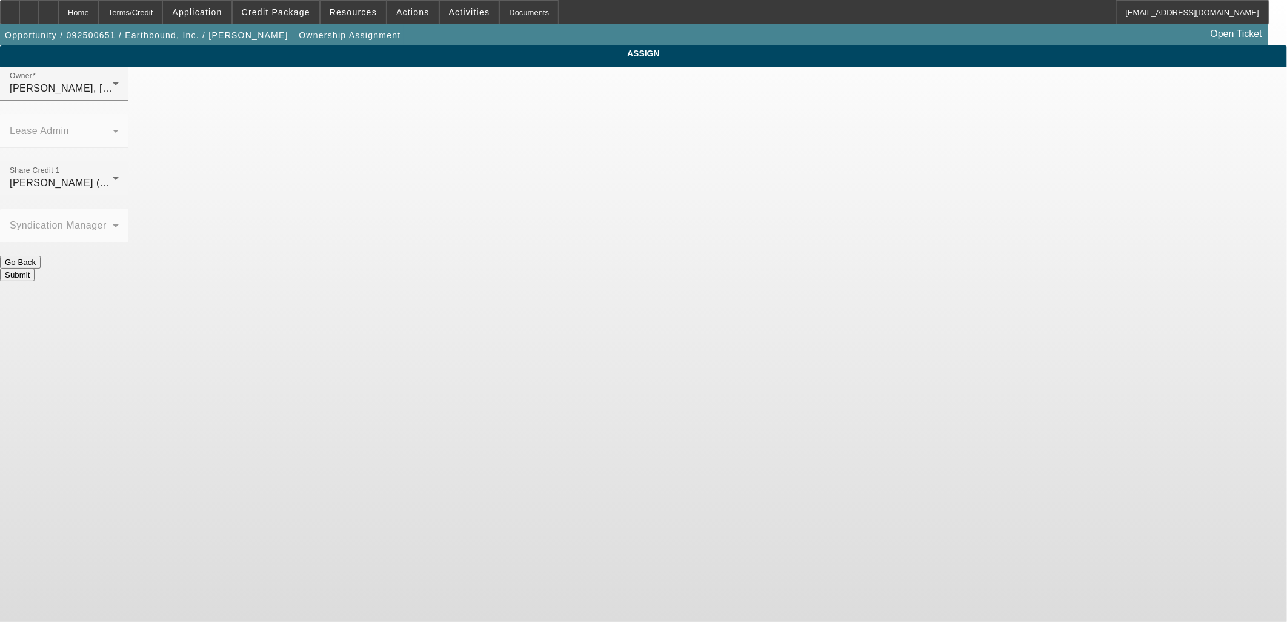
click at [41, 256] on button "Go Back" at bounding box center [20, 262] width 41 height 13
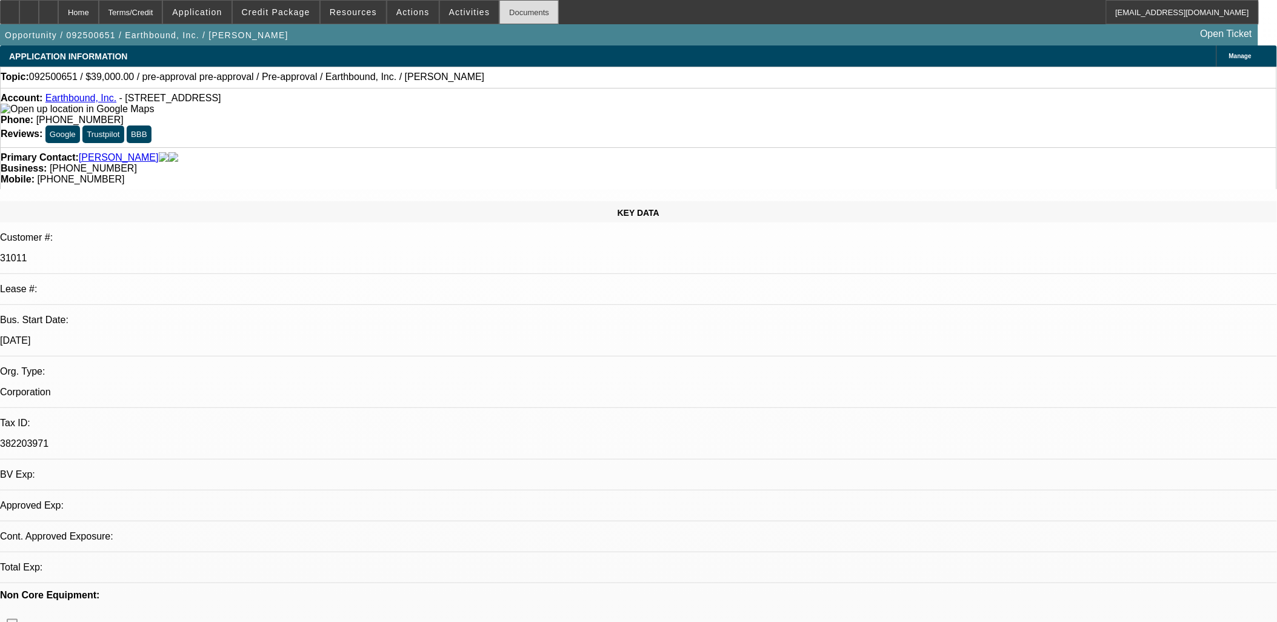
select select "0"
select select "2"
select select "0.1"
select select "4"
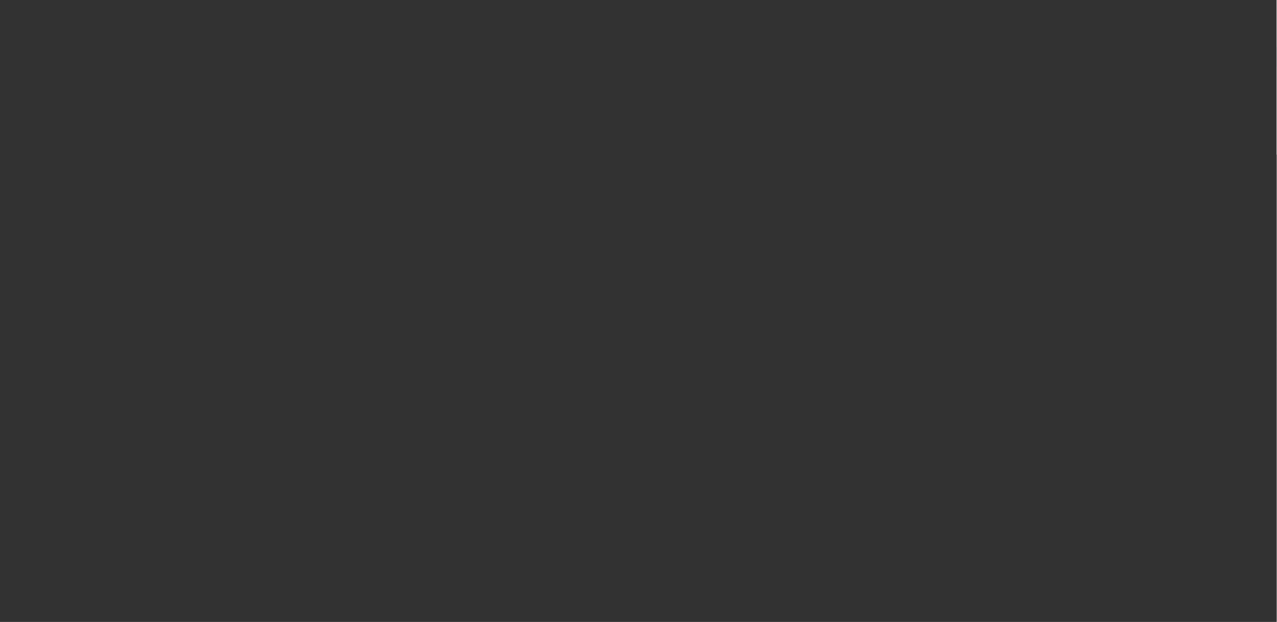
click at [624, 293] on span "Open calendar" at bounding box center [635, 278] width 29 height 29
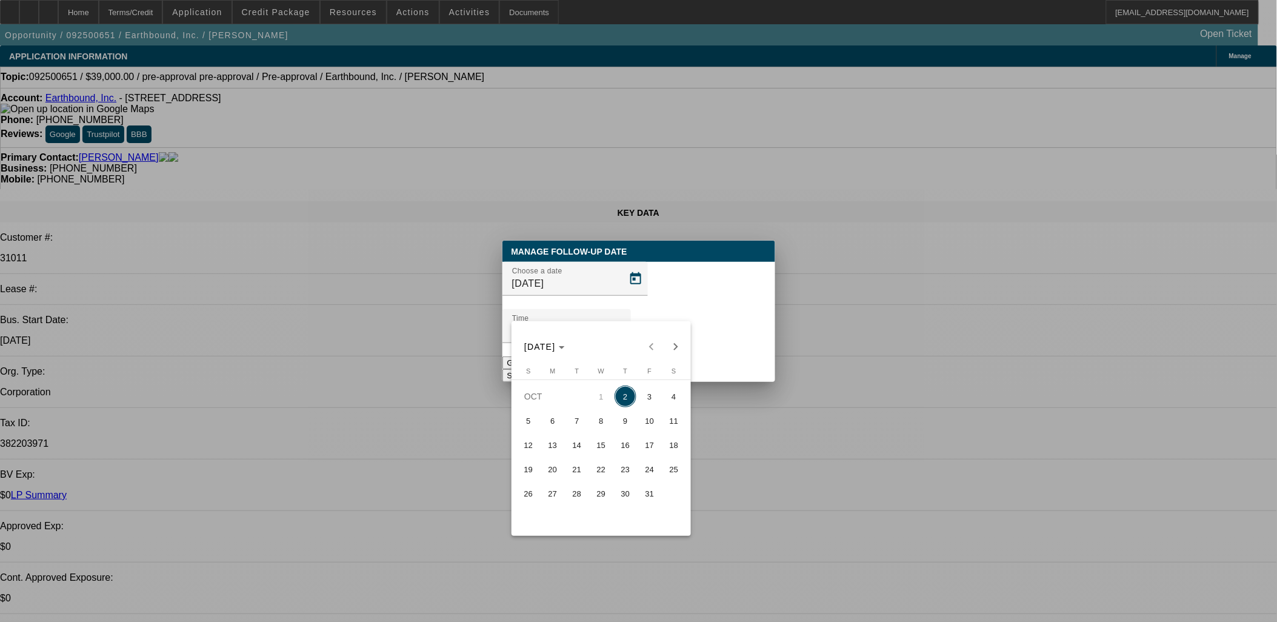
click at [576, 422] on span "7" at bounding box center [577, 421] width 22 height 22
type input "10/7/2025"
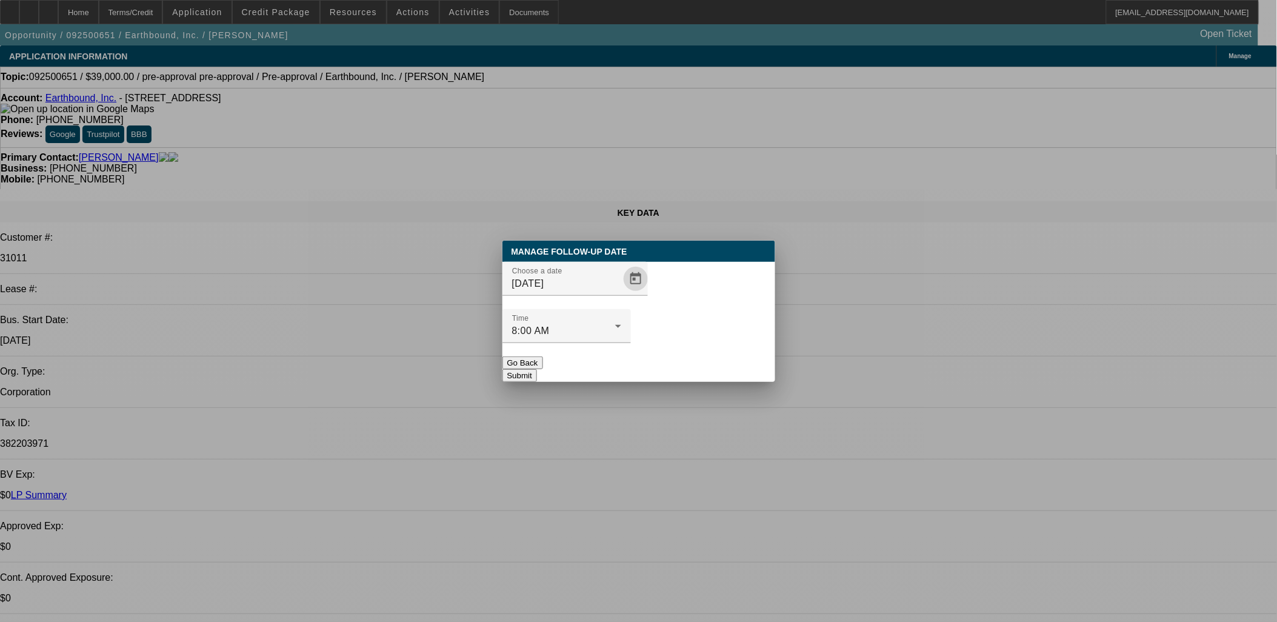
click at [537, 369] on button "Submit" at bounding box center [519, 375] width 35 height 13
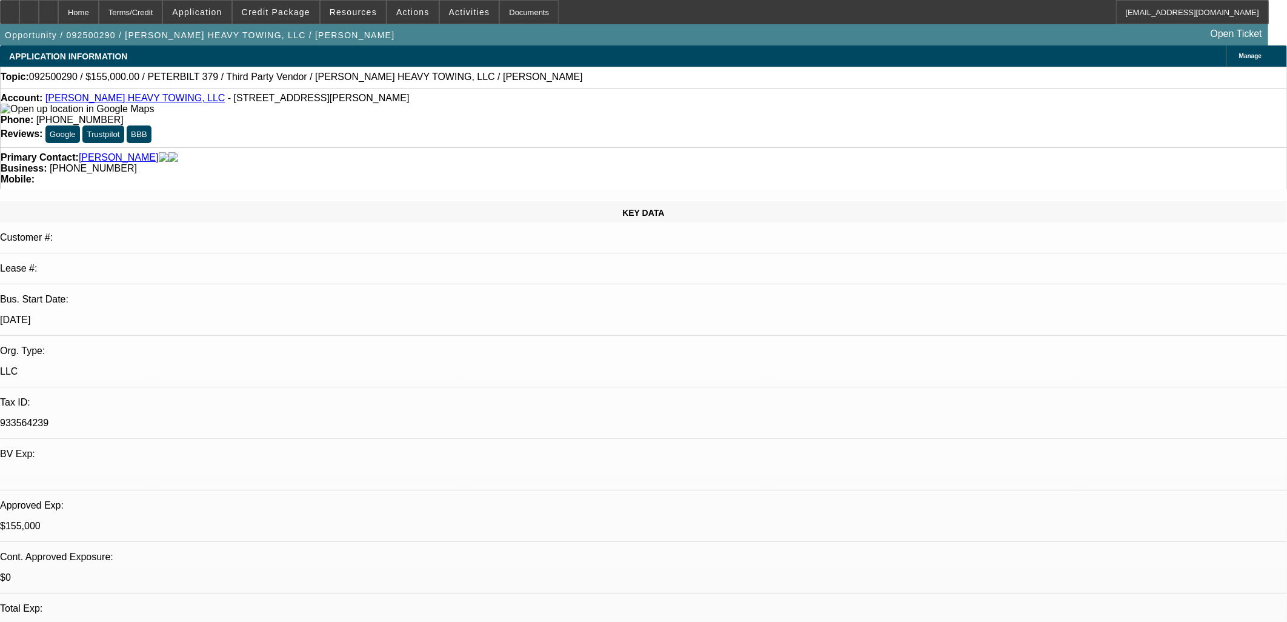
select select "0"
select select "2"
select select "0.1"
select select "4"
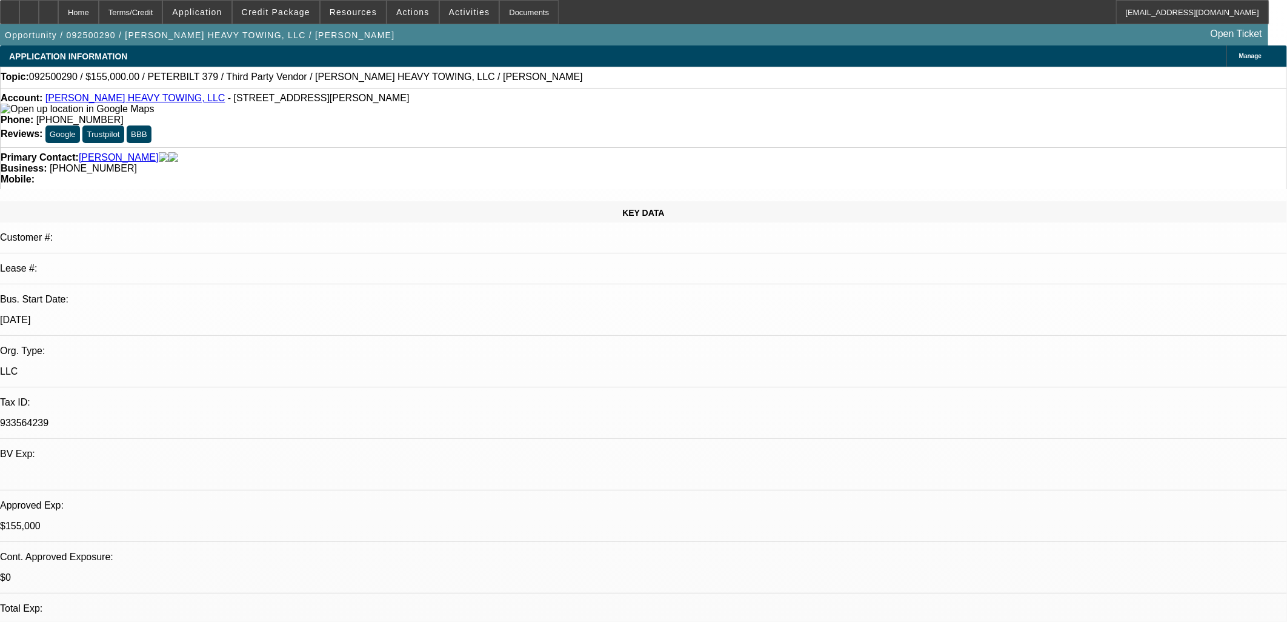
select select "0"
select select "6"
select select "0"
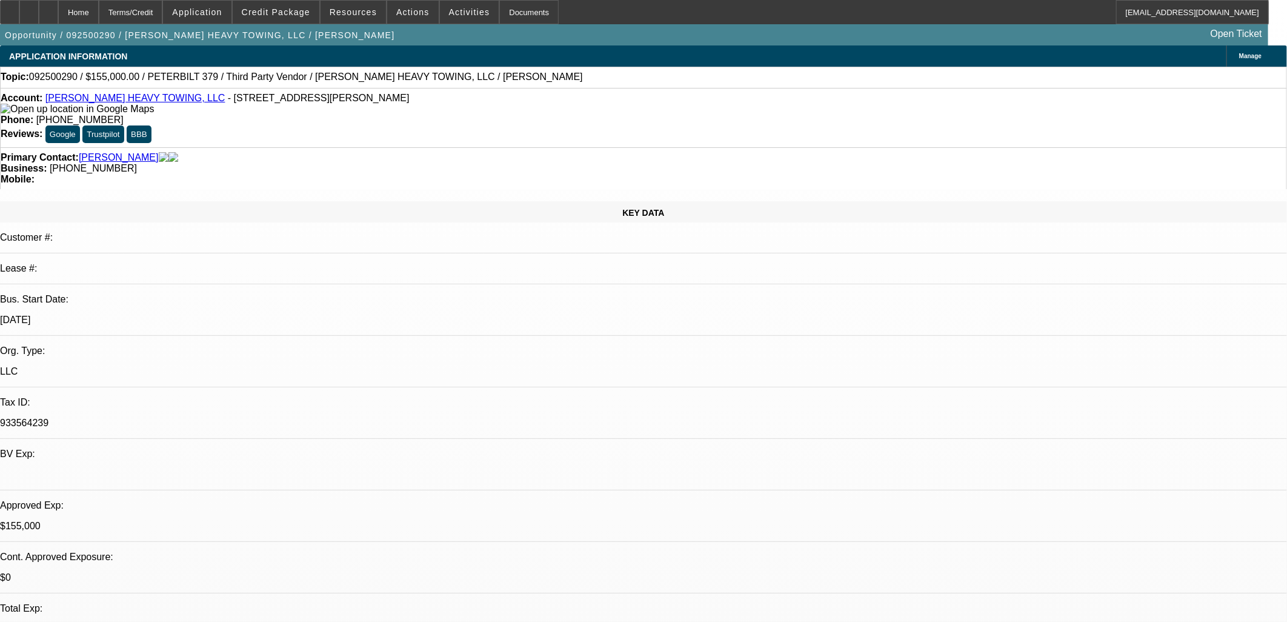
select select "2"
select select "0"
select select "6"
select select "0.1"
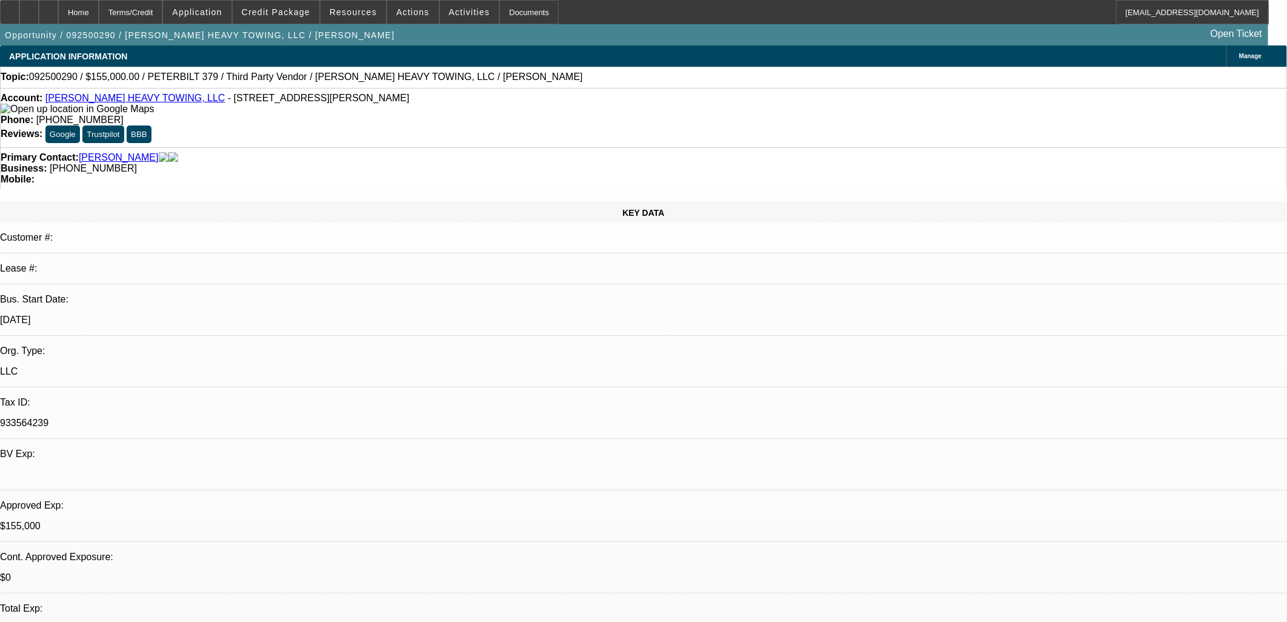
select select "2"
select select "0"
select select "6"
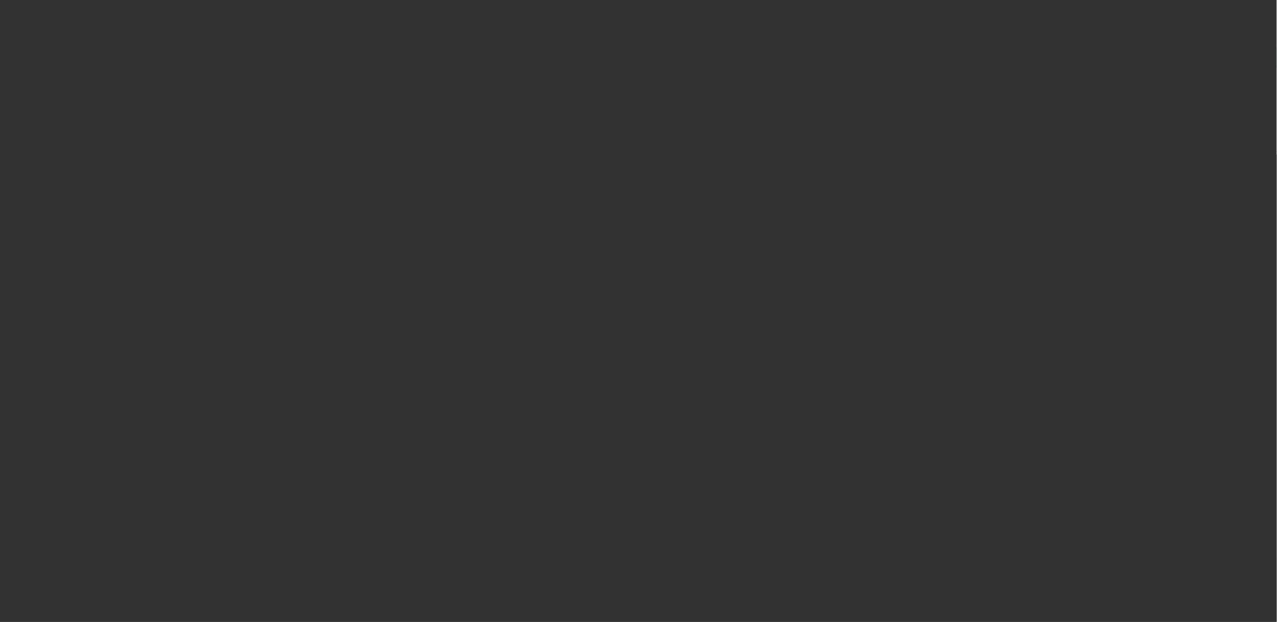
click at [639, 311] on div at bounding box center [639, 311] width 0 height 0
click at [616, 307] on div at bounding box center [638, 311] width 1277 height 622
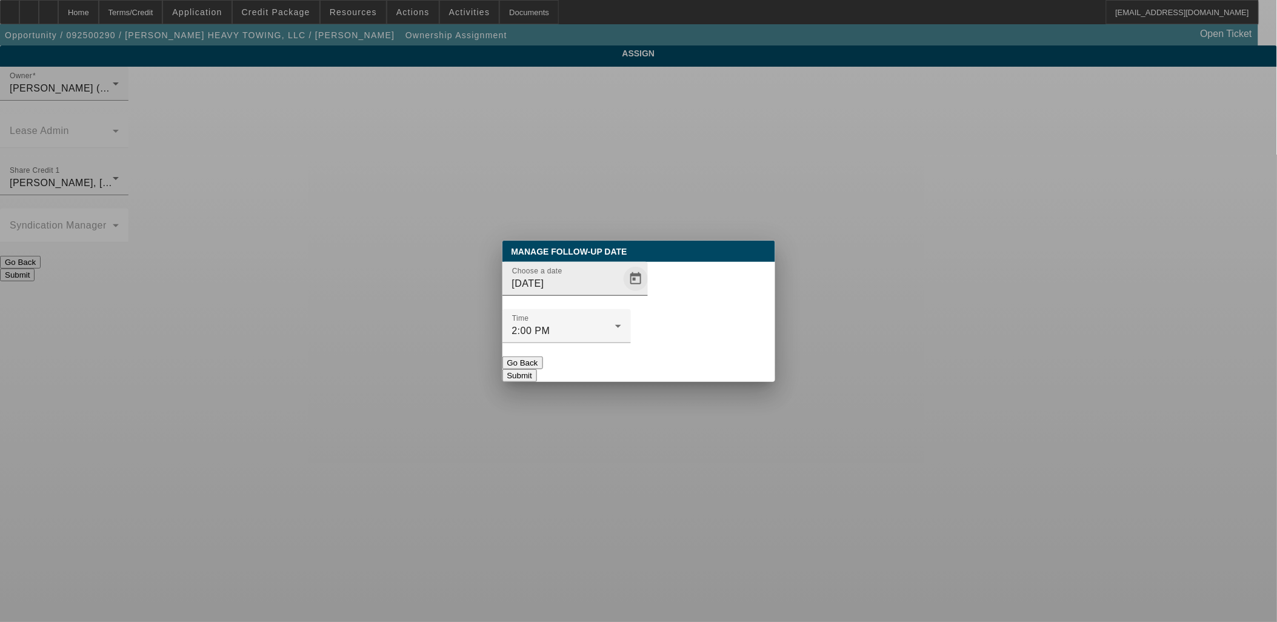
click at [621, 293] on span "Open calendar" at bounding box center [635, 278] width 29 height 29
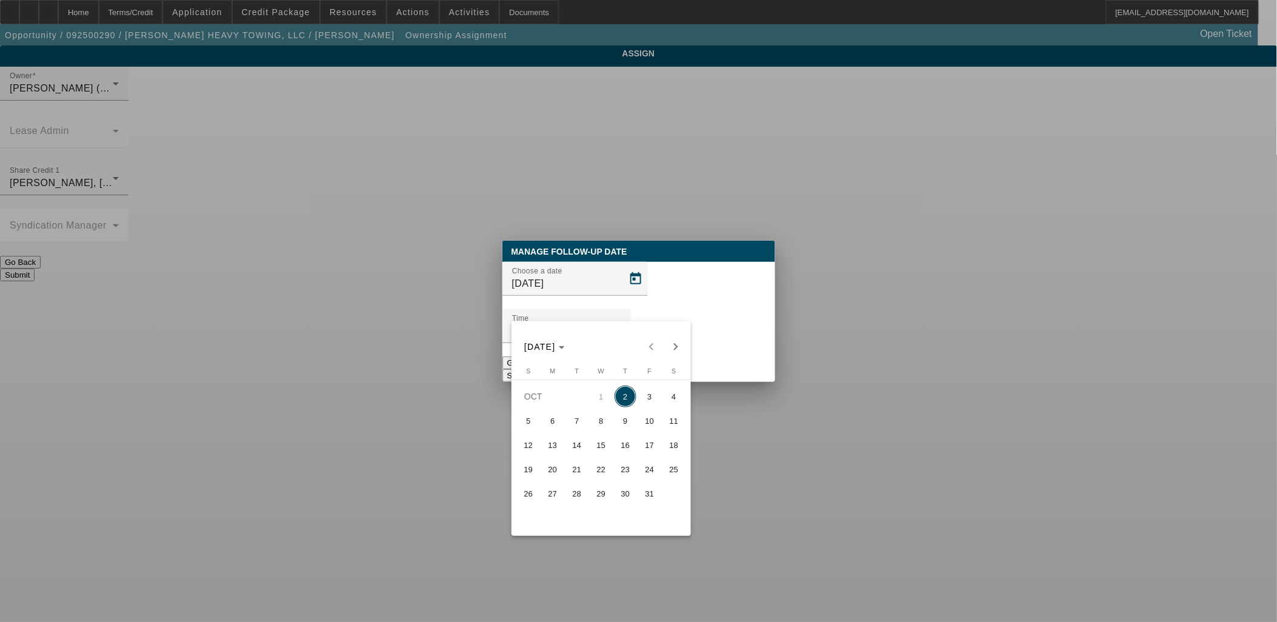
click at [622, 425] on span "9" at bounding box center [625, 421] width 22 height 22
type input "10/9/2025"
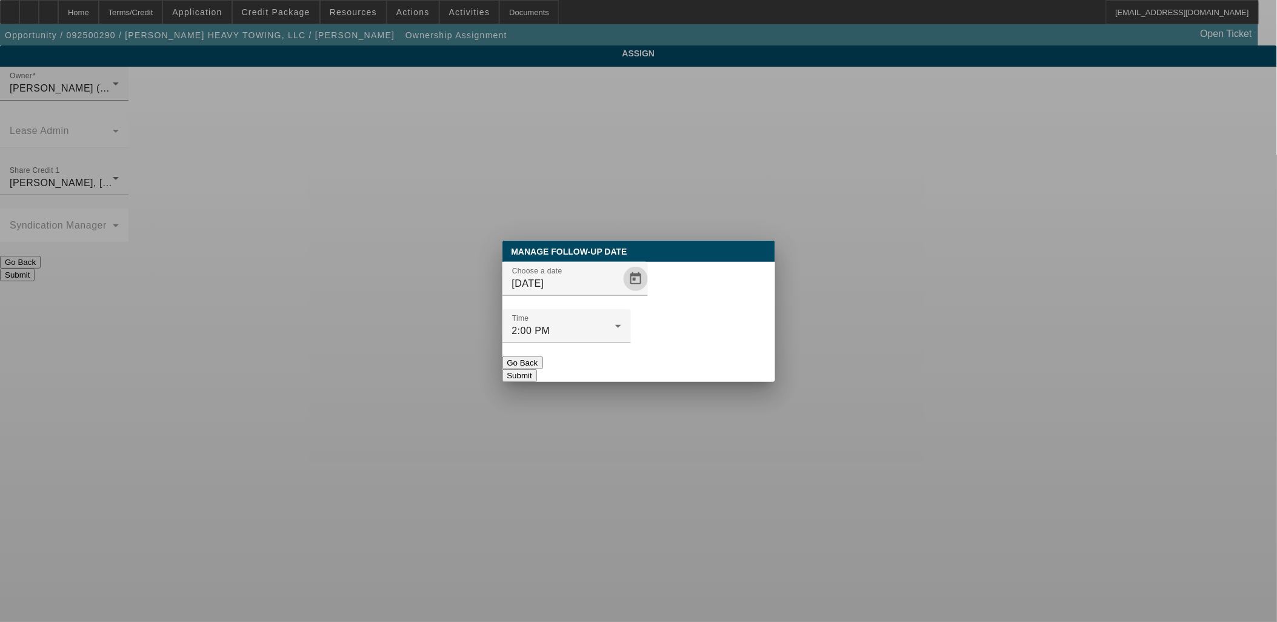
click at [537, 369] on button "Submit" at bounding box center [519, 375] width 35 height 13
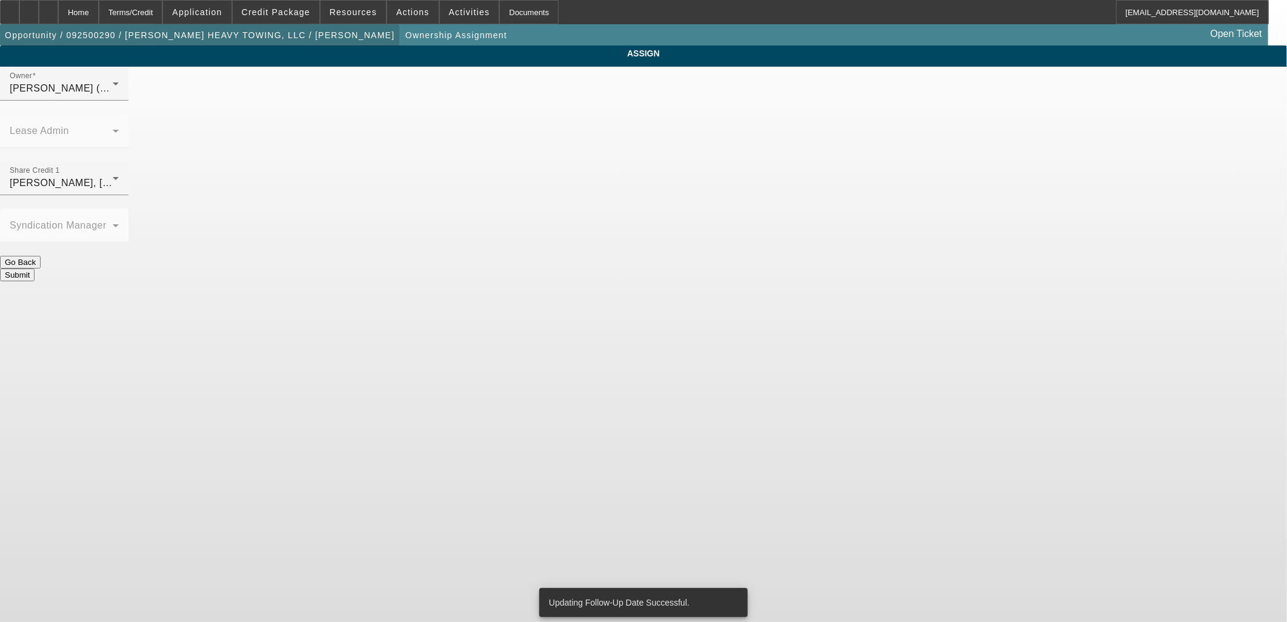
click at [231, 33] on span "Opportunity / 092500290 / KRIMMEL HEAVY TOWING, LLC / Krimmel, David" at bounding box center [200, 35] width 390 height 10
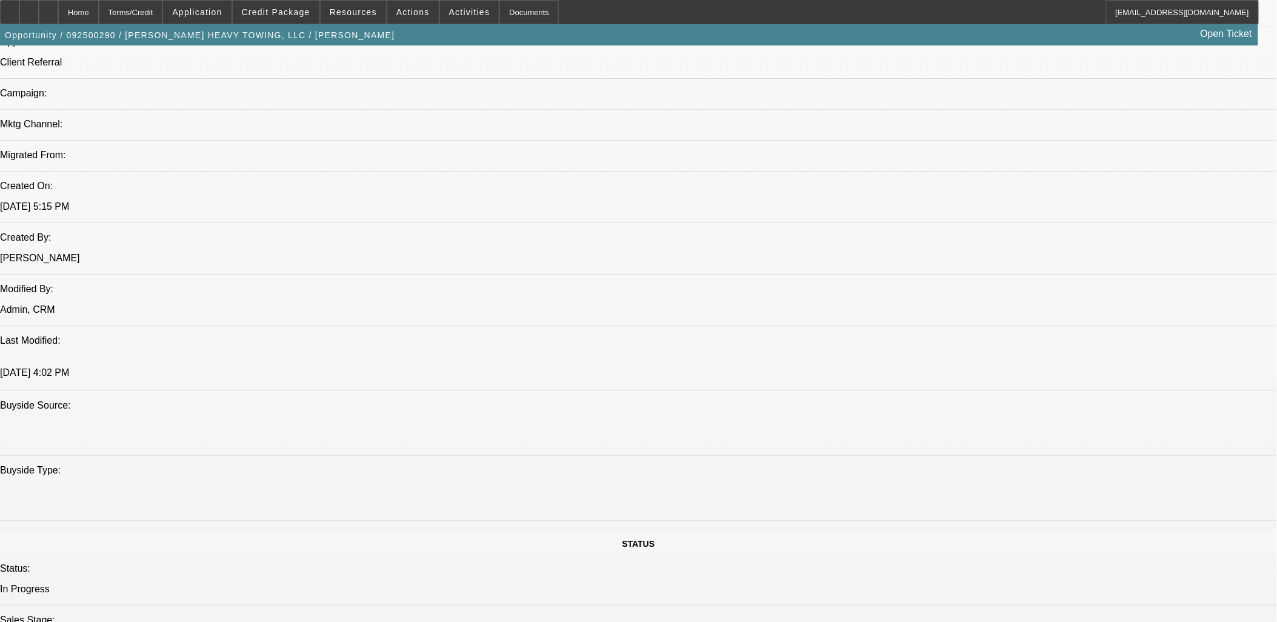
select select "0"
select select "2"
select select "0.1"
select select "4"
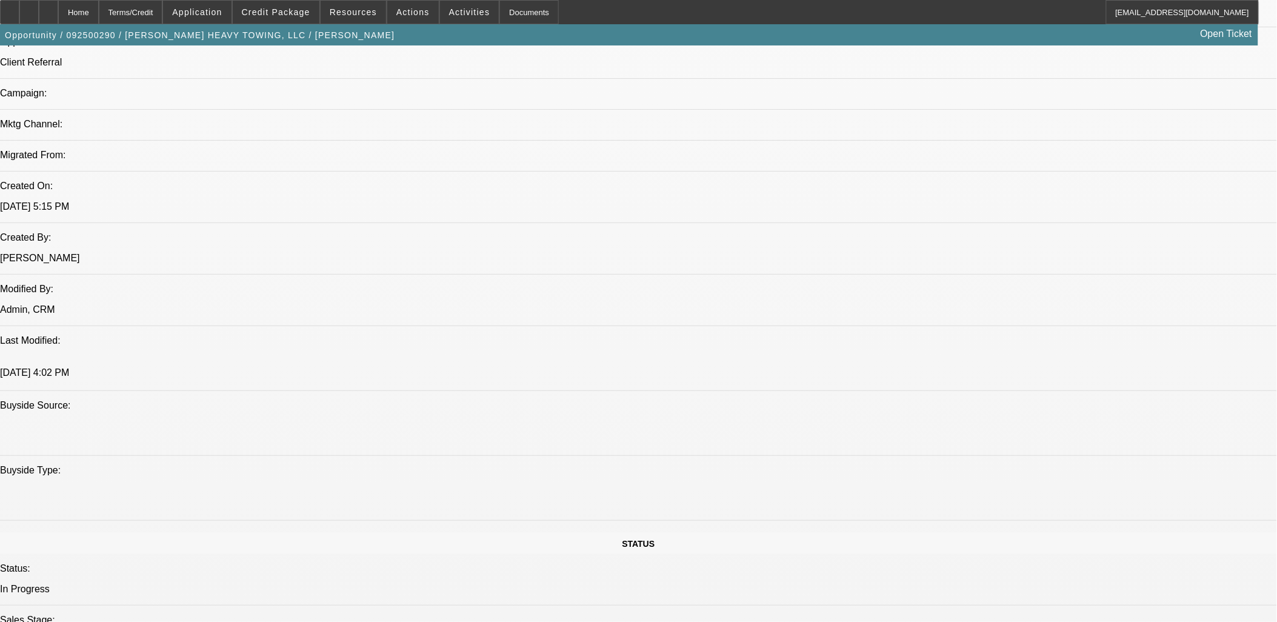
select select "0"
select select "6"
select select "0"
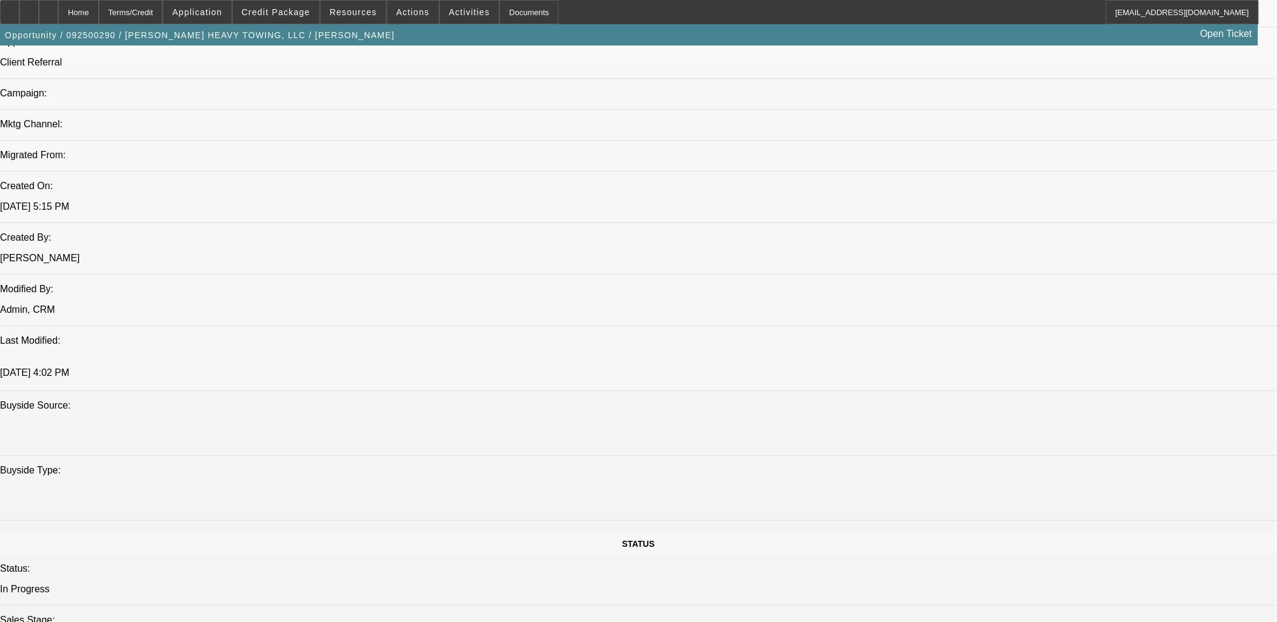
select select "2"
select select "0"
select select "6"
select select "0.1"
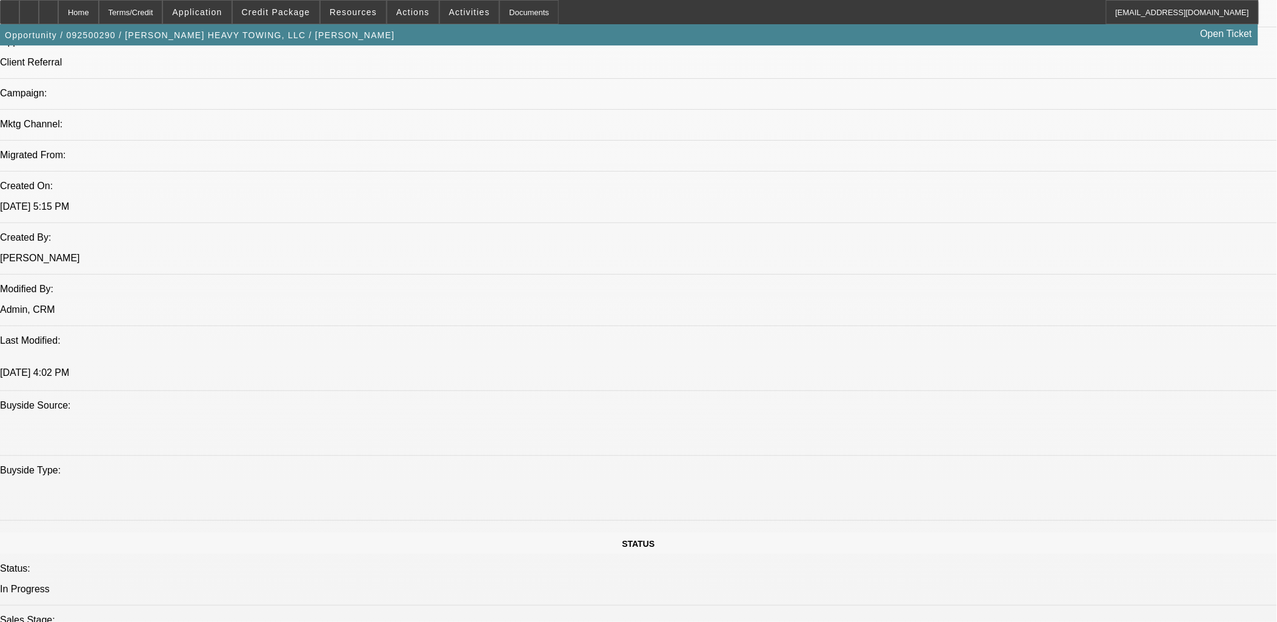
select select "2"
select select "0"
select select "6"
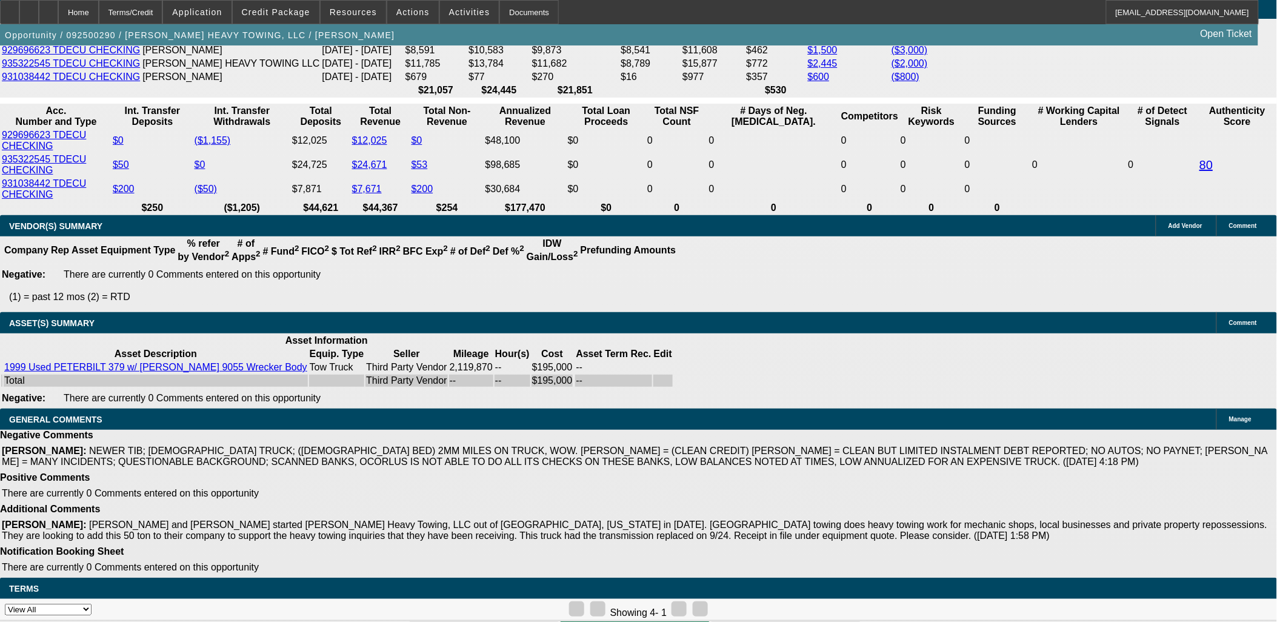
scroll to position [384, 0]
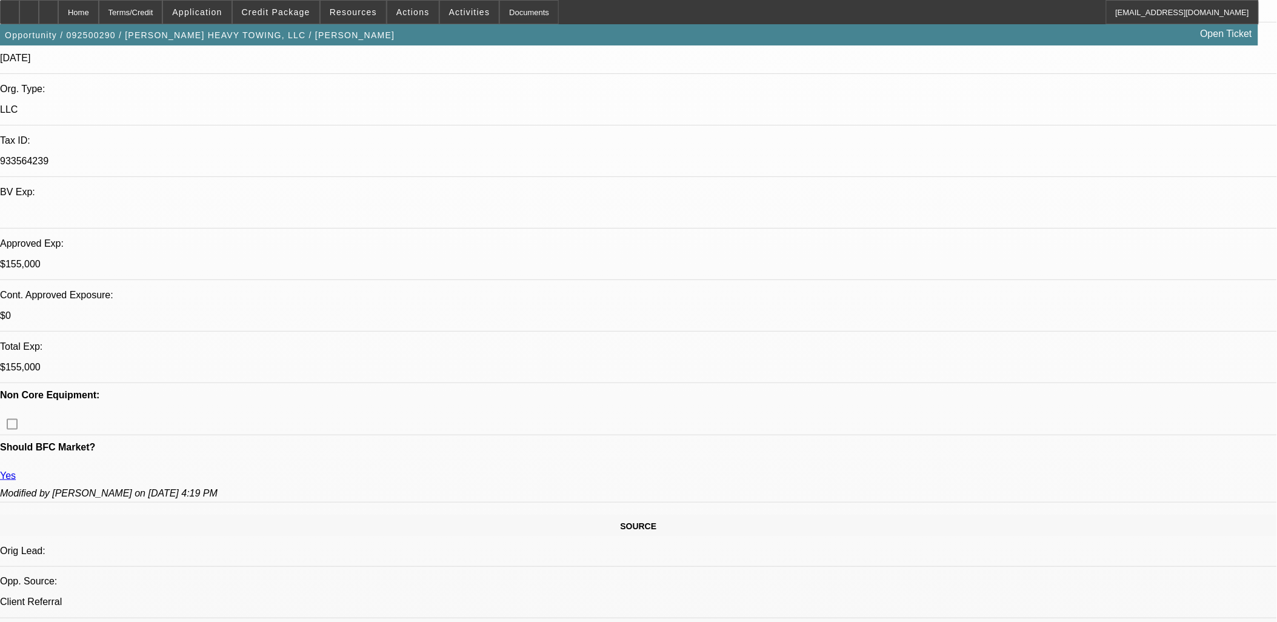
scroll to position [0, 0]
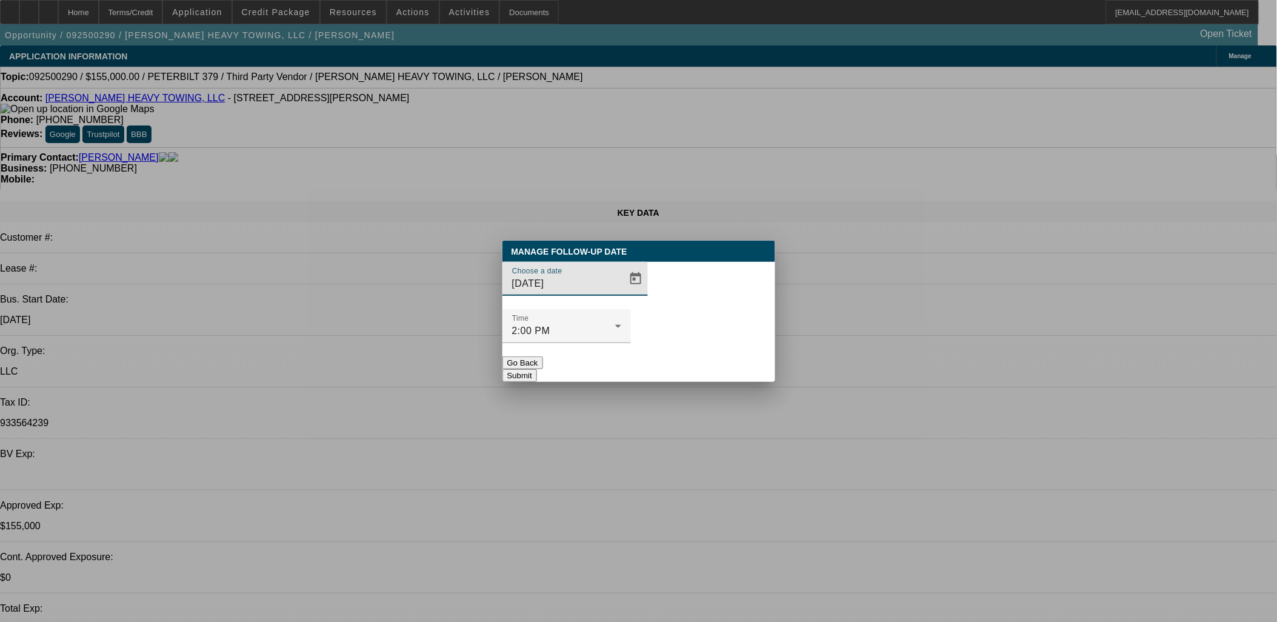
click at [634, 305] on div "Choose a date 10/9/2025" at bounding box center [638, 285] width 273 height 47
click at [621, 293] on span "Open calendar" at bounding box center [635, 278] width 29 height 29
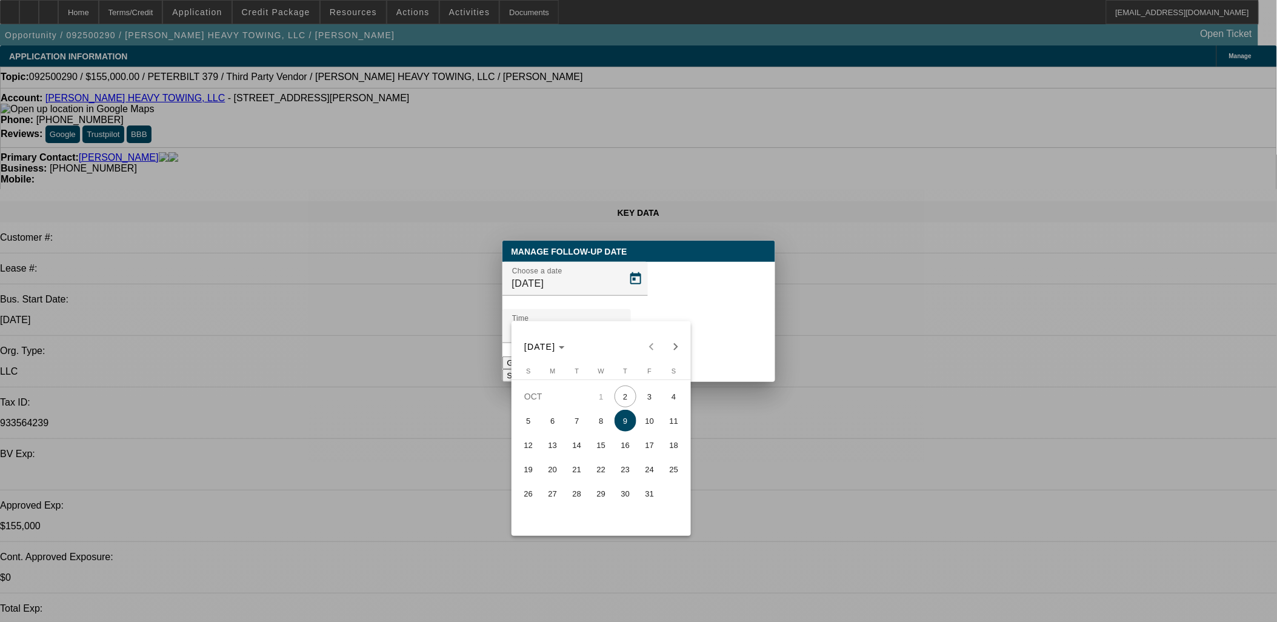
click at [579, 426] on span "7" at bounding box center [577, 421] width 22 height 22
type input "10/7/2025"
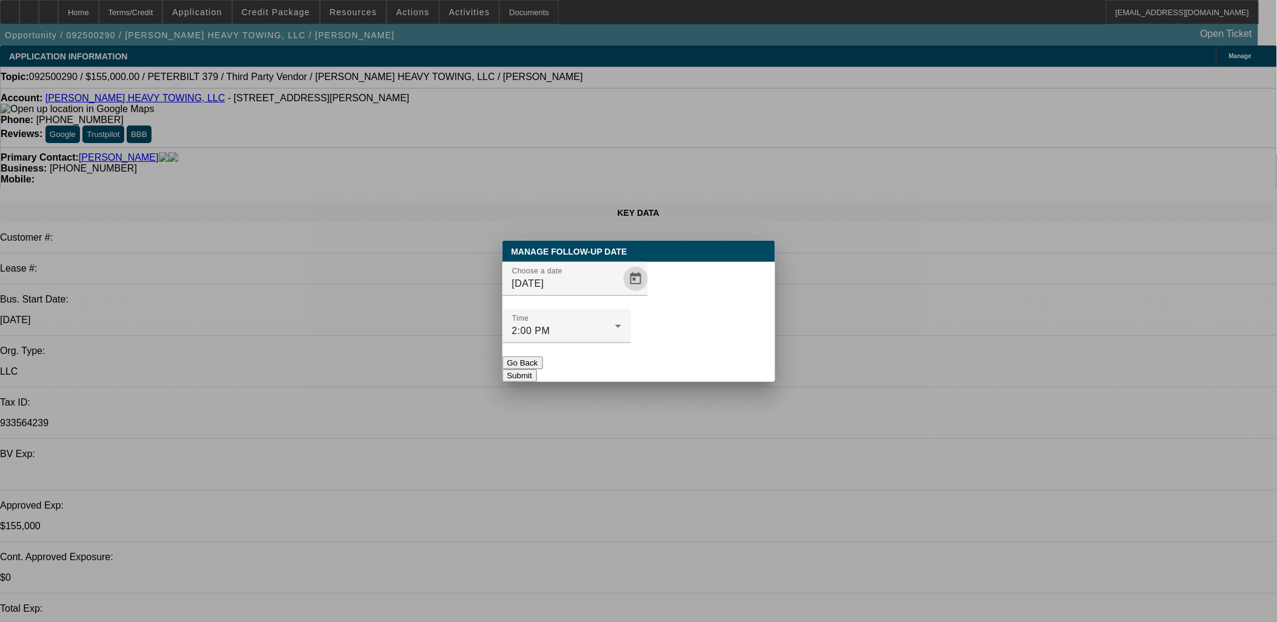
click at [537, 369] on button "Submit" at bounding box center [519, 375] width 35 height 13
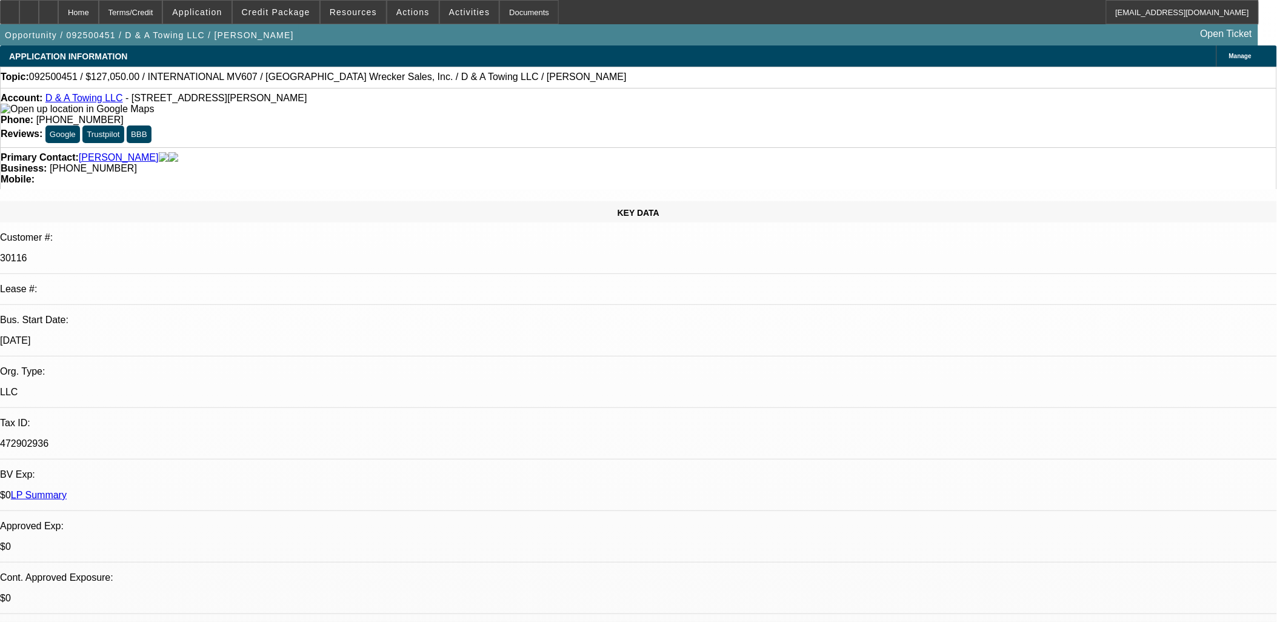
select select "0"
select select "3"
select select "0.1"
select select "4"
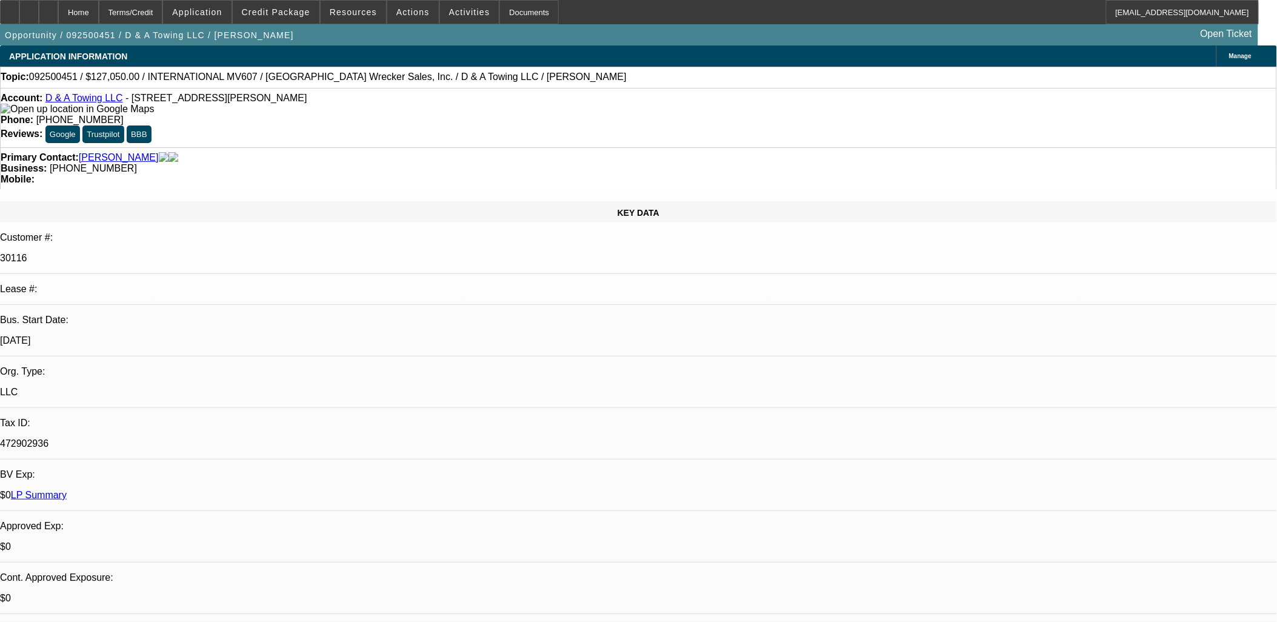
select select "0"
select select "3"
select select "0.1"
select select "4"
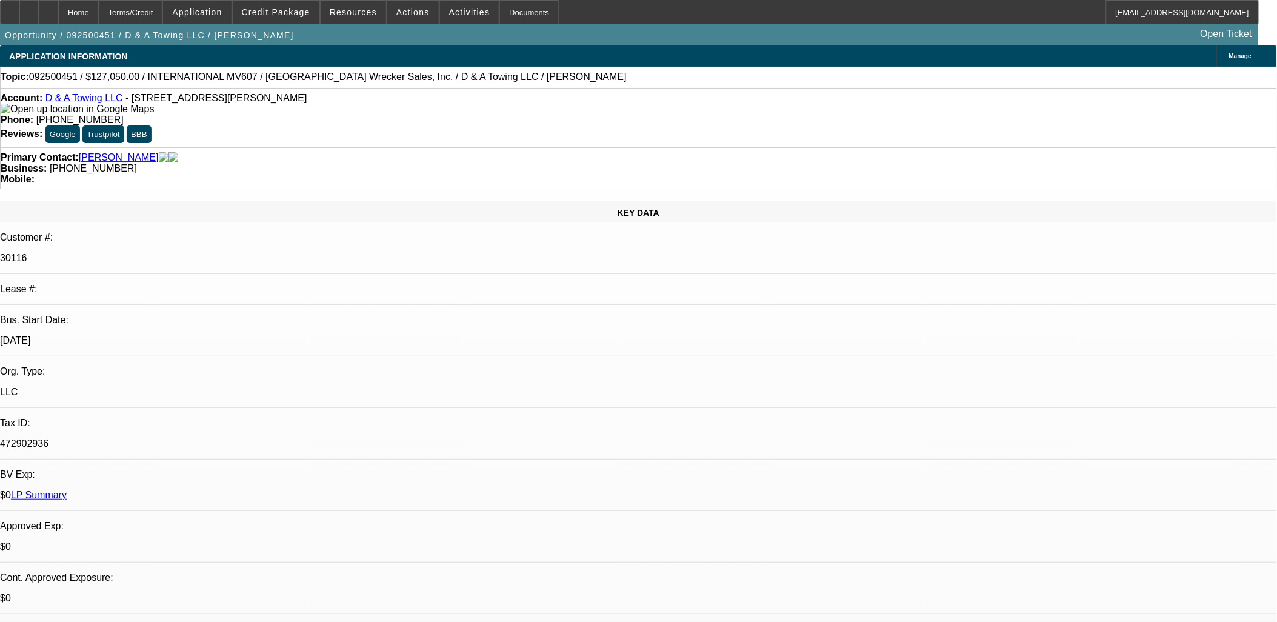
select select "0"
select select "3"
select select "0.1"
select select "4"
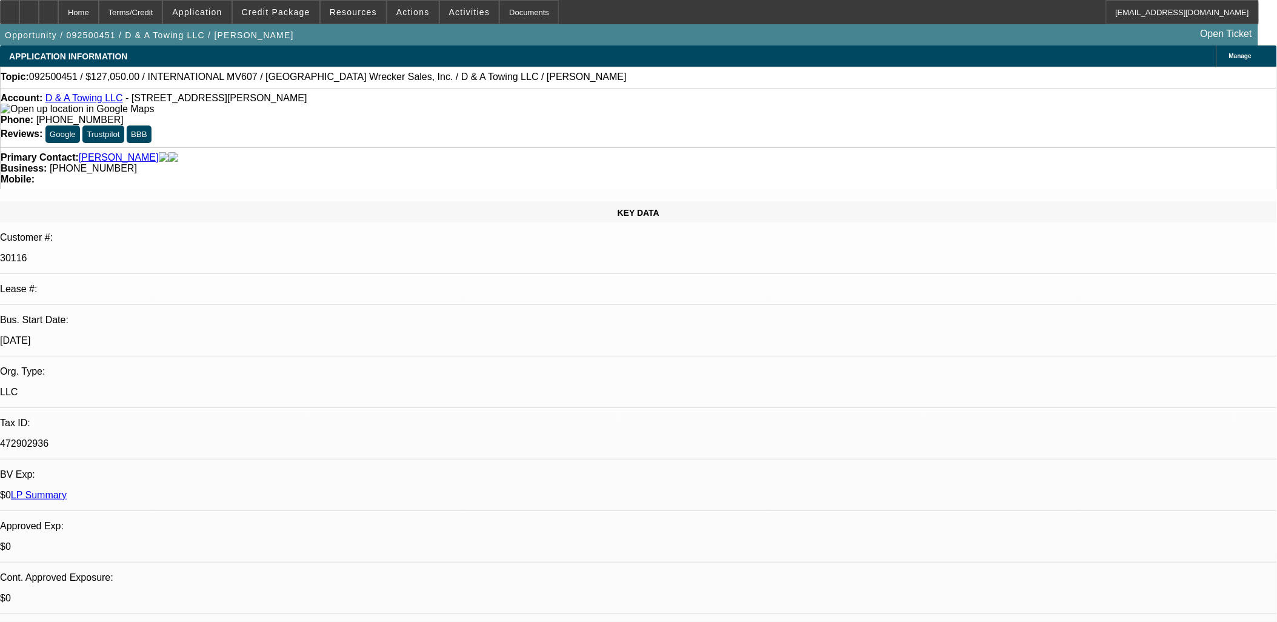
select select "0"
select select "3"
select select "0.1"
select select "4"
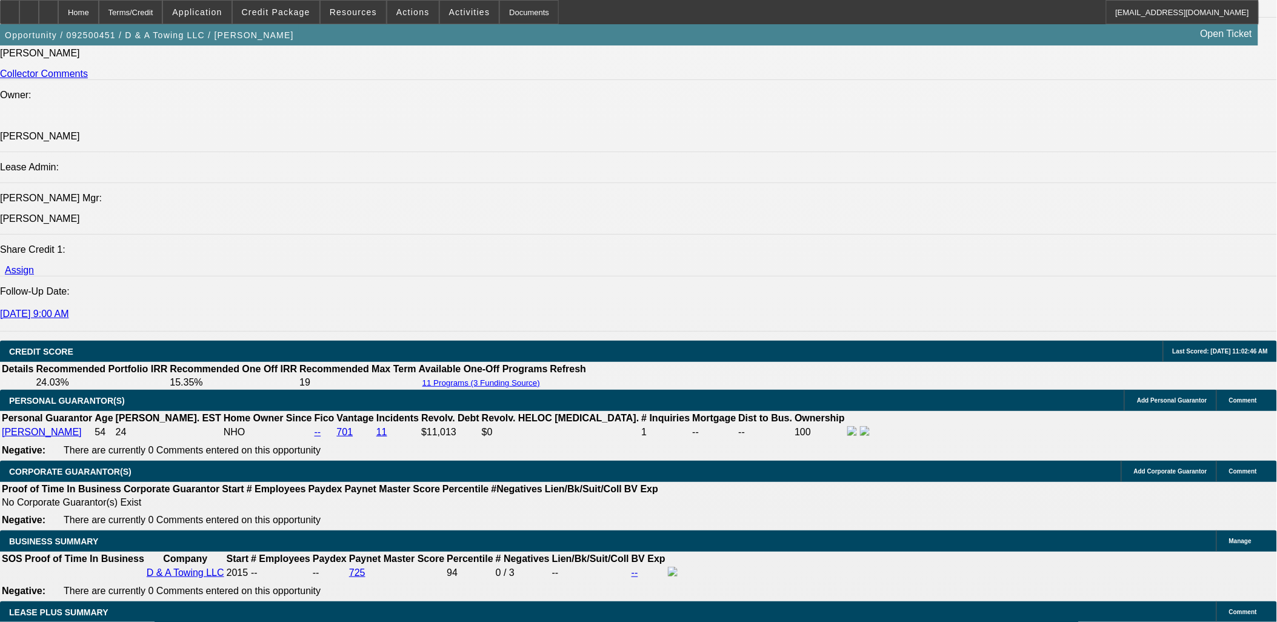
scroll to position [1753, 0]
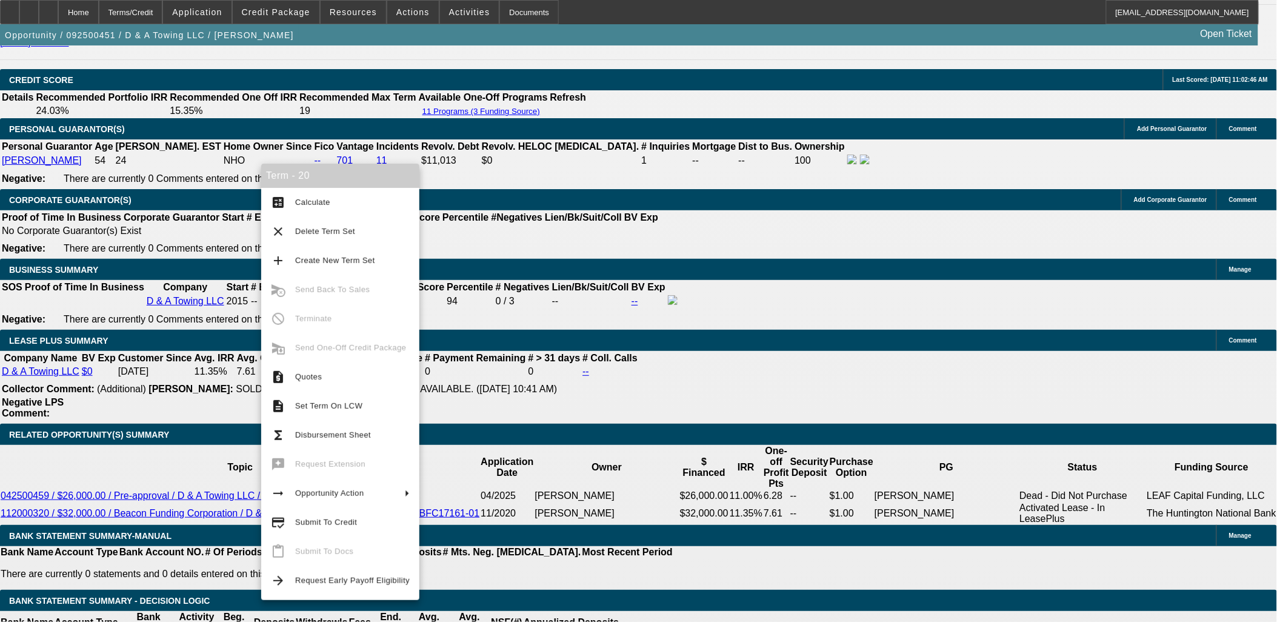
drag, startPoint x: 220, startPoint y: 173, endPoint x: 227, endPoint y: 173, distance: 7.3
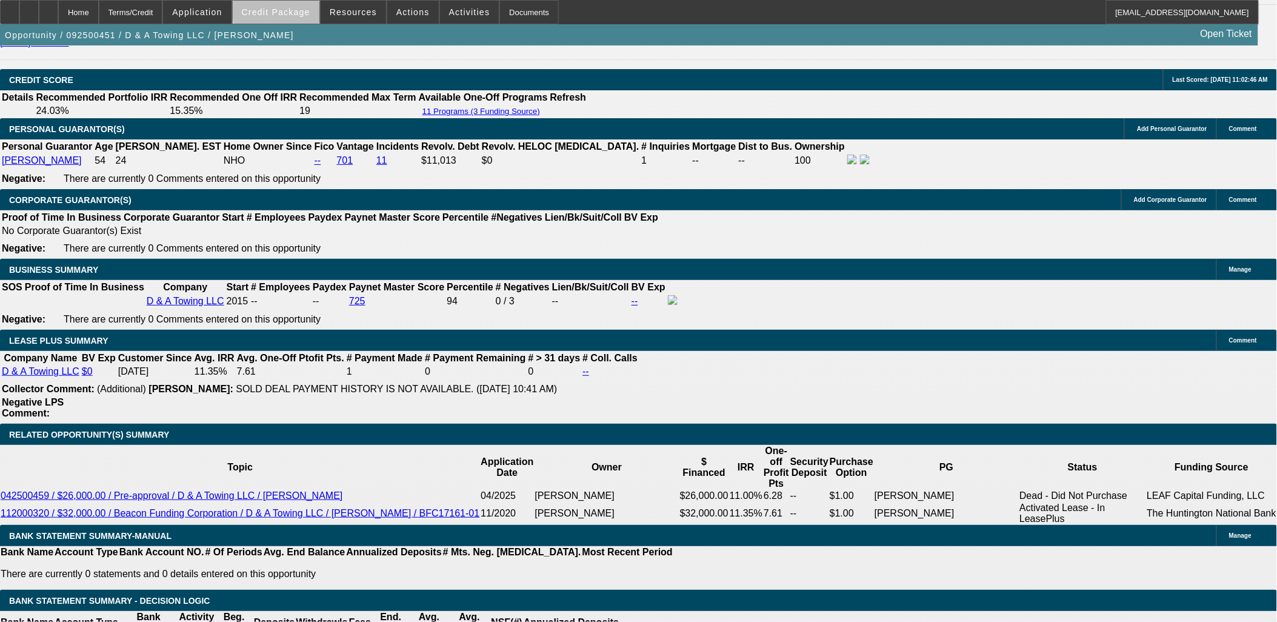
click at [299, 9] on span "Credit Package" at bounding box center [276, 12] width 68 height 10
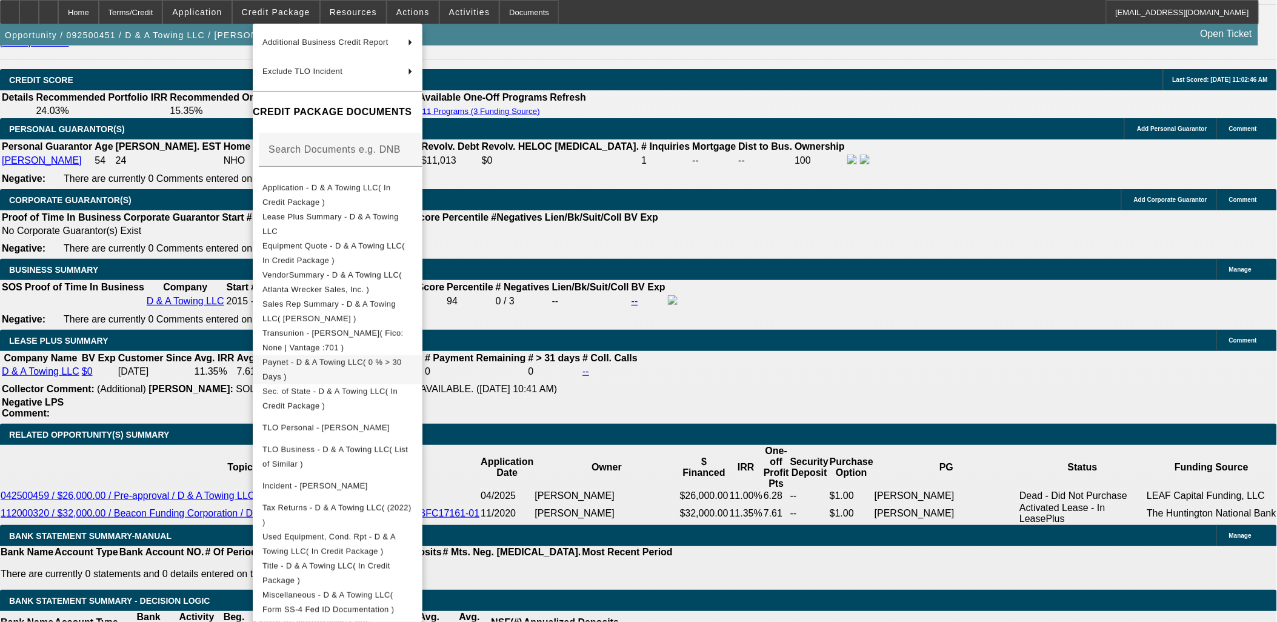
scroll to position [122, 0]
click at [73, 400] on div at bounding box center [638, 311] width 1277 height 622
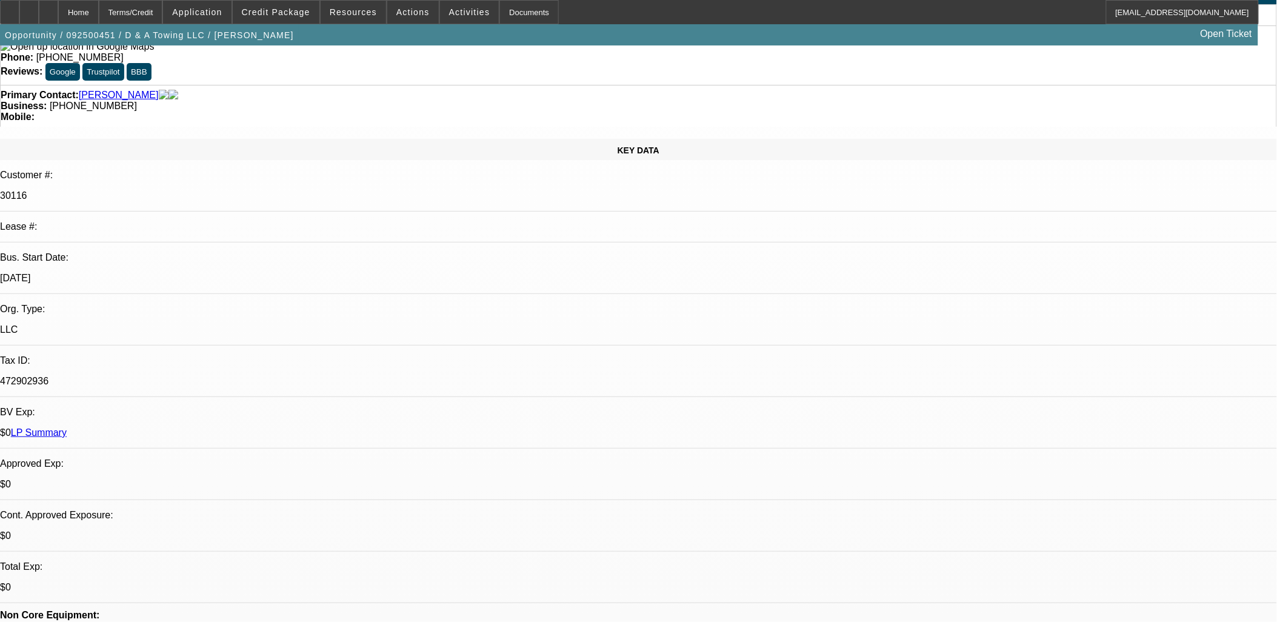
scroll to position [0, 0]
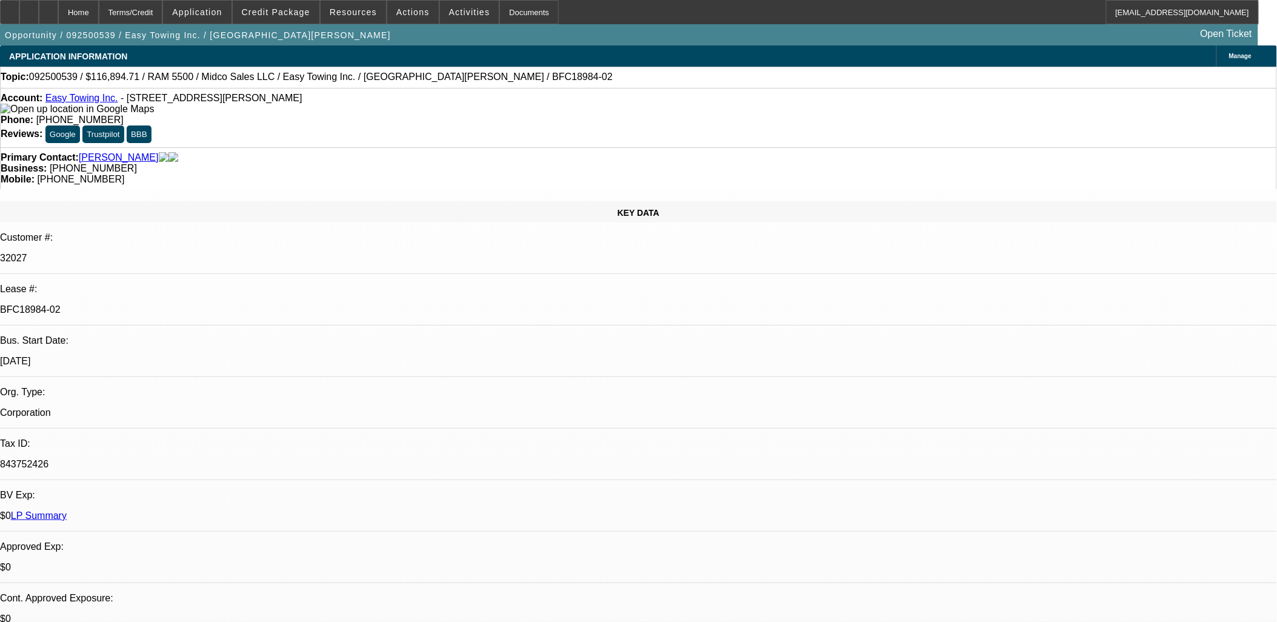
select select "0"
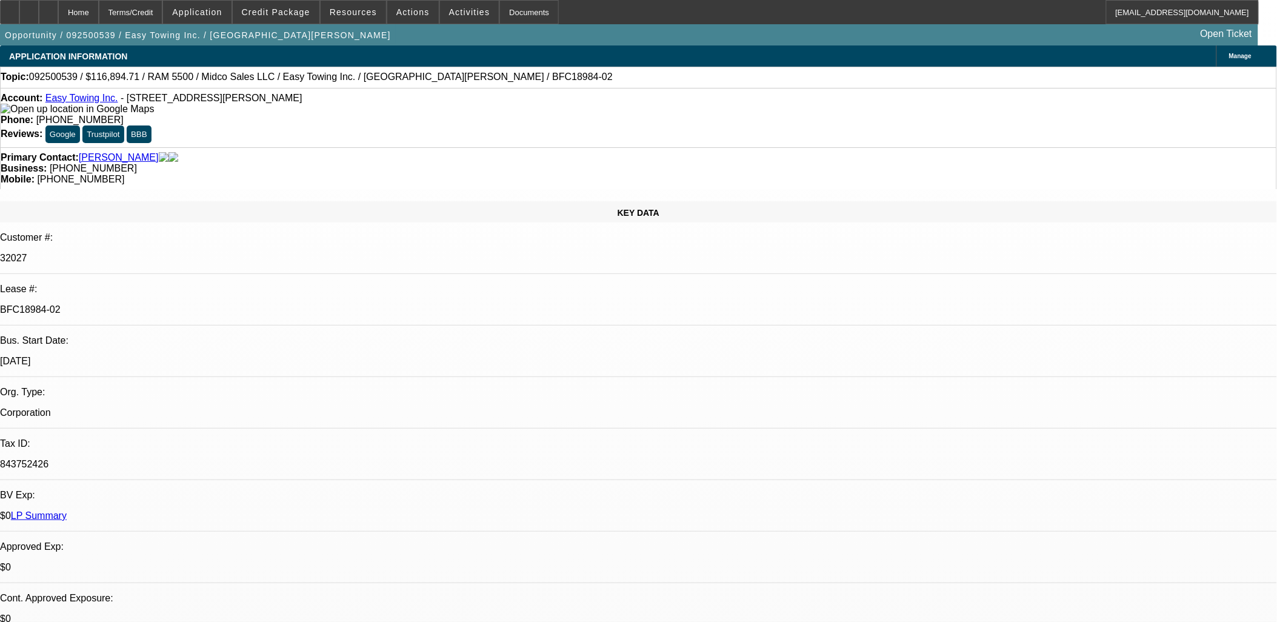
select select "0"
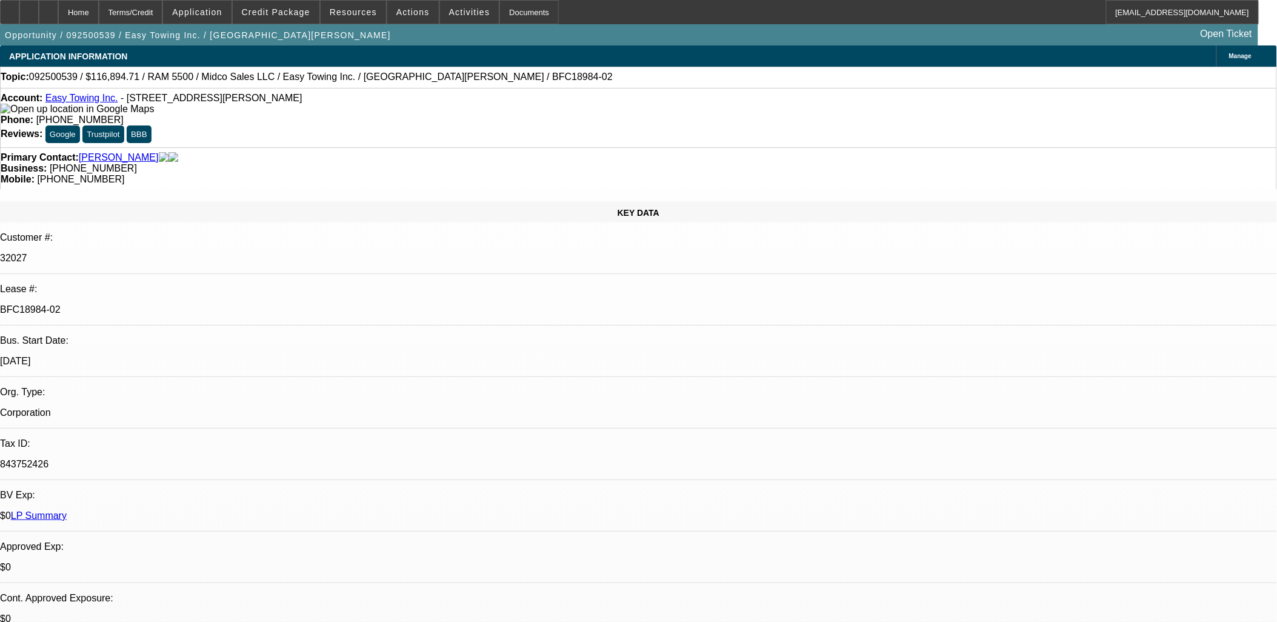
select select "0"
select select "1"
select select "2"
select select "6"
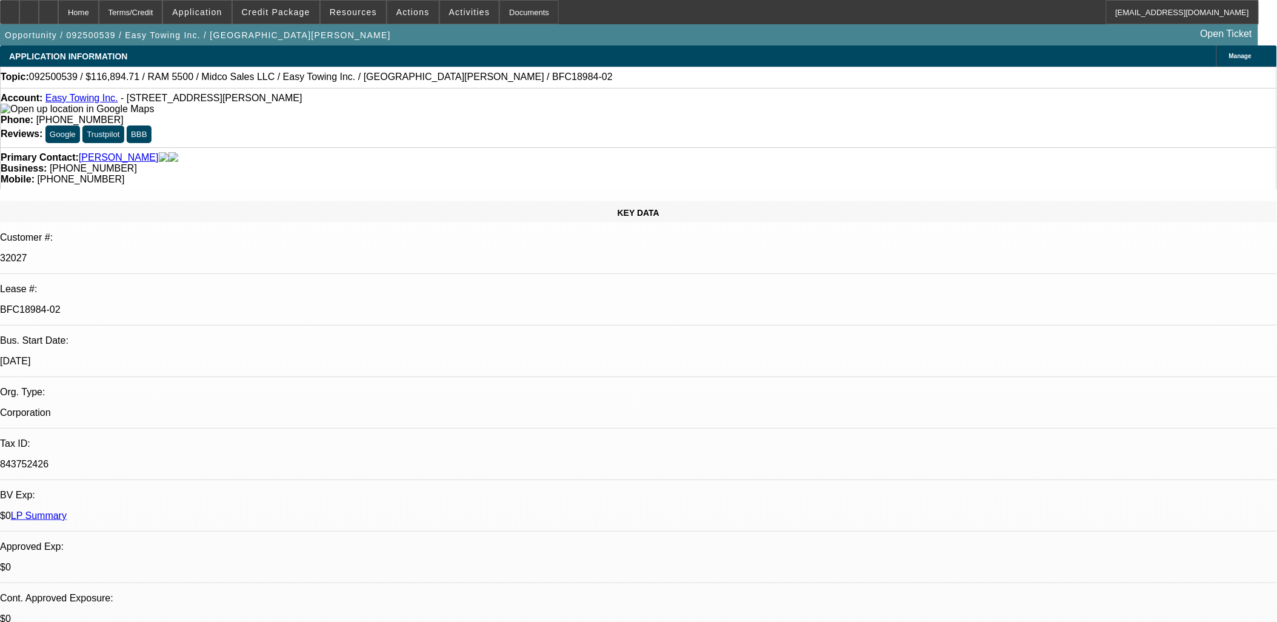
select select "1"
select select "2"
select select "6"
select select "1"
select select "2"
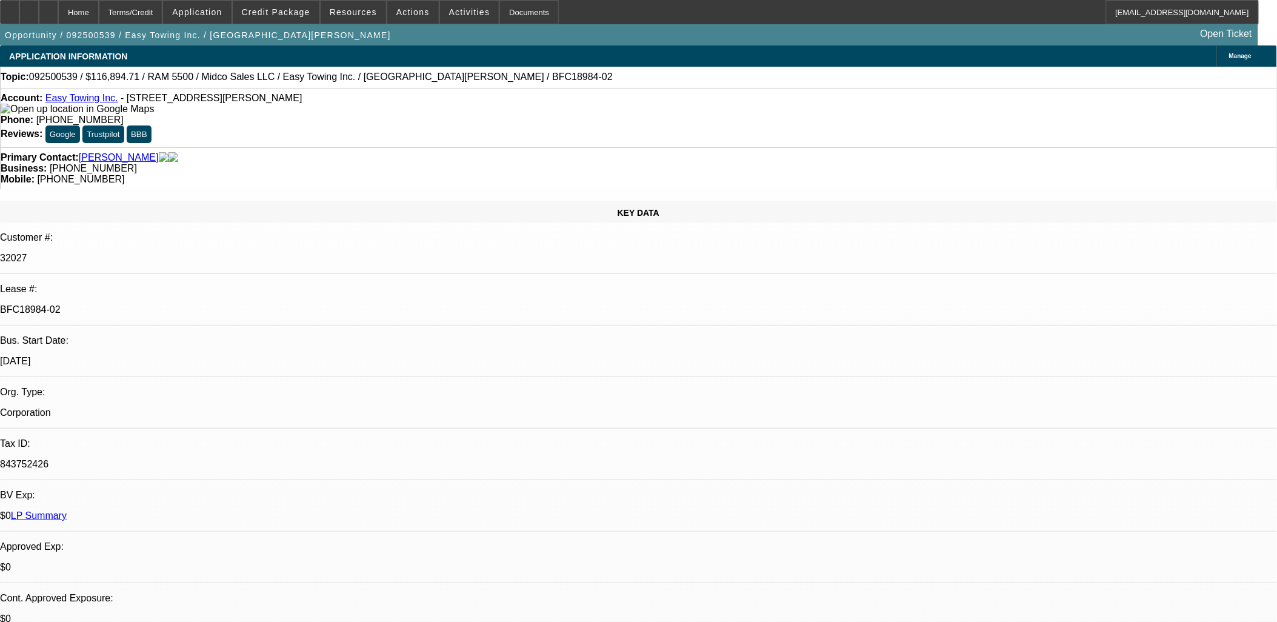
select select "6"
select select "1"
select select "2"
select select "6"
drag, startPoint x: 960, startPoint y: 141, endPoint x: 975, endPoint y: 156, distance: 21.4
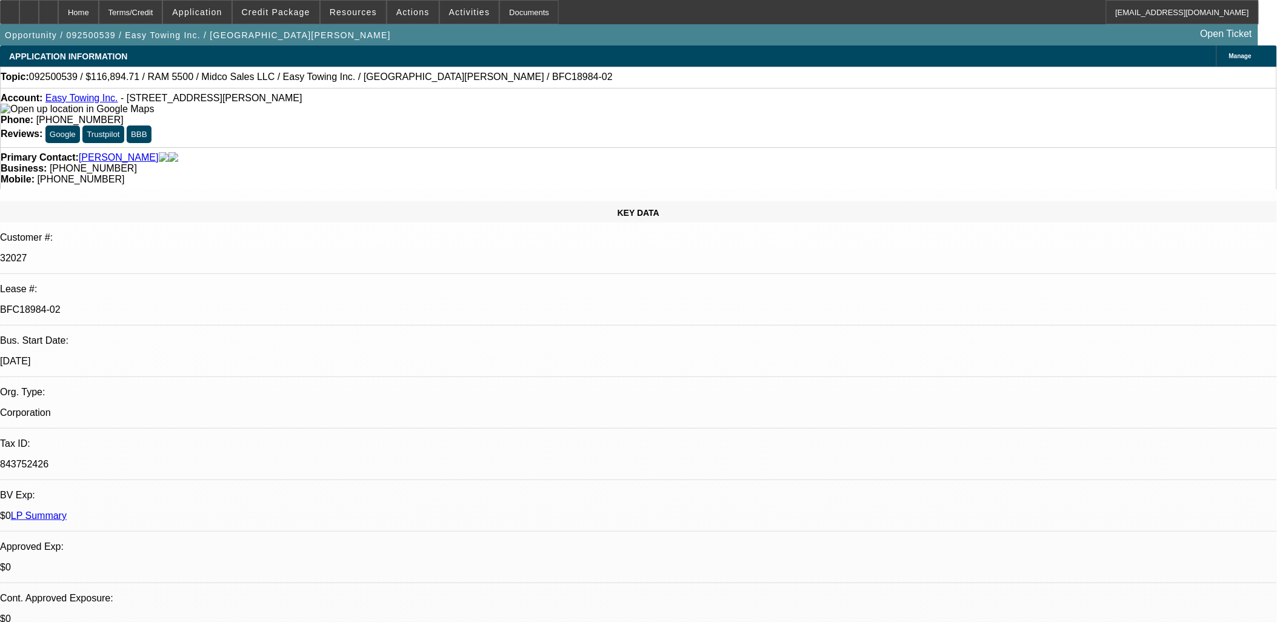
drag, startPoint x: 975, startPoint y: 156, endPoint x: 982, endPoint y: 166, distance: 11.4
drag, startPoint x: 1043, startPoint y: 282, endPoint x: 1032, endPoint y: 297, distance: 19.5
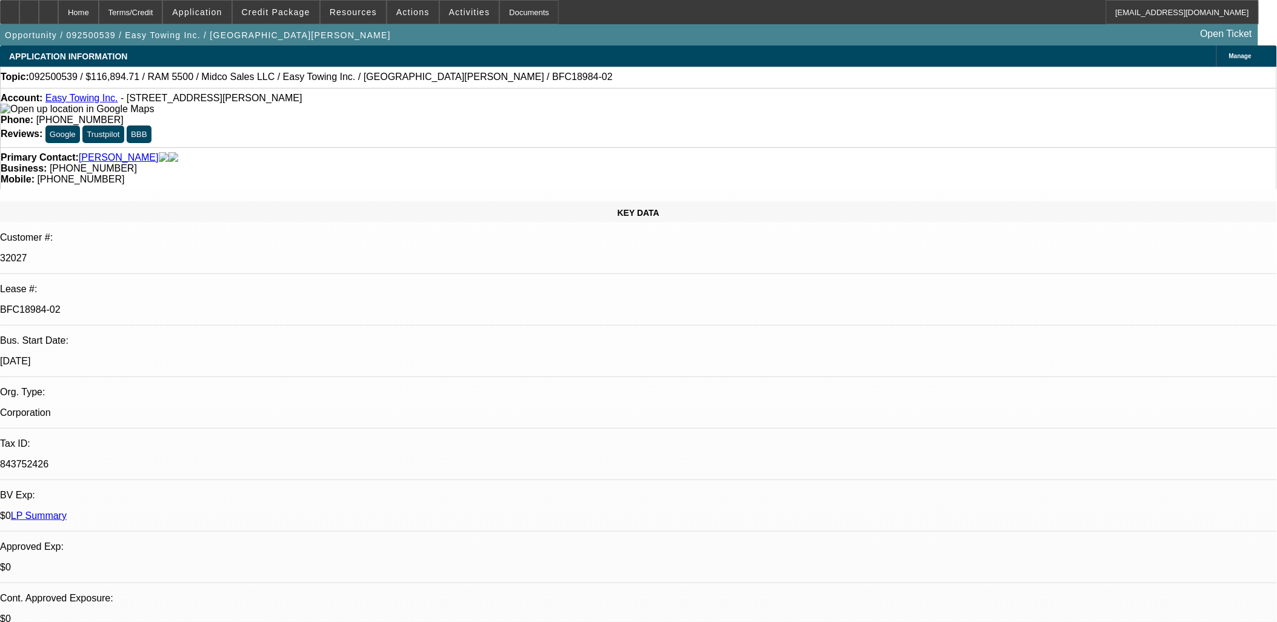
drag, startPoint x: 264, startPoint y: 201, endPoint x: 257, endPoint y: 214, distance: 14.7
click at [257, 356] on div "1/1/19" at bounding box center [638, 361] width 1277 height 11
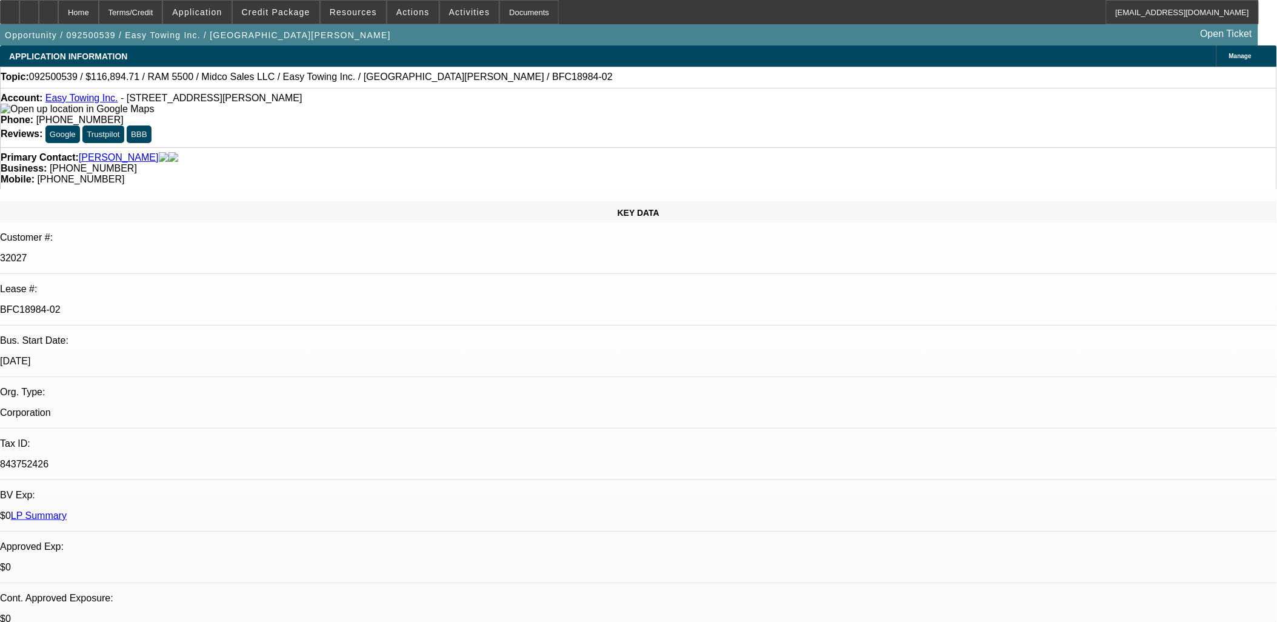
click at [256, 356] on div "1/1/19" at bounding box center [638, 361] width 1277 height 11
click at [138, 232] on div "Customer #:" at bounding box center [638, 237] width 1277 height 11
drag, startPoint x: 136, startPoint y: 185, endPoint x: 117, endPoint y: 176, distance: 20.9
click at [126, 232] on div "Customer #:" at bounding box center [638, 237] width 1277 height 11
drag, startPoint x: 112, startPoint y: 172, endPoint x: 809, endPoint y: 356, distance: 720.7
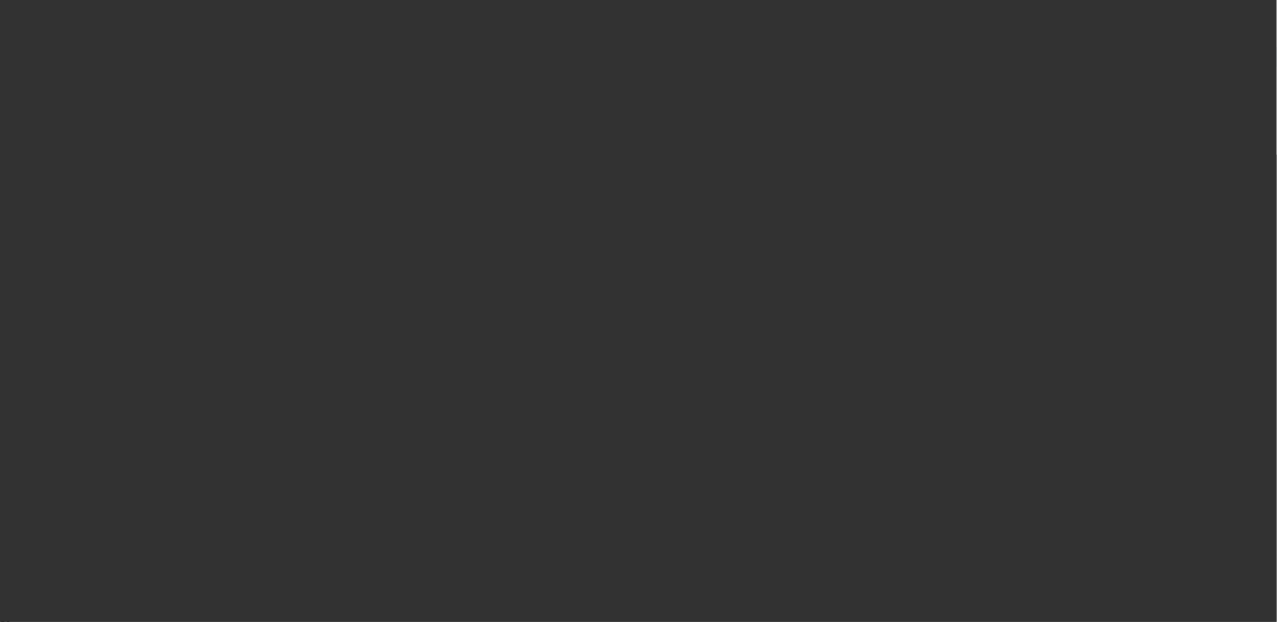
drag, startPoint x: 750, startPoint y: 307, endPoint x: 730, endPoint y: 313, distance: 21.1
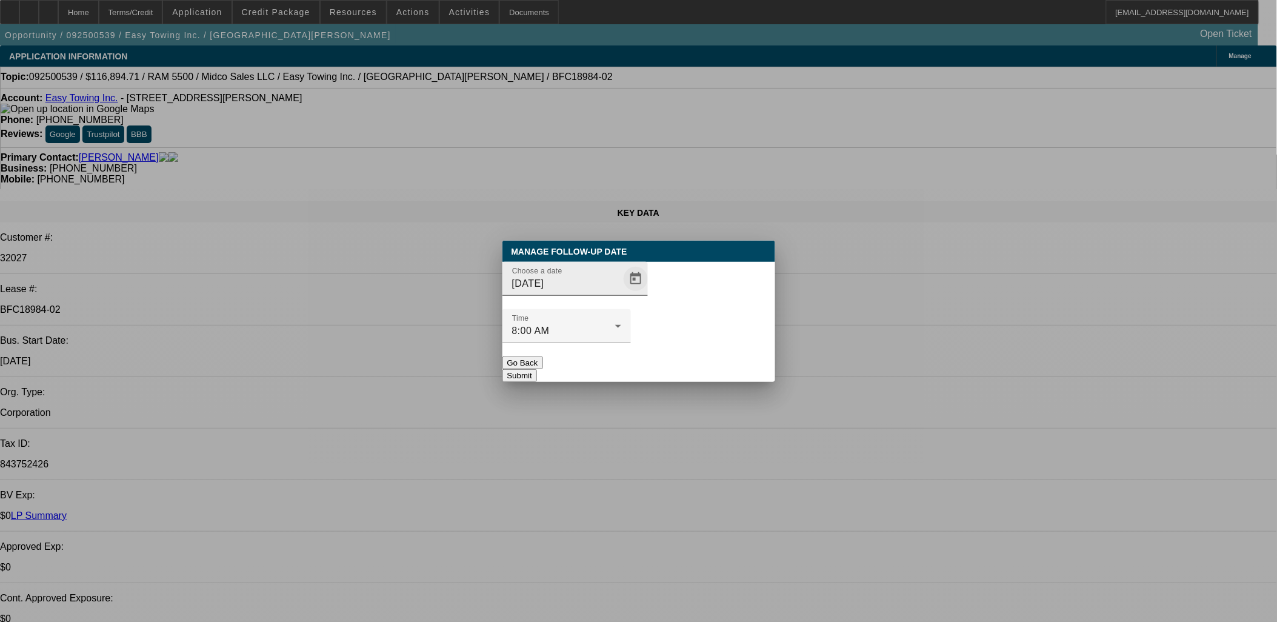
click at [621, 293] on span "Open calendar" at bounding box center [635, 278] width 29 height 29
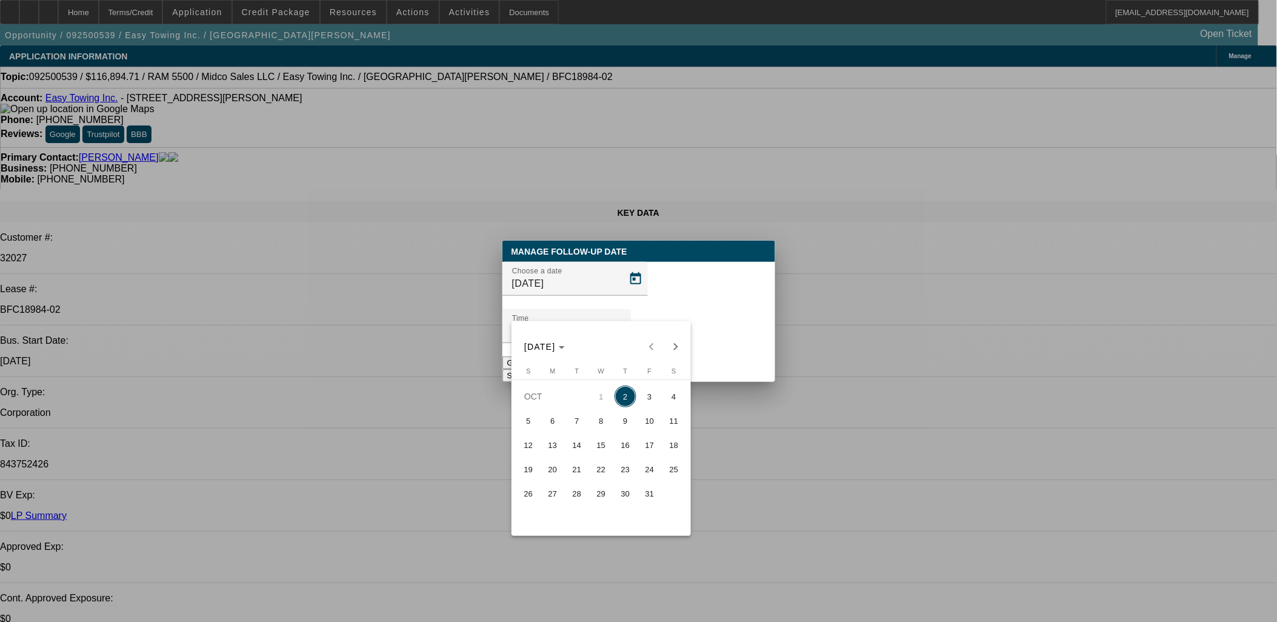
click at [645, 404] on span "3" at bounding box center [650, 396] width 22 height 22
type input "10/3/2025"
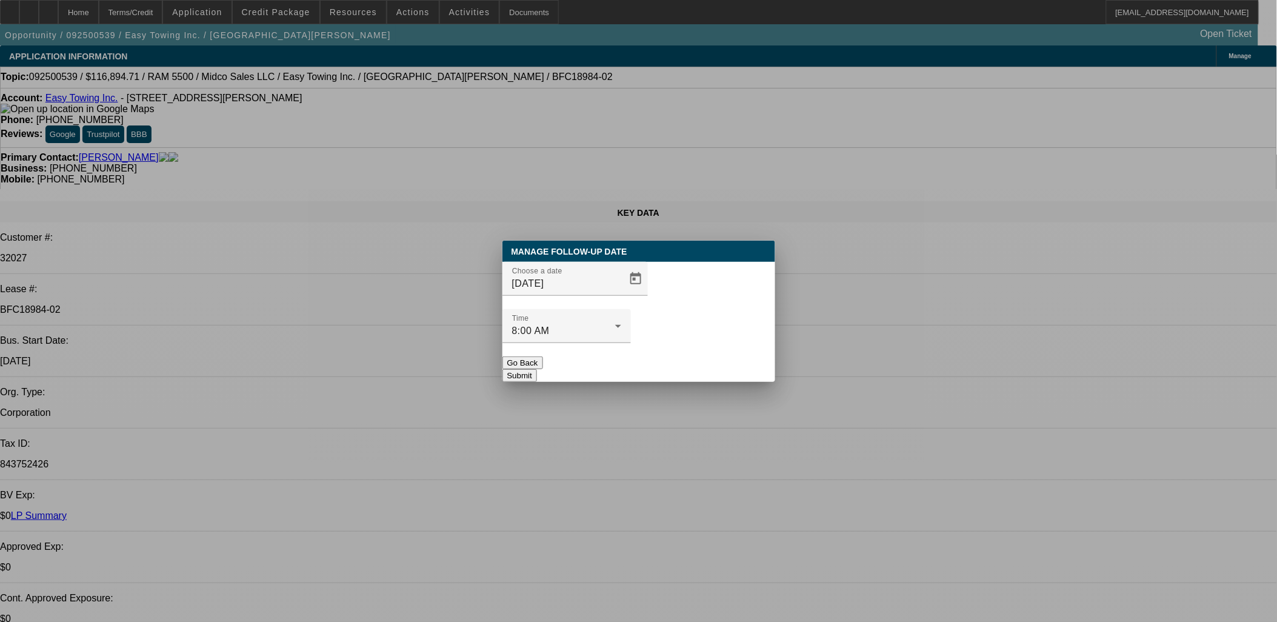
drag, startPoint x: 707, startPoint y: 341, endPoint x: 549, endPoint y: 136, distance: 259.2
click at [537, 369] on button "Submit" at bounding box center [519, 375] width 35 height 13
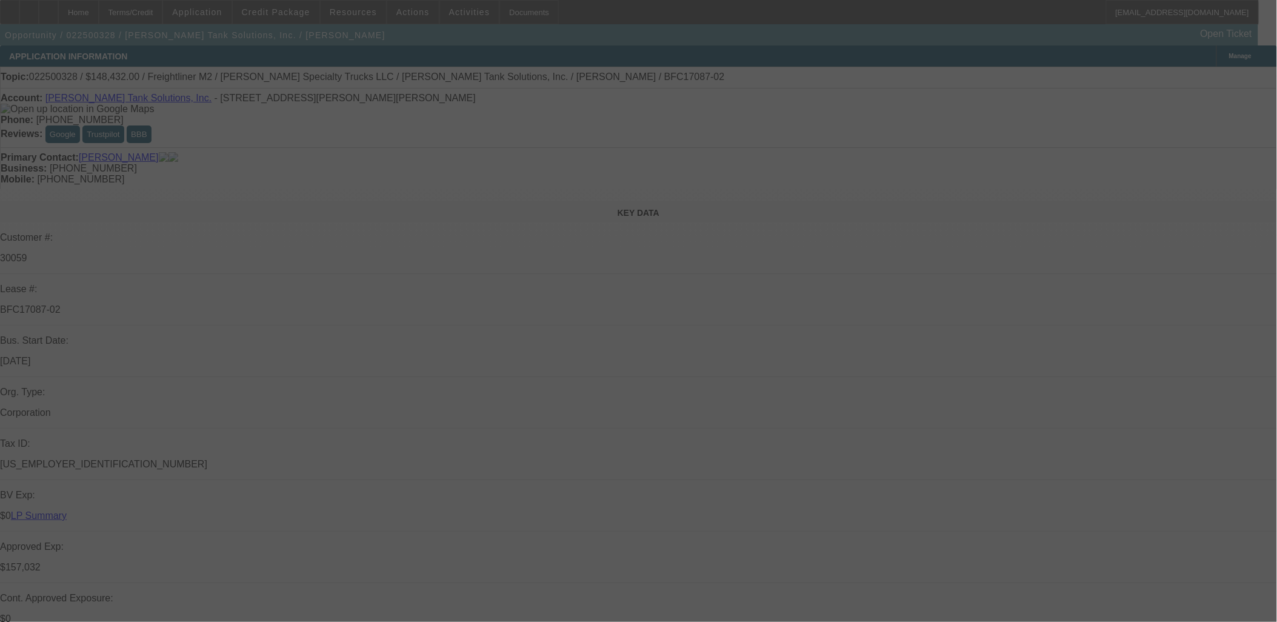
click at [872, 56] on div at bounding box center [638, 311] width 1277 height 622
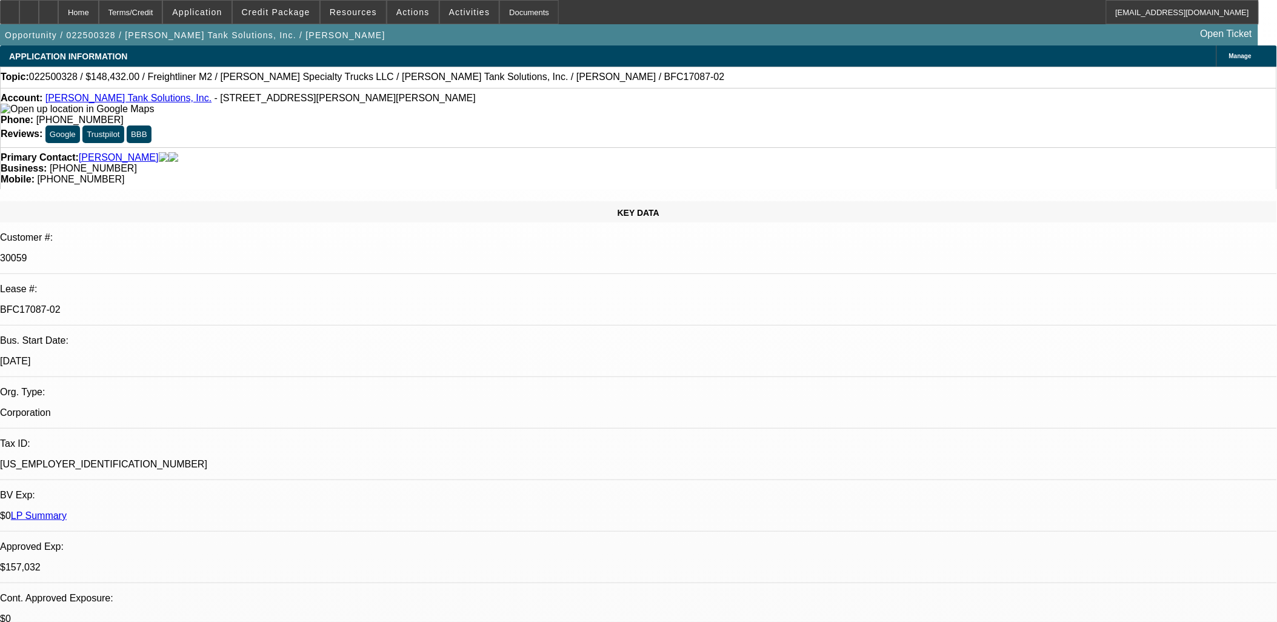
select select "0"
select select "2"
select select "0"
select select "2"
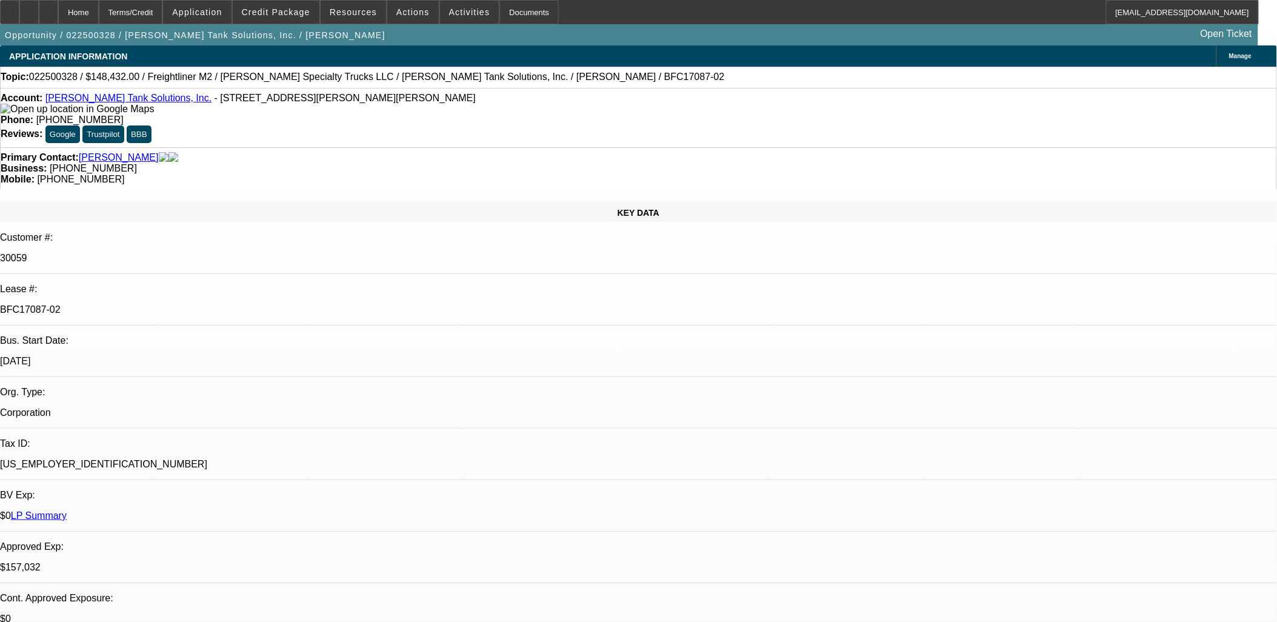
select select "0"
select select "2"
select select "0"
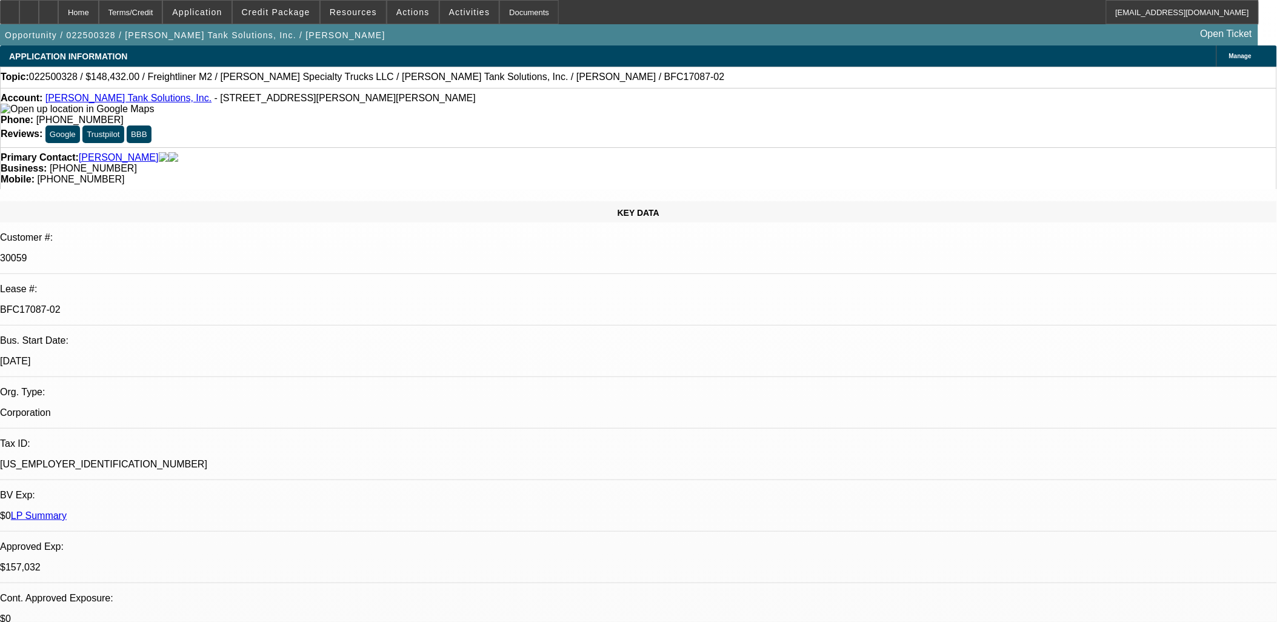
select select "2"
select select "0"
select select "1"
select select "2"
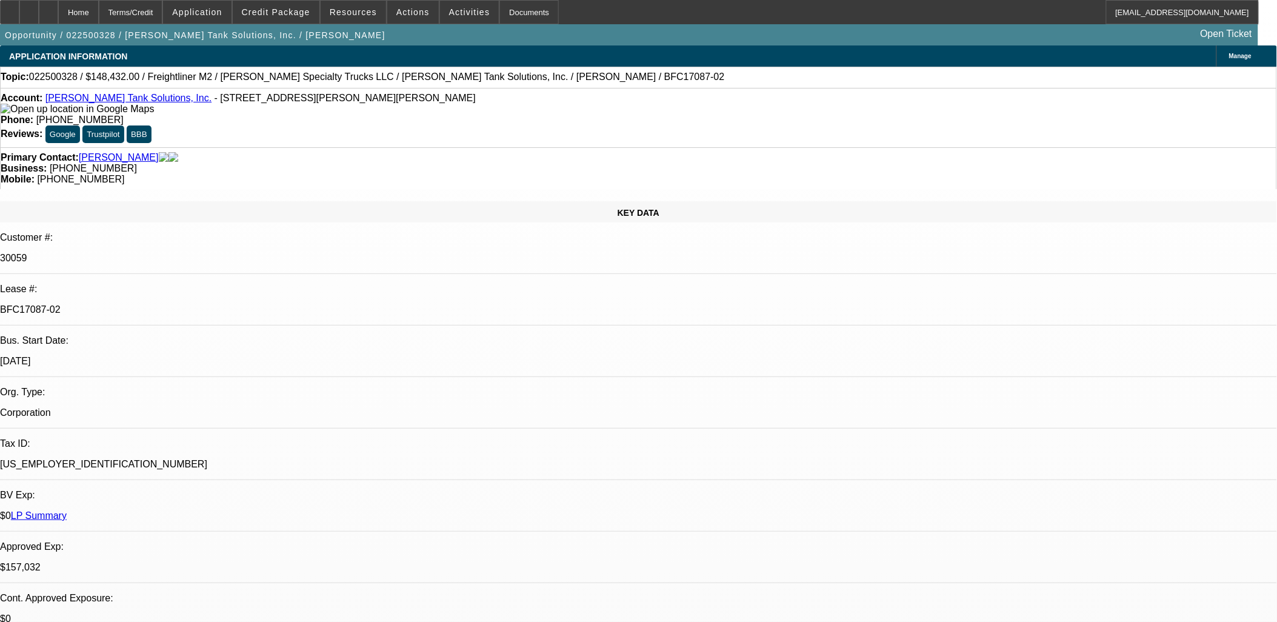
select select "6"
select select "1"
select select "2"
select select "6"
select select "1"
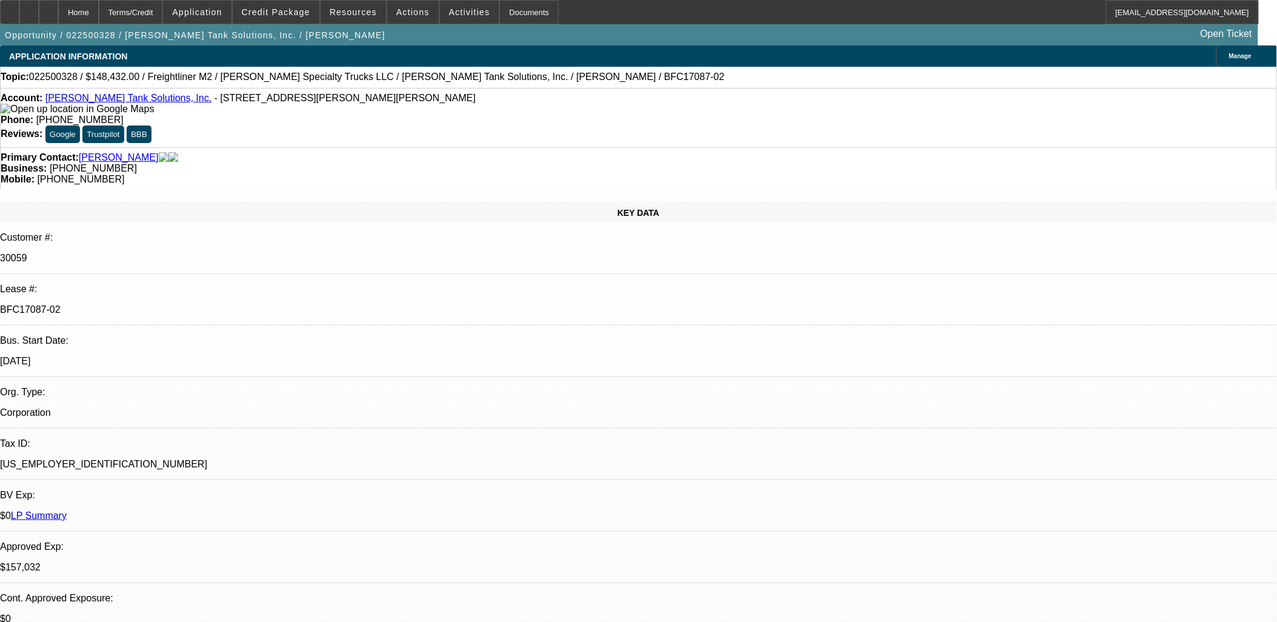
select select "2"
select select "6"
select select "1"
select select "2"
select select "6"
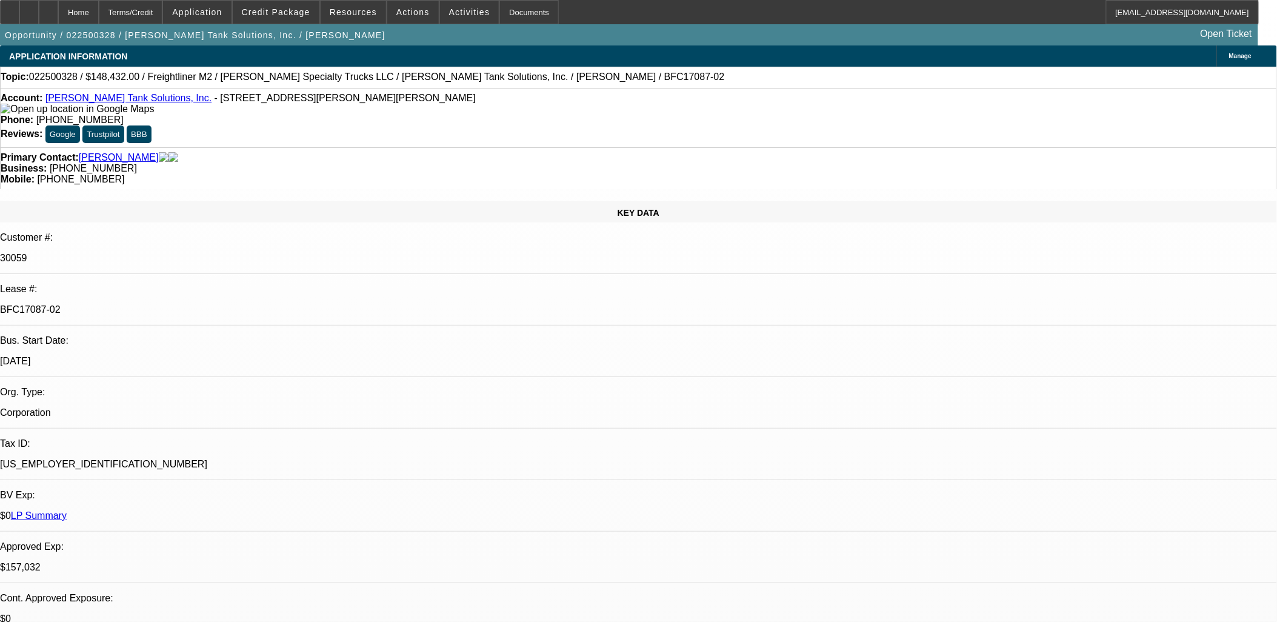
type input "3/5"
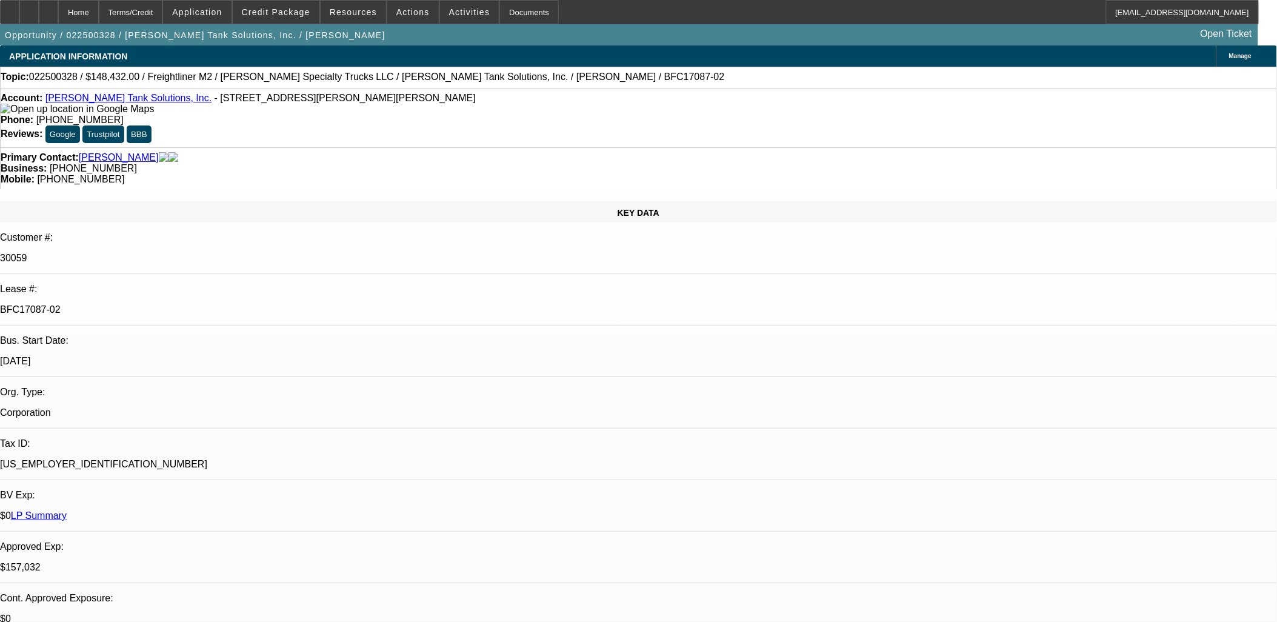
drag, startPoint x: 1121, startPoint y: 53, endPoint x: 859, endPoint y: 56, distance: 262.4
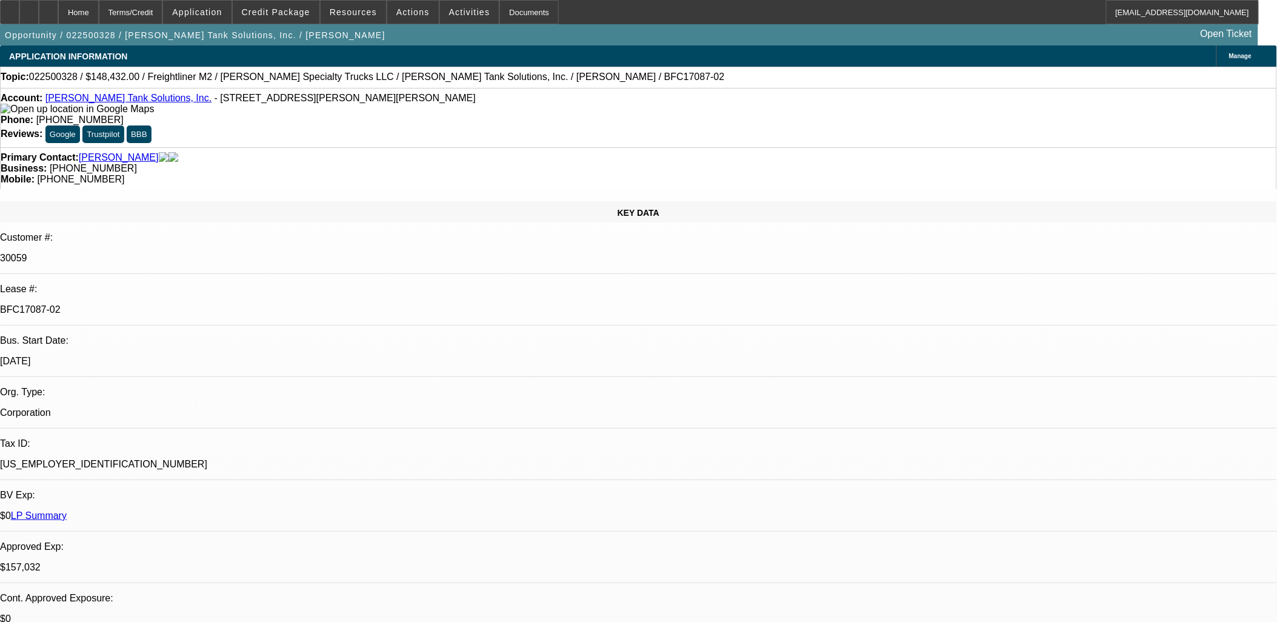
scroll to position [0, 0]
